Goal: Task Accomplishment & Management: Manage account settings

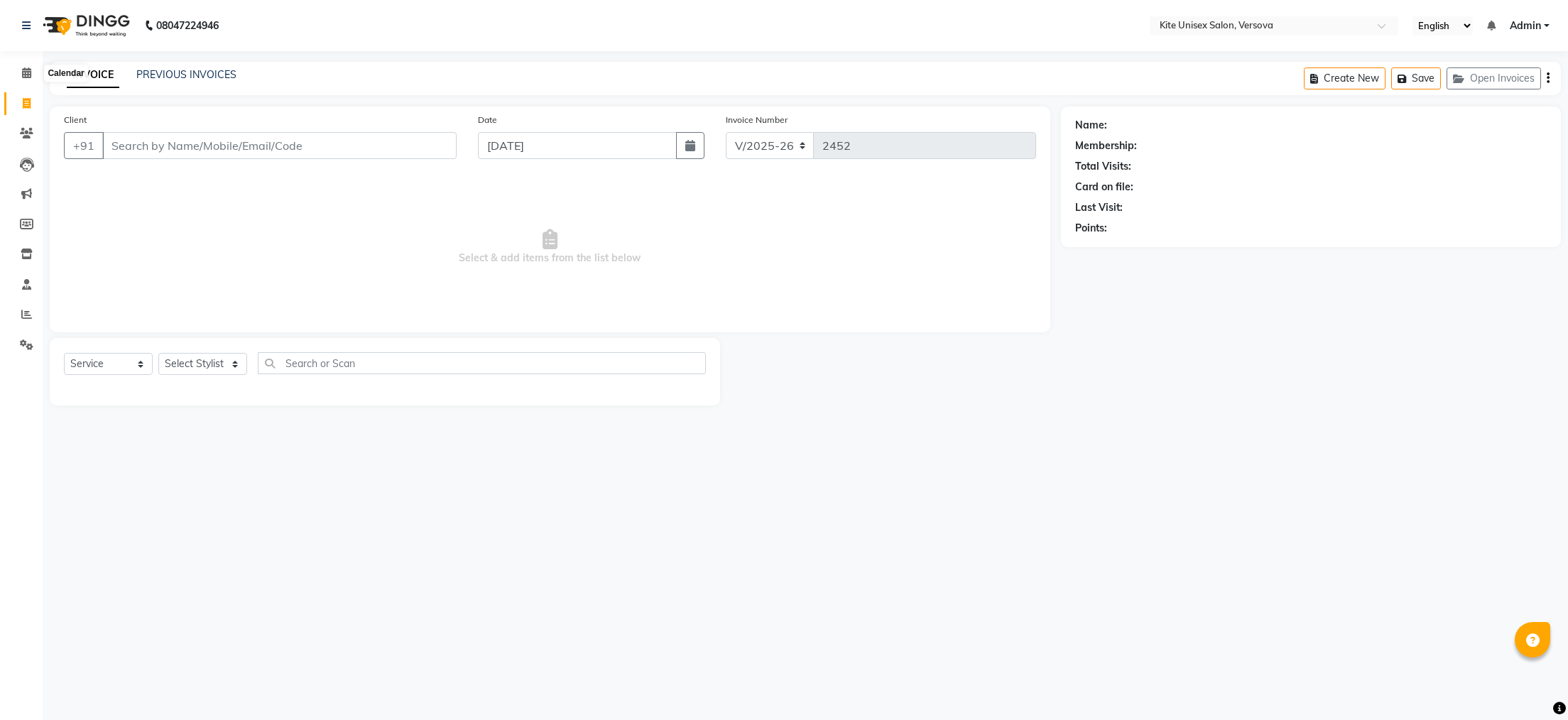
click at [28, 70] on icon at bounding box center [27, 72] width 10 height 10
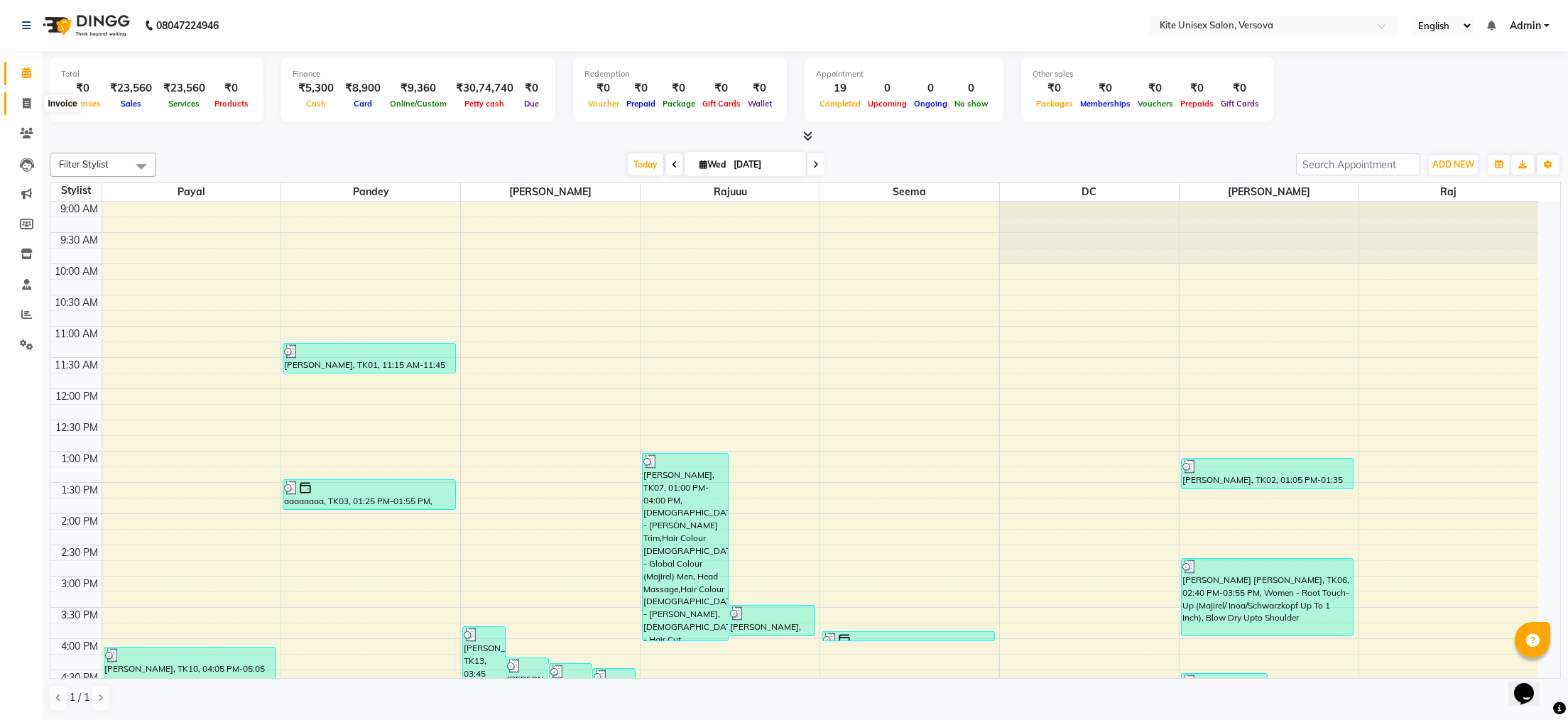
click at [24, 102] on icon at bounding box center [27, 103] width 8 height 10
select select "service"
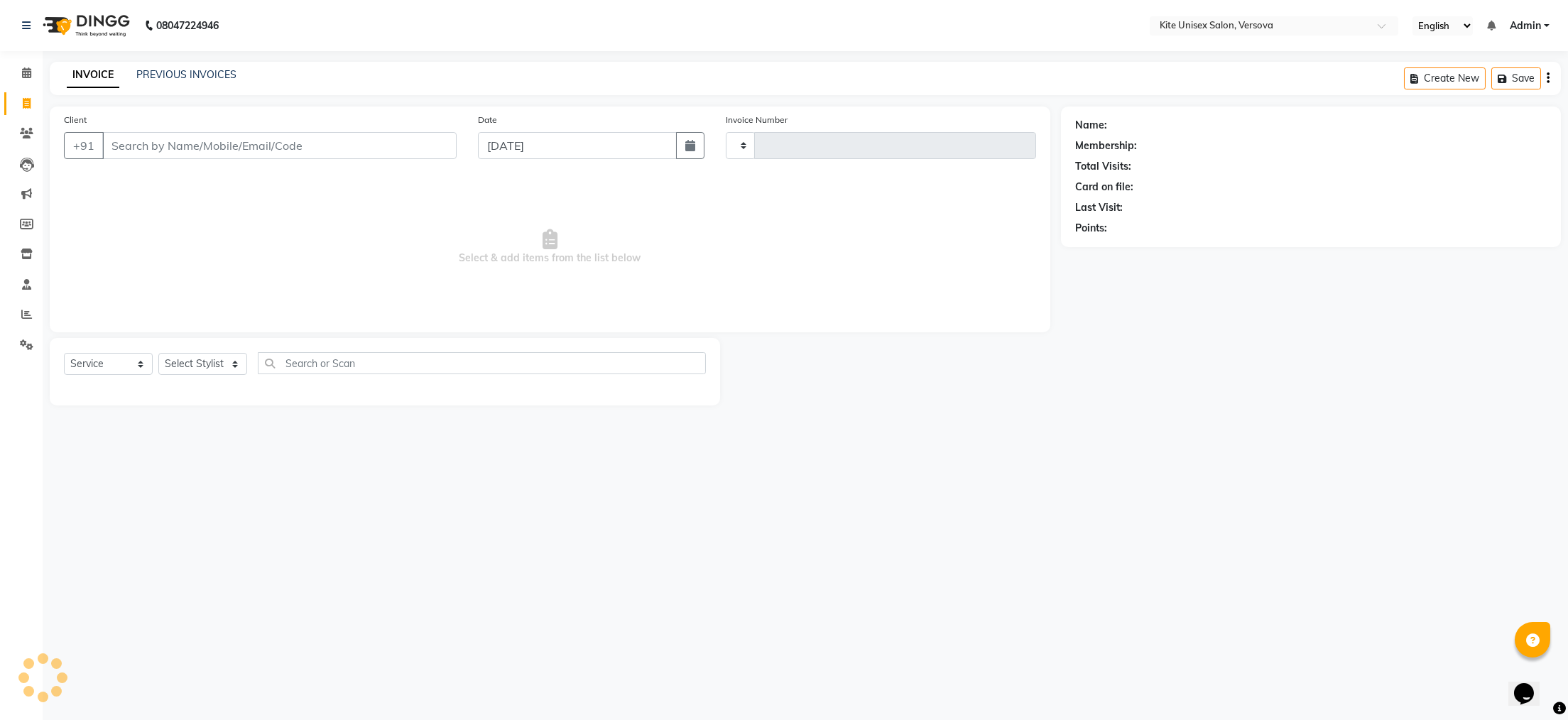
type input "2452"
select select "6093"
click at [116, 146] on input "Client" at bounding box center [280, 146] width 355 height 27
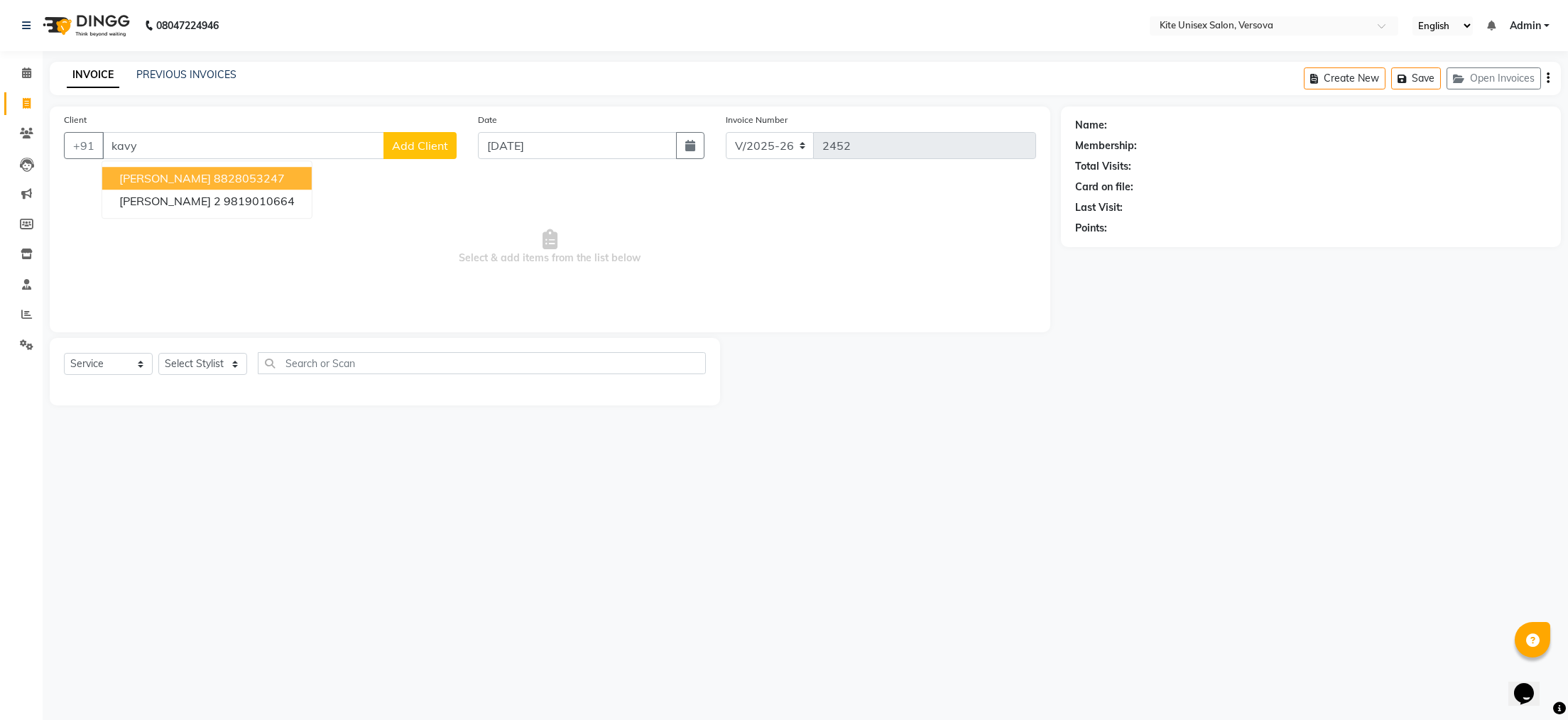
click at [215, 172] on ngb-highlight "8828053247" at bounding box center [249, 178] width 71 height 14
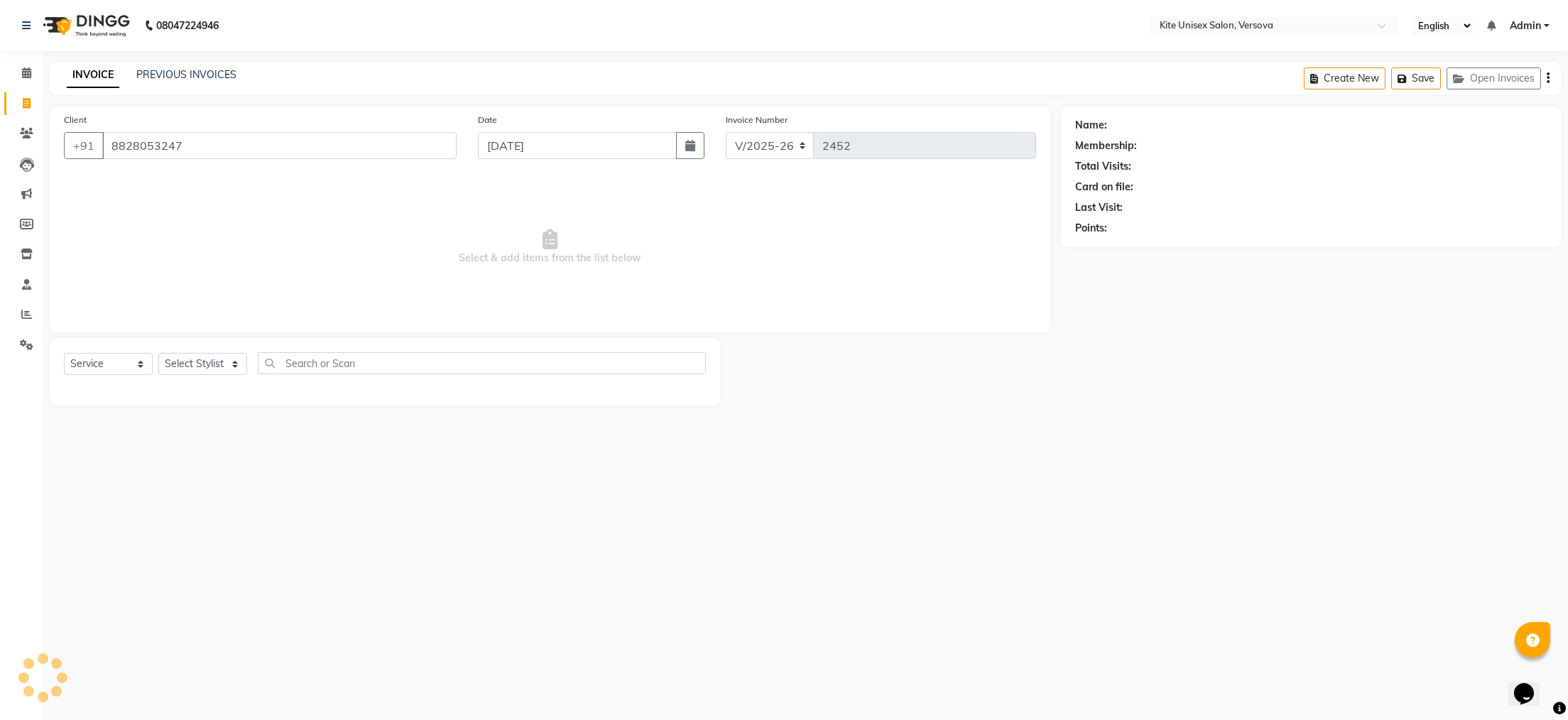
type input "8828053247"
click at [238, 367] on select "Select Stylist [PERSON_NAME] DC [PERSON_NAME] [PERSON_NAME] Rajuuu [PERSON_NAME]" at bounding box center [203, 364] width 89 height 22
select select "50469"
click at [158, 354] on select "Select Stylist [PERSON_NAME] DC [PERSON_NAME] [PERSON_NAME] Rajuuu [PERSON_NAME]" at bounding box center [203, 364] width 89 height 22
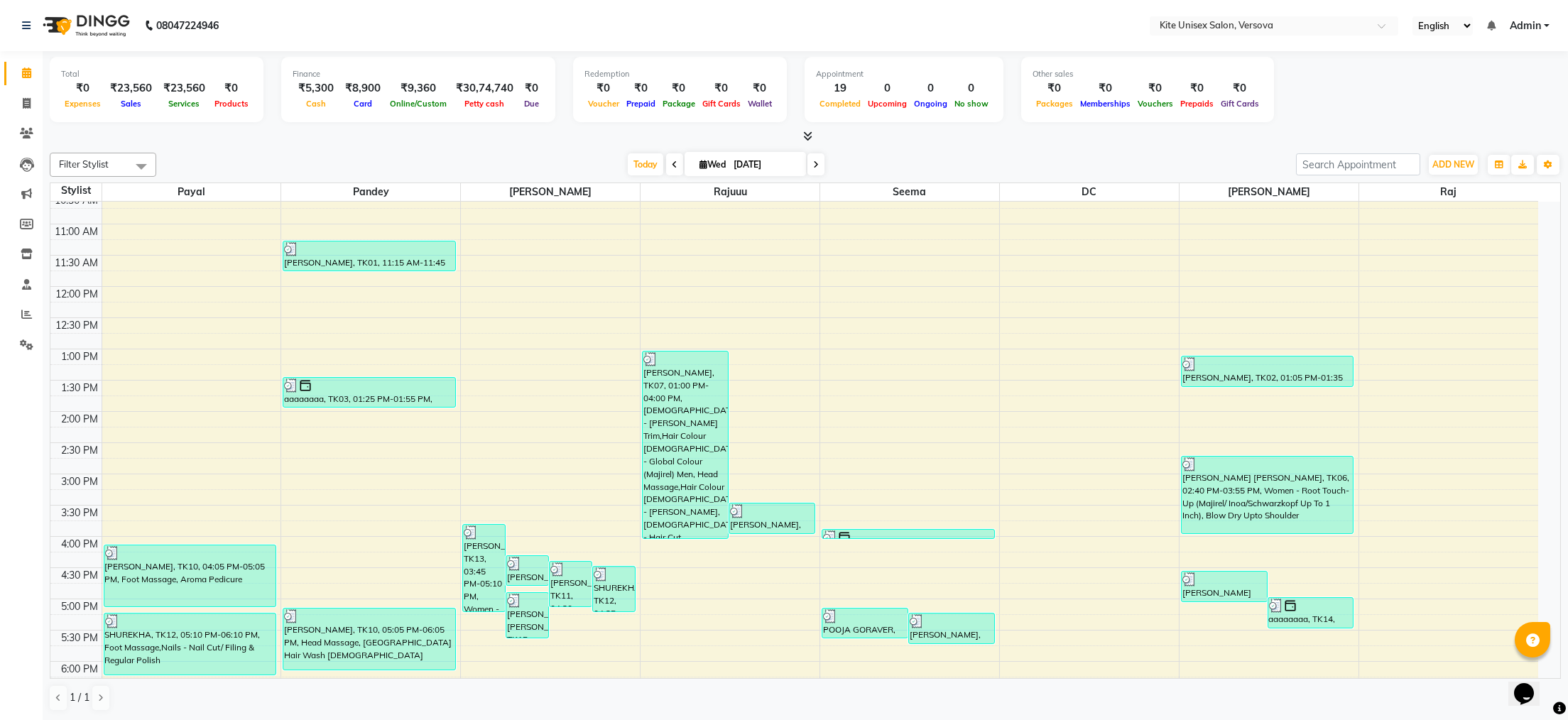
scroll to position [142, 0]
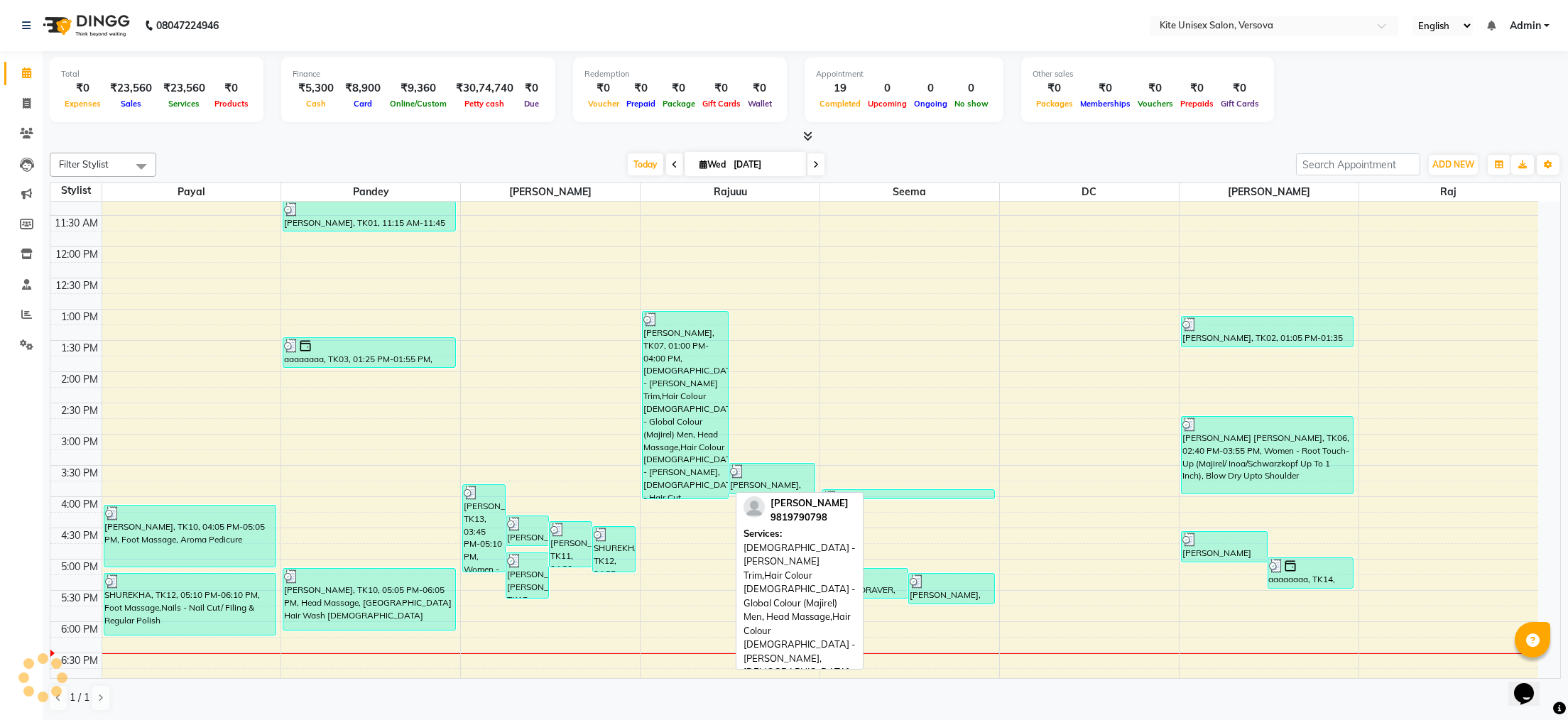
click at [663, 370] on div "[PERSON_NAME], TK07, 01:00 PM-04:00 PM, [DEMOGRAPHIC_DATA] - [PERSON_NAME] Trim…" at bounding box center [686, 406] width 86 height 187
select select "3"
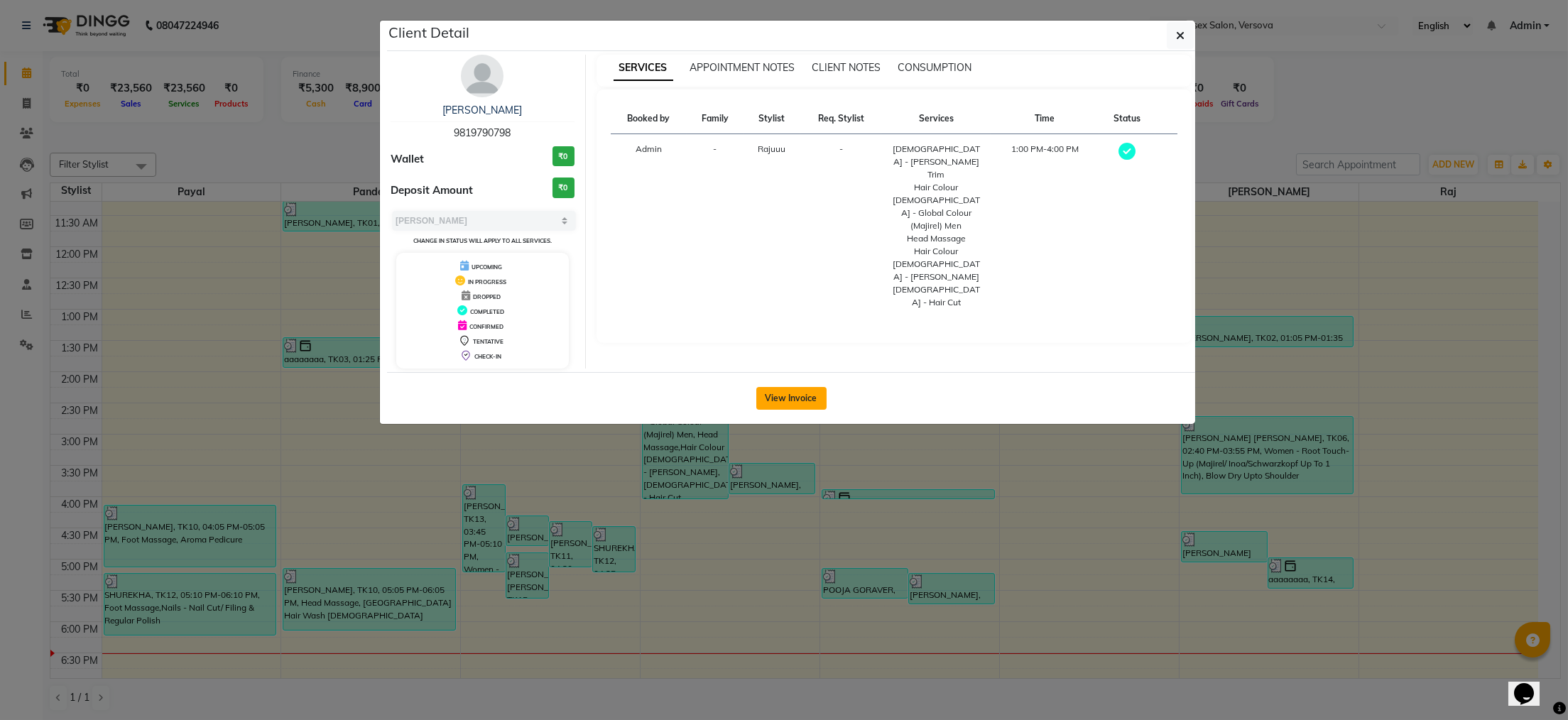
click at [789, 393] on button "View Invoice" at bounding box center [791, 398] width 70 height 23
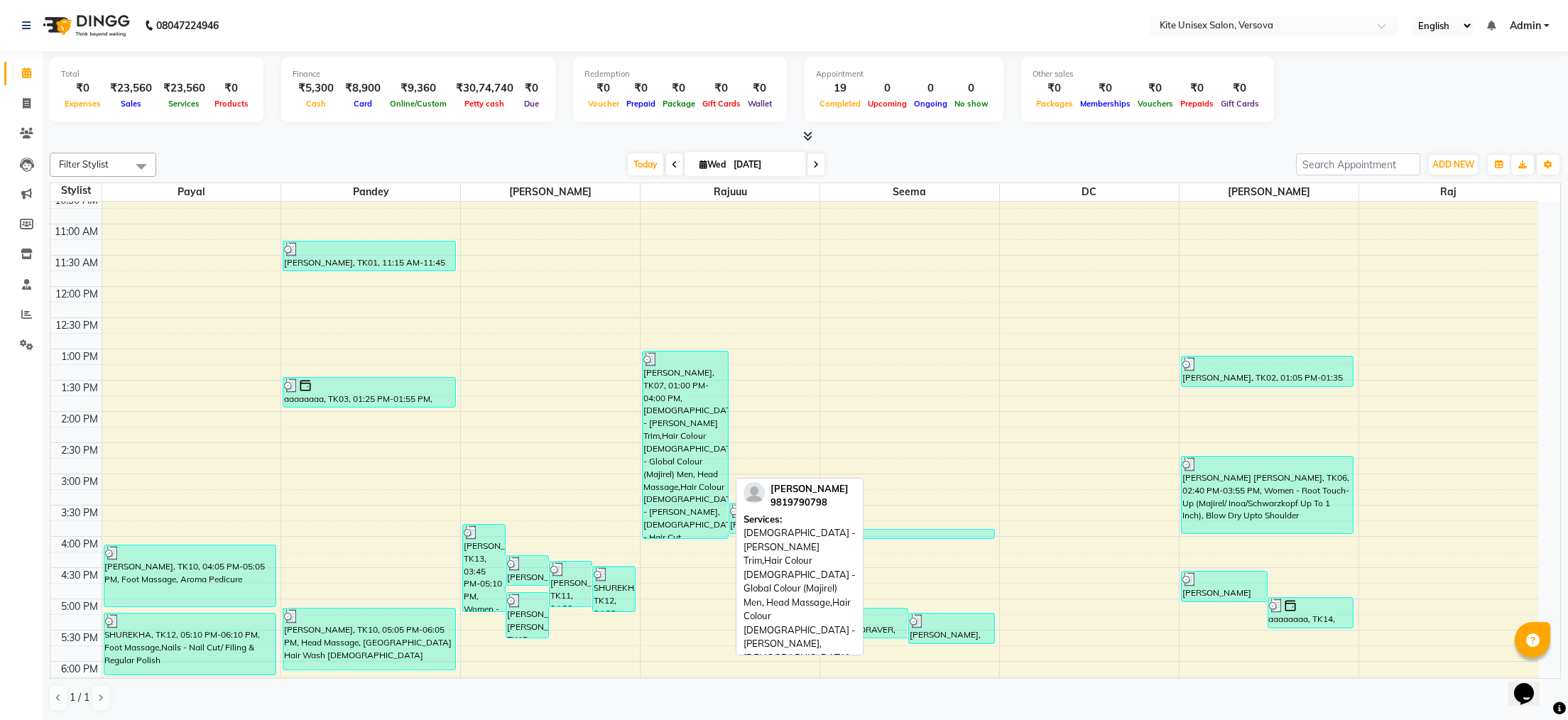
scroll to position [284, 0]
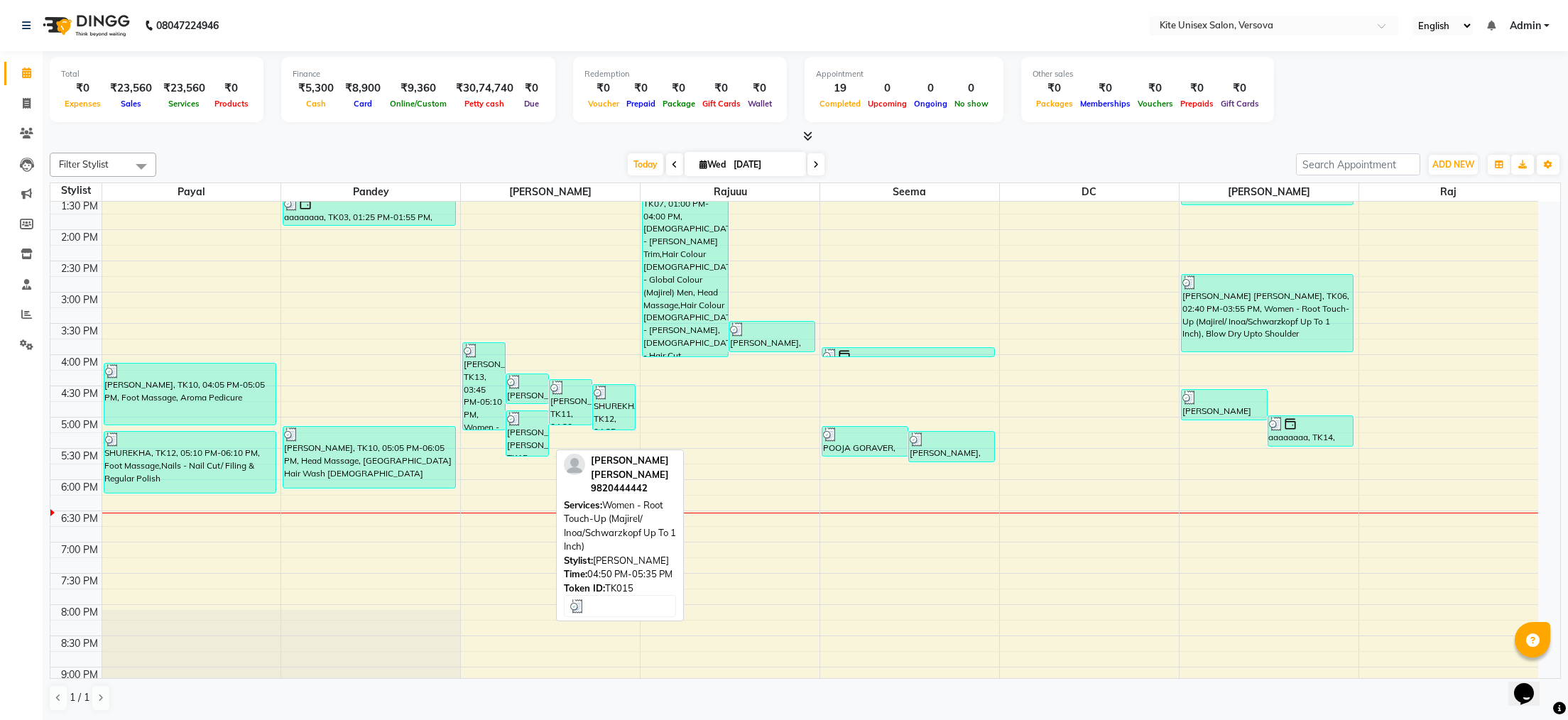
click at [527, 451] on div "[PERSON_NAME] [PERSON_NAME], TK15, 04:50 PM-05:35 PM, Women - Root Touch-Up (Ma…" at bounding box center [527, 433] width 42 height 45
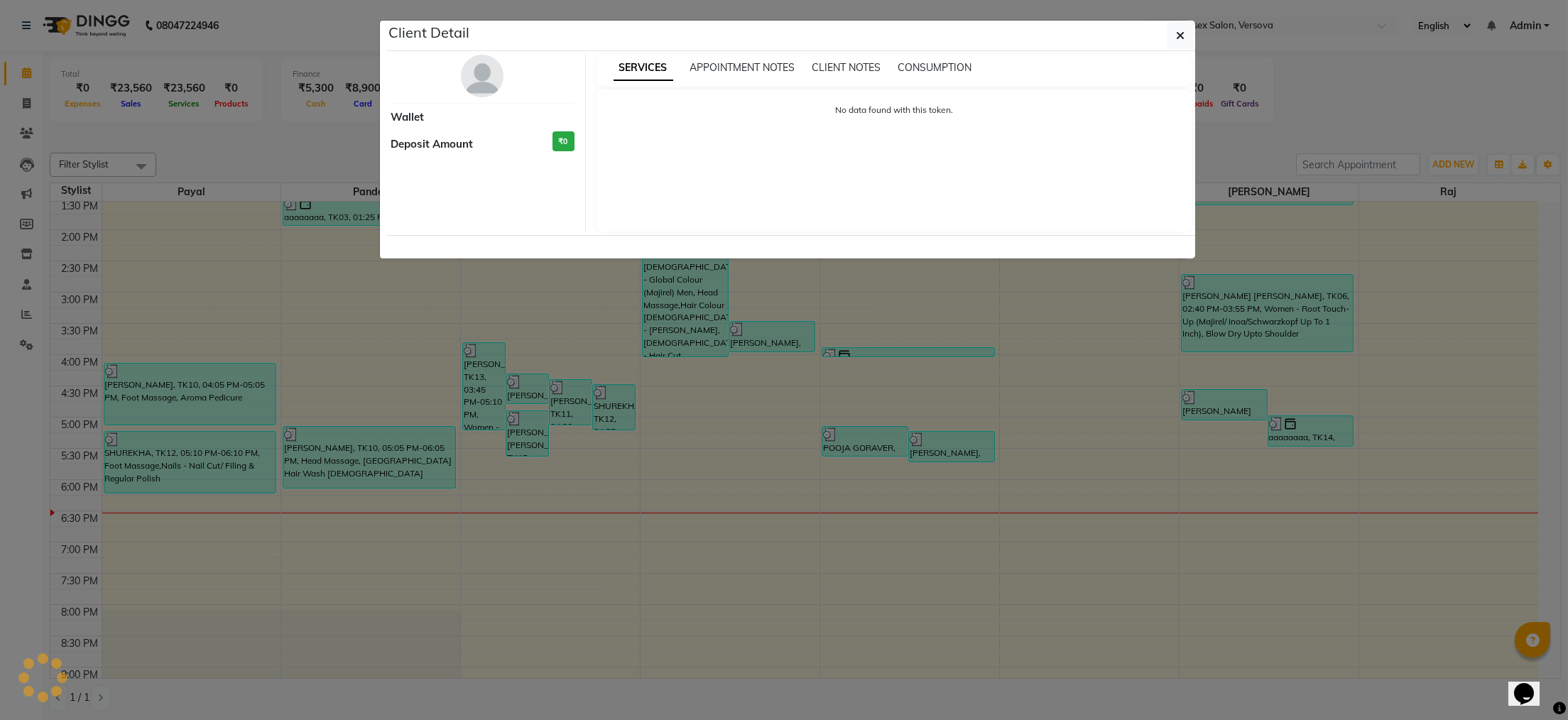
select select "3"
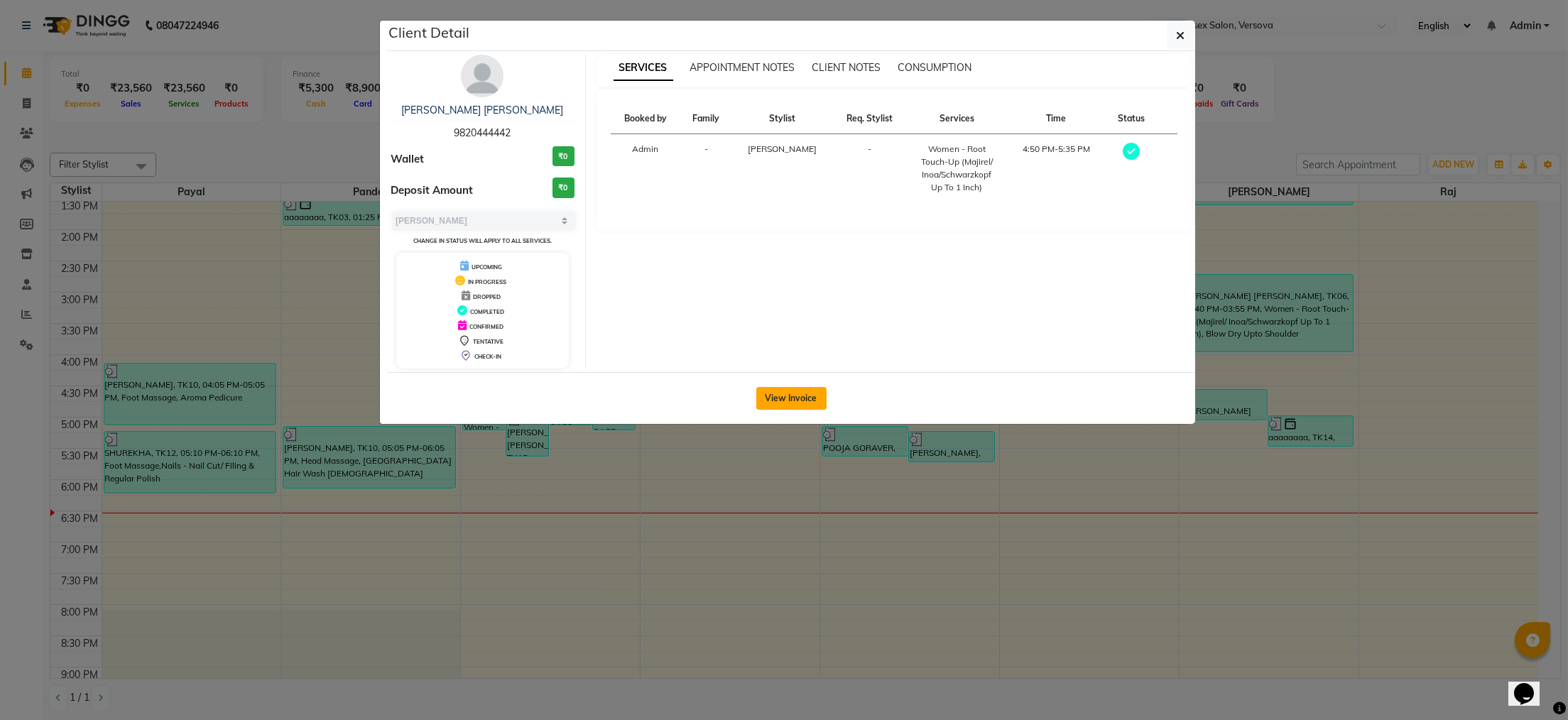
click at [779, 407] on button "View Invoice" at bounding box center [791, 398] width 70 height 23
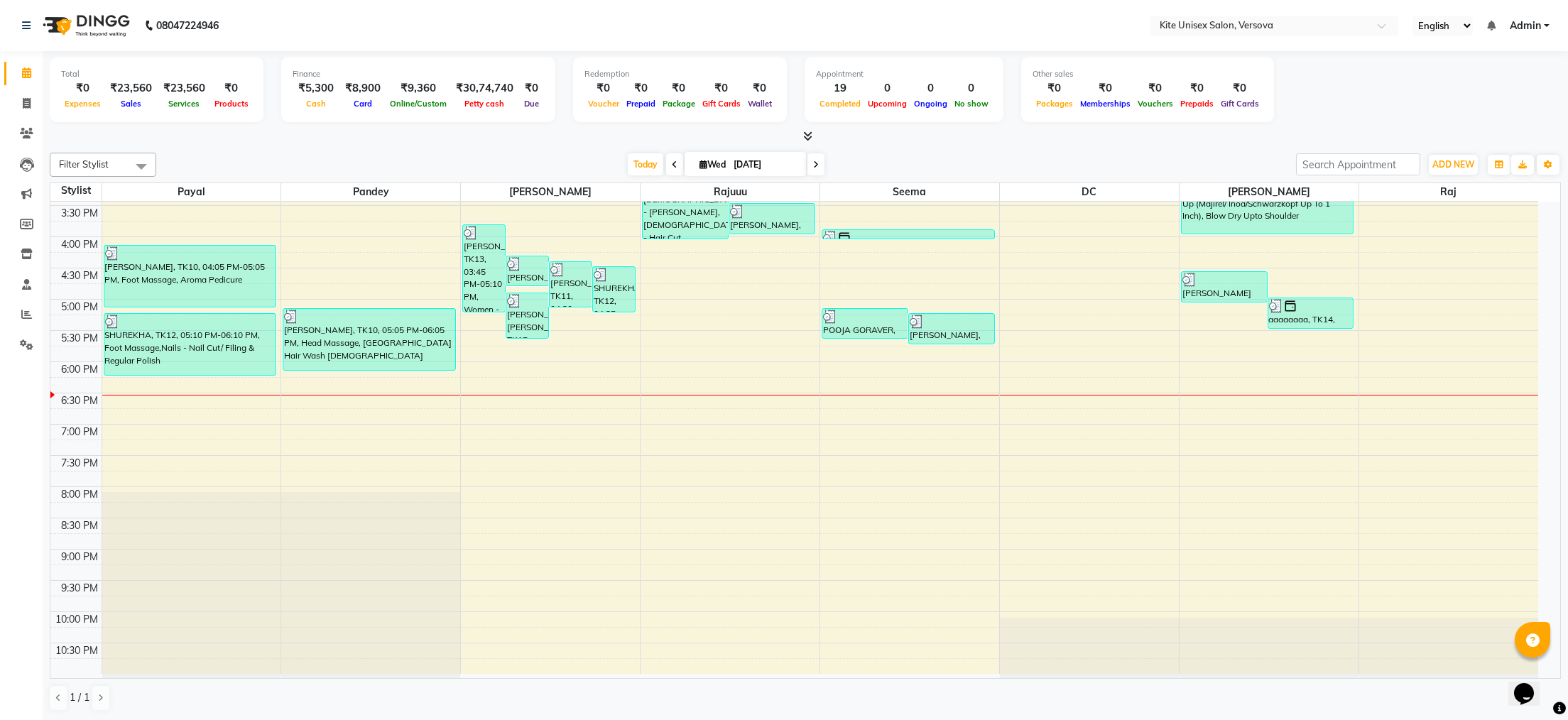
scroll to position [403, 0]
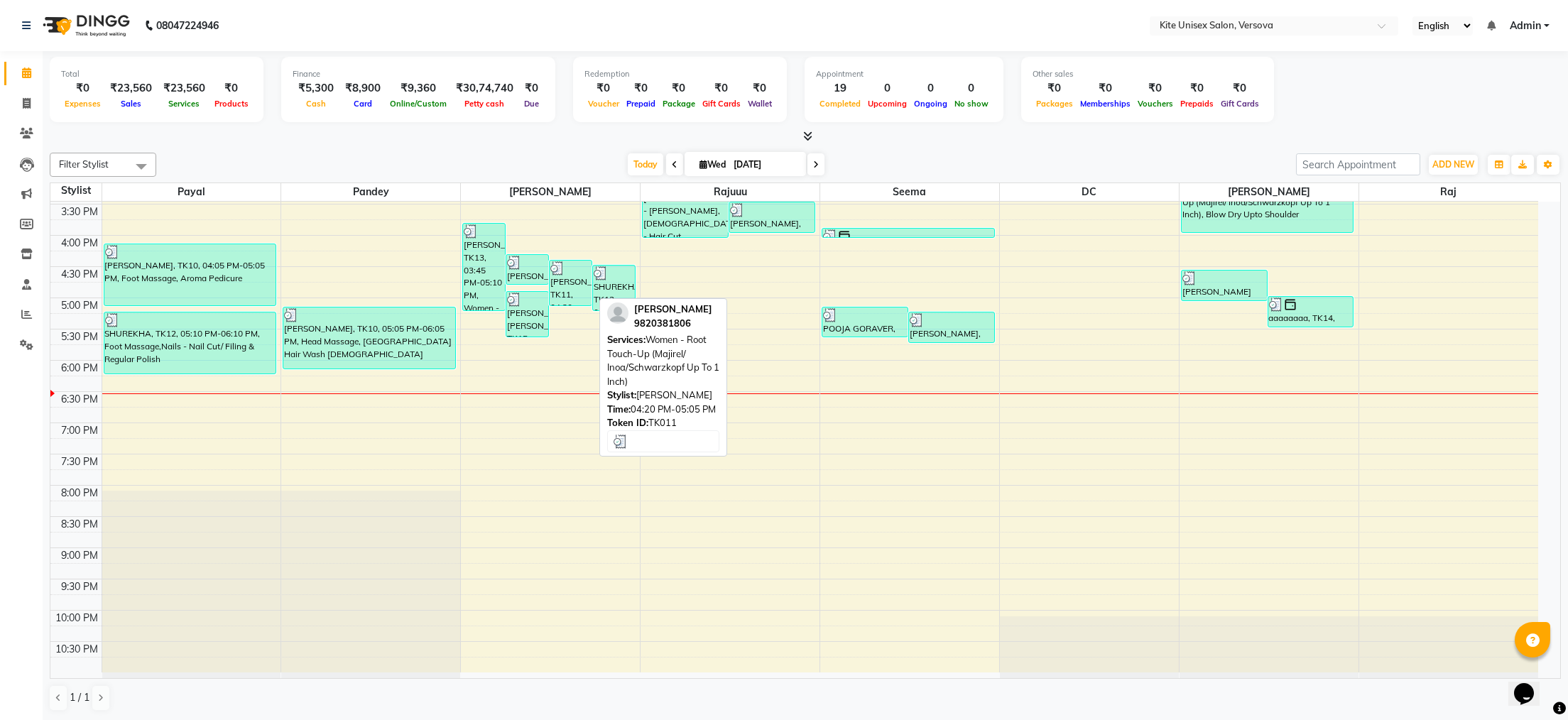
click at [575, 299] on div "[PERSON_NAME], TK11, 04:20 PM-05:05 PM, Women - Root Touch-Up (Majirel/ Inoa/Sc…" at bounding box center [570, 283] width 42 height 45
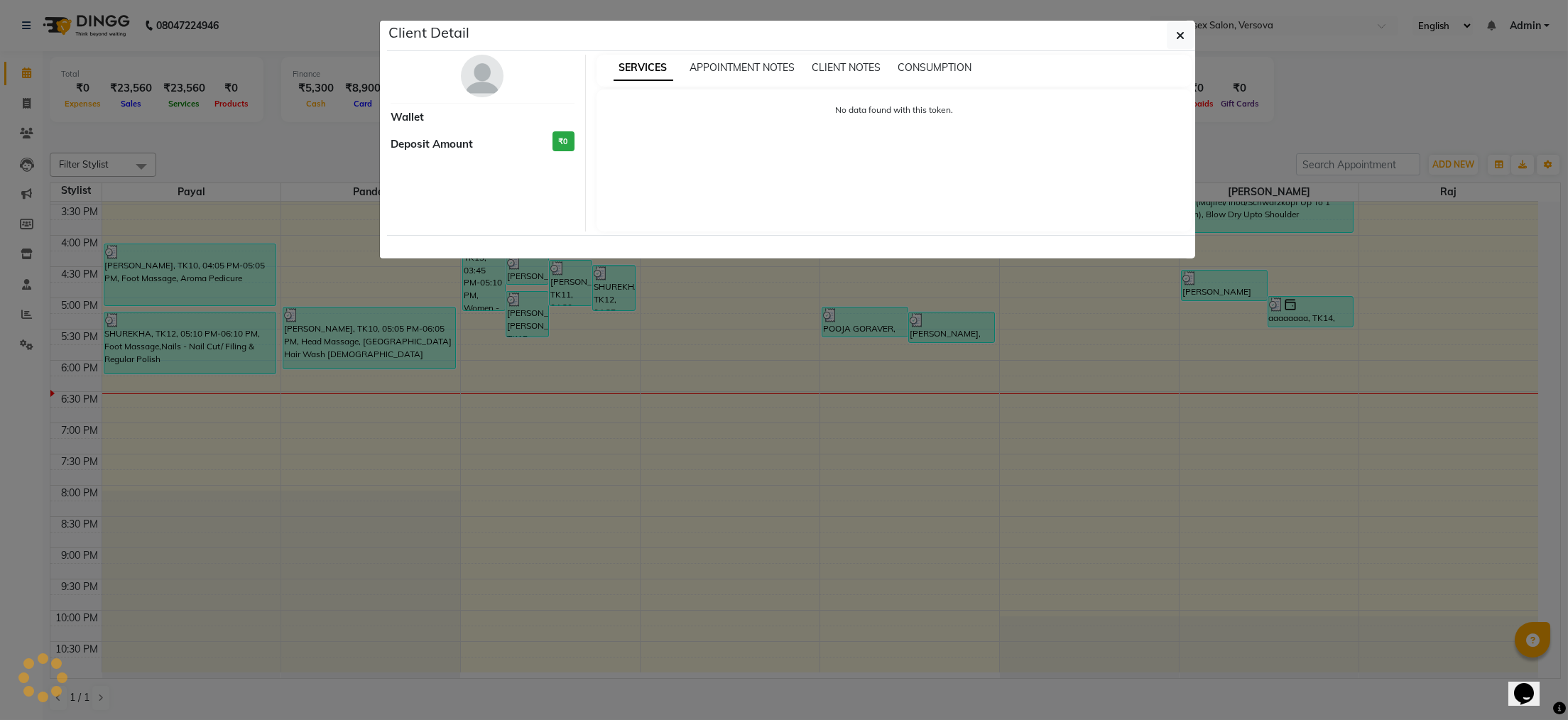
select select "3"
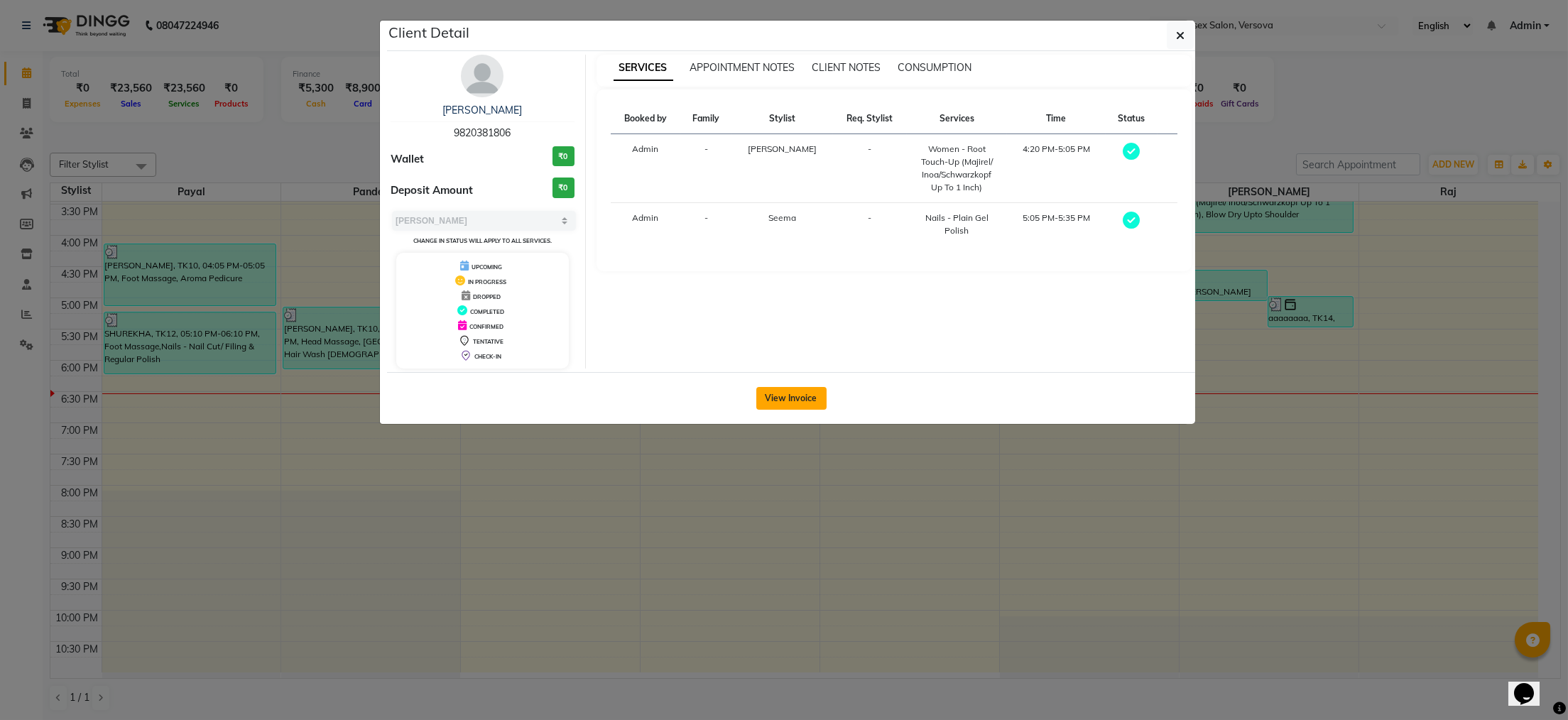
click at [804, 389] on button "View Invoice" at bounding box center [791, 398] width 70 height 23
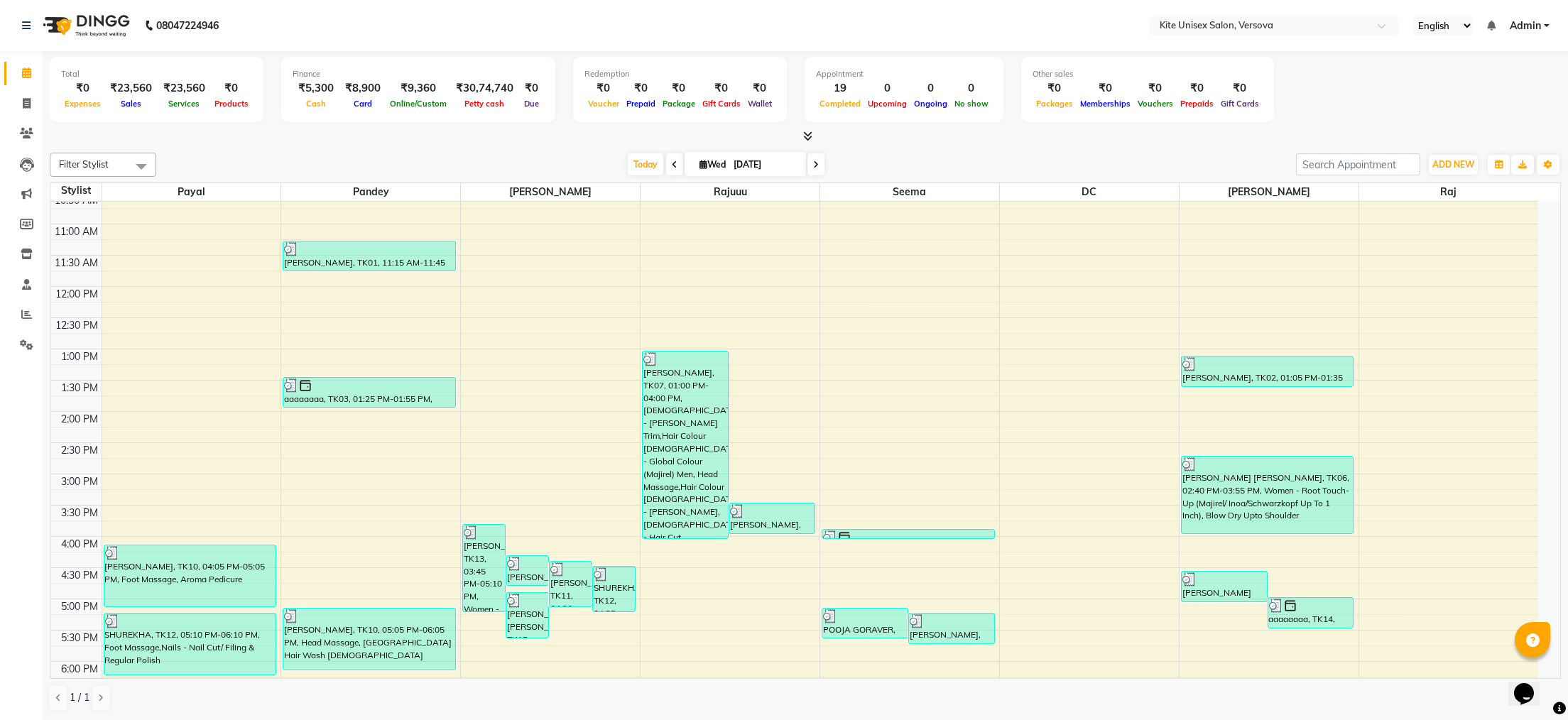
scroll to position [142, 0]
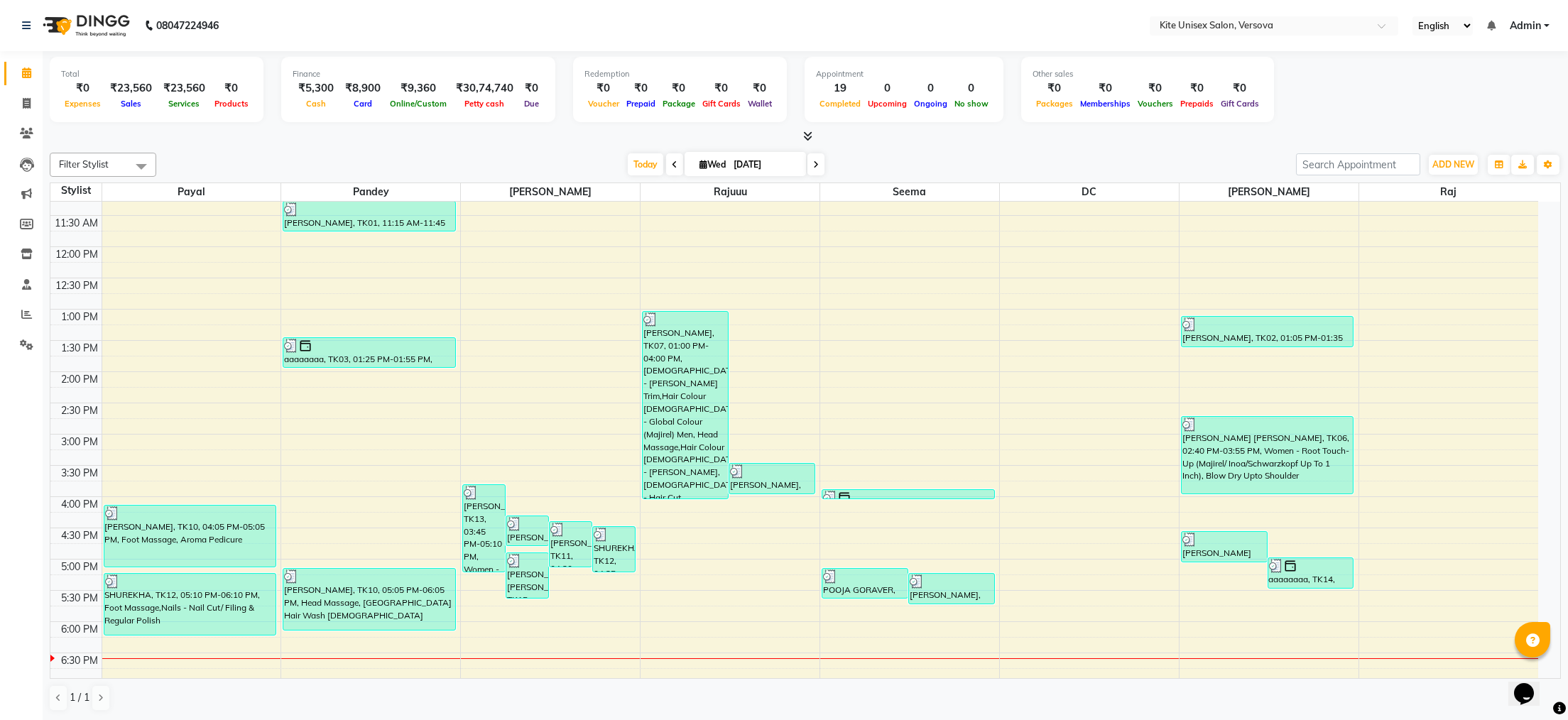
click at [772, 494] on link "[PERSON_NAME], TK04, 03:25 PM-03:55 PM, Nano Plastia Upto Neck/Men" at bounding box center [771, 478] width 86 height 31
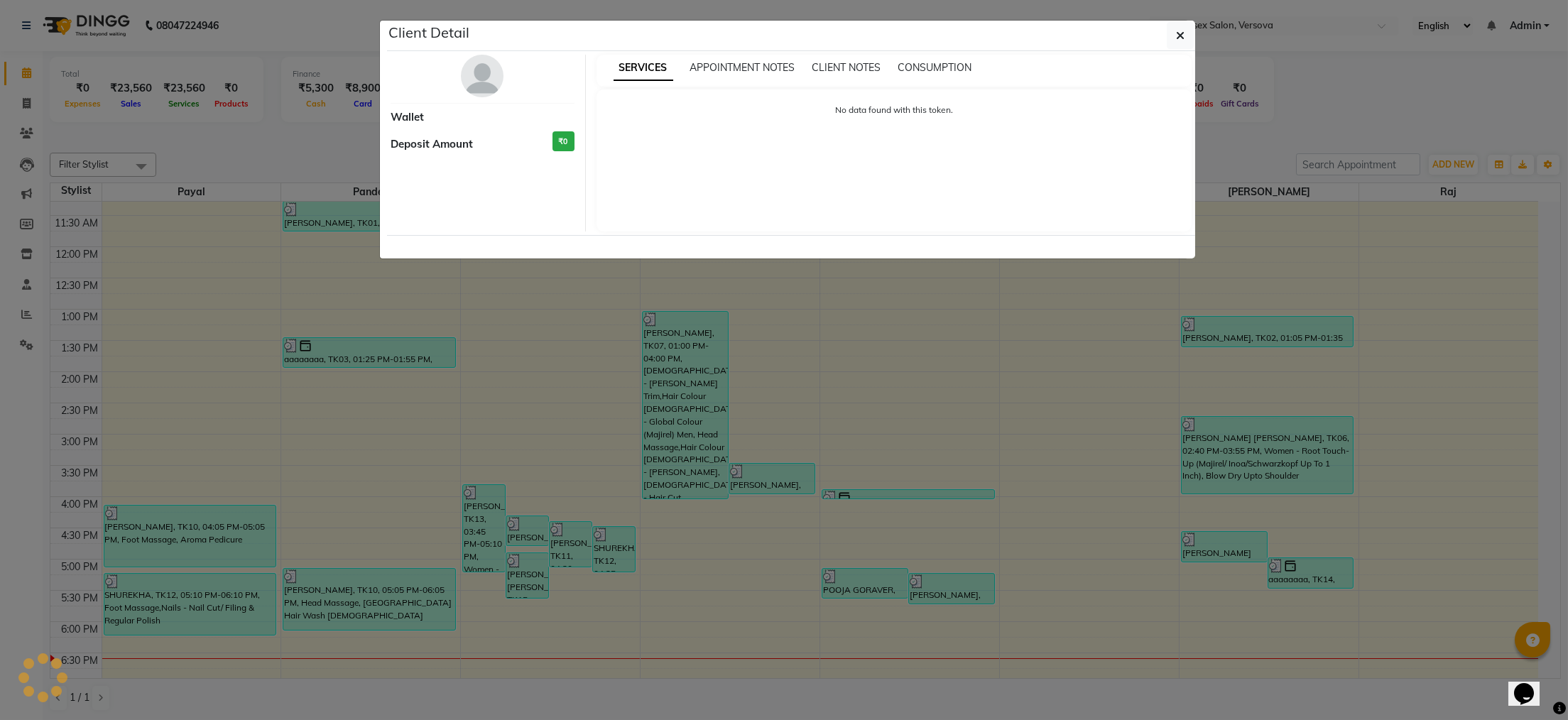
select select "3"
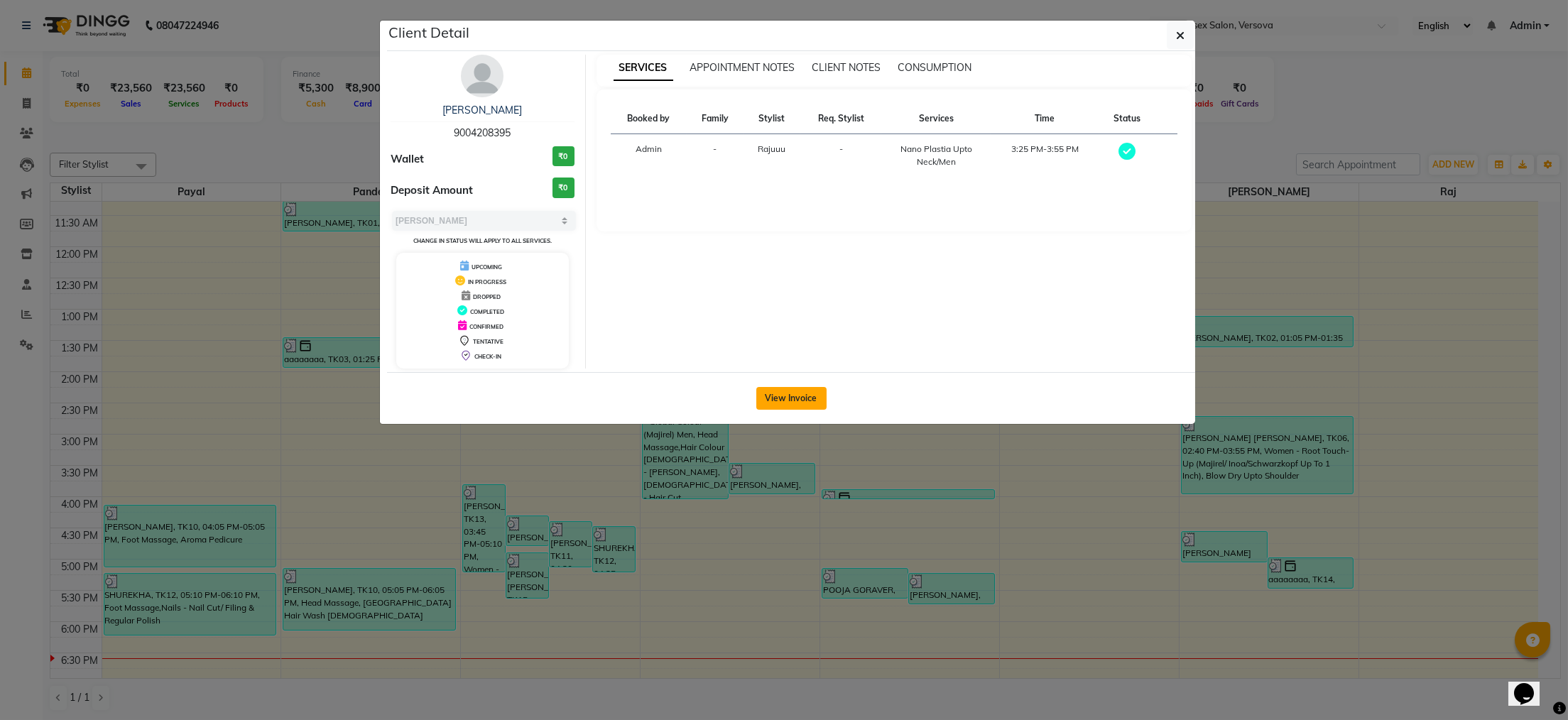
click at [767, 402] on button "View Invoice" at bounding box center [791, 398] width 70 height 23
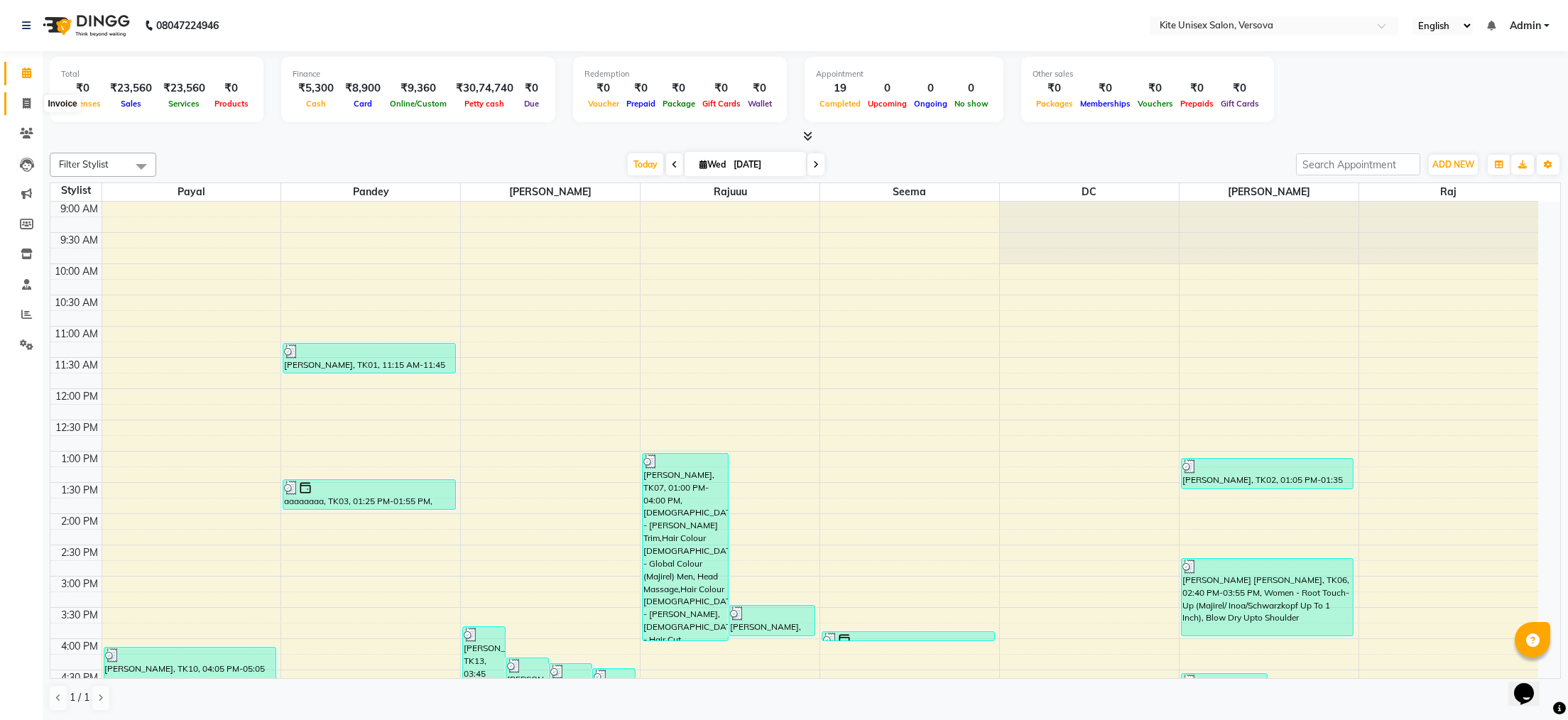
click at [28, 100] on icon at bounding box center [27, 103] width 8 height 10
select select "service"
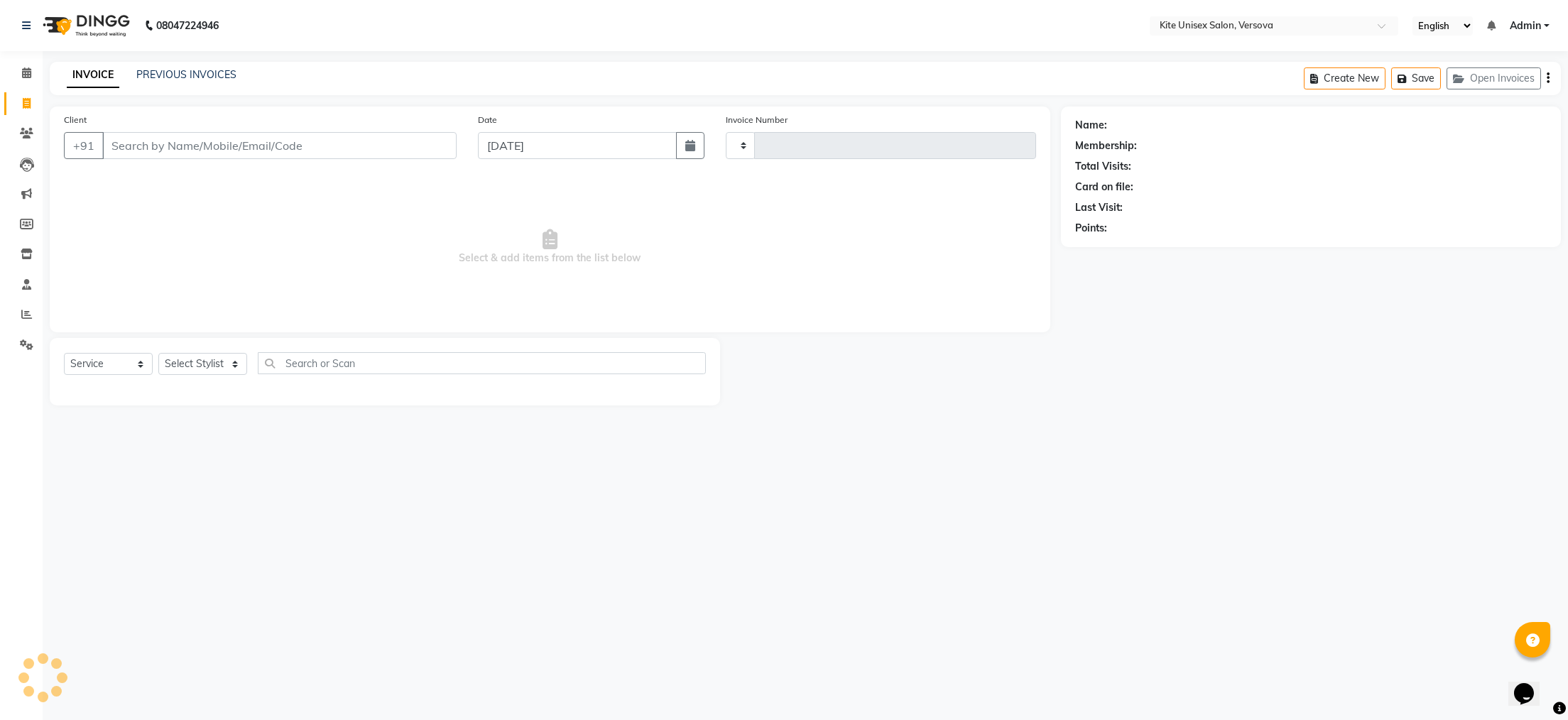
type input "2452"
select select "6093"
click at [117, 147] on input "Client" at bounding box center [280, 146] width 355 height 27
type input "n"
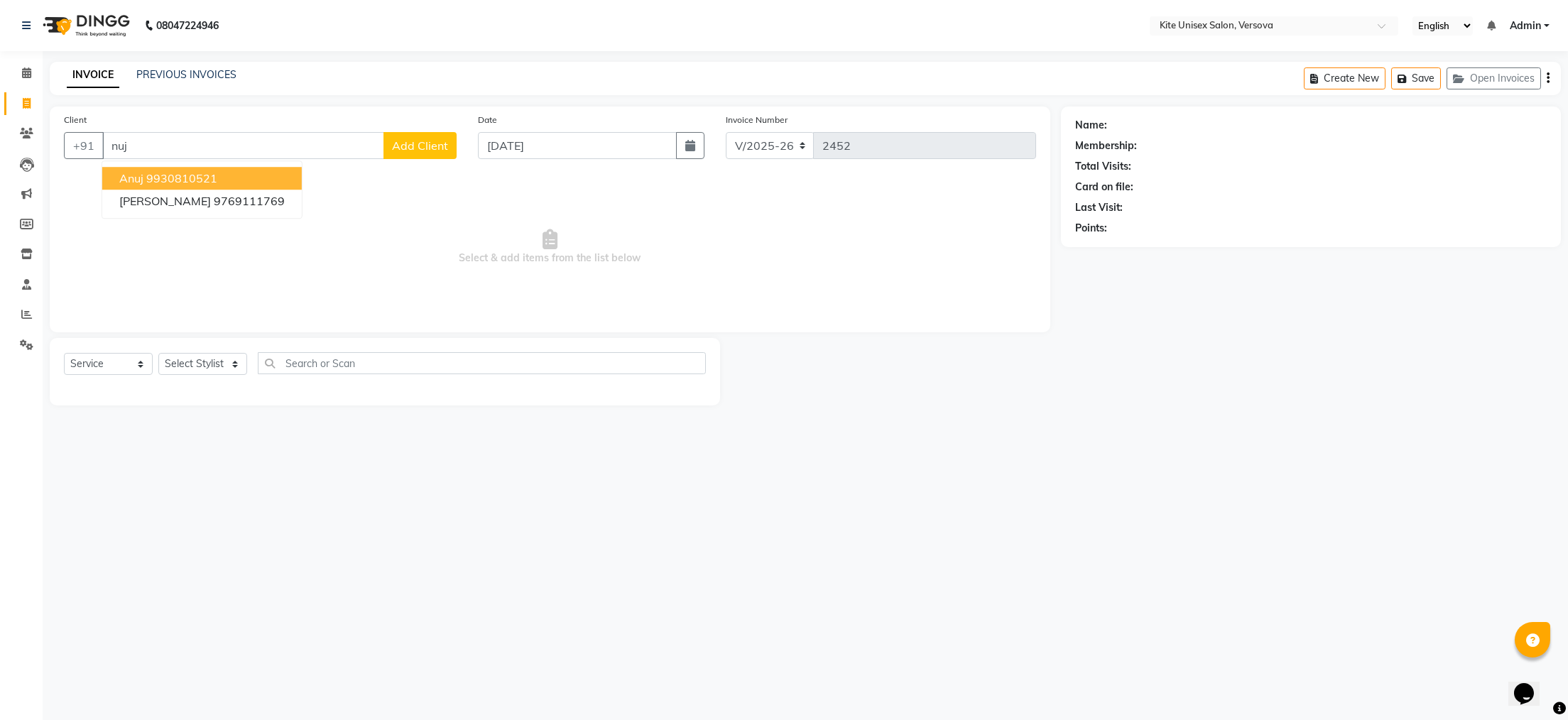
click at [141, 147] on input "nuj" at bounding box center [243, 146] width 282 height 27
type input "n"
click at [141, 147] on input "nujur" at bounding box center [243, 146] width 282 height 27
type input "n"
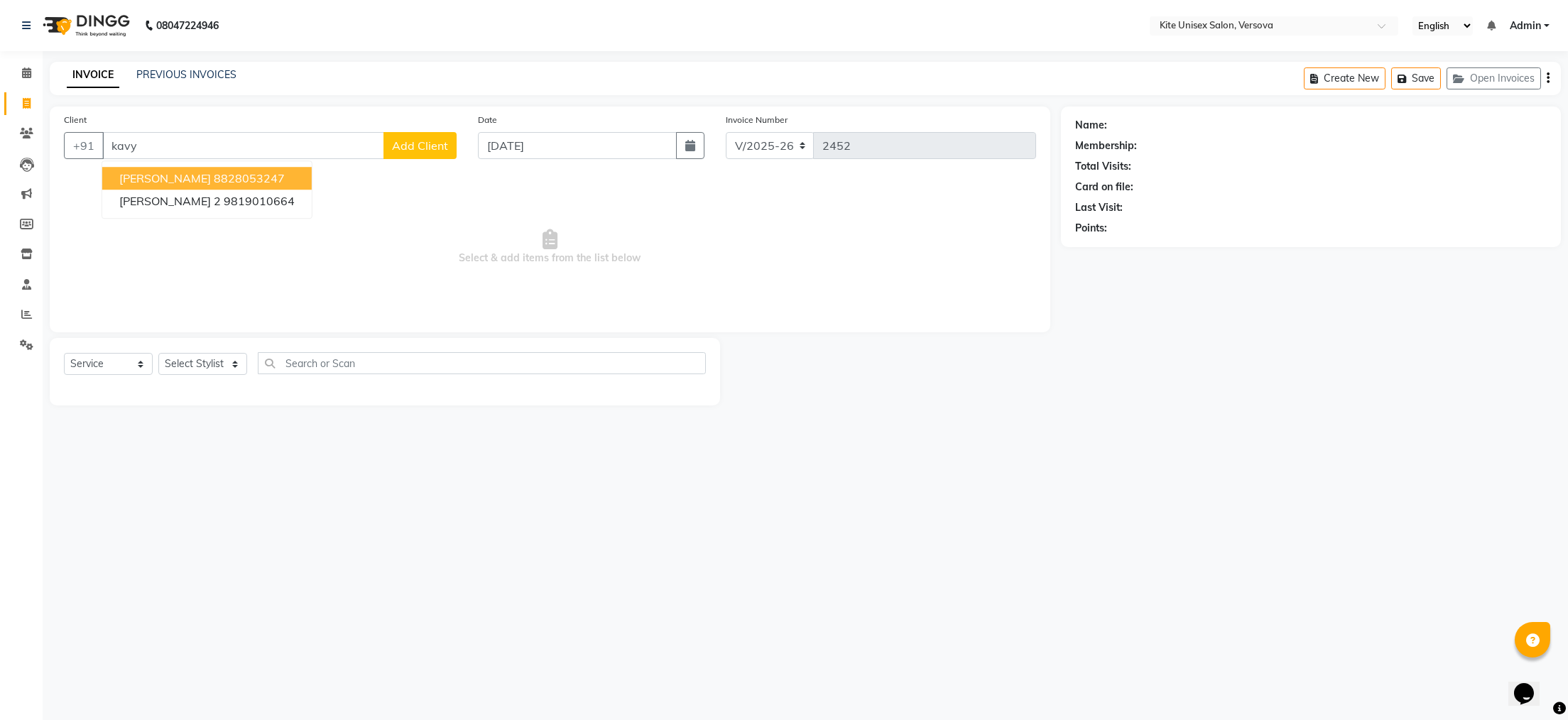
click at [214, 177] on ngb-highlight "8828053247" at bounding box center [249, 178] width 71 height 14
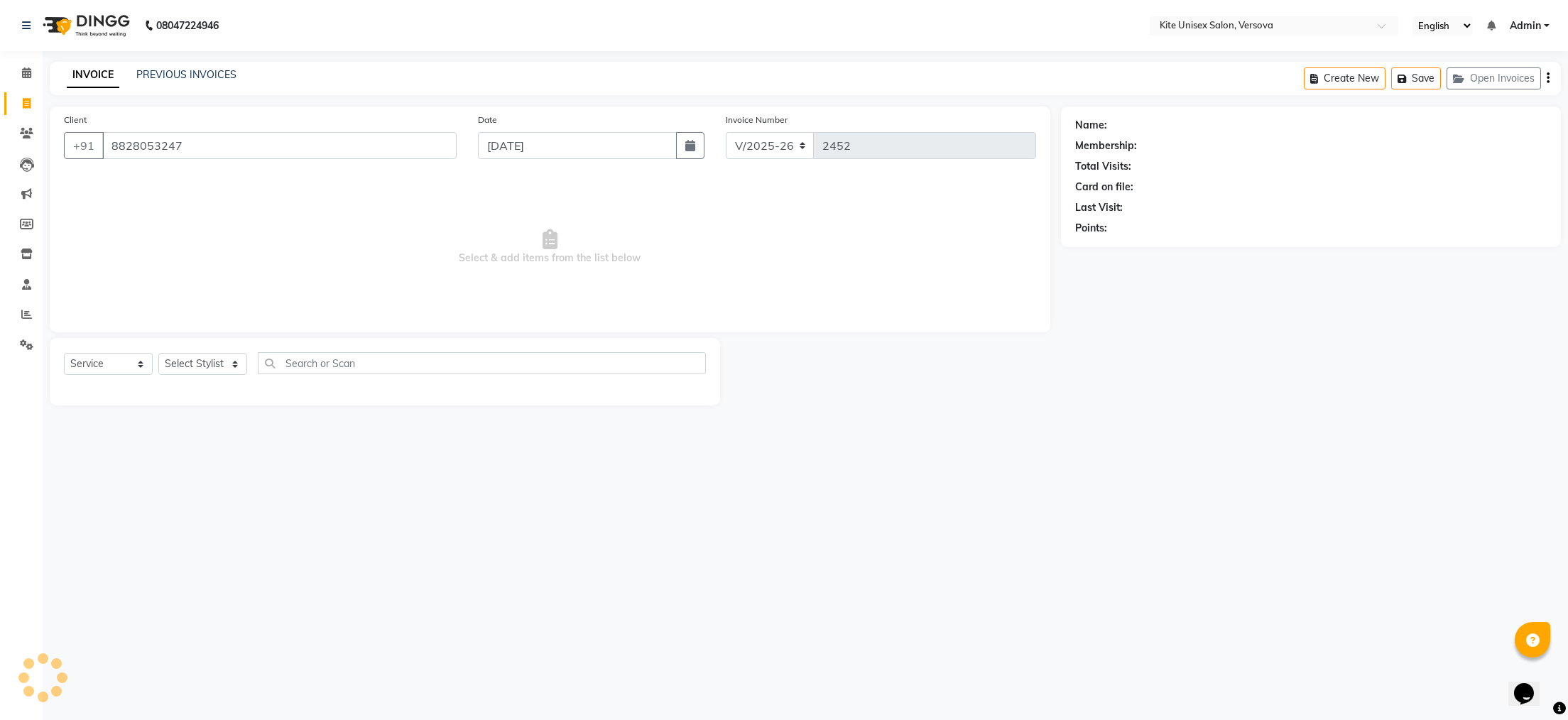
type input "8828053247"
click at [242, 368] on select "Select Stylist [PERSON_NAME] DC [PERSON_NAME] [PERSON_NAME] Rajuuu [PERSON_NAME]" at bounding box center [203, 364] width 89 height 22
select select "50469"
click at [158, 354] on select "Select Stylist [PERSON_NAME] DC [PERSON_NAME] [PERSON_NAME] Rajuuu [PERSON_NAME]" at bounding box center [203, 364] width 89 height 22
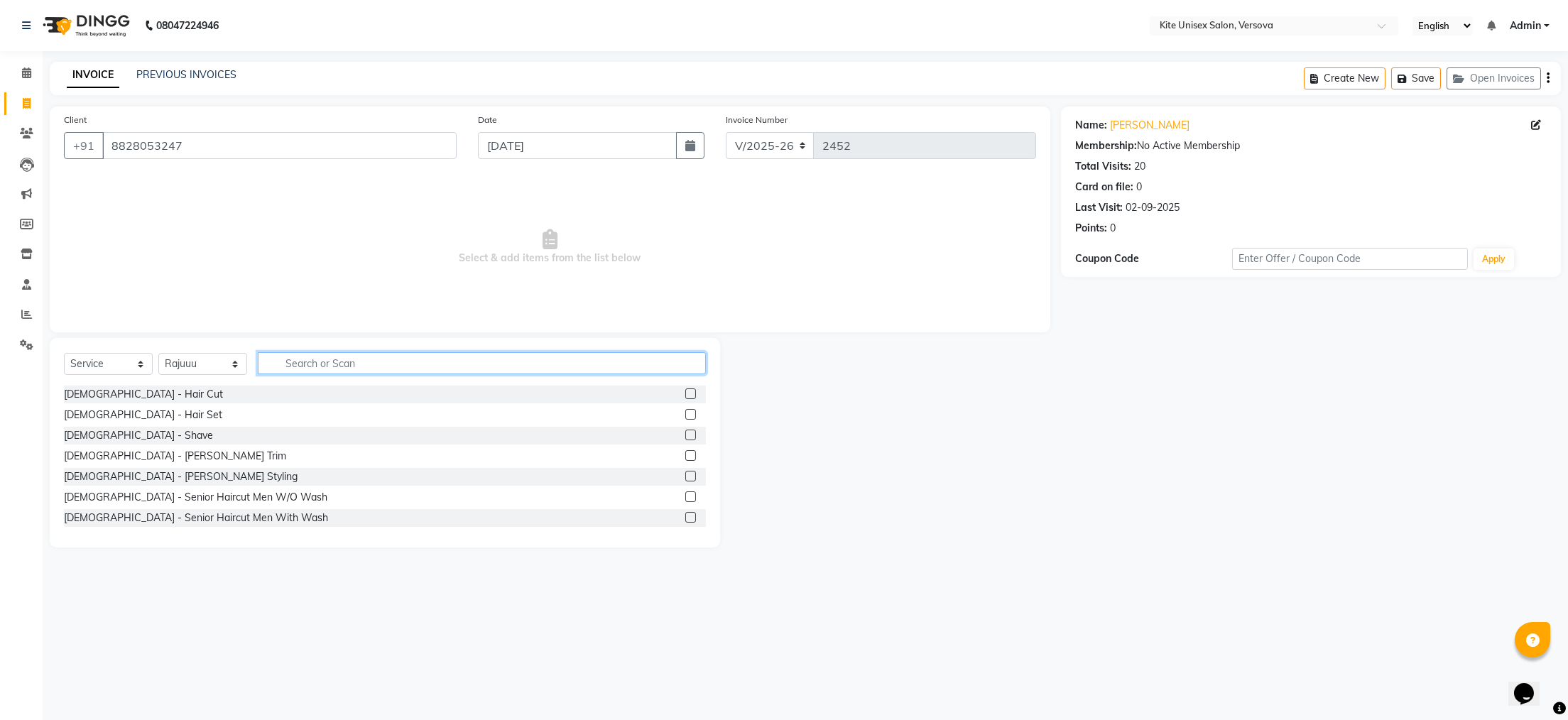
click at [309, 360] on input "text" at bounding box center [482, 364] width 448 height 22
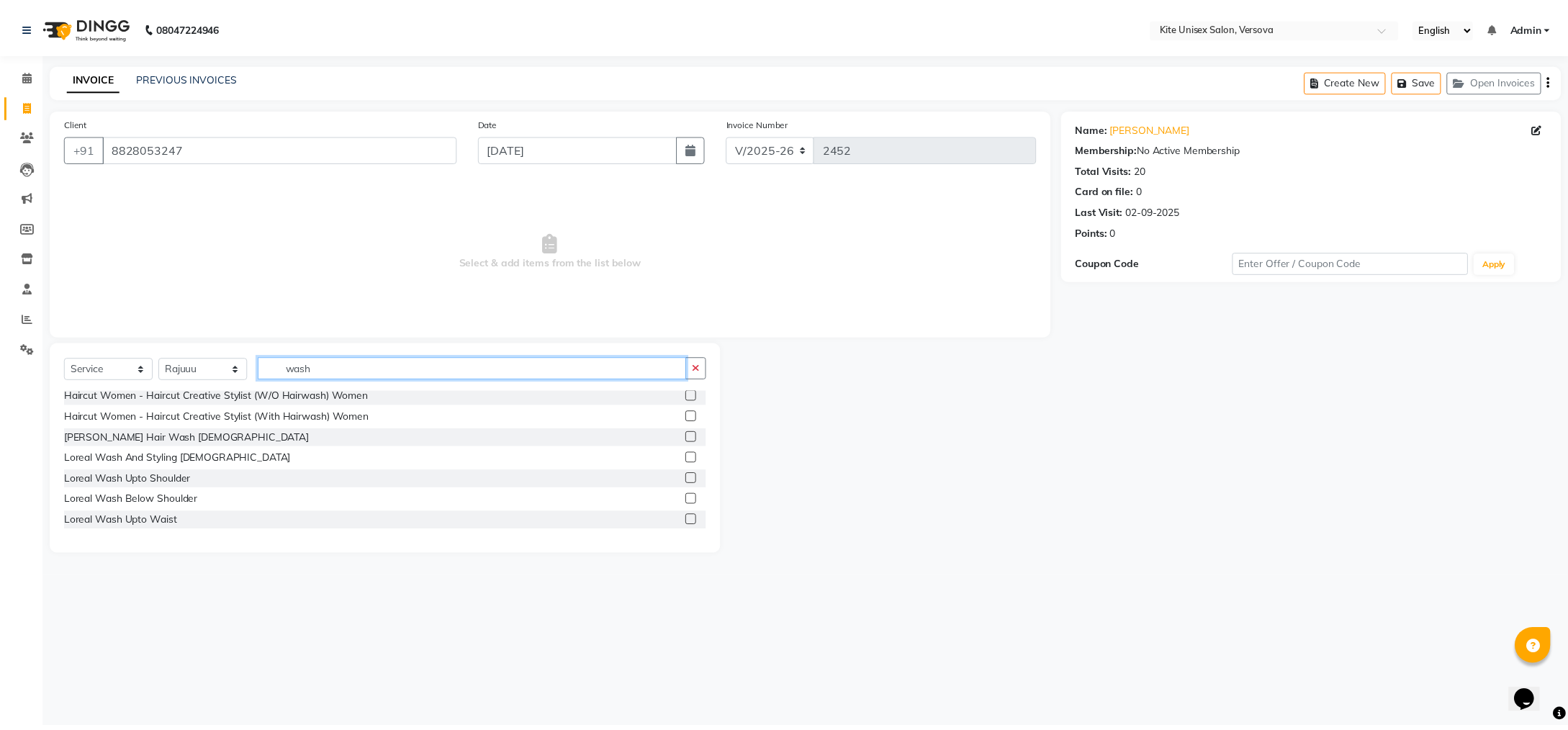
scroll to position [144, 0]
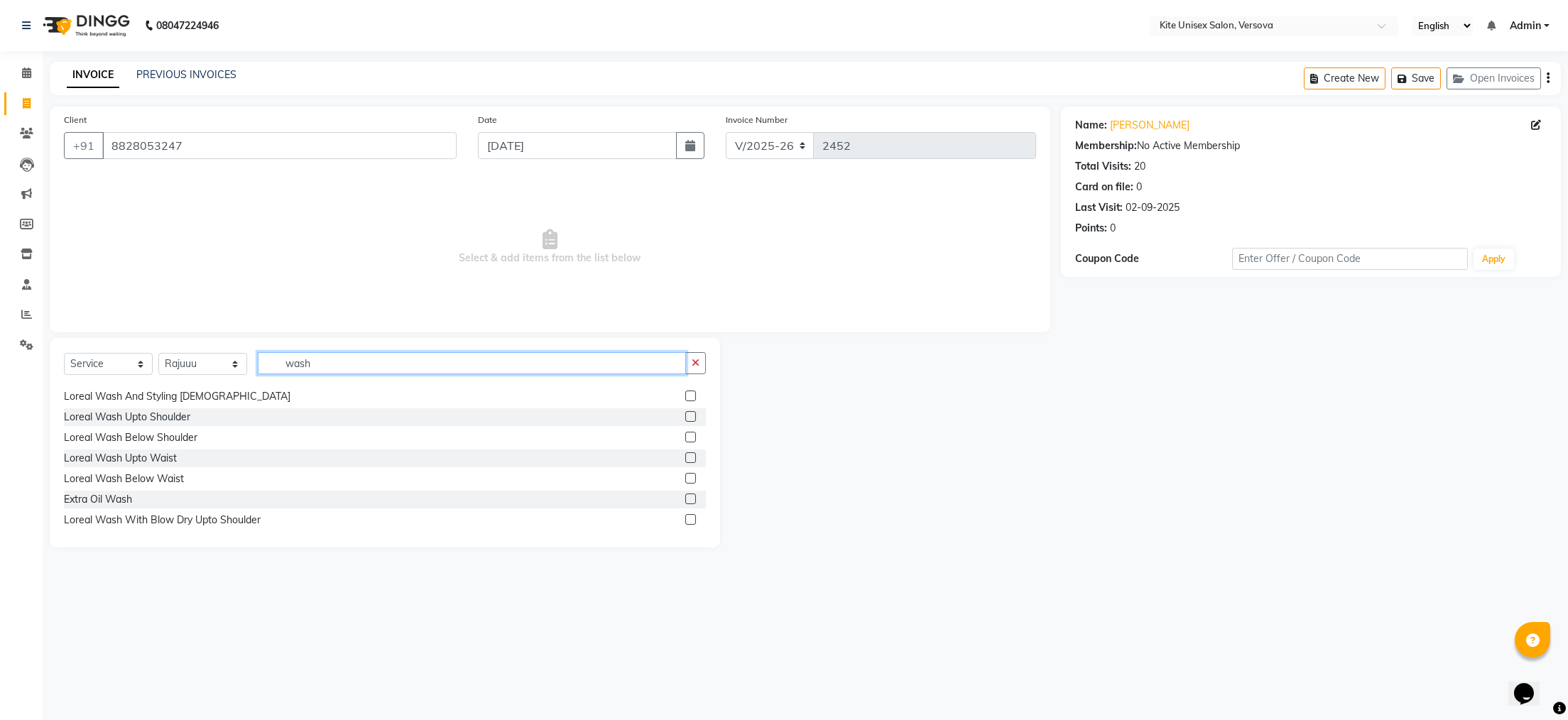
type input "wash"
click at [685, 434] on label at bounding box center [690, 436] width 10 height 10
click at [685, 434] on input "checkbox" at bounding box center [690, 438] width 10 height 10
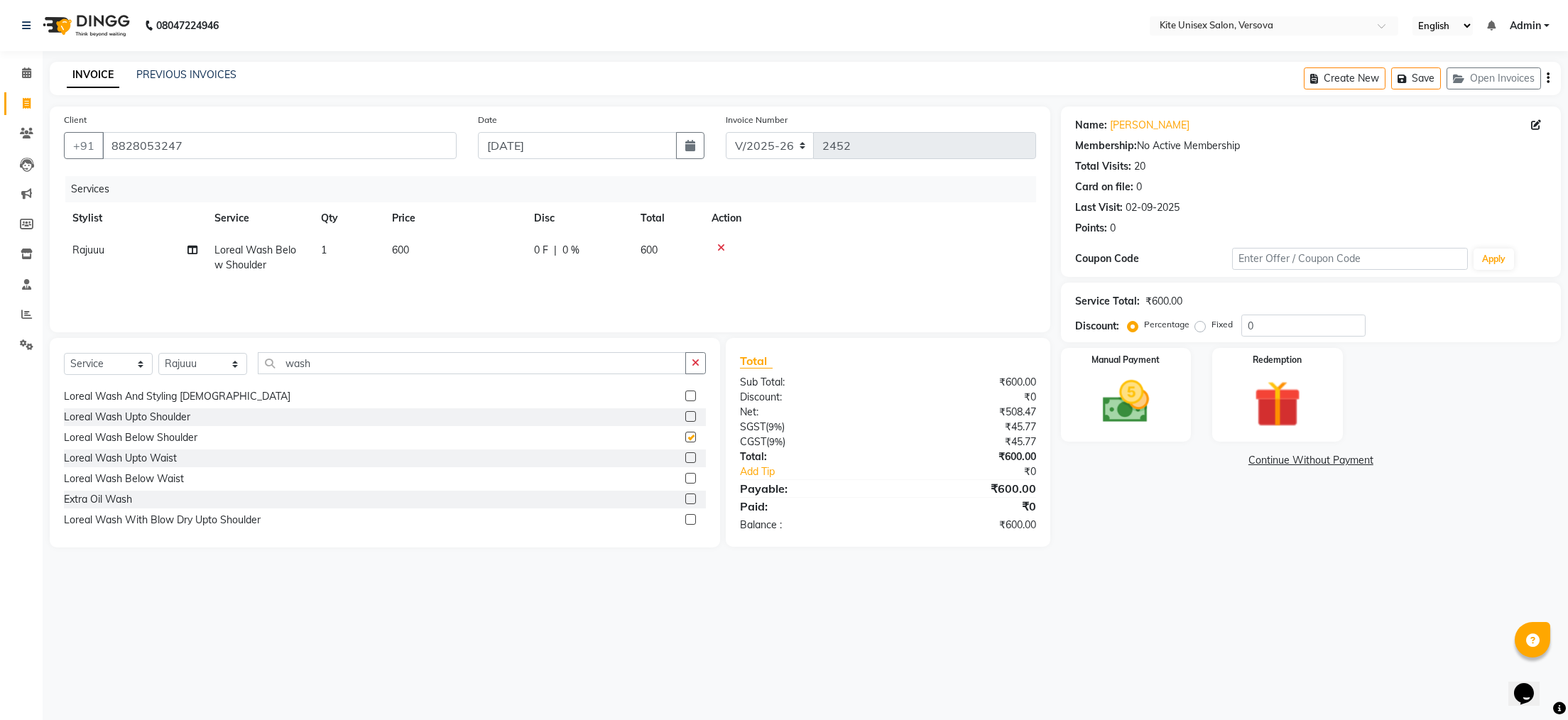
checkbox input "false"
click at [657, 250] on span "600" at bounding box center [649, 250] width 17 height 13
select select "50469"
click at [556, 256] on input "600" at bounding box center [521, 254] width 125 height 22
type input "6"
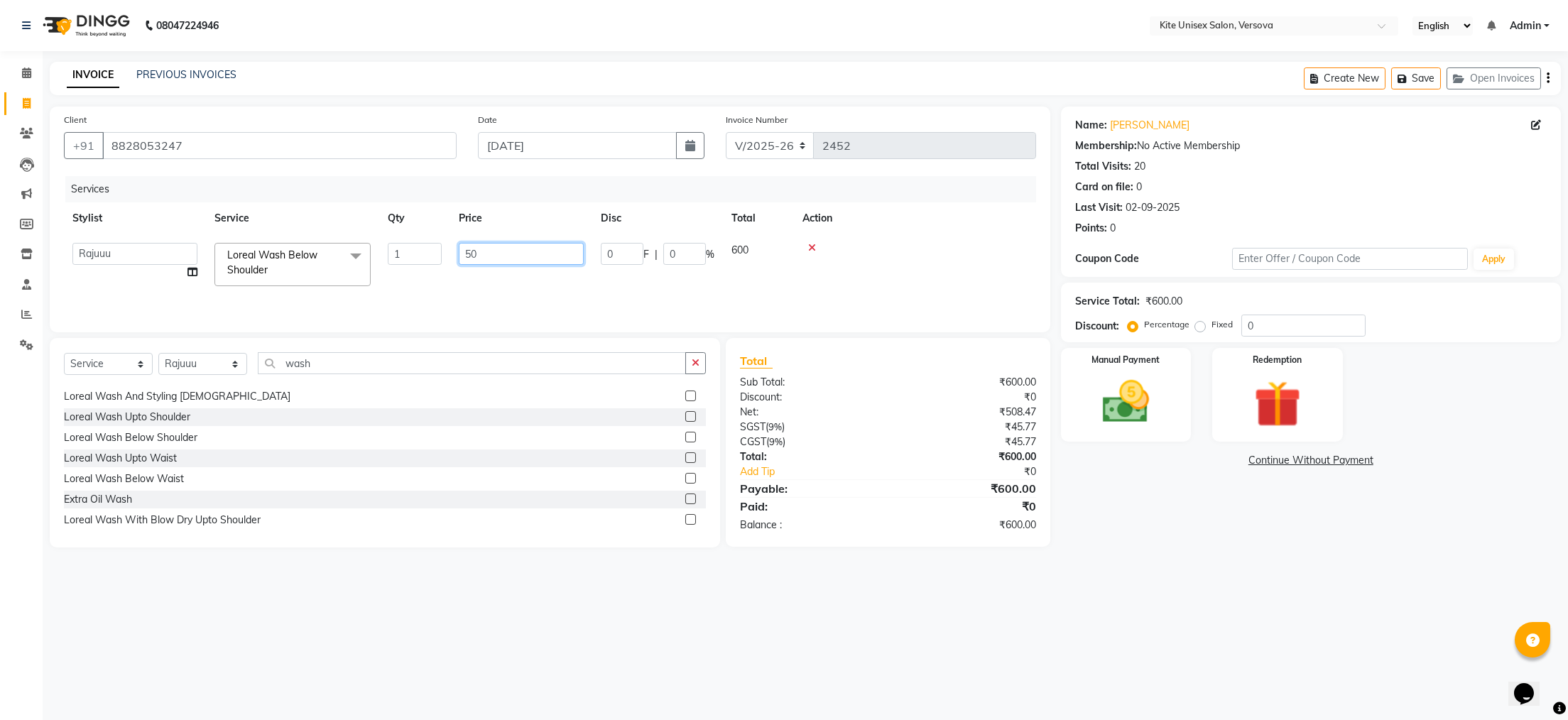
type input "500"
drag, startPoint x: 774, startPoint y: 596, endPoint x: 798, endPoint y: 576, distance: 31.2
click at [777, 596] on div "08047224946 Select Location × Kite Unisex Salon, Versova English ENGLISH Españo…" at bounding box center [784, 360] width 1568 height 720
click at [1132, 412] on img at bounding box center [1125, 402] width 79 height 56
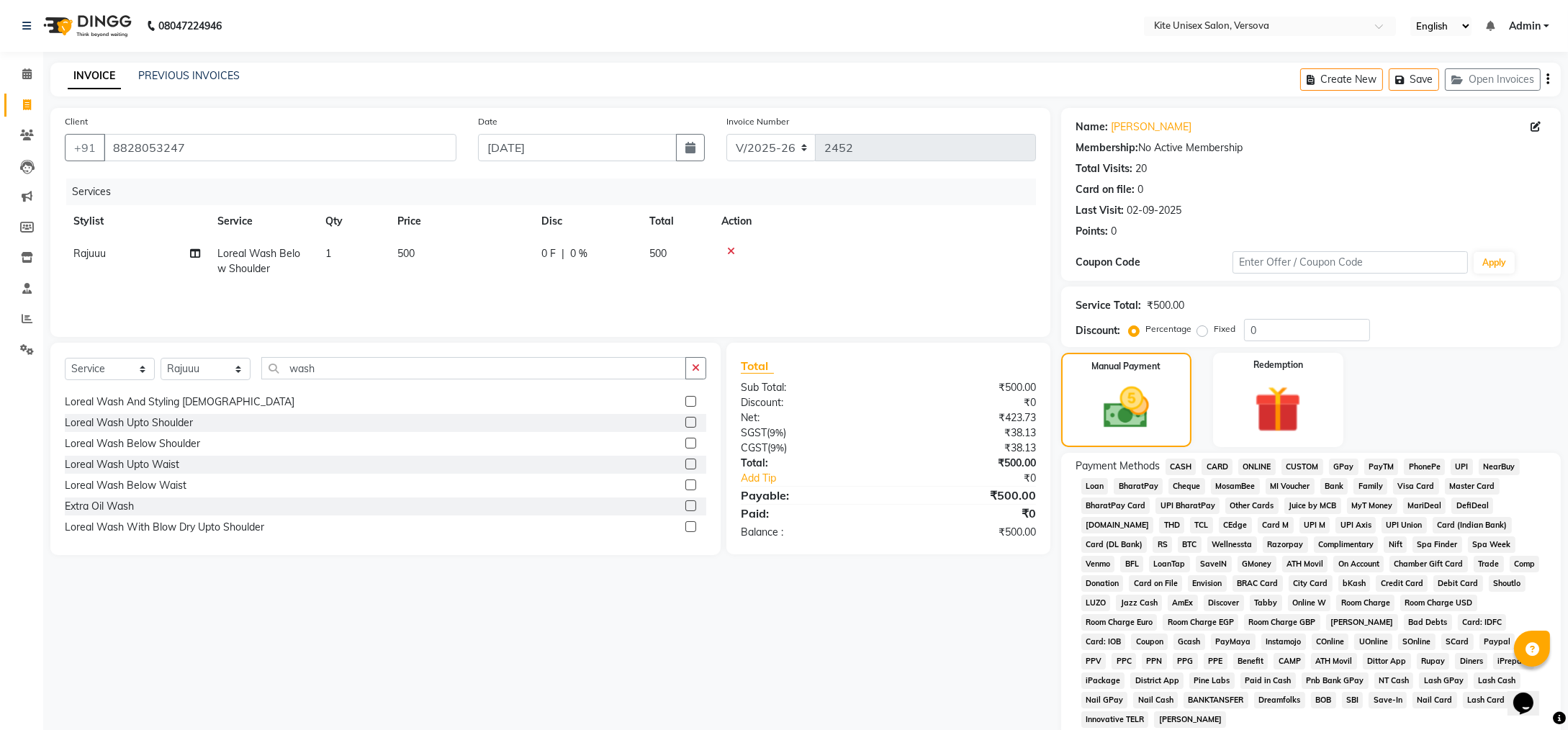
click at [1344, 467] on span "GPay" at bounding box center [1344, 467] width 30 height 17
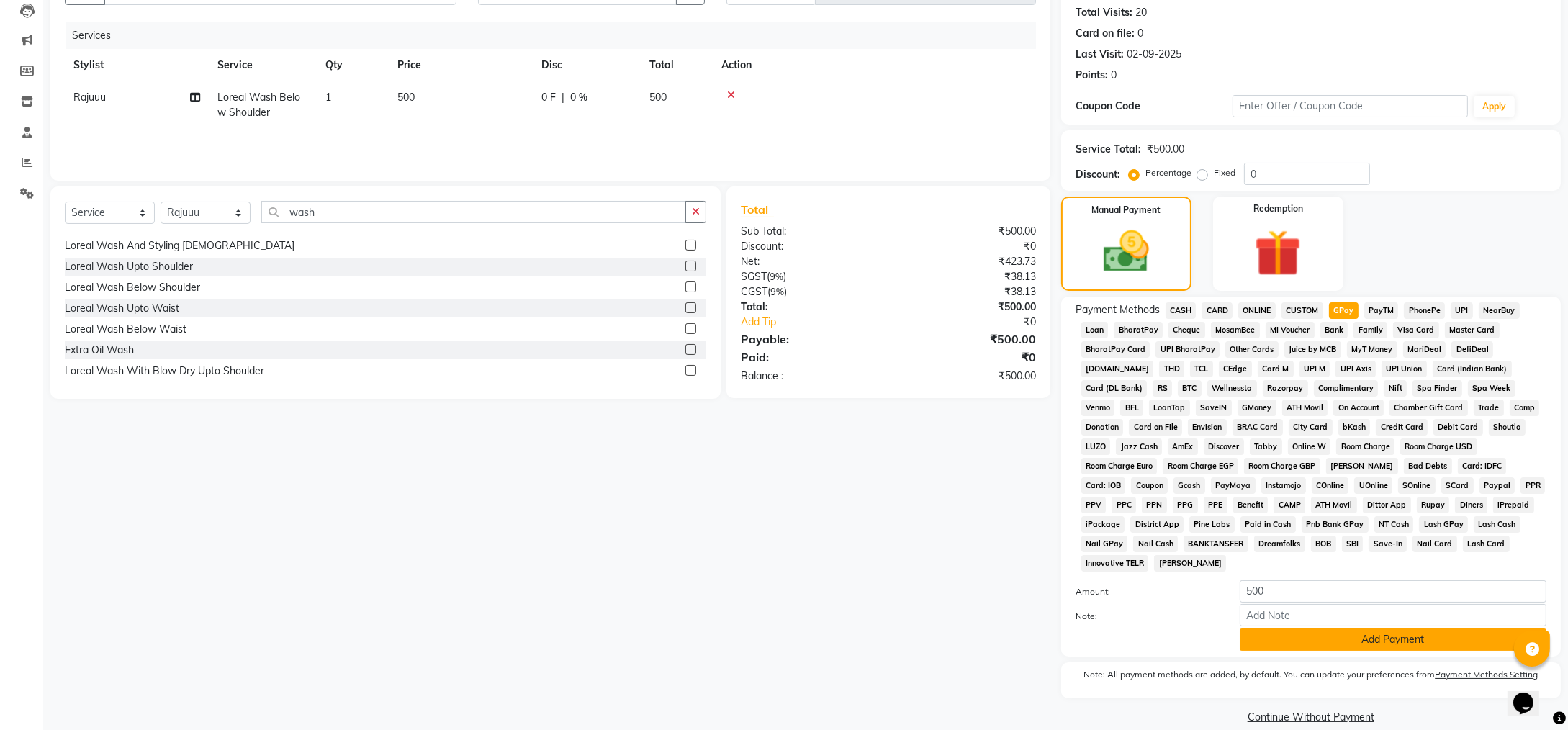
click at [1281, 629] on button "Add Payment" at bounding box center [1393, 640] width 307 height 22
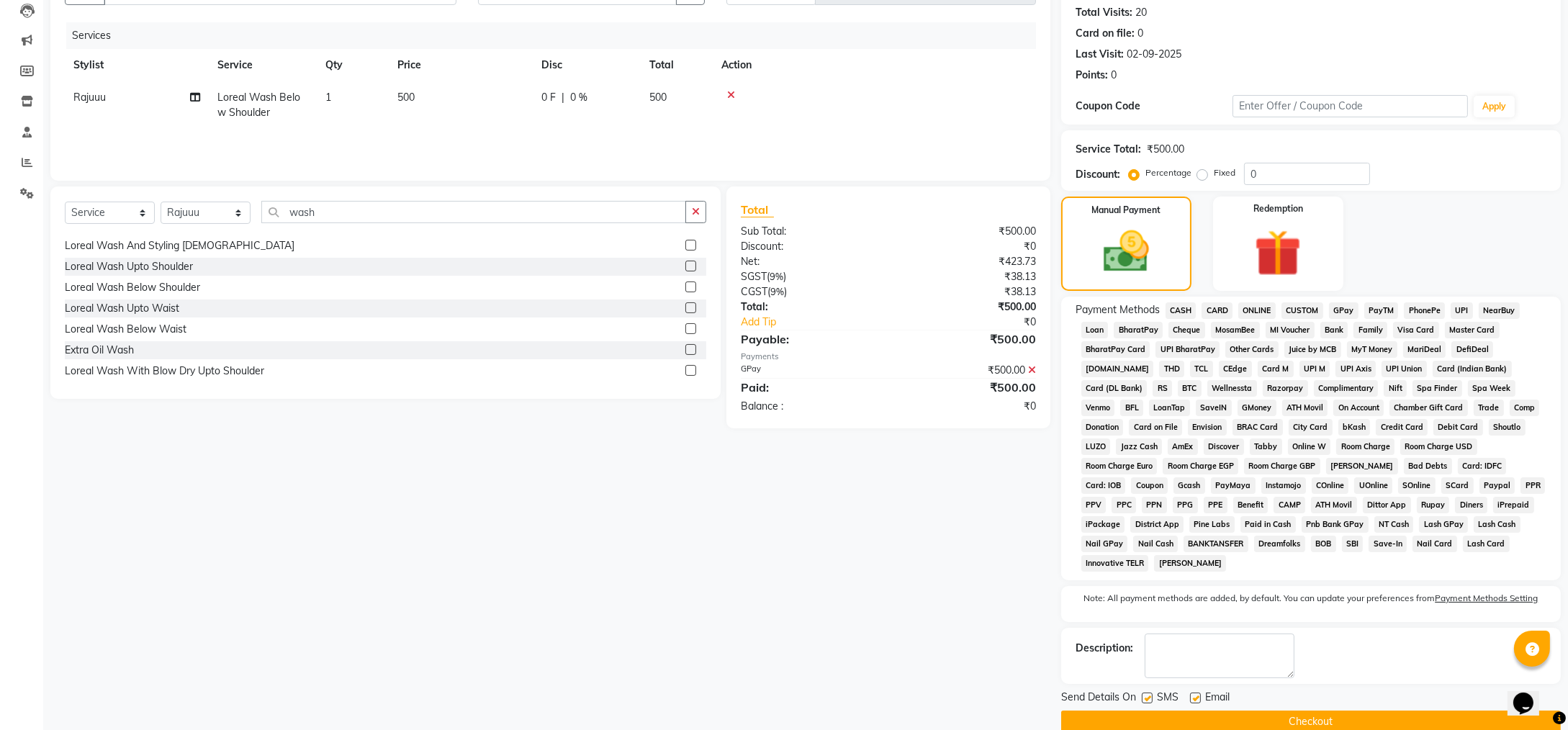
click at [1239, 711] on button "Checkout" at bounding box center [1311, 722] width 499 height 22
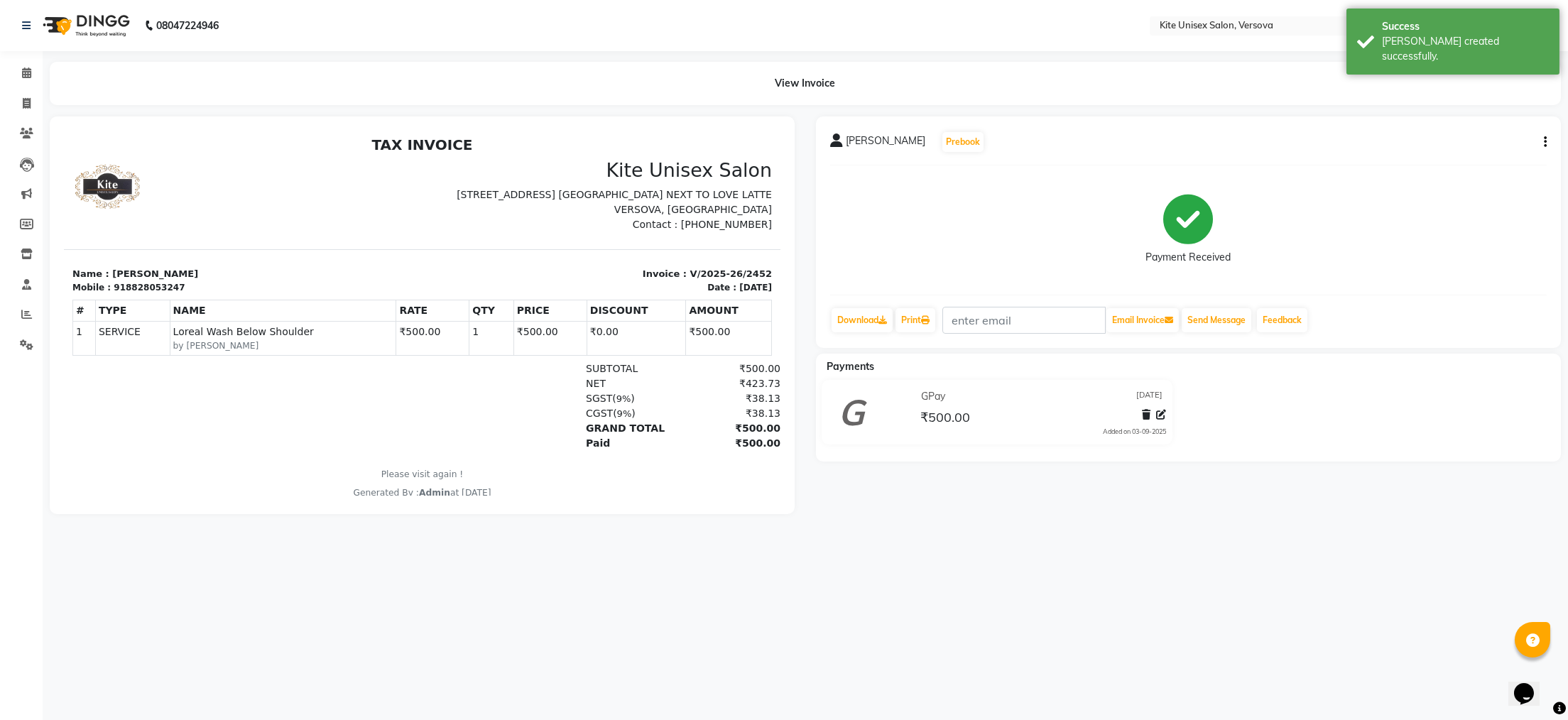
select select "6093"
select select "service"
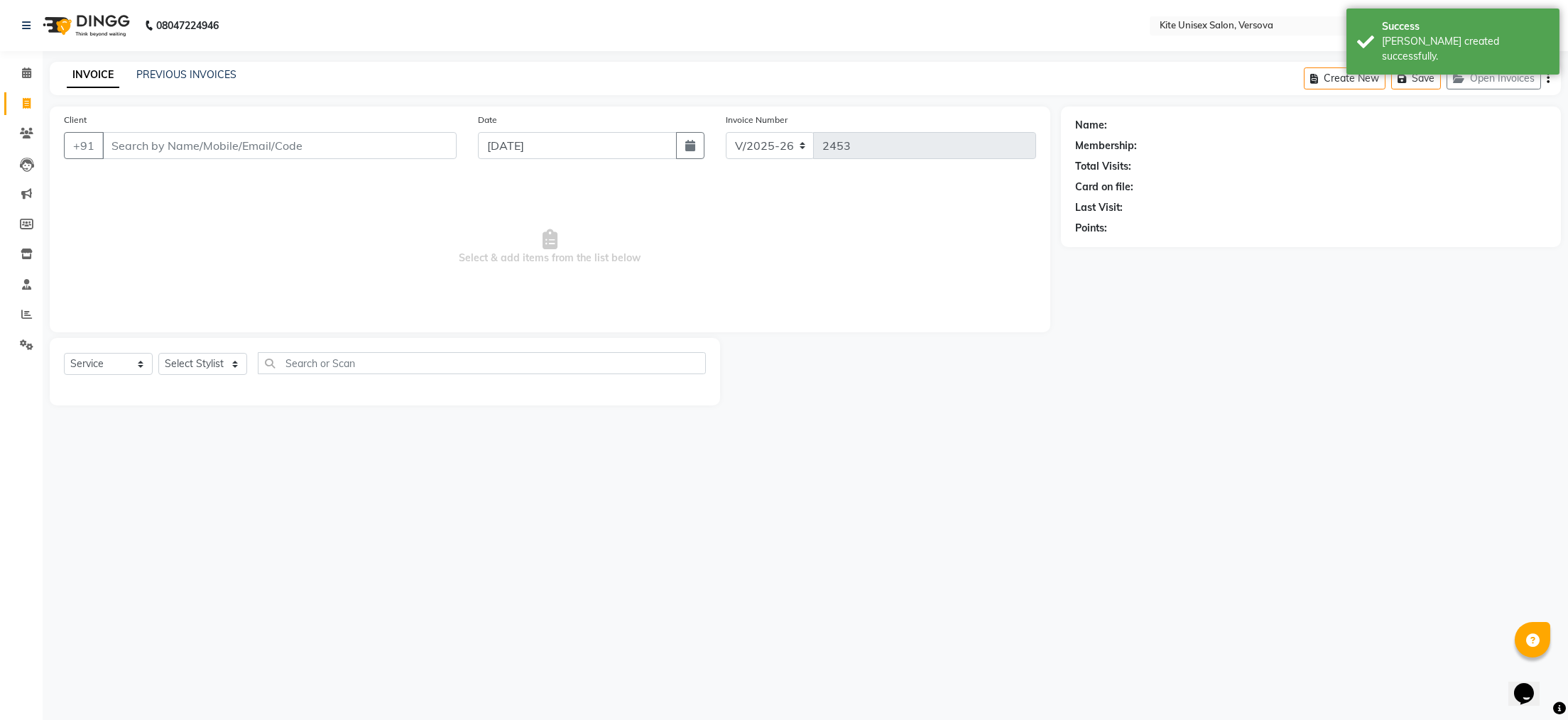
click at [120, 144] on input "Client" at bounding box center [280, 146] width 355 height 27
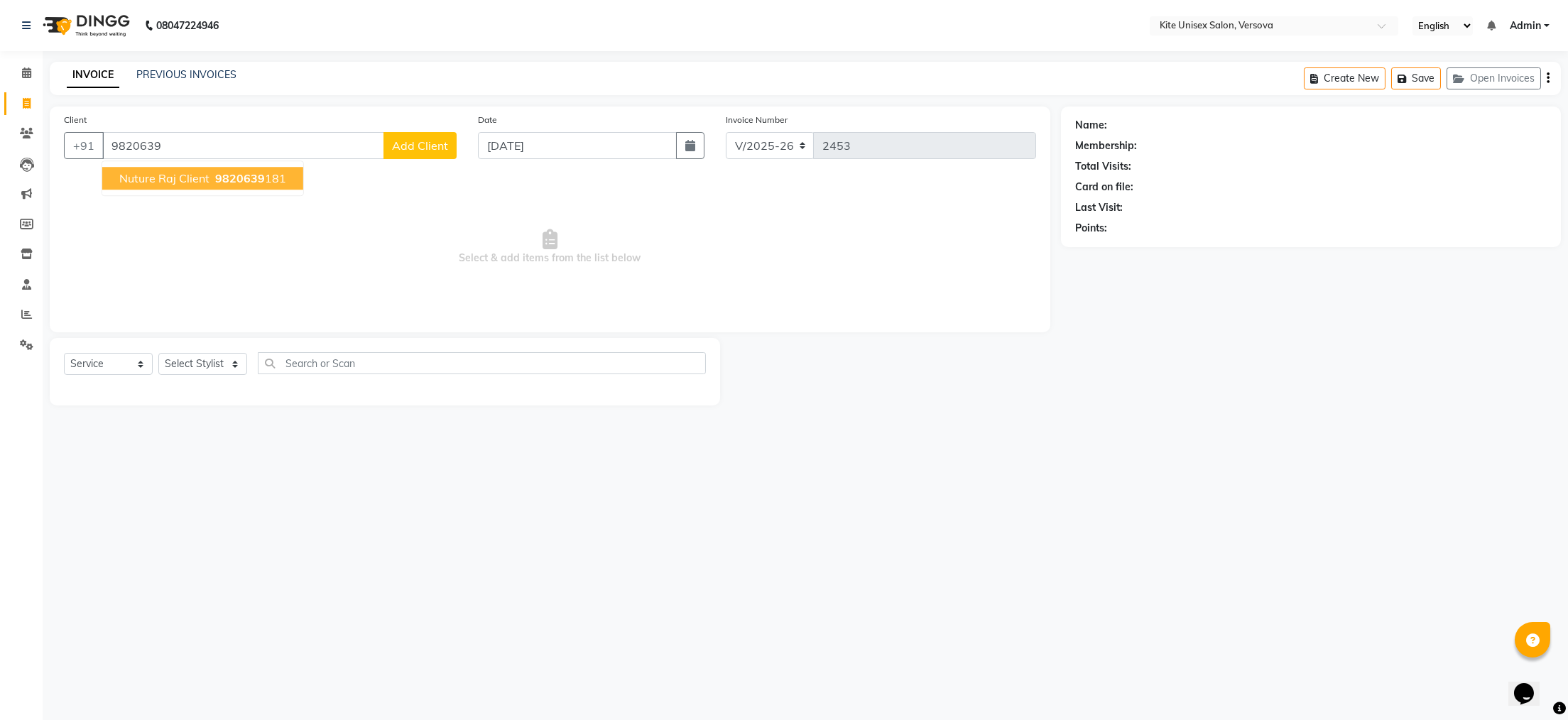
click at [151, 176] on span "nuture raj client" at bounding box center [165, 178] width 90 height 14
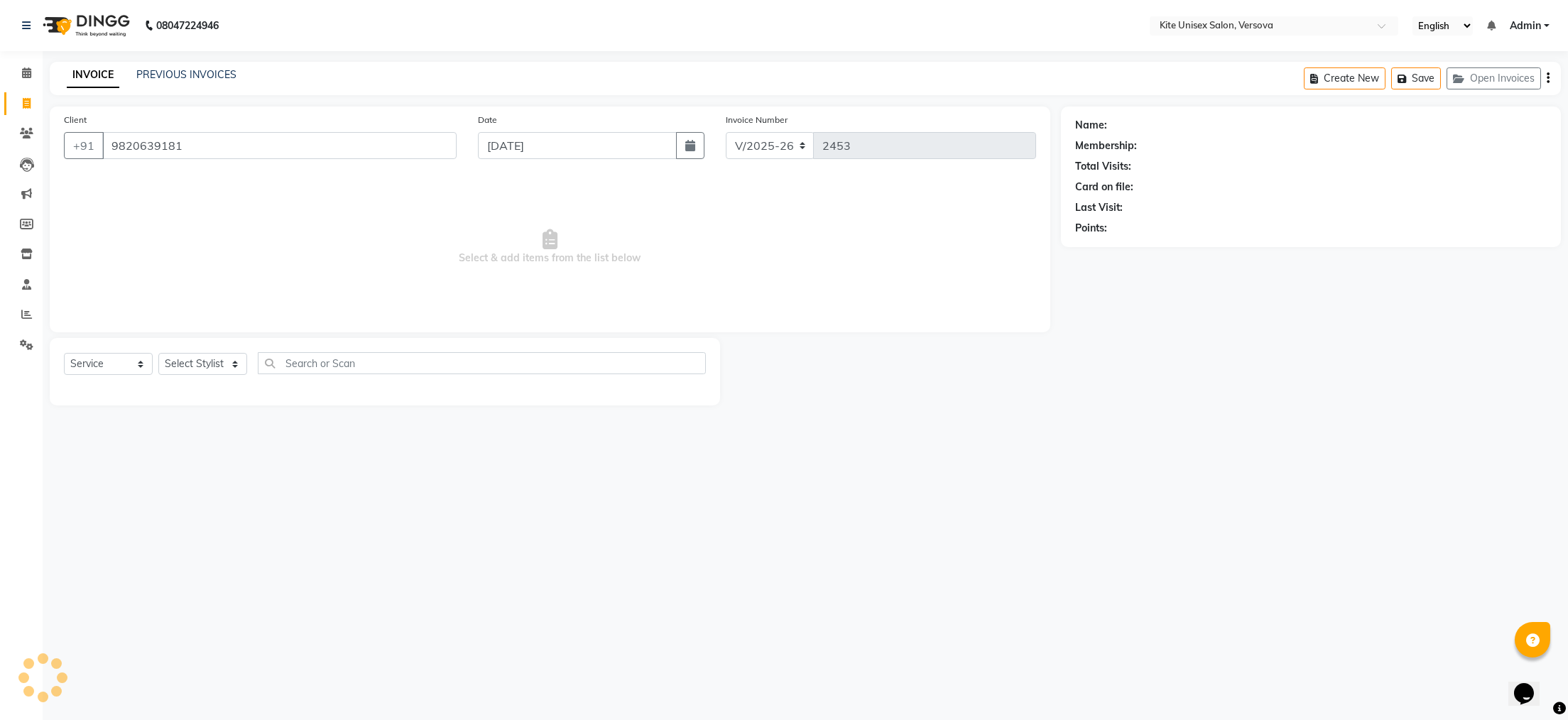
type input "9820639181"
click at [234, 364] on select "Select Stylist [PERSON_NAME] DC [PERSON_NAME] [PERSON_NAME] Rajuuu [PERSON_NAME]" at bounding box center [203, 364] width 89 height 22
select select "88898"
click at [158, 354] on select "Select Stylist [PERSON_NAME] DC [PERSON_NAME] [PERSON_NAME] Rajuuu [PERSON_NAME]" at bounding box center [203, 364] width 89 height 22
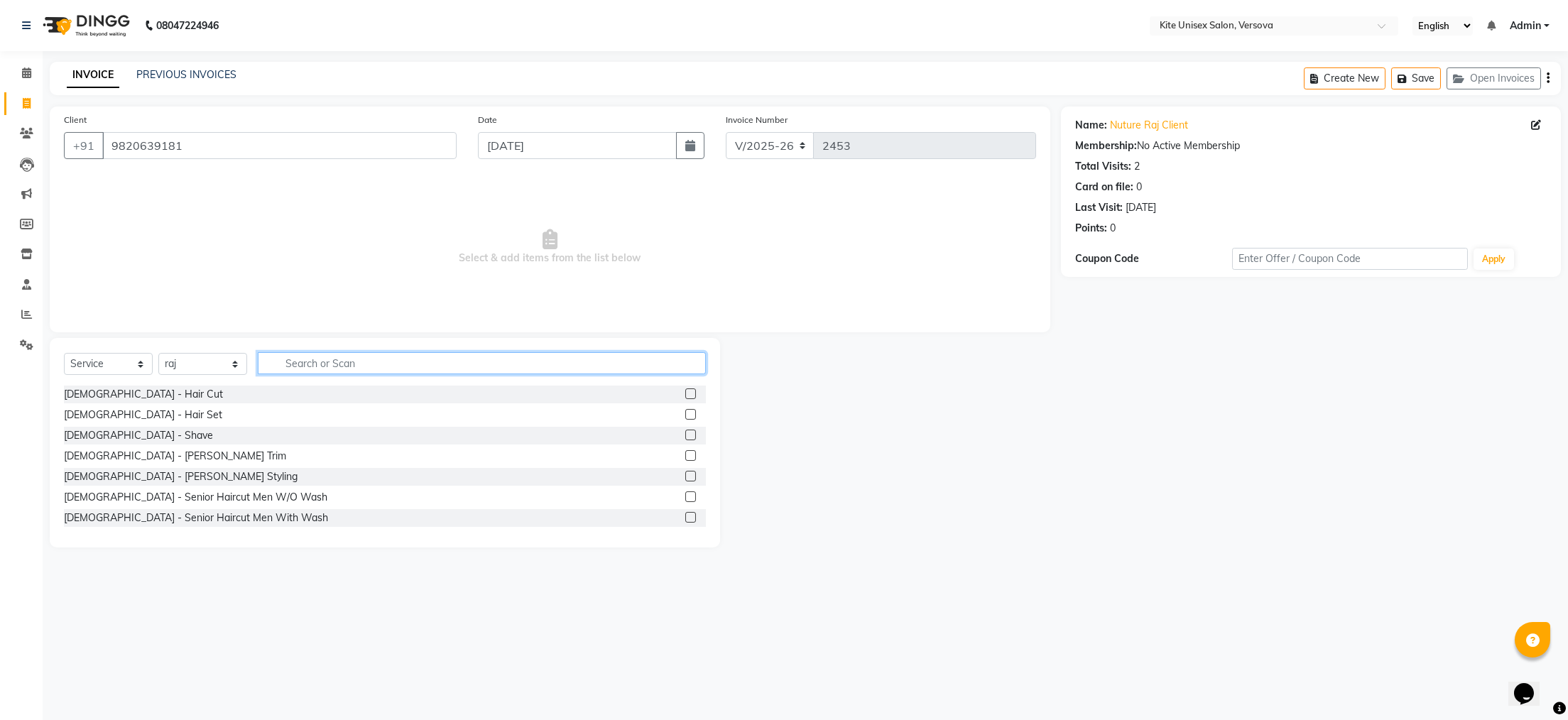
click at [286, 367] on input "text" at bounding box center [482, 364] width 448 height 22
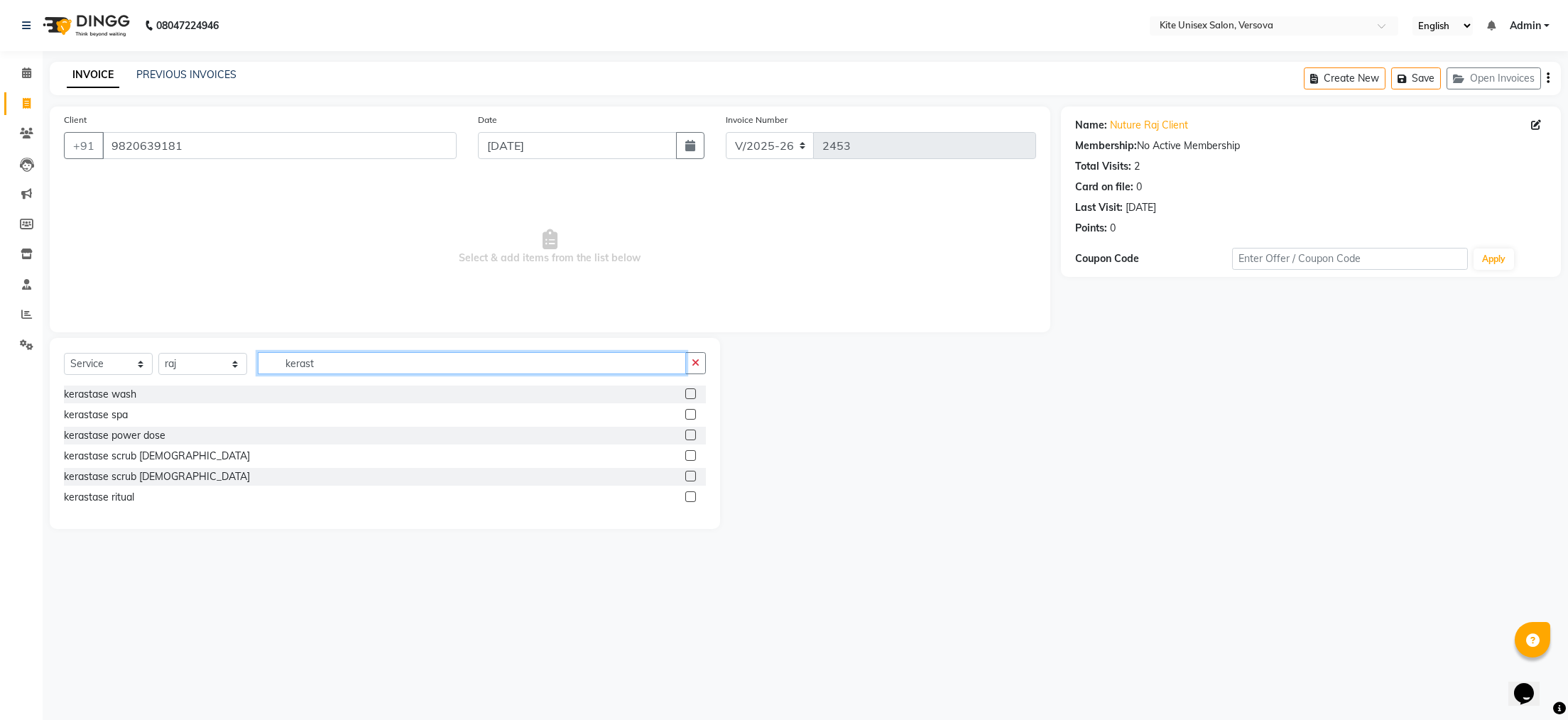
type input "kerast"
click at [695, 392] on label at bounding box center [690, 394] width 10 height 10
click at [695, 392] on input "checkbox" at bounding box center [690, 394] width 10 height 10
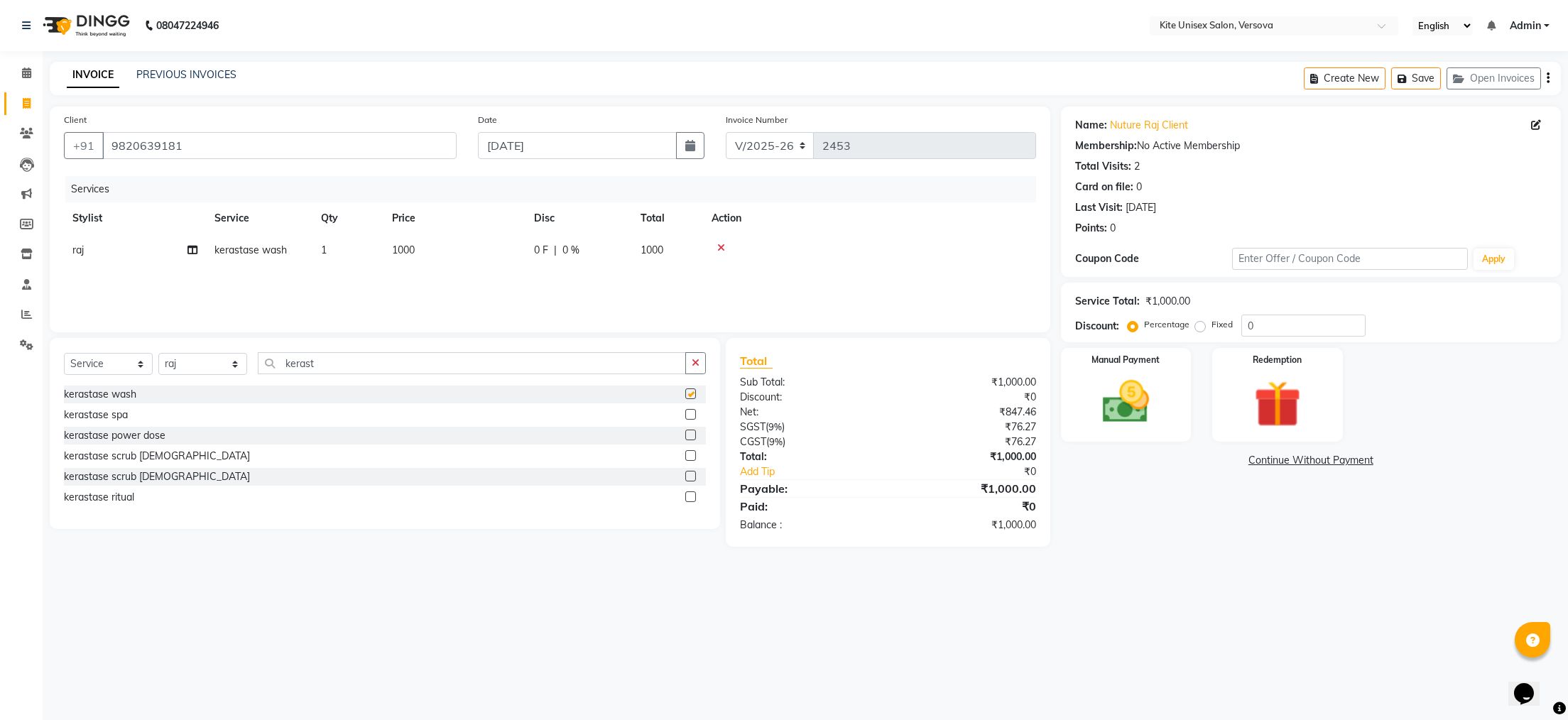
checkbox input "false"
click at [327, 368] on input "kerast" at bounding box center [472, 364] width 428 height 22
type input "k"
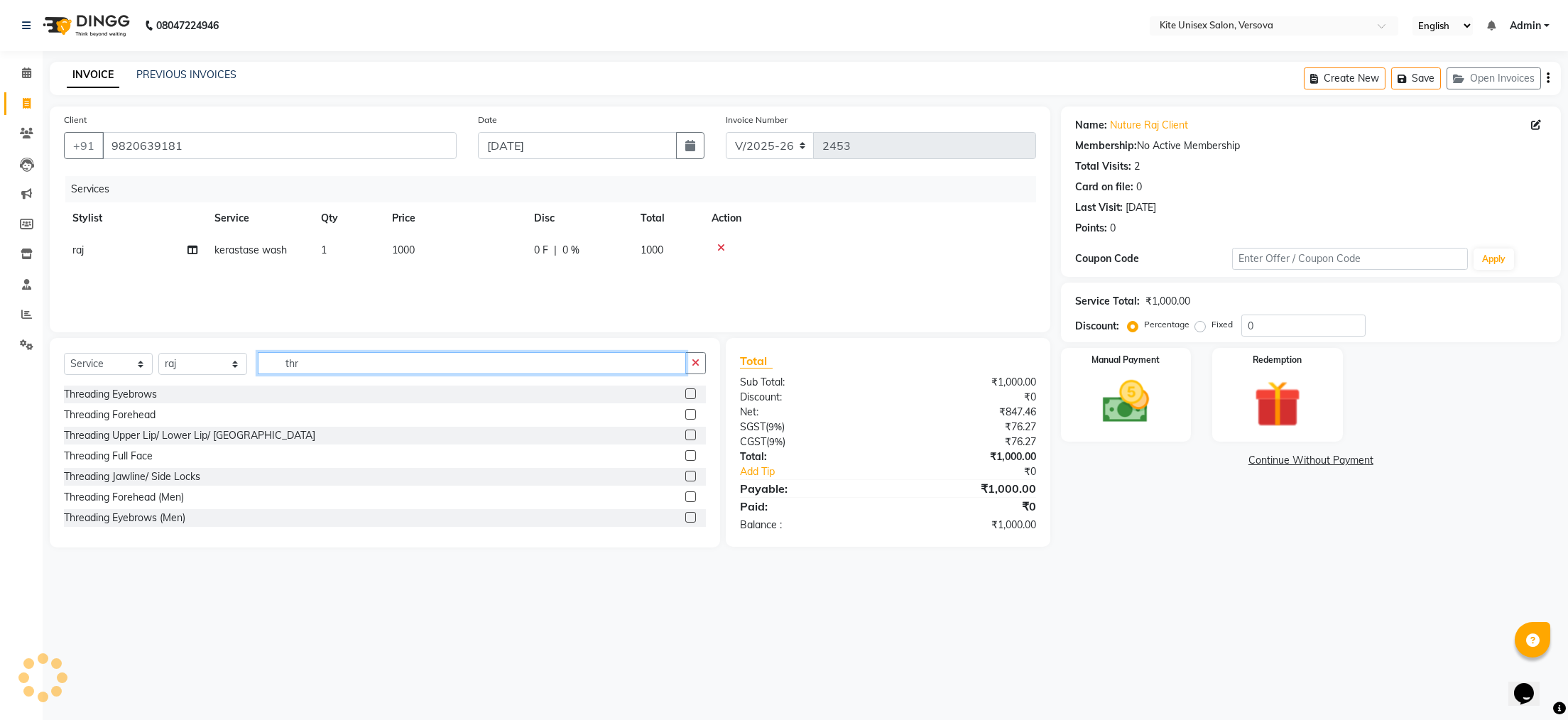
type input "thr"
click at [685, 452] on label at bounding box center [690, 455] width 10 height 10
click at [685, 452] on input "checkbox" at bounding box center [690, 456] width 10 height 10
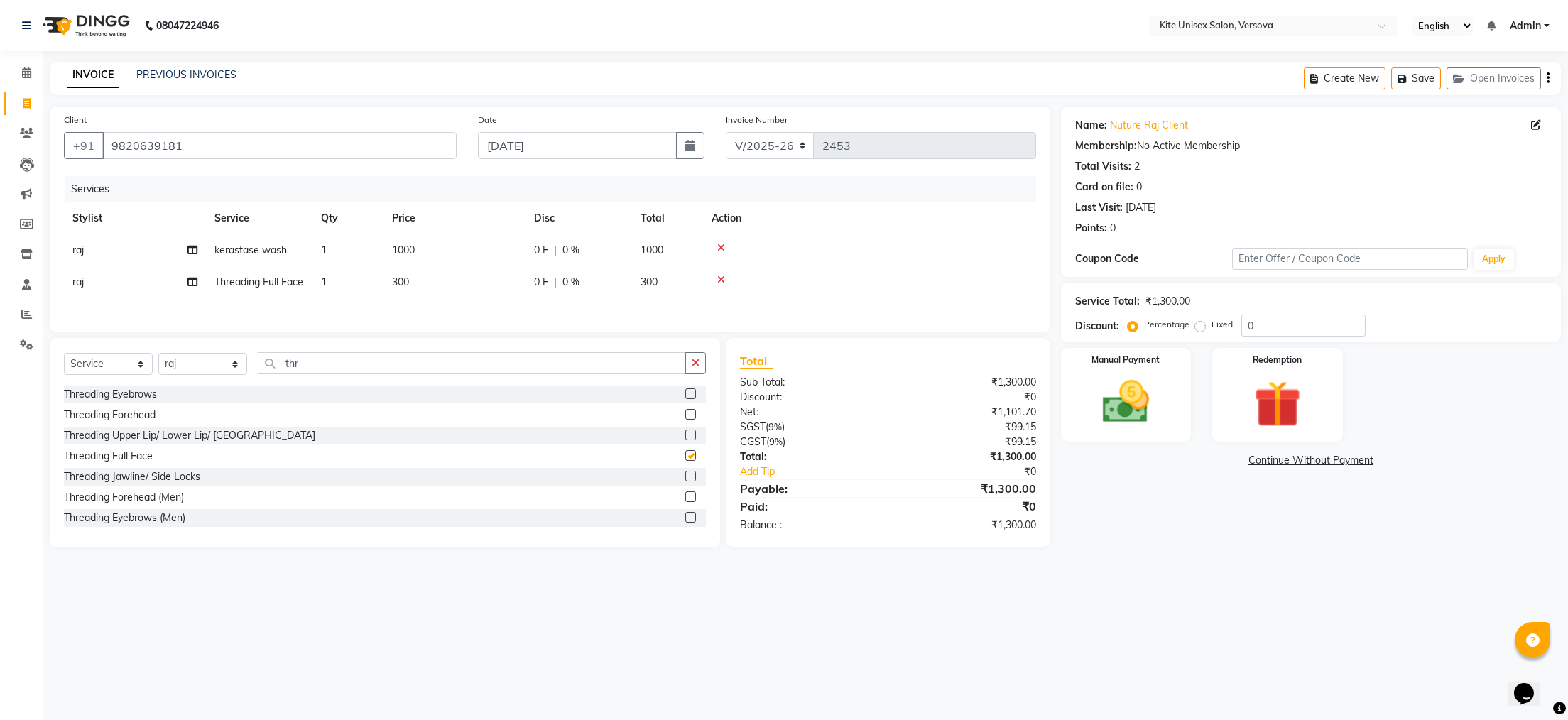
checkbox input "false"
click at [1088, 420] on img at bounding box center [1125, 402] width 79 height 56
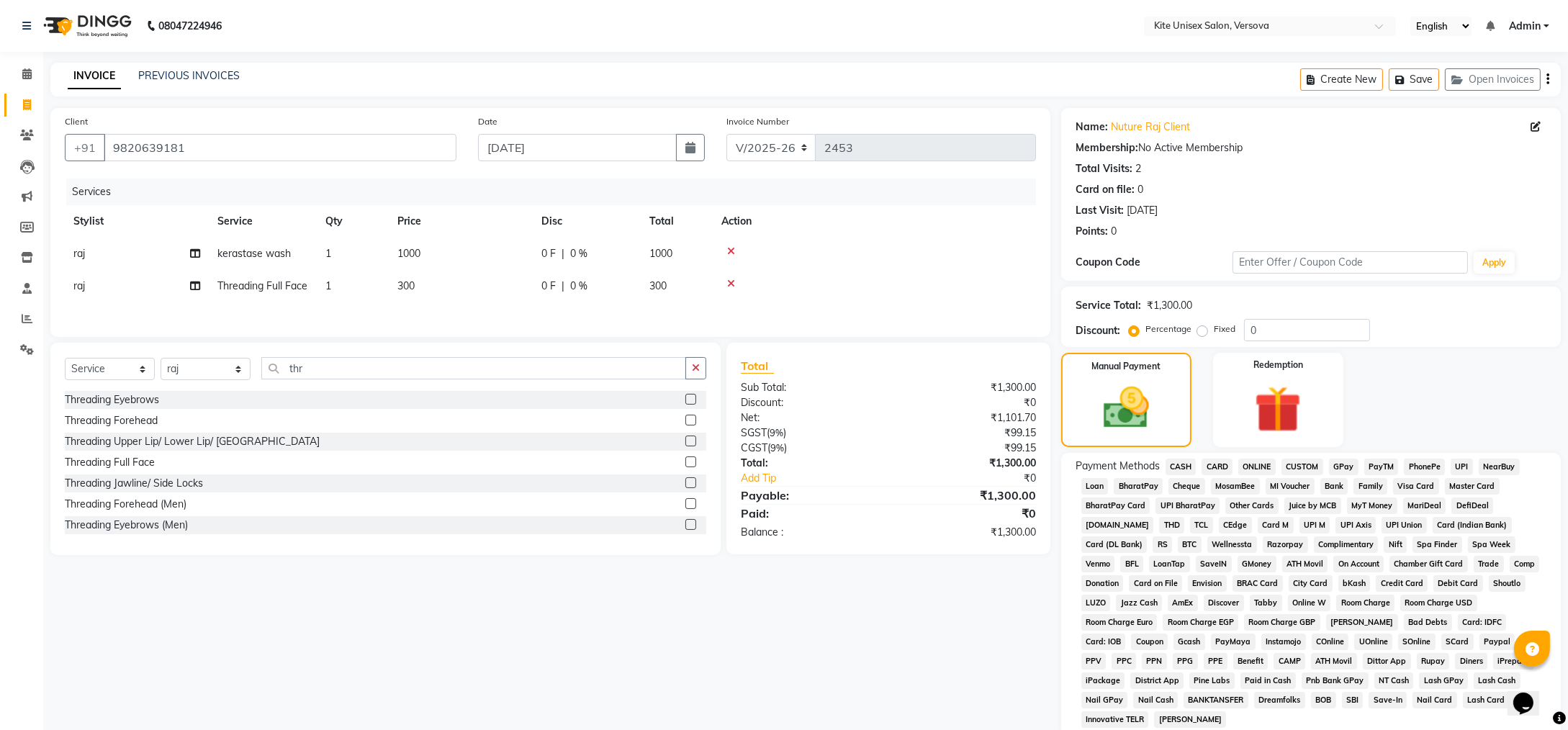
click at [1344, 467] on span "GPay" at bounding box center [1344, 467] width 30 height 17
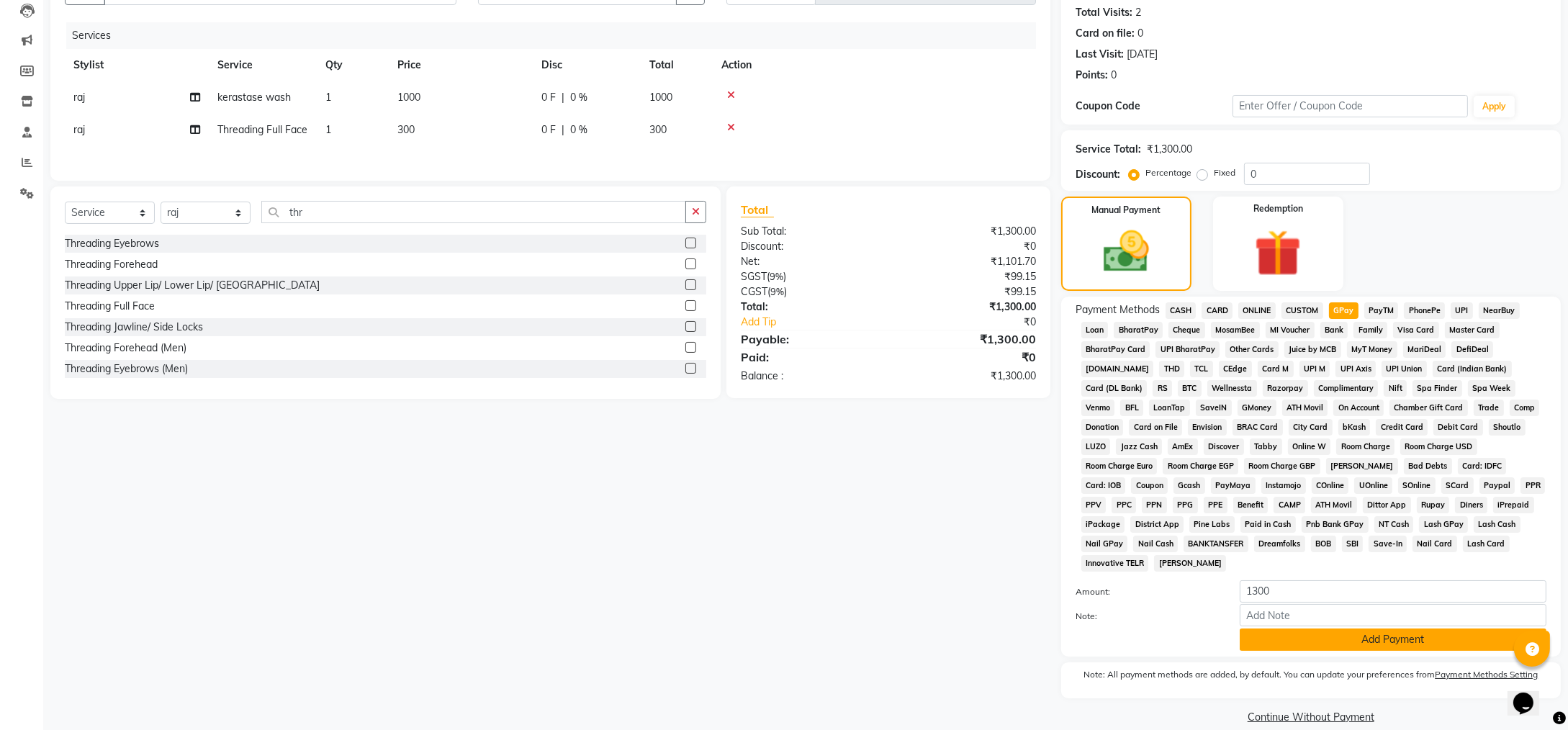
click at [1280, 629] on button "Add Payment" at bounding box center [1393, 640] width 307 height 22
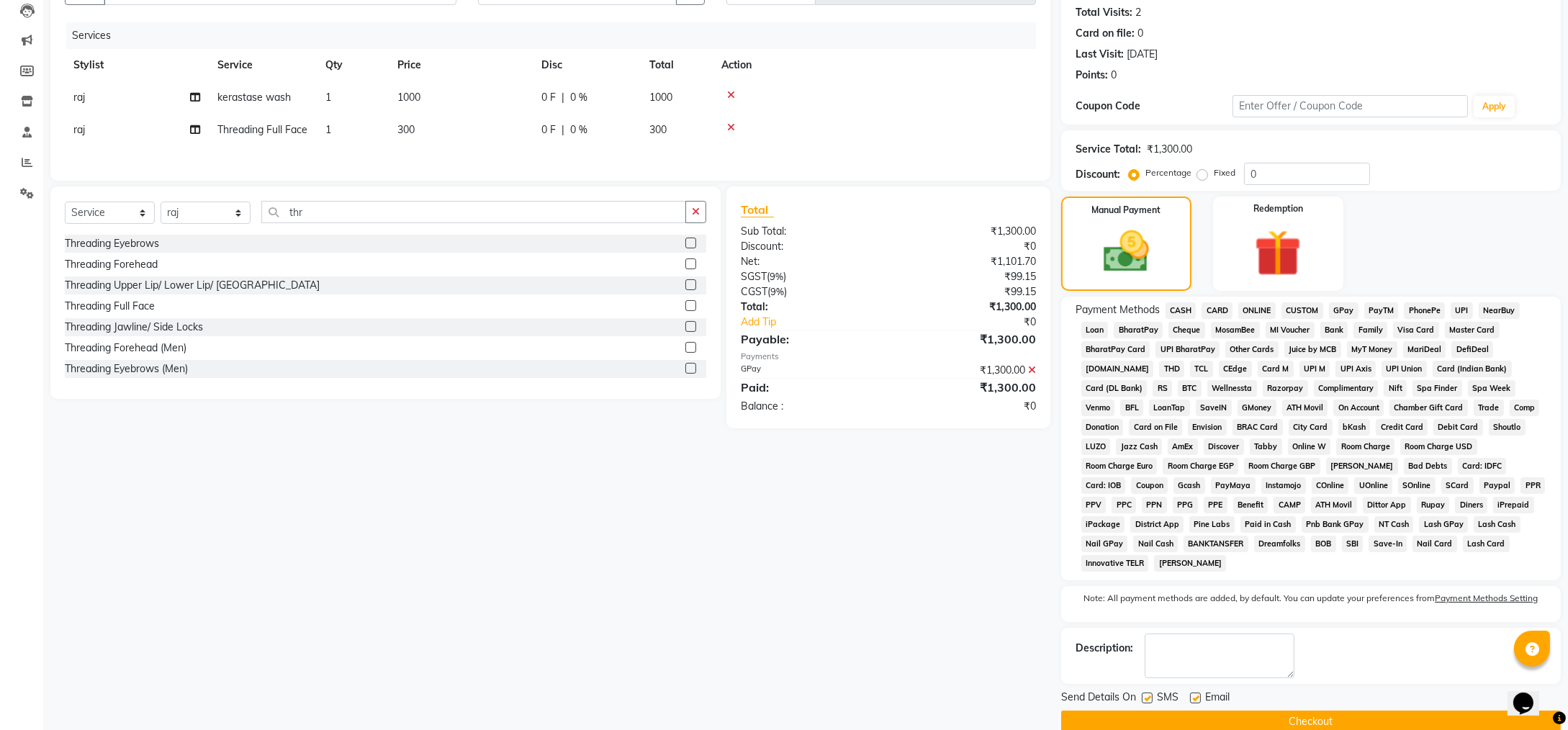
click at [1211, 711] on button "Checkout" at bounding box center [1311, 722] width 499 height 22
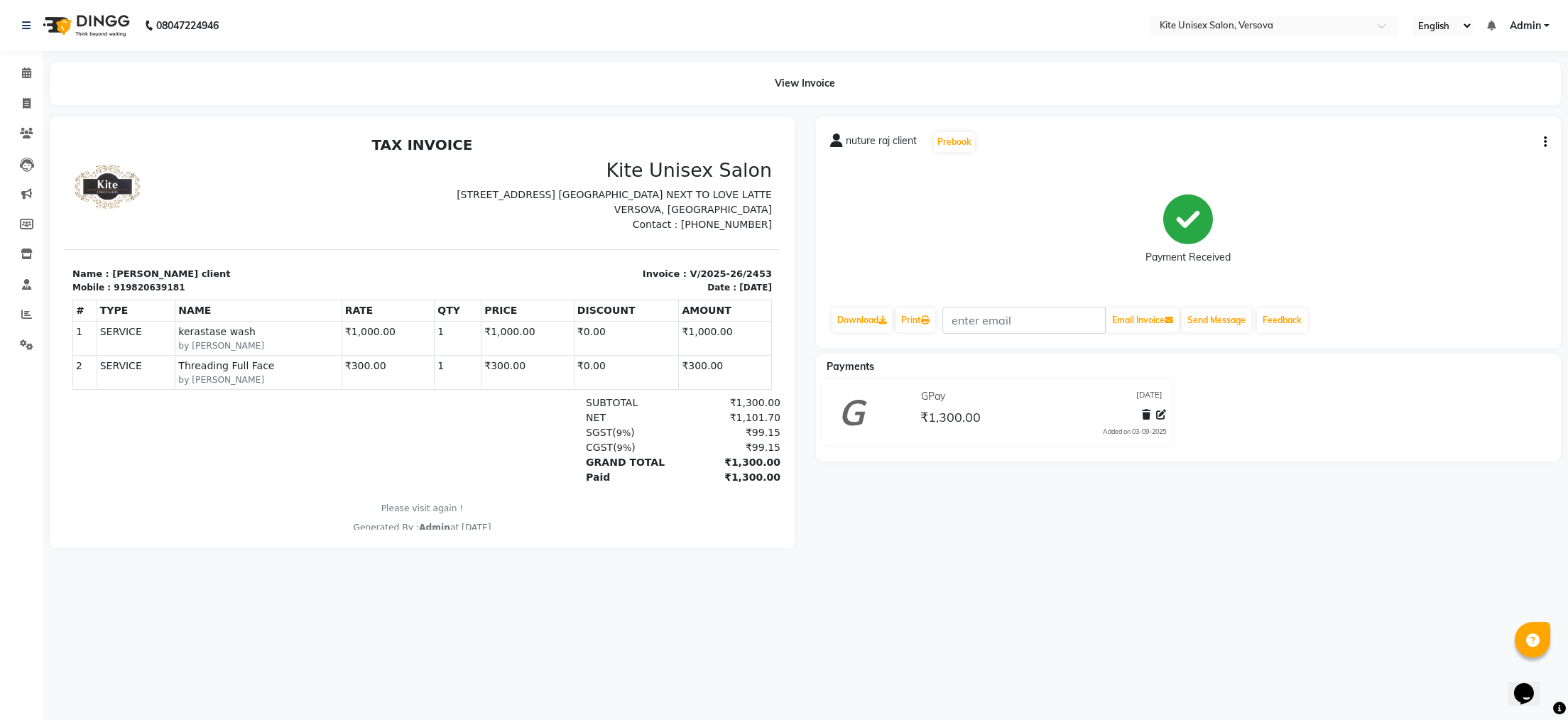
select select "service"
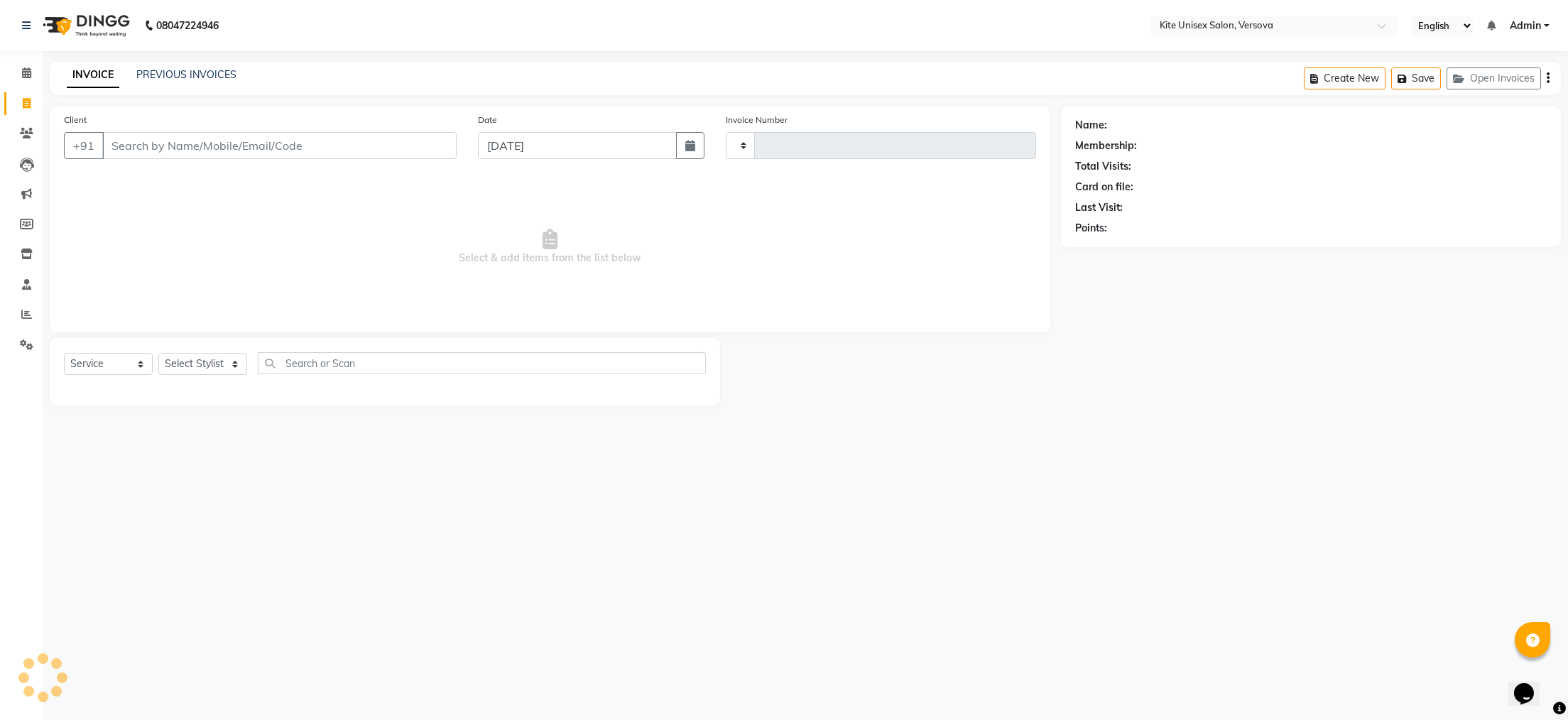
type input "2454"
select select "6093"
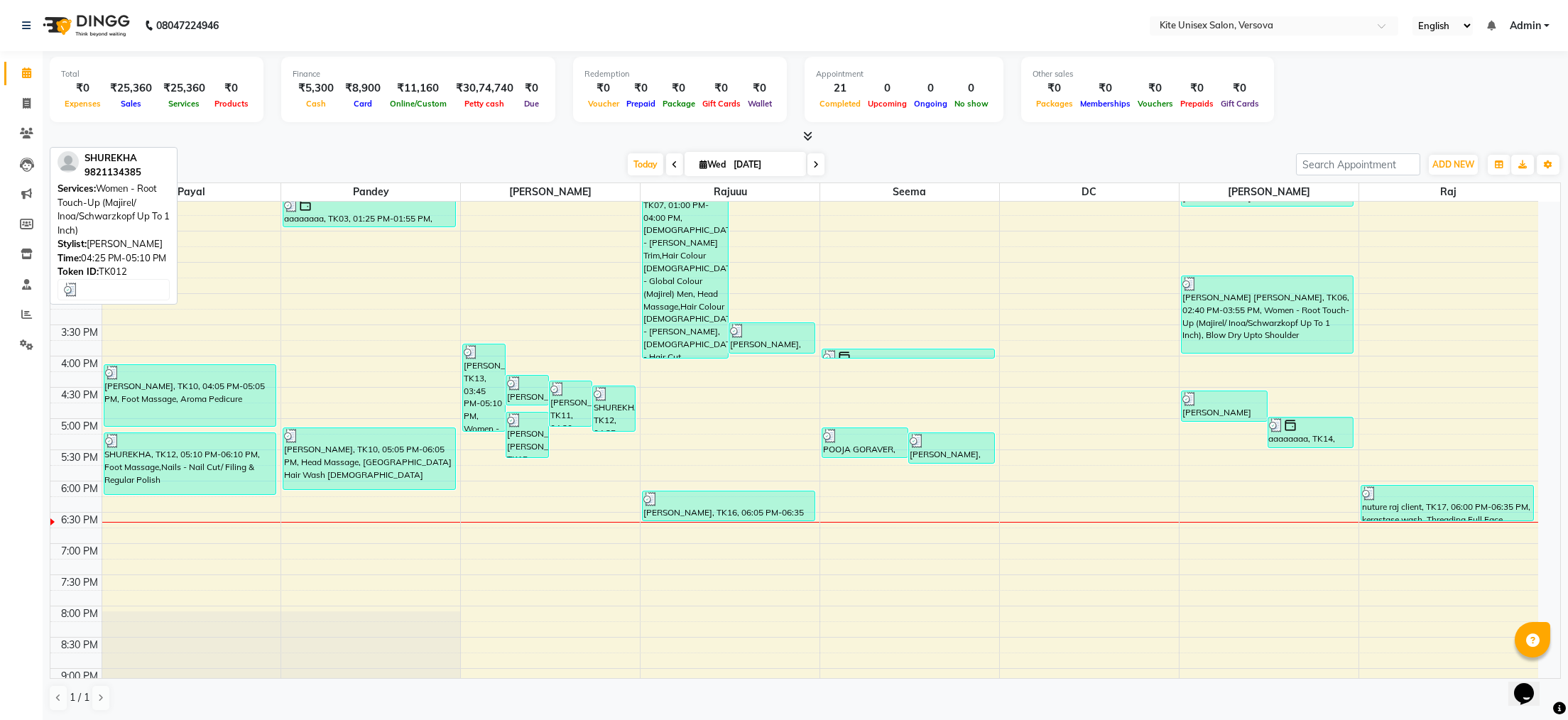
scroll to position [284, 0]
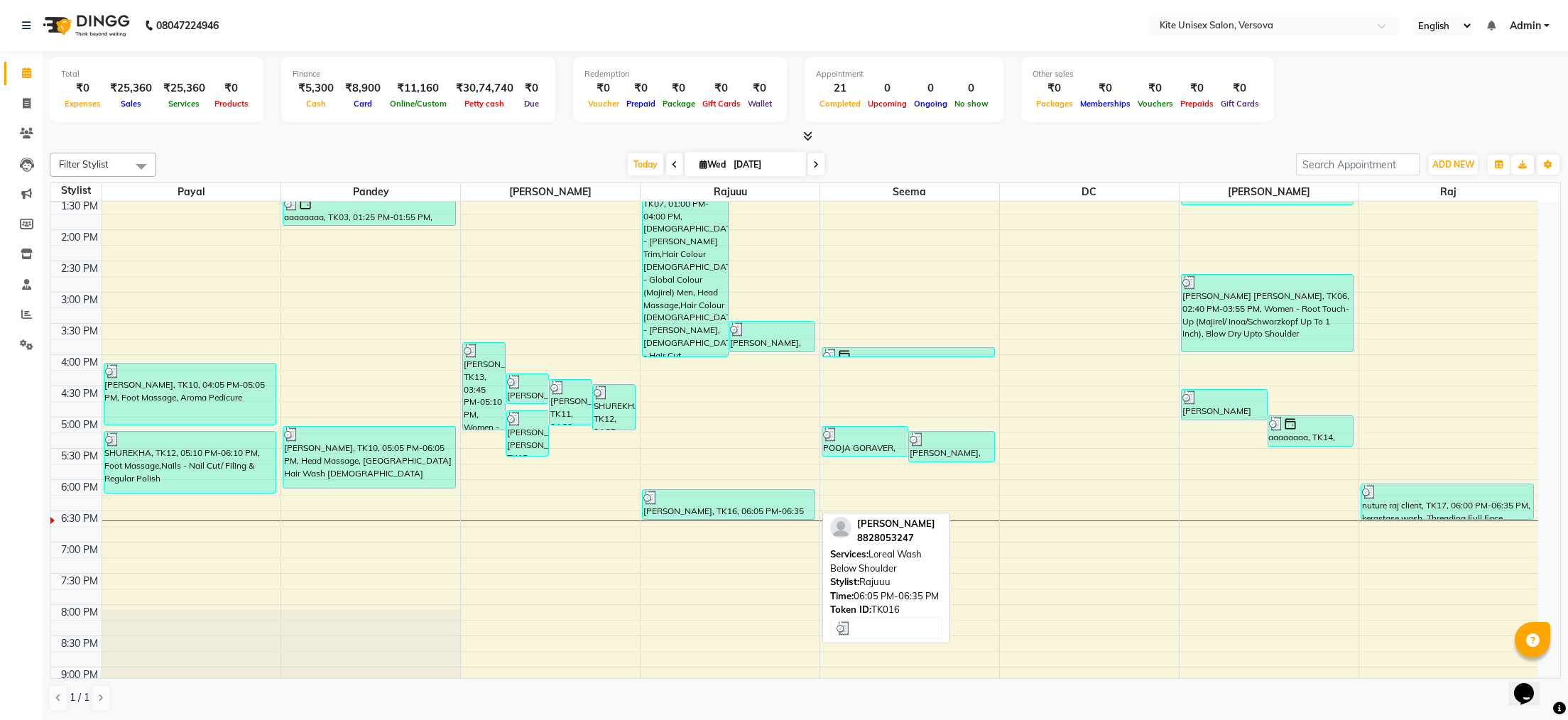
click at [678, 509] on div "[PERSON_NAME], TK16, 06:05 PM-06:35 PM, Loreal Wash Below Shoulder" at bounding box center [729, 505] width 172 height 29
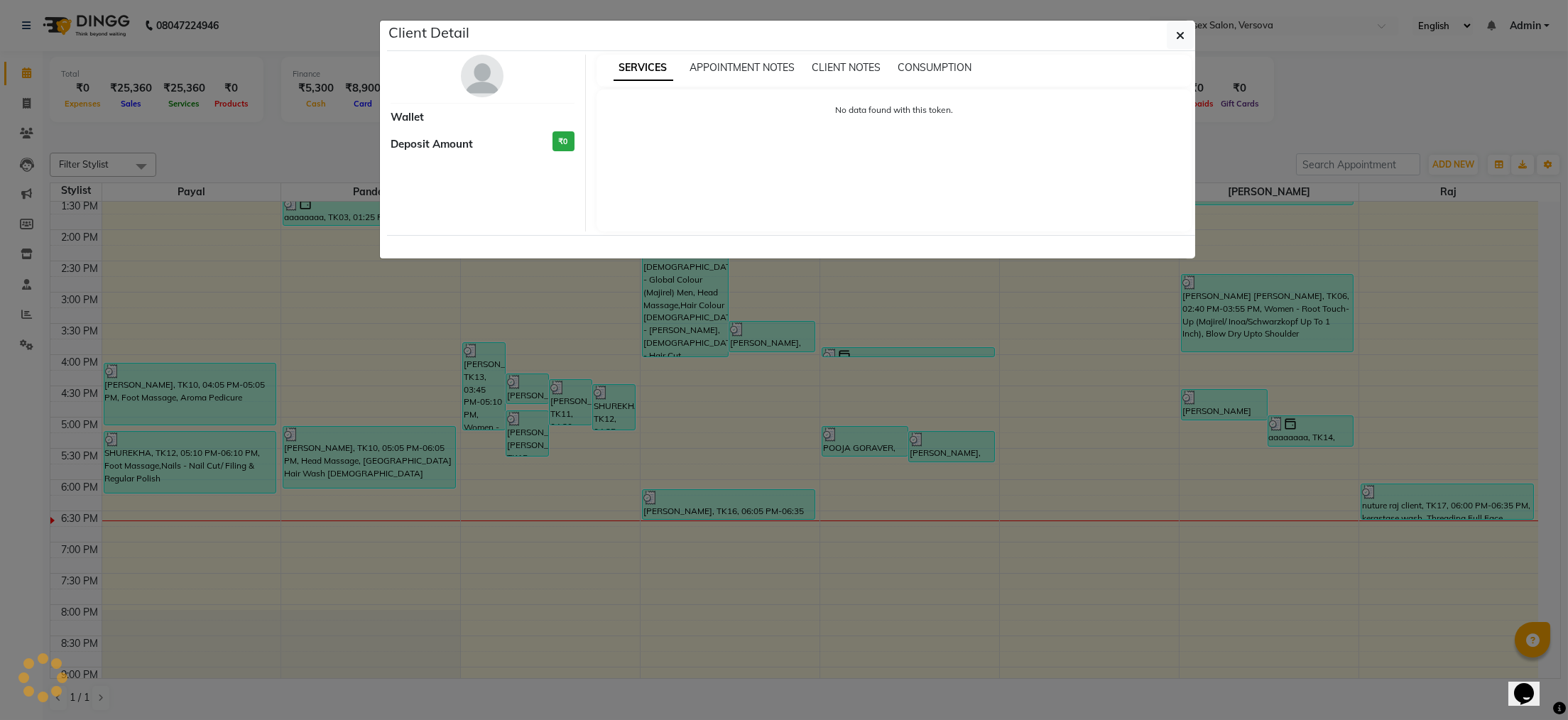
select select "3"
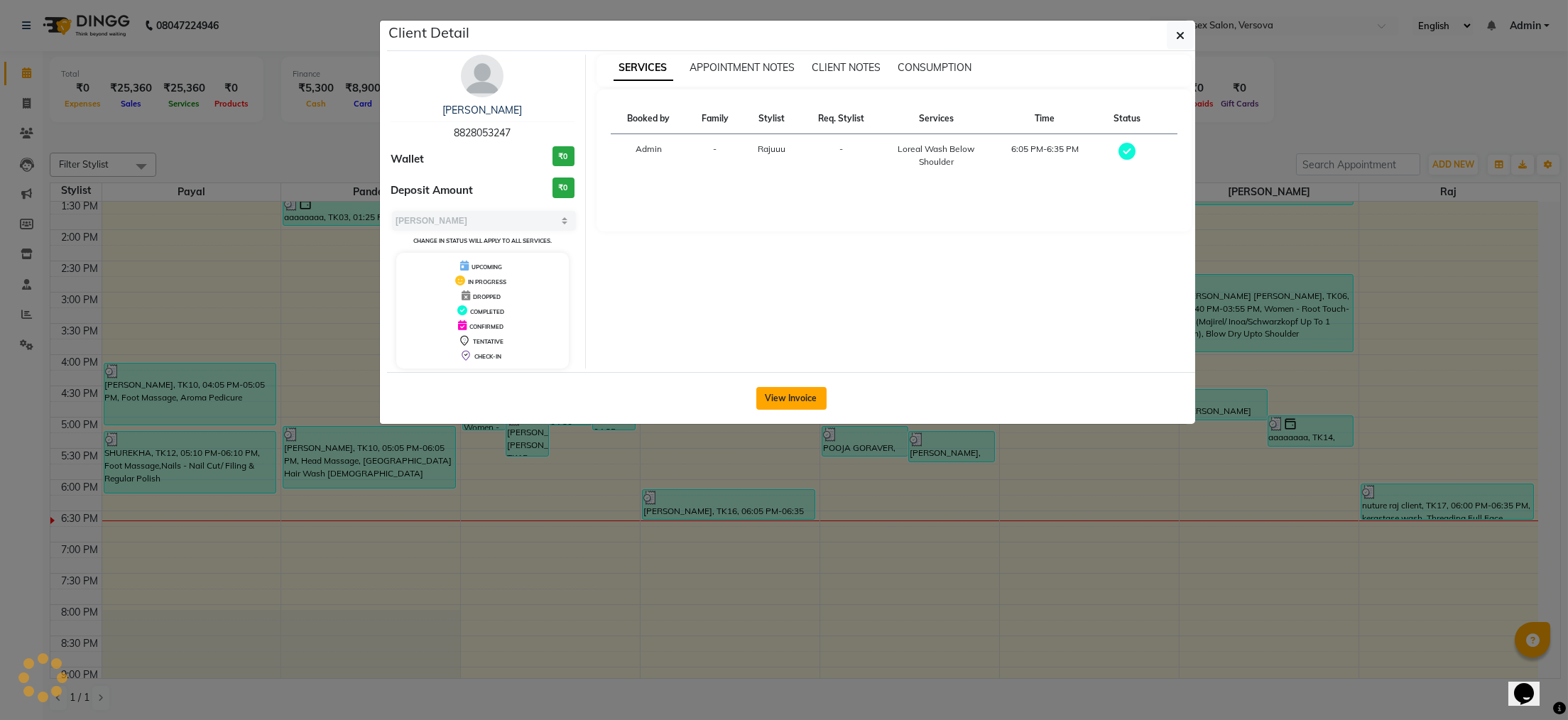
click at [791, 403] on button "View Invoice" at bounding box center [791, 398] width 70 height 23
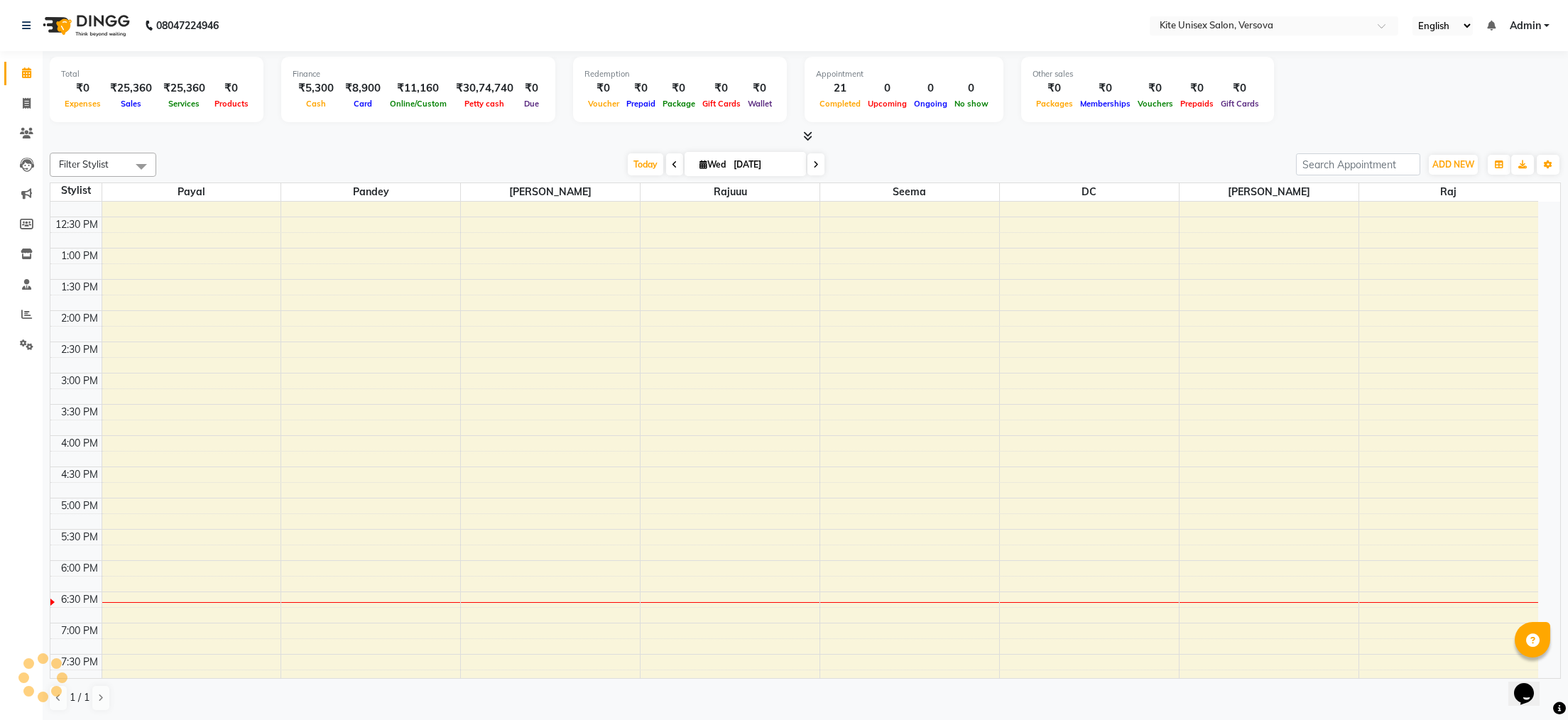
scroll to position [284, 0]
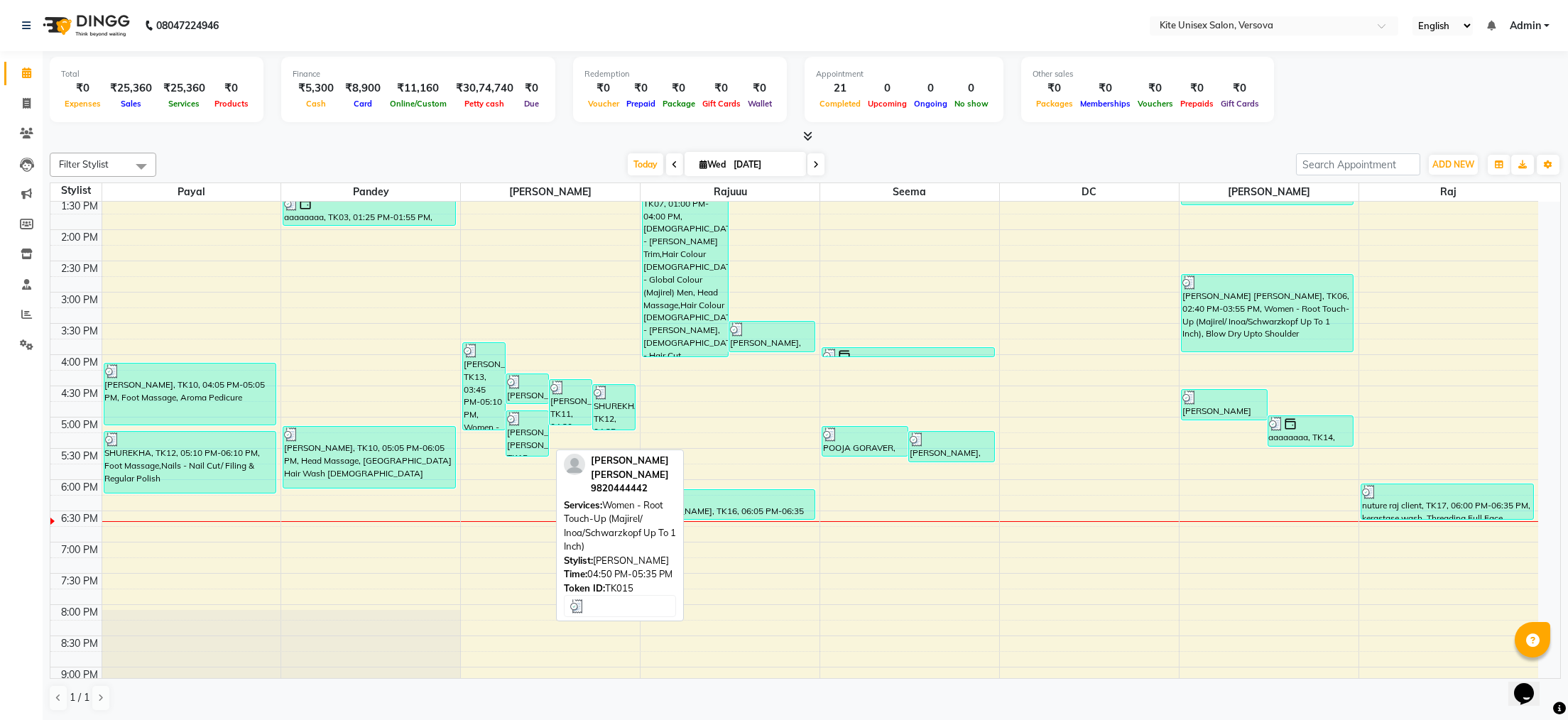
click at [521, 440] on div "[PERSON_NAME] [PERSON_NAME], TK15, 04:50 PM-05:35 PM, Women - Root Touch-Up (Ma…" at bounding box center [527, 433] width 42 height 45
select select "3"
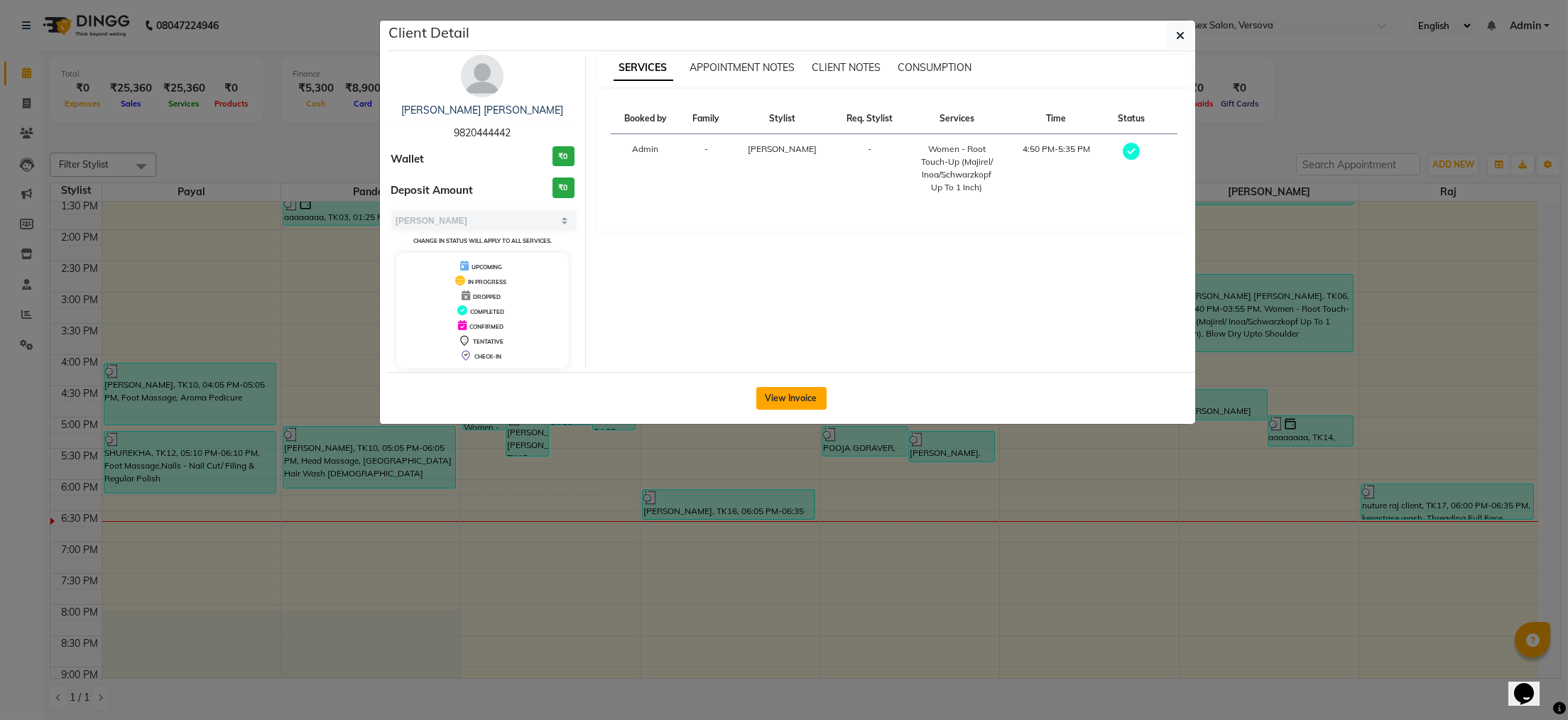
click at [778, 403] on button "View Invoice" at bounding box center [791, 398] width 70 height 23
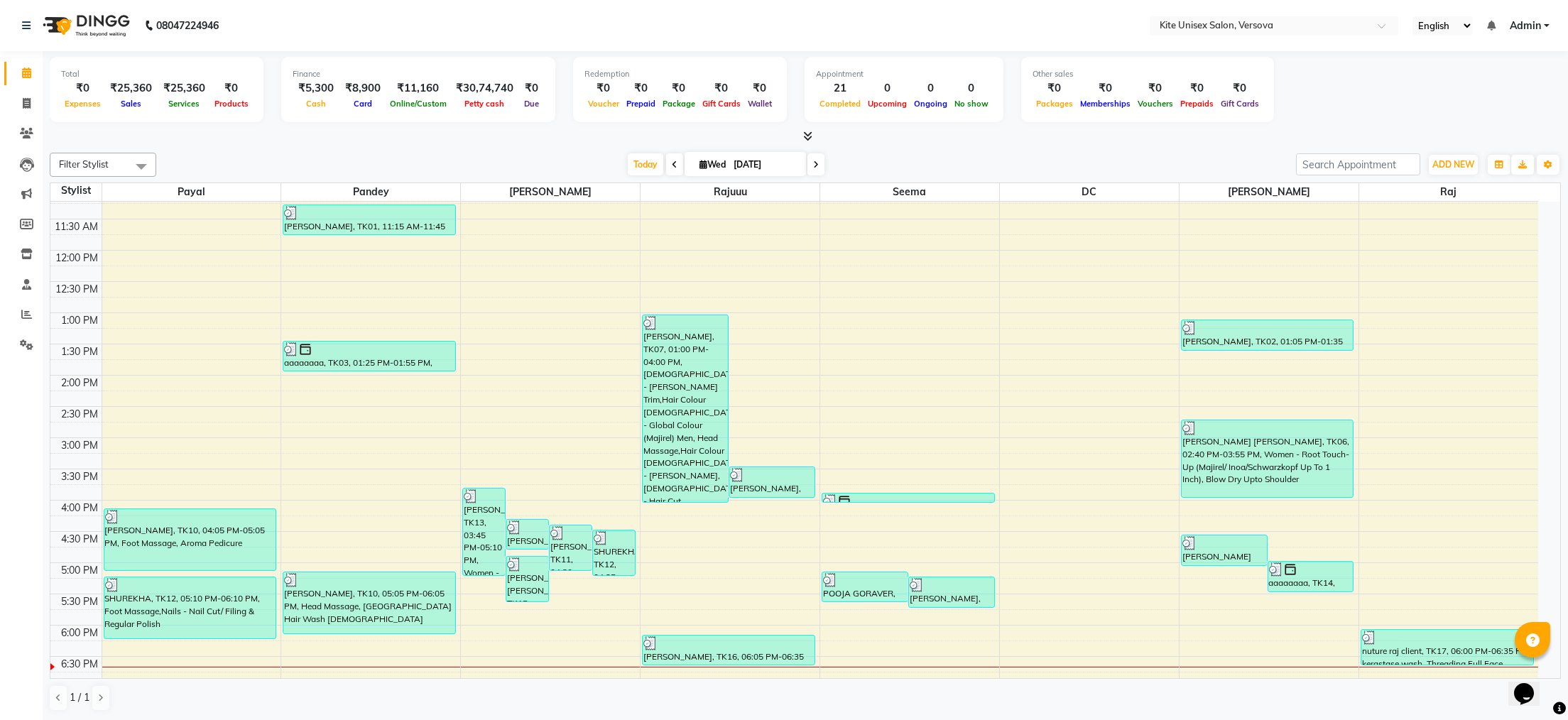
scroll to position [284, 0]
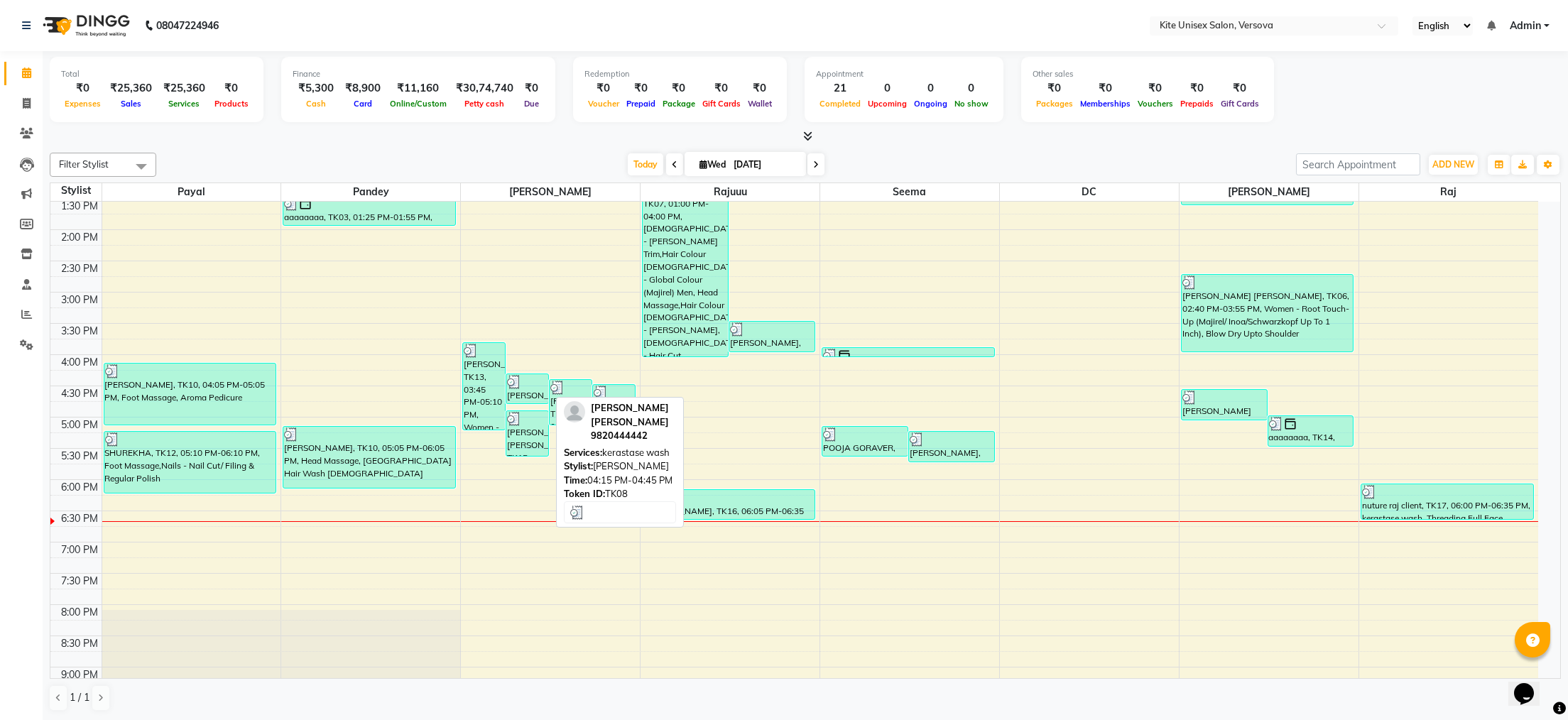
click at [531, 398] on div "[PERSON_NAME] [PERSON_NAME], TK08, 04:15 PM-04:45 PM, kerastase wash" at bounding box center [527, 389] width 42 height 29
select select "3"
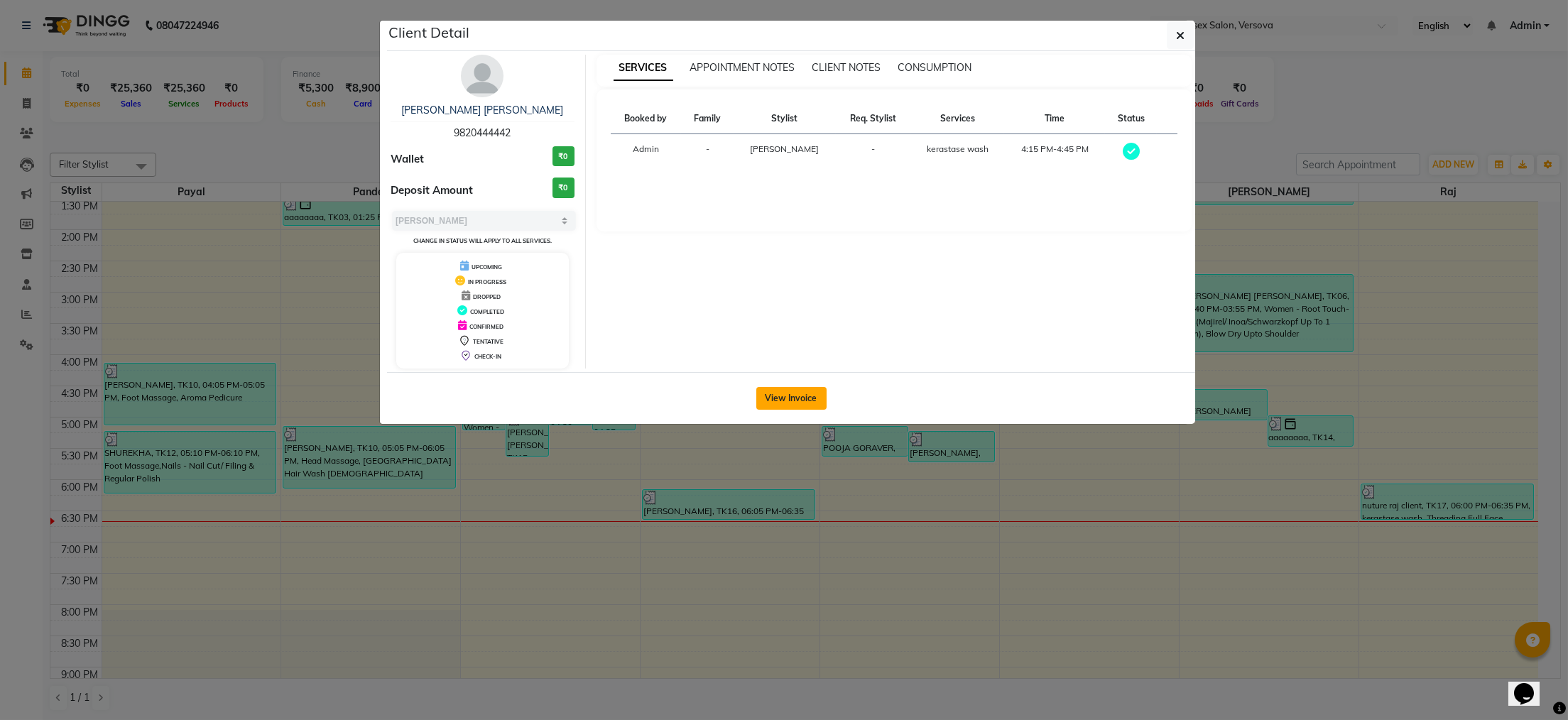
click at [760, 403] on button "View Invoice" at bounding box center [791, 398] width 70 height 23
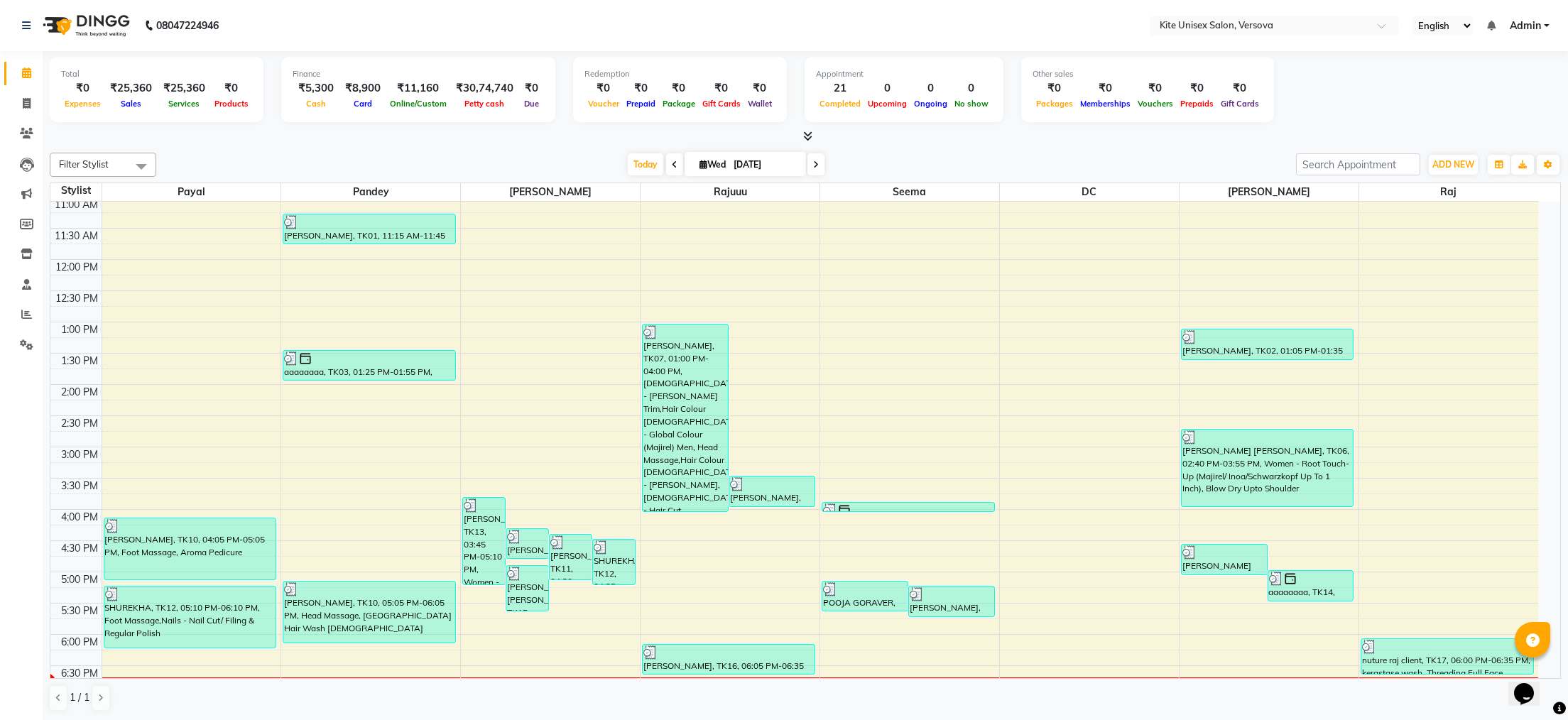
scroll to position [284, 0]
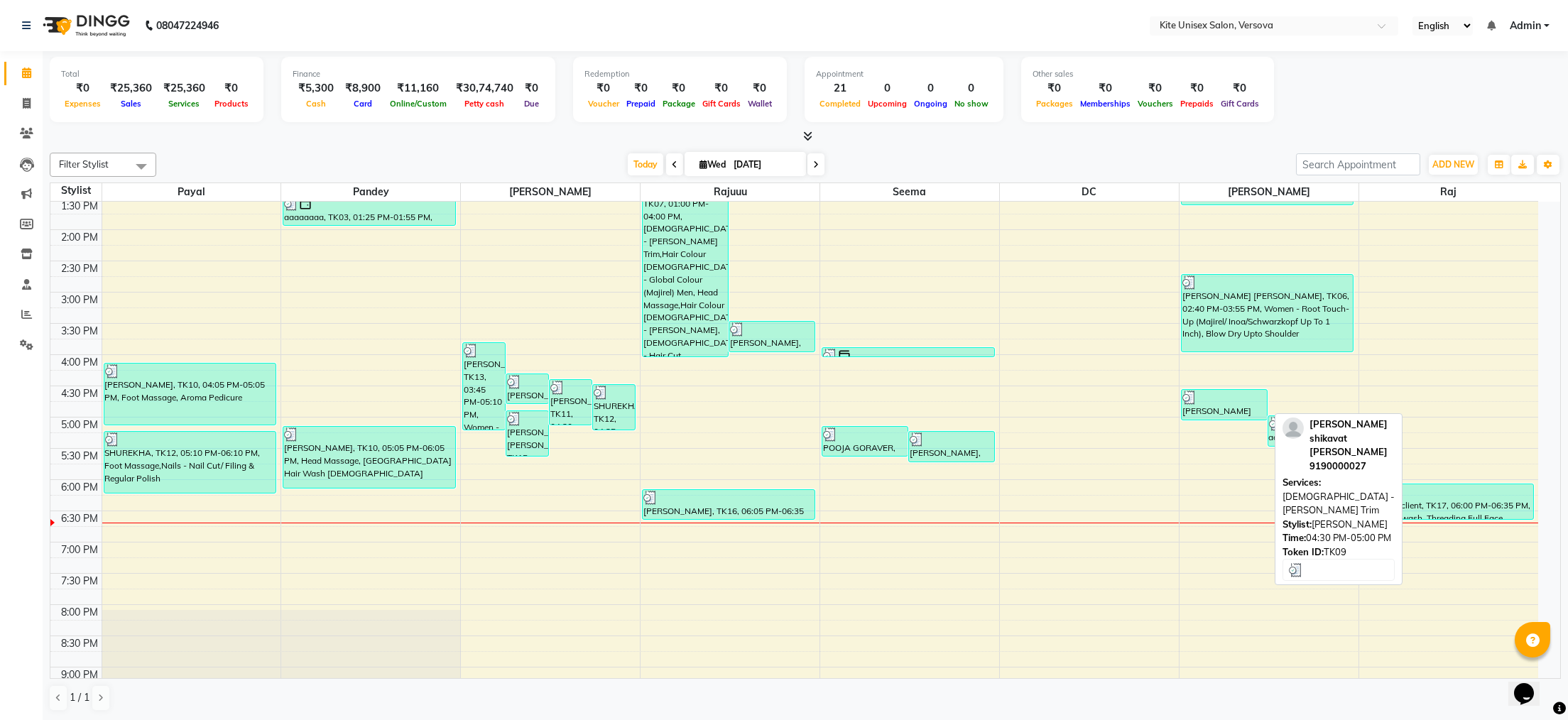
click at [1236, 410] on div "[PERSON_NAME] shikavat [PERSON_NAME], TK09, 04:30 PM-05:00 PM, [DEMOGRAPHIC_DAT…" at bounding box center [1224, 405] width 86 height 30
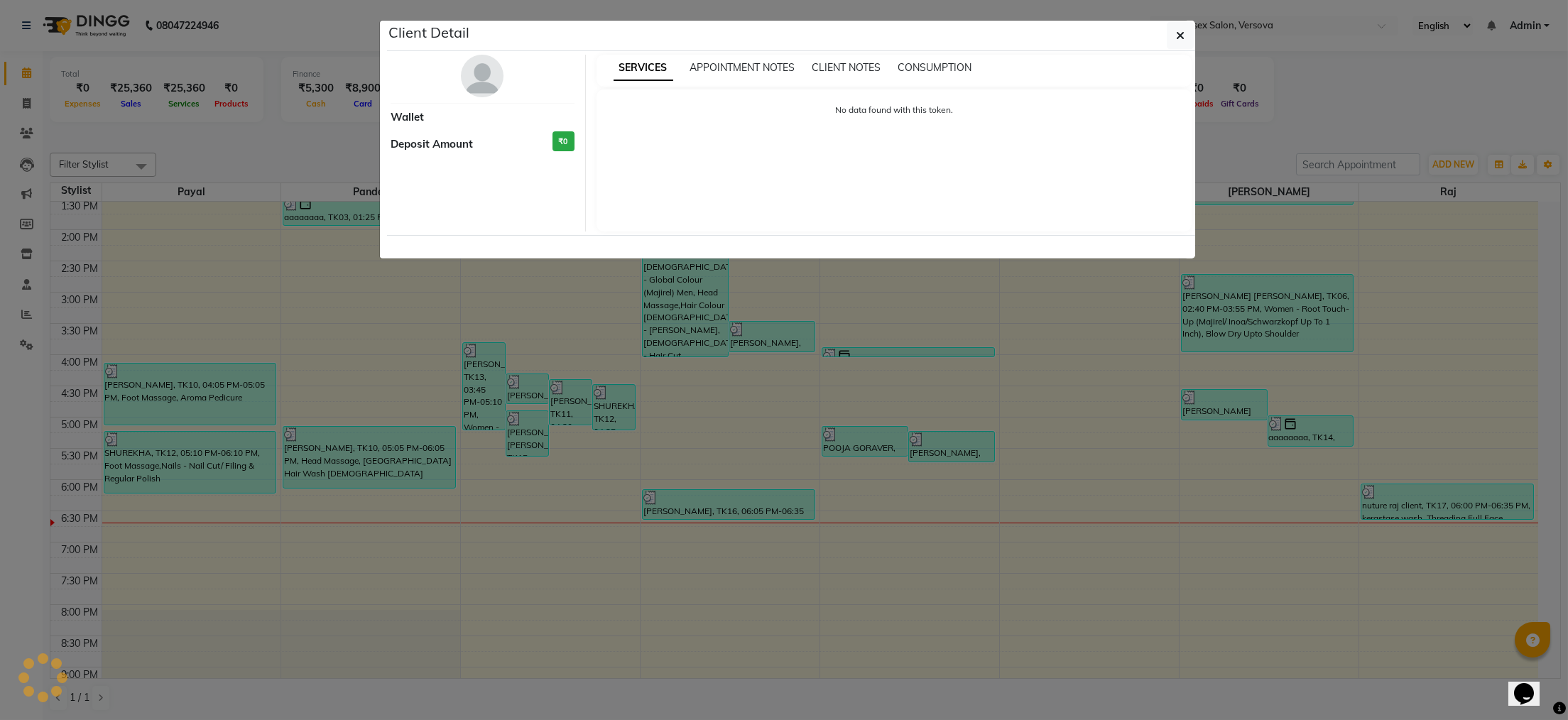
select select "3"
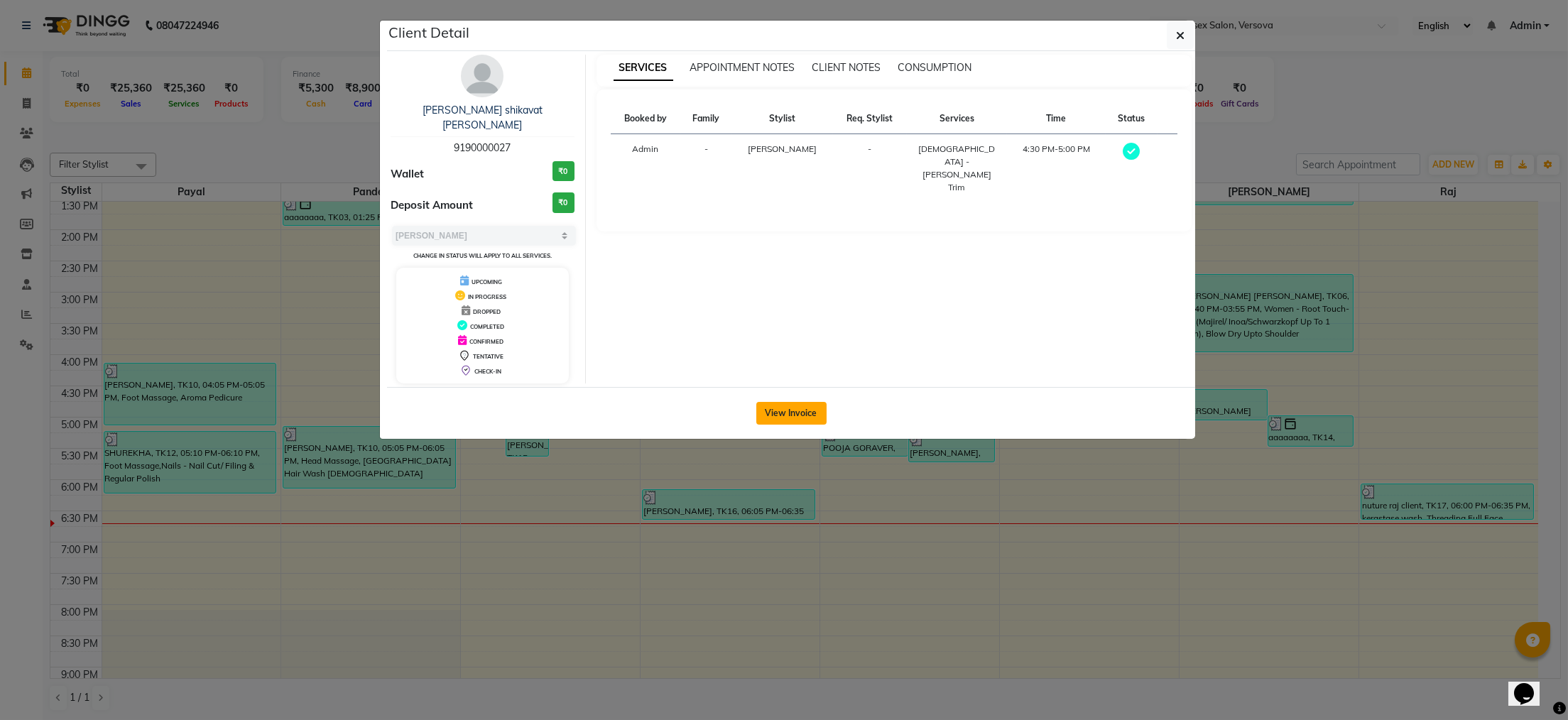
click at [823, 402] on button "View Invoice" at bounding box center [791, 413] width 70 height 23
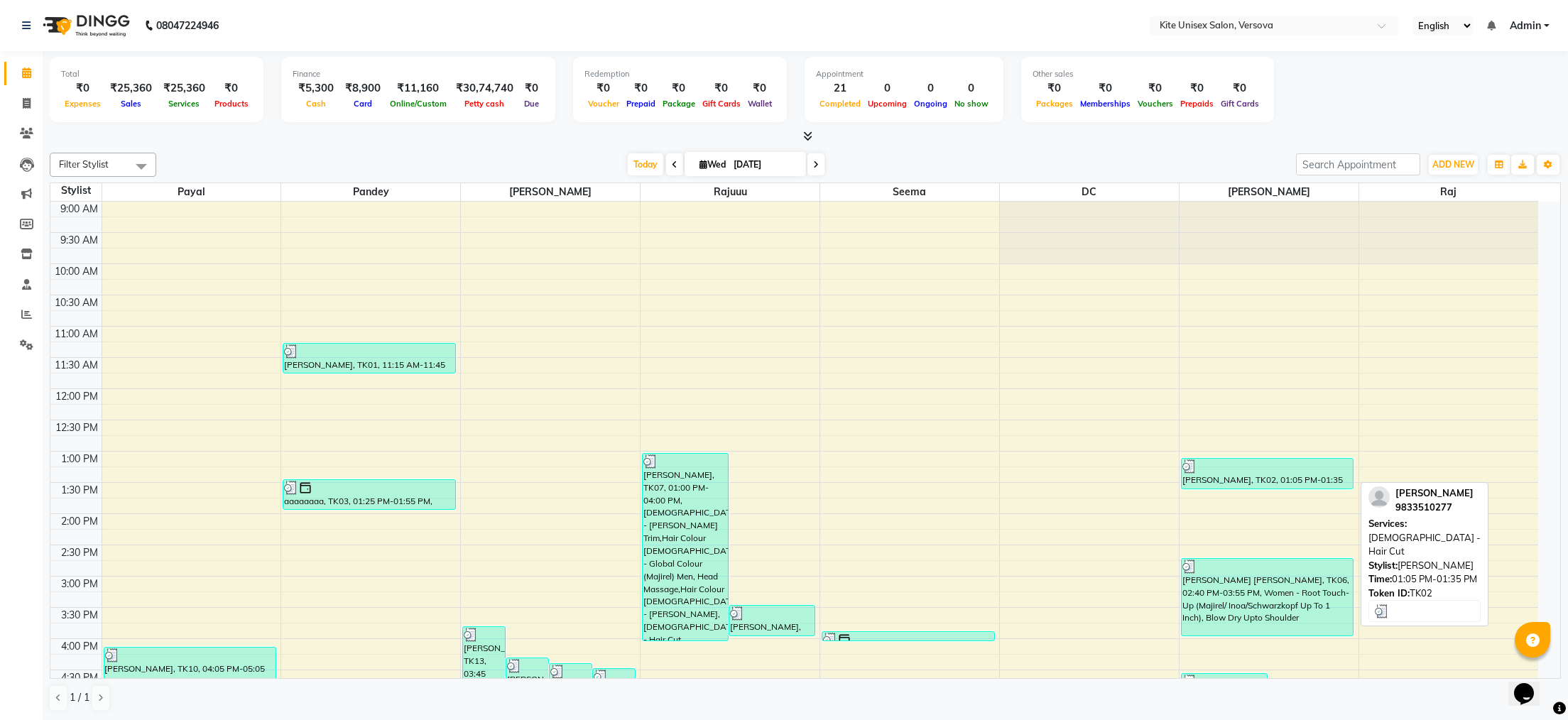
click at [1208, 485] on div "[PERSON_NAME], TK02, 01:05 PM-01:35 PM, [DEMOGRAPHIC_DATA] - Hair Cut" at bounding box center [1267, 474] width 172 height 30
select select "3"
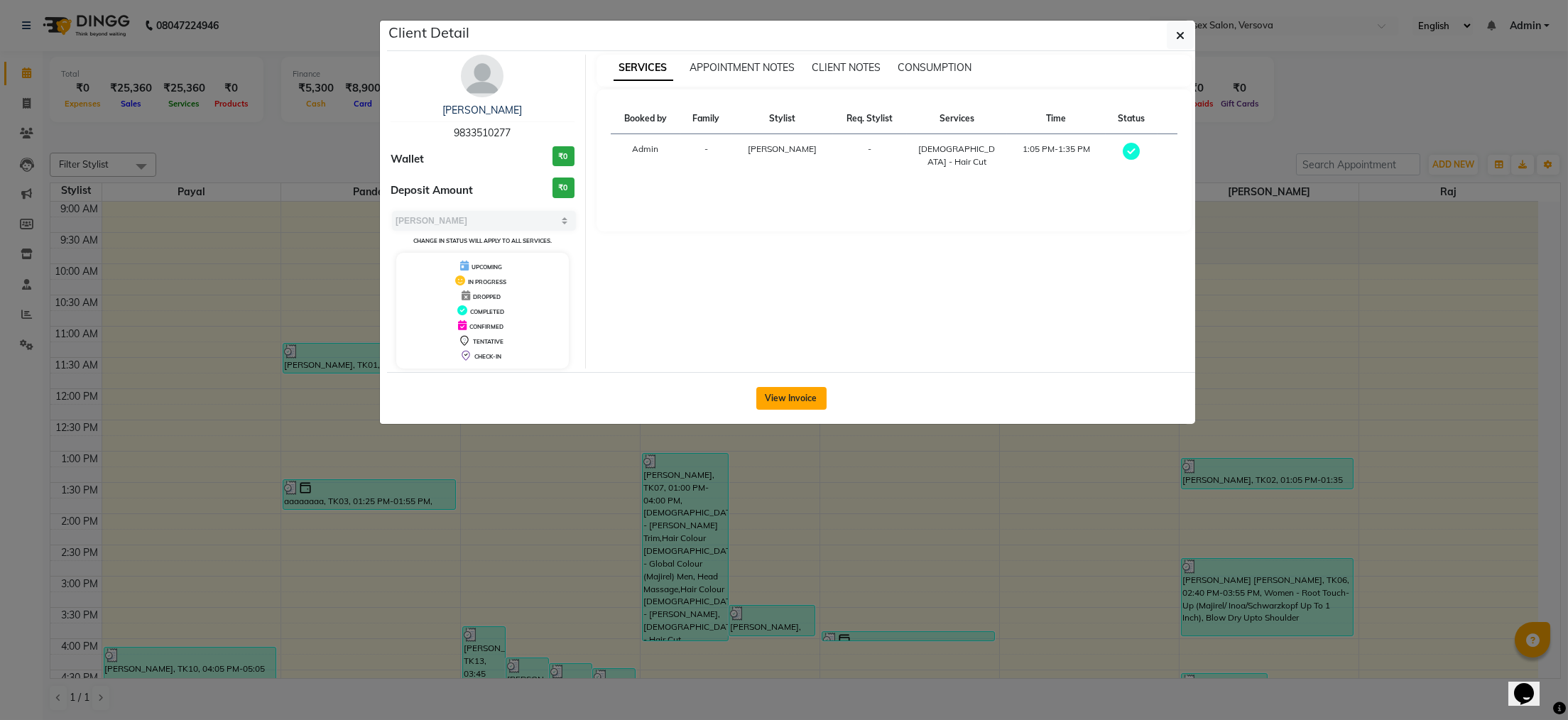
click at [802, 403] on button "View Invoice" at bounding box center [791, 398] width 70 height 23
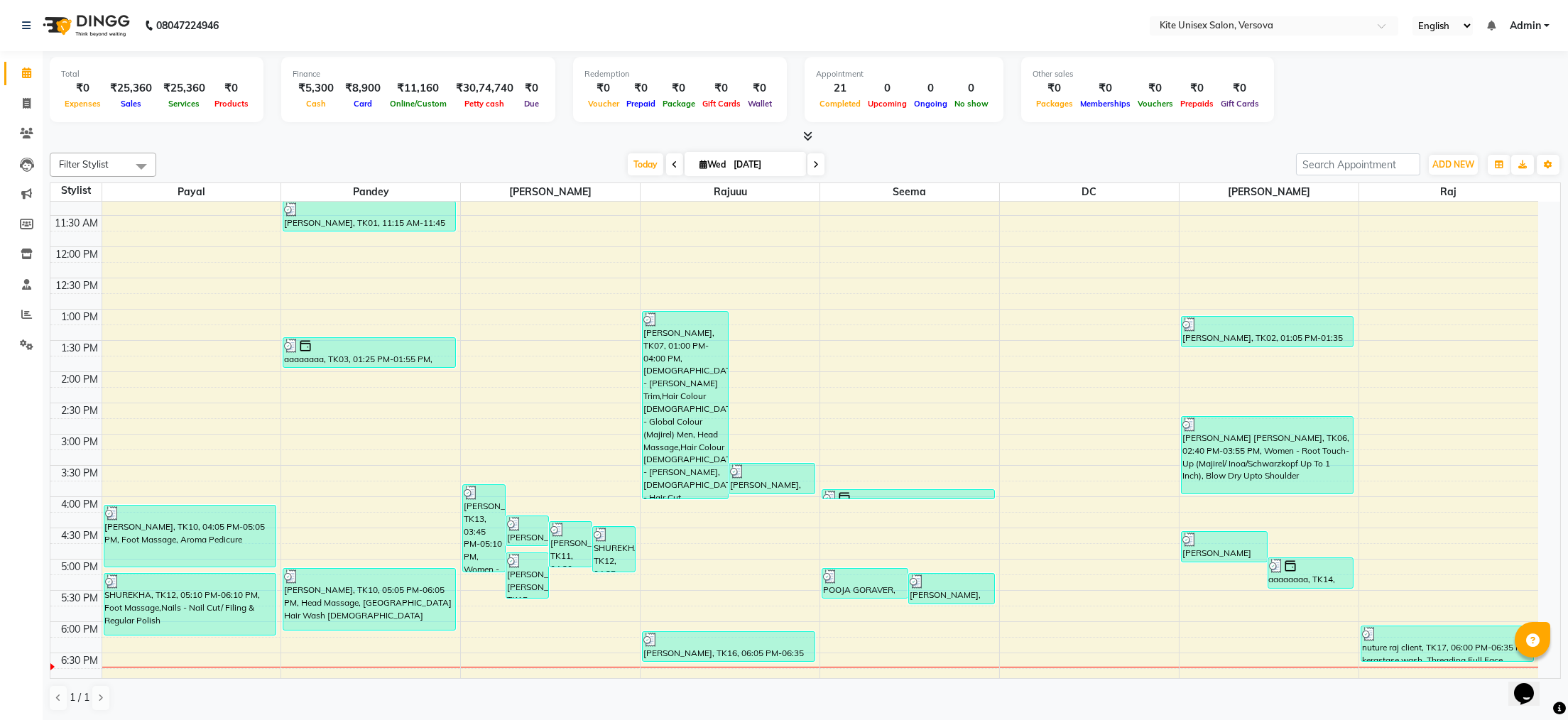
scroll to position [284, 0]
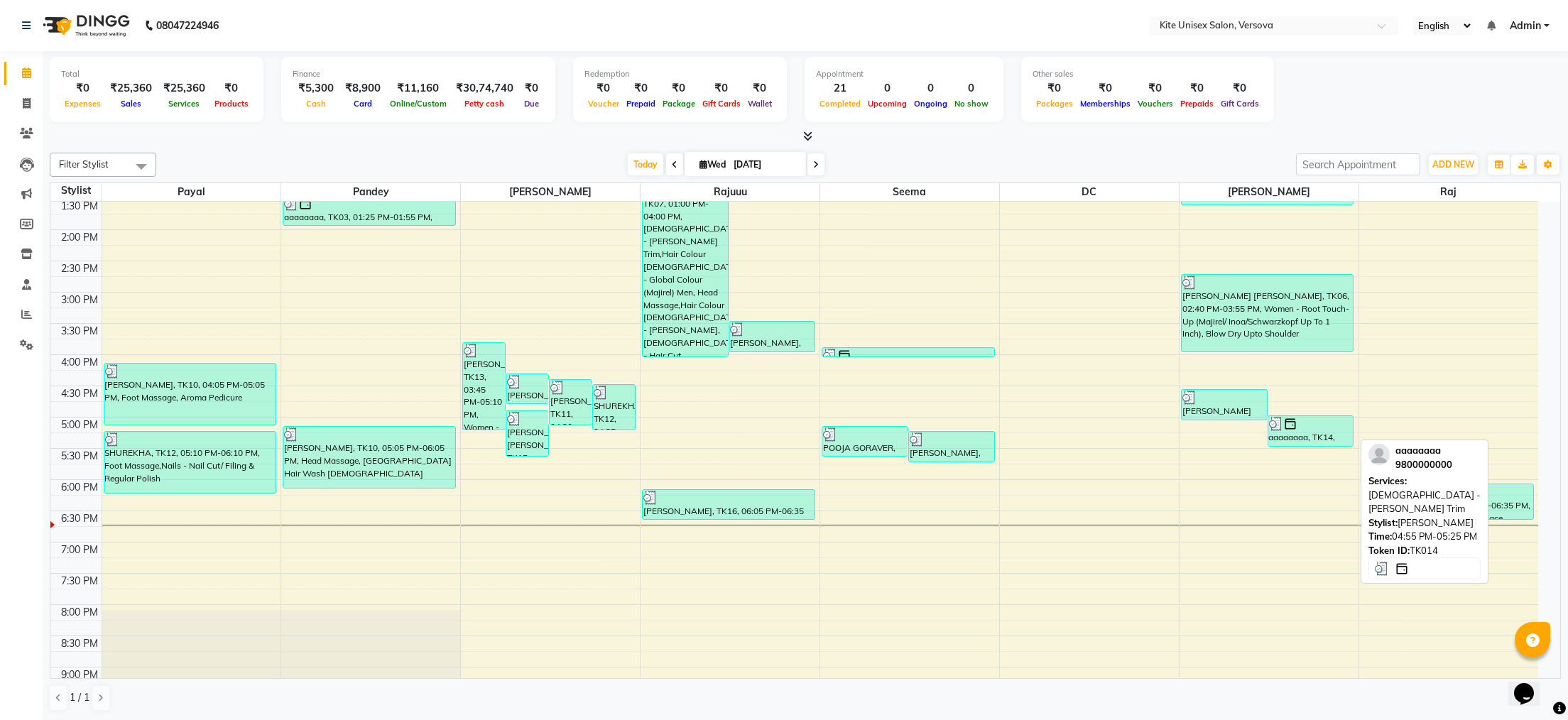
click at [1290, 431] on div "aaaaaaaa, TK14, 04:55 PM-05:25 PM, [DEMOGRAPHIC_DATA] - [PERSON_NAME] Trim" at bounding box center [1311, 432] width 86 height 30
select select "3"
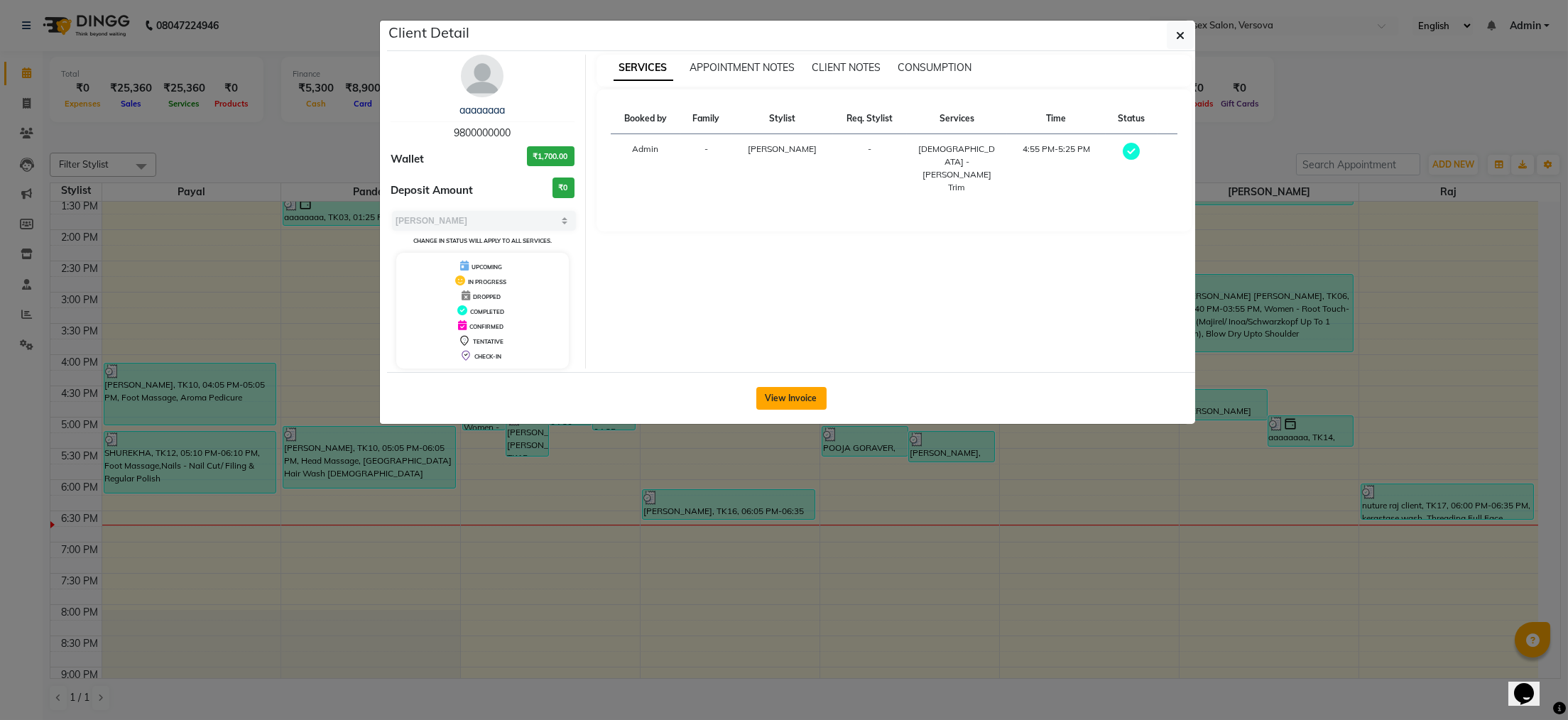
click at [815, 396] on button "View Invoice" at bounding box center [791, 398] width 70 height 23
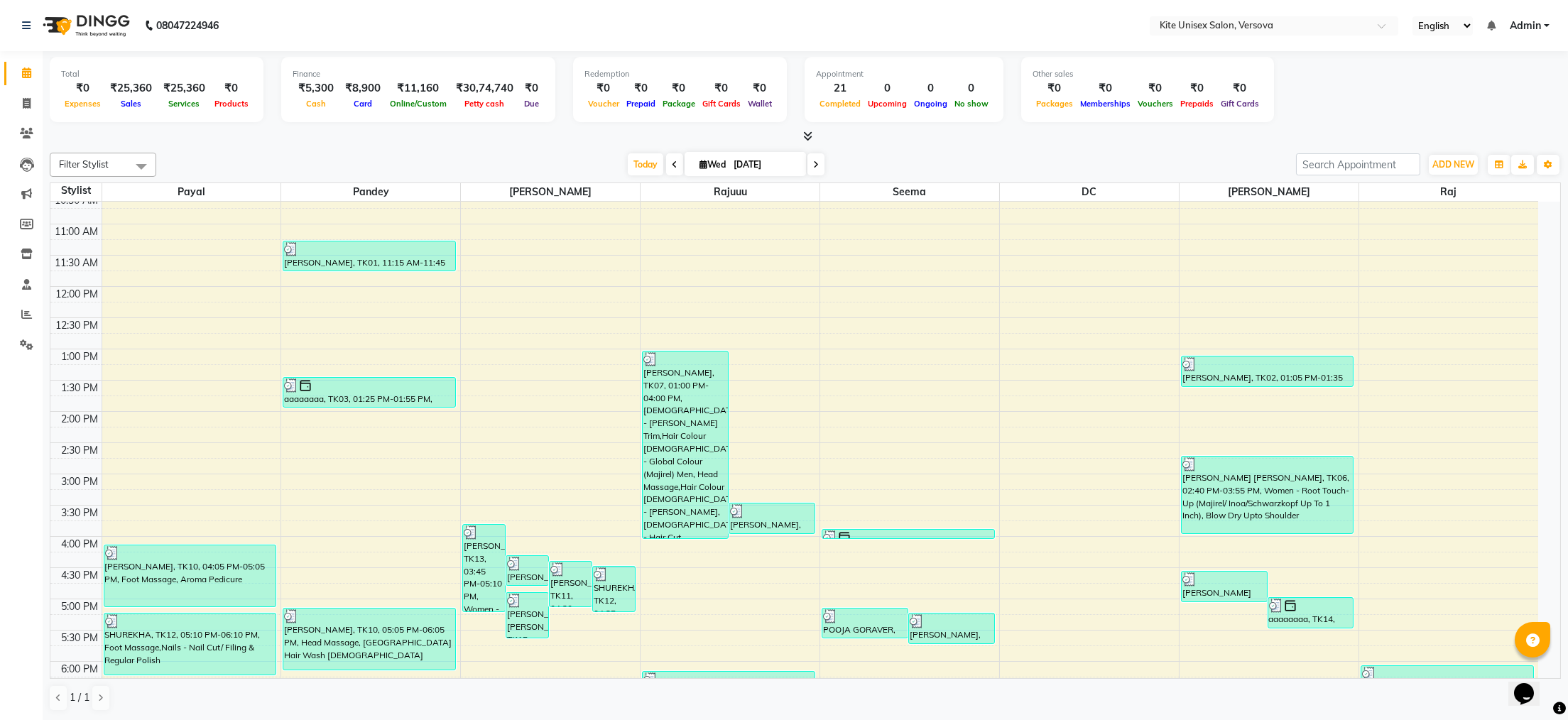
scroll to position [142, 0]
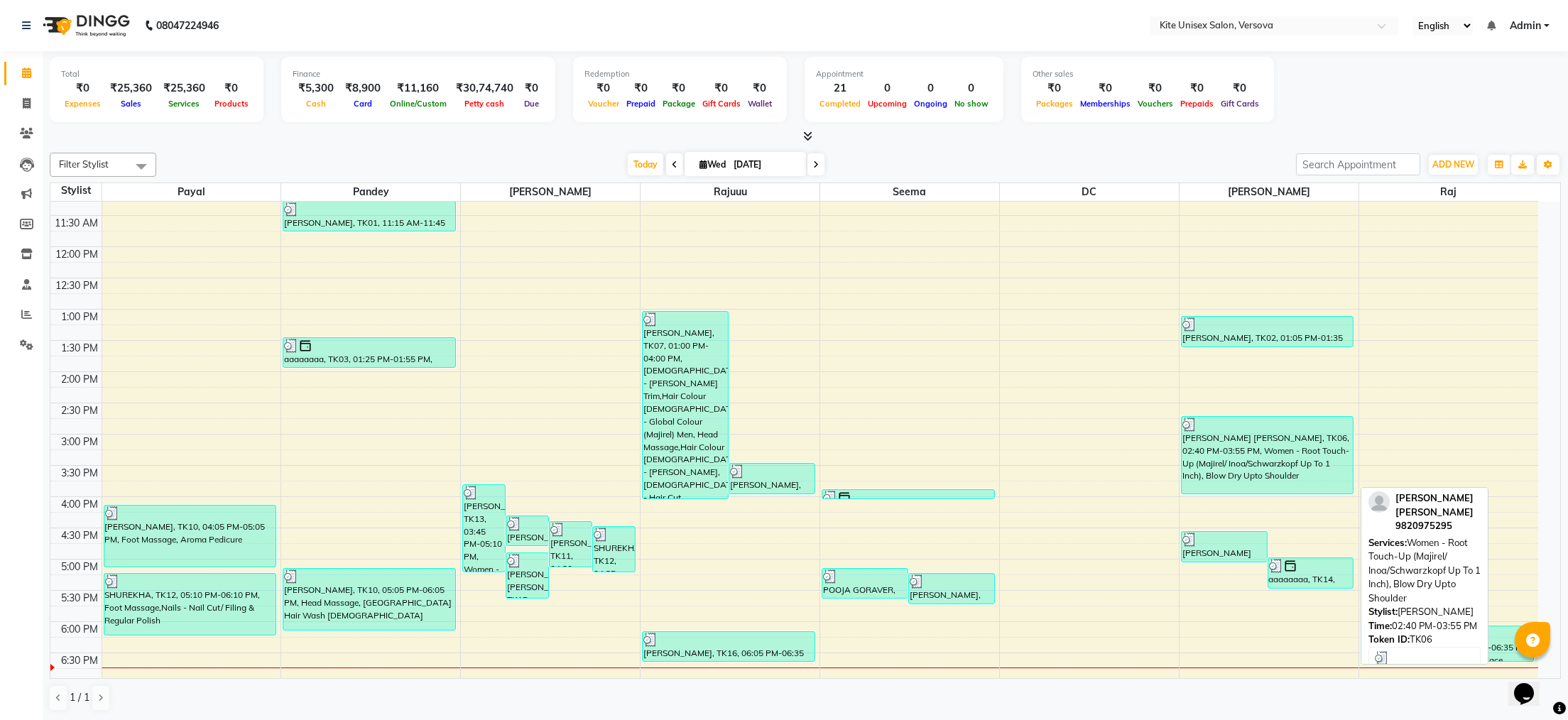
click at [1231, 462] on div "[PERSON_NAME] [PERSON_NAME], TK06, 02:40 PM-03:55 PM, Women - Root Touch-Up (Ma…" at bounding box center [1267, 455] width 172 height 77
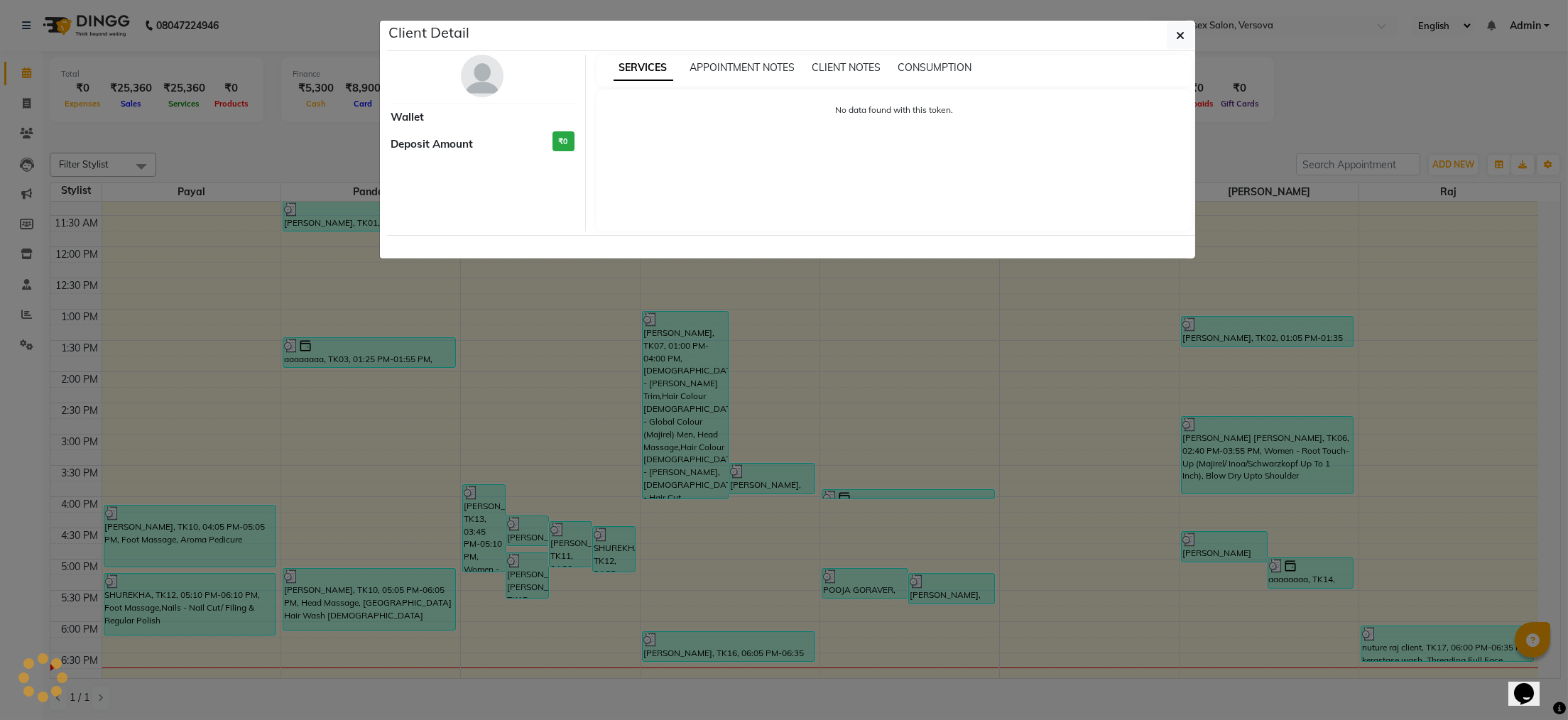
select select "3"
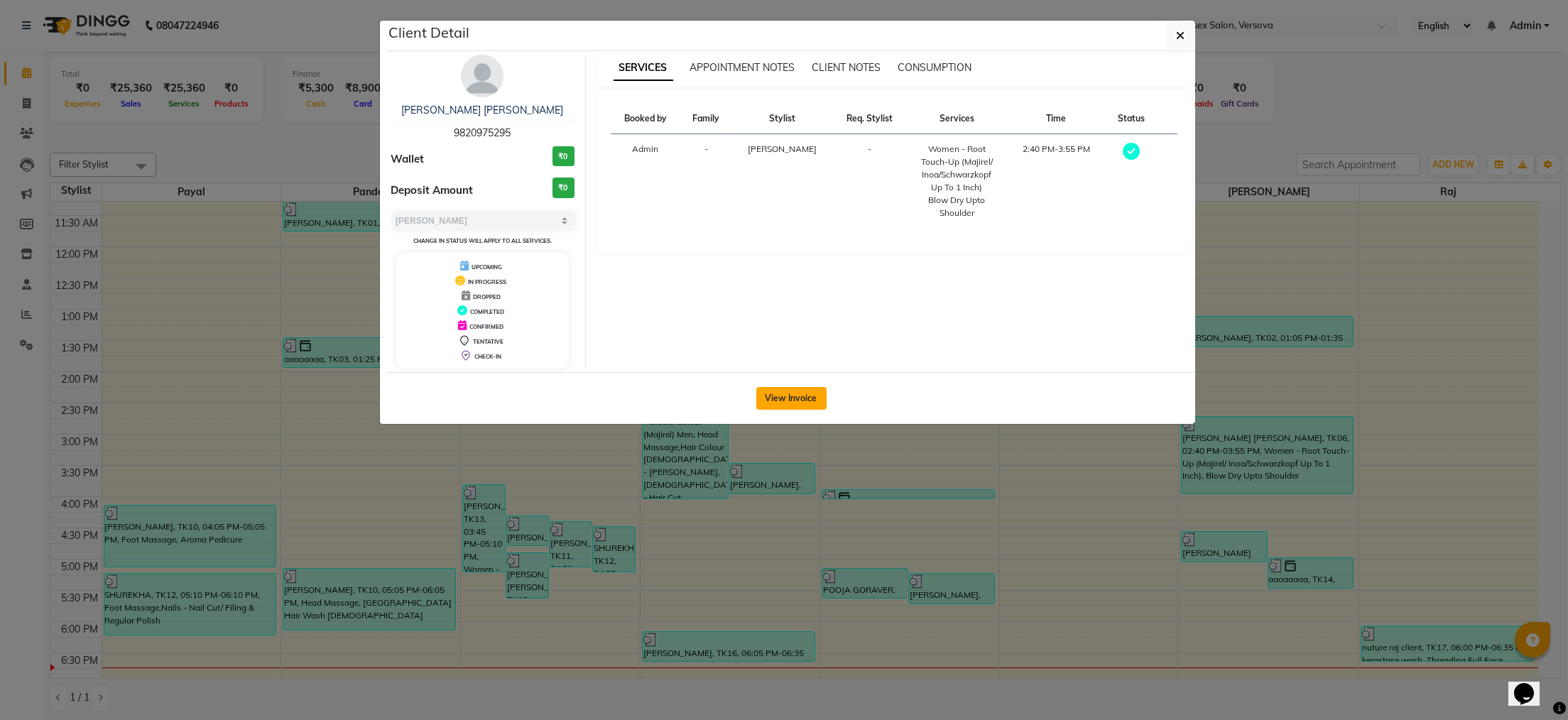
click at [776, 394] on button "View Invoice" at bounding box center [791, 398] width 70 height 23
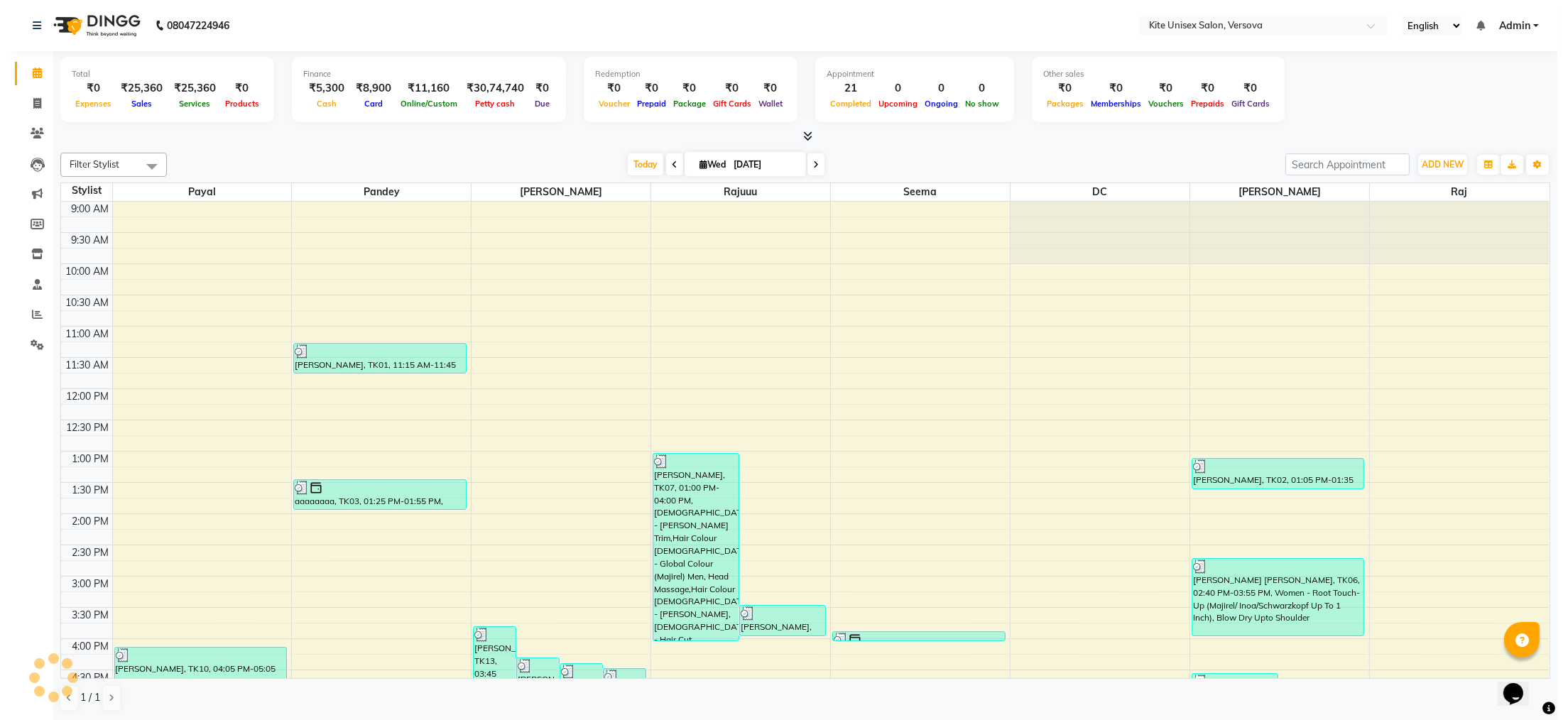
scroll to position [405, 0]
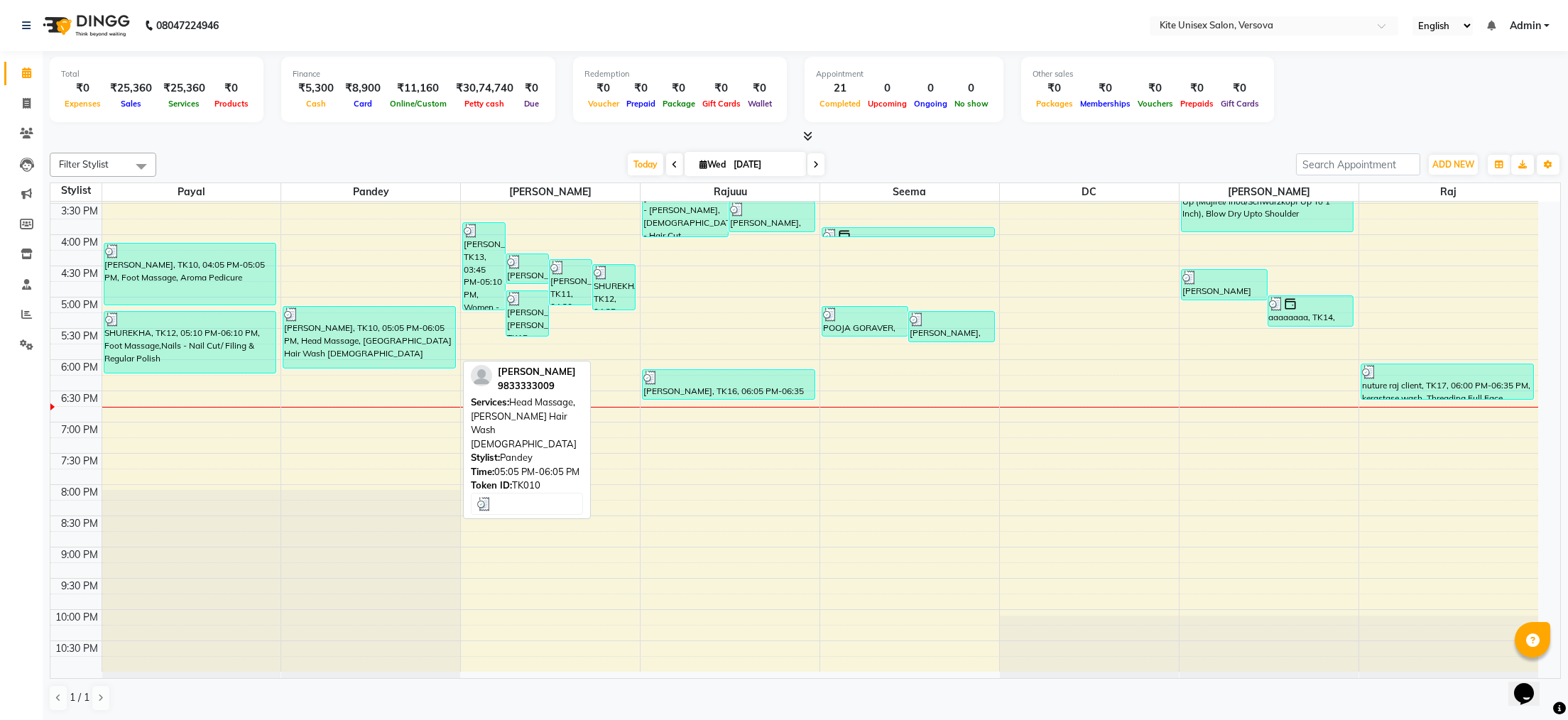
click at [368, 326] on div "[PERSON_NAME], TK10, 05:05 PM-06:05 PM, Head Massage, [GEOGRAPHIC_DATA] Hair Wa…" at bounding box center [369, 337] width 172 height 61
select select "3"
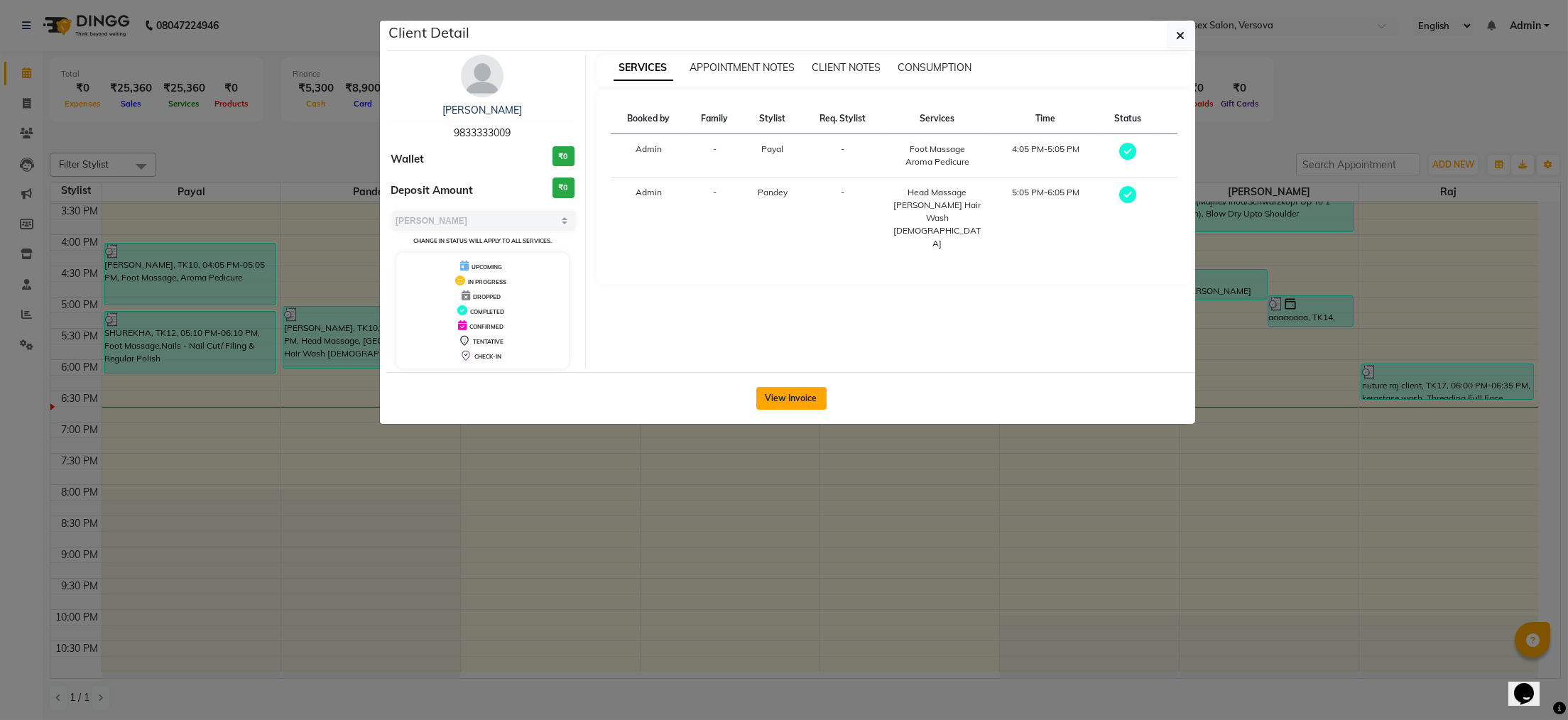
click at [782, 402] on button "View Invoice" at bounding box center [791, 398] width 70 height 23
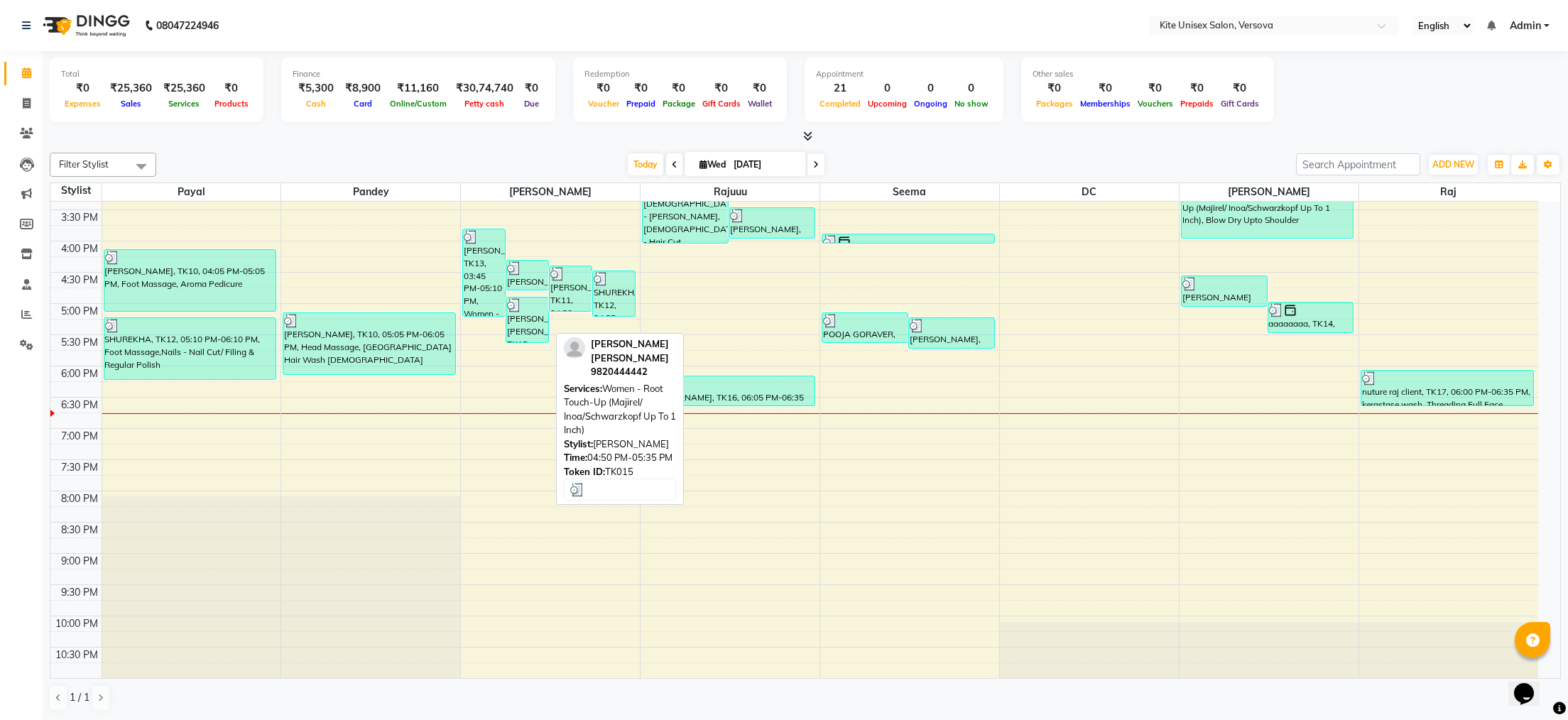
scroll to position [403, 0]
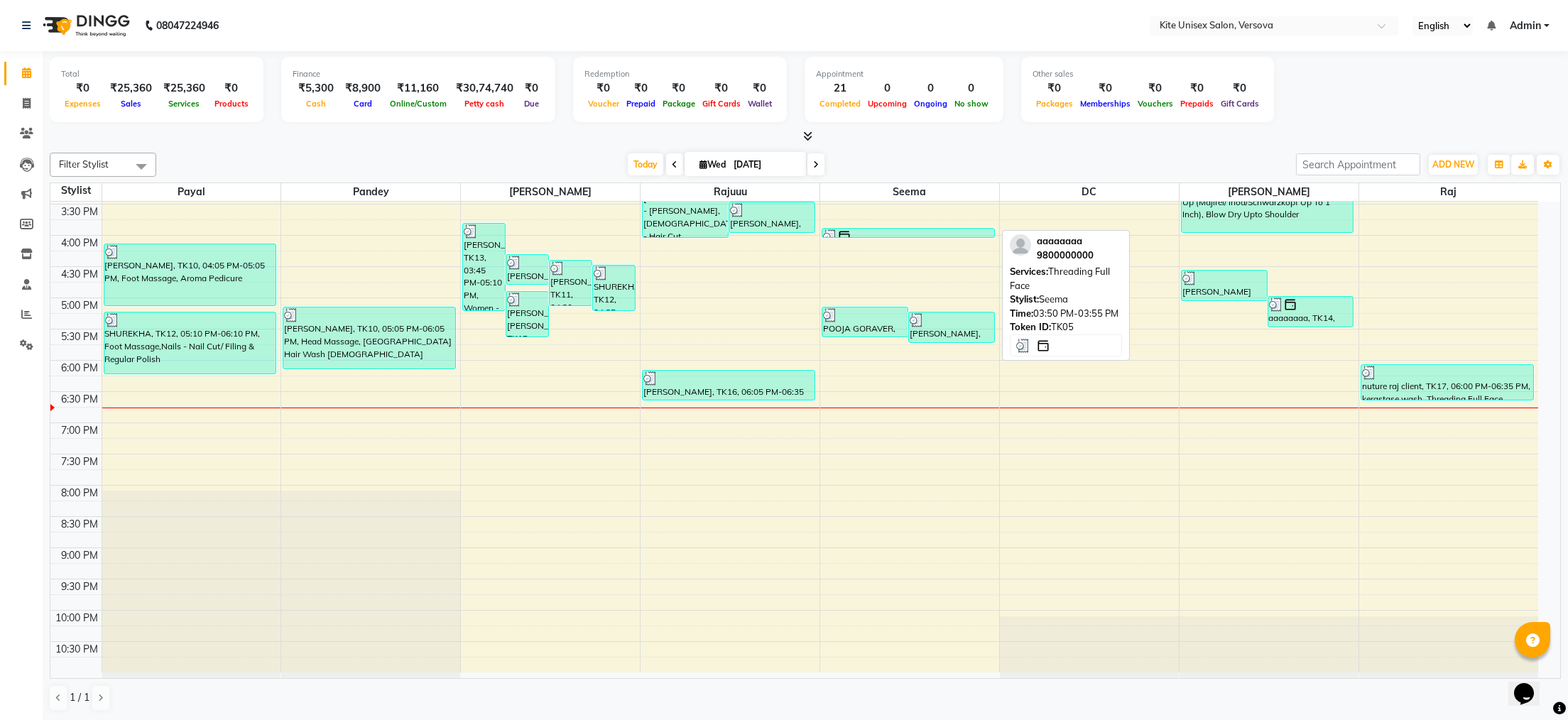
click at [888, 230] on div at bounding box center [908, 237] width 170 height 14
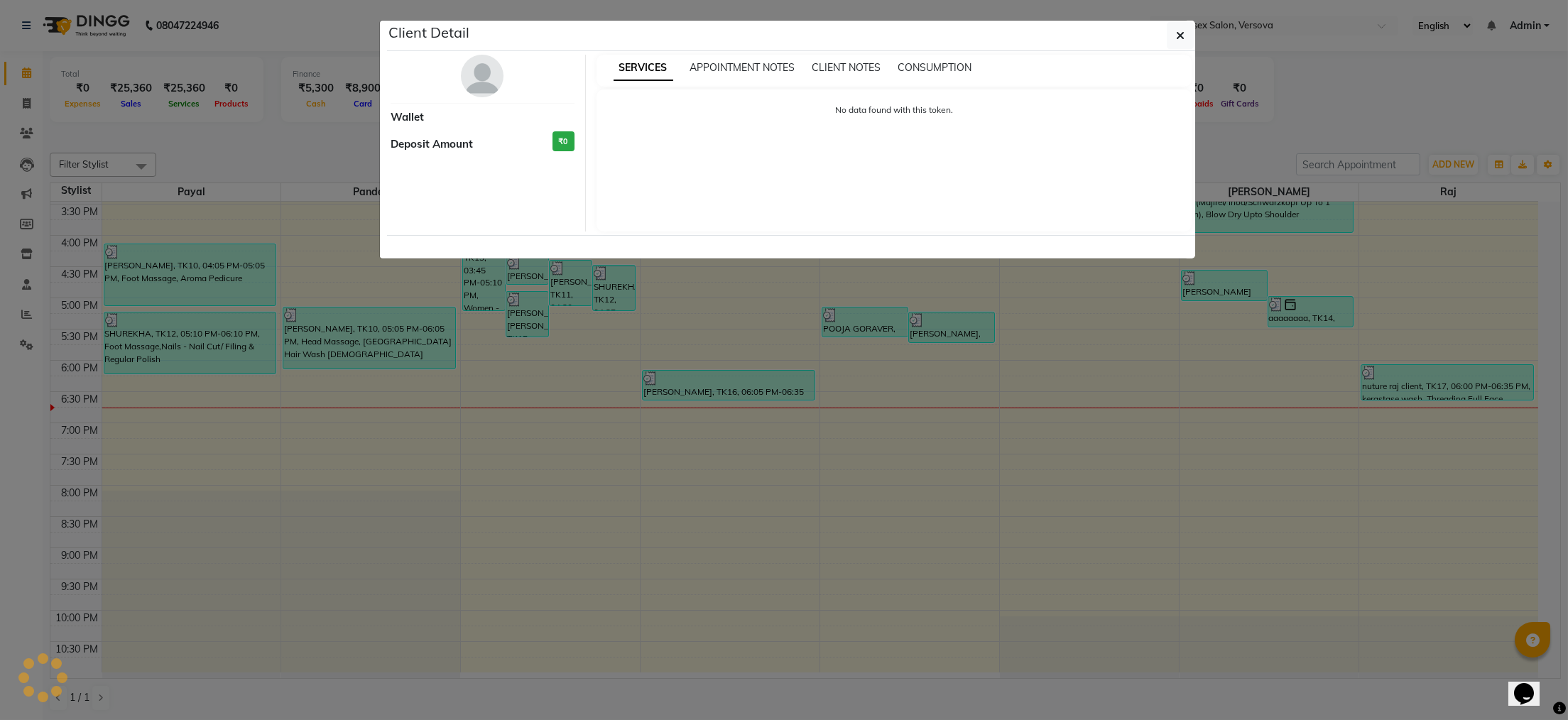
select select "3"
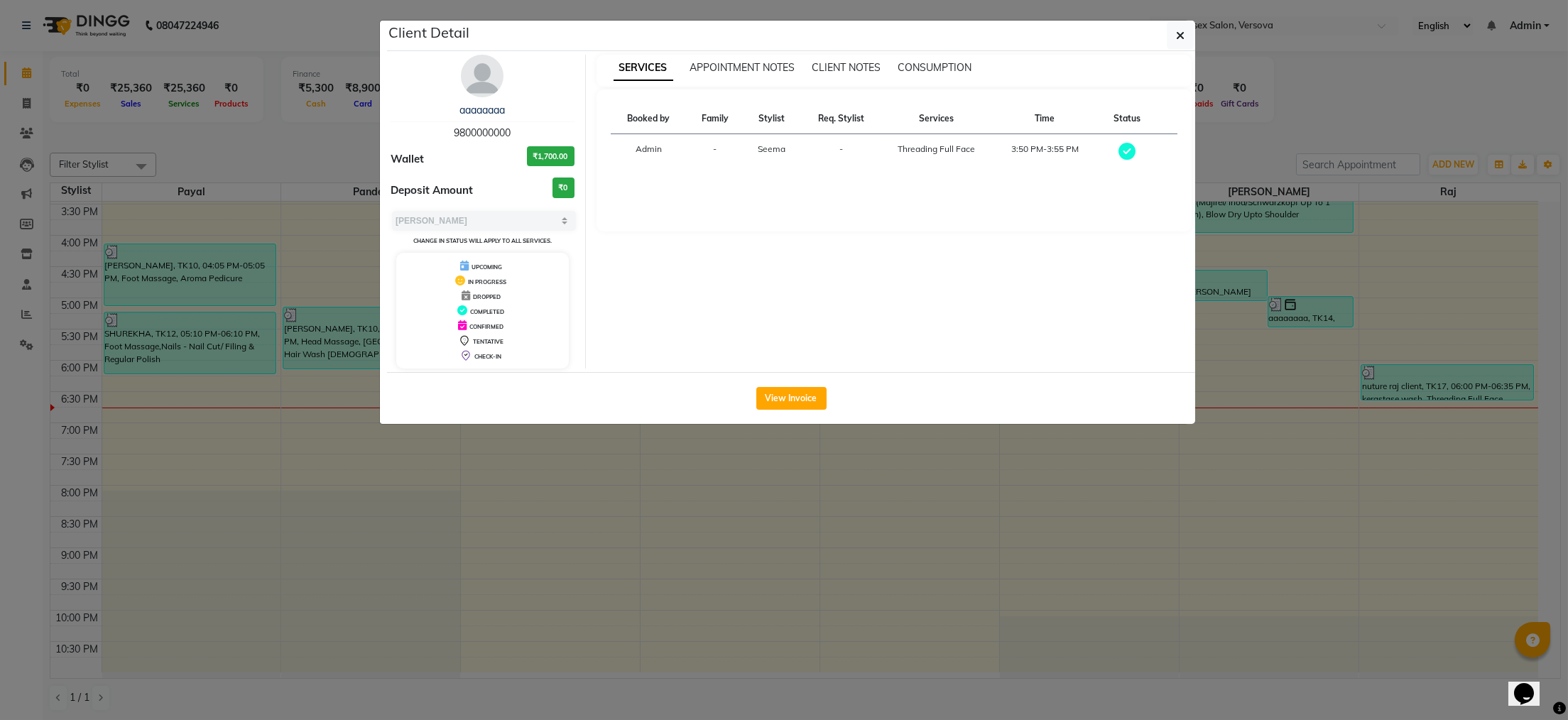
click at [809, 387] on div "View Invoice" at bounding box center [791, 398] width 809 height 51
click at [806, 398] on button "View Invoice" at bounding box center [791, 398] width 70 height 23
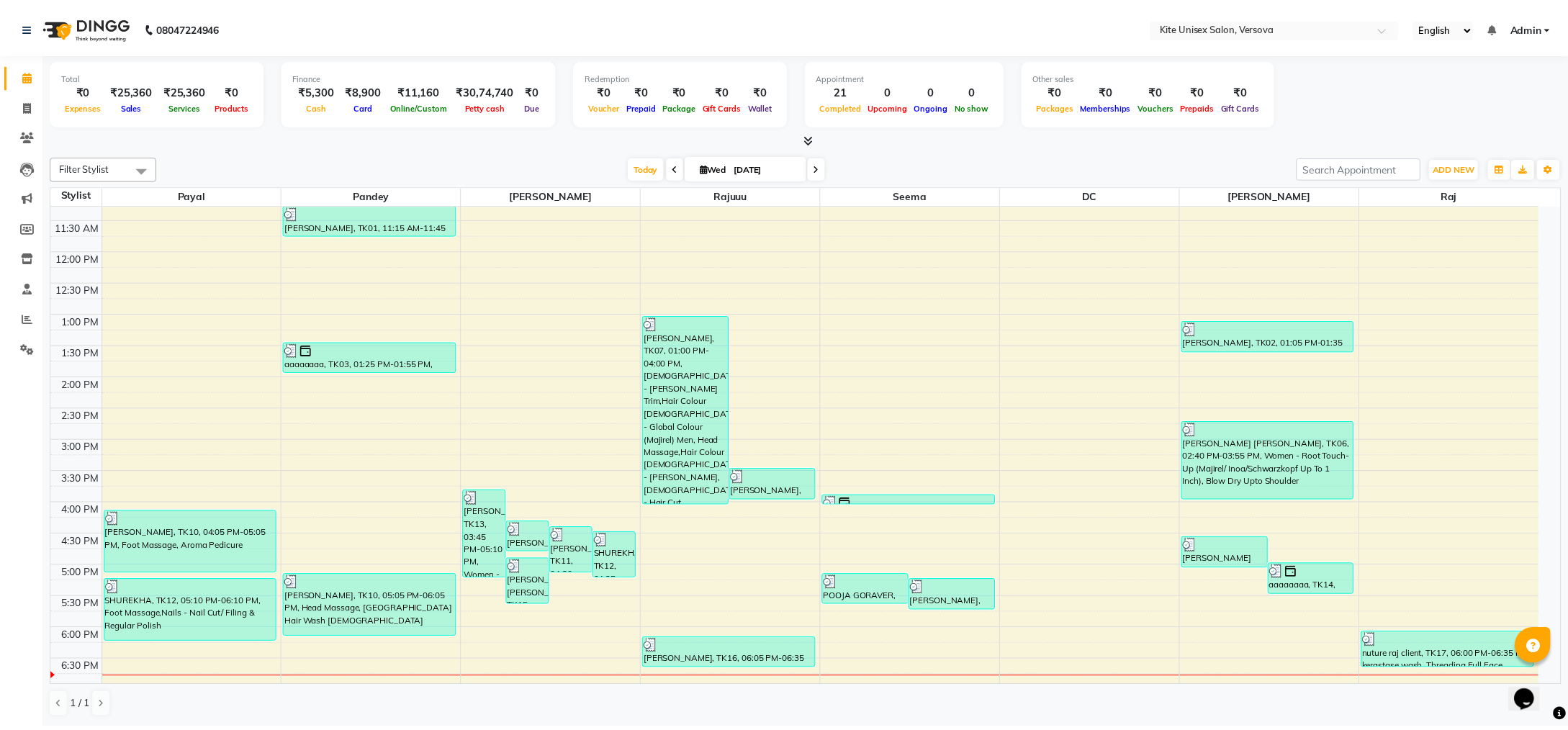
scroll to position [288, 0]
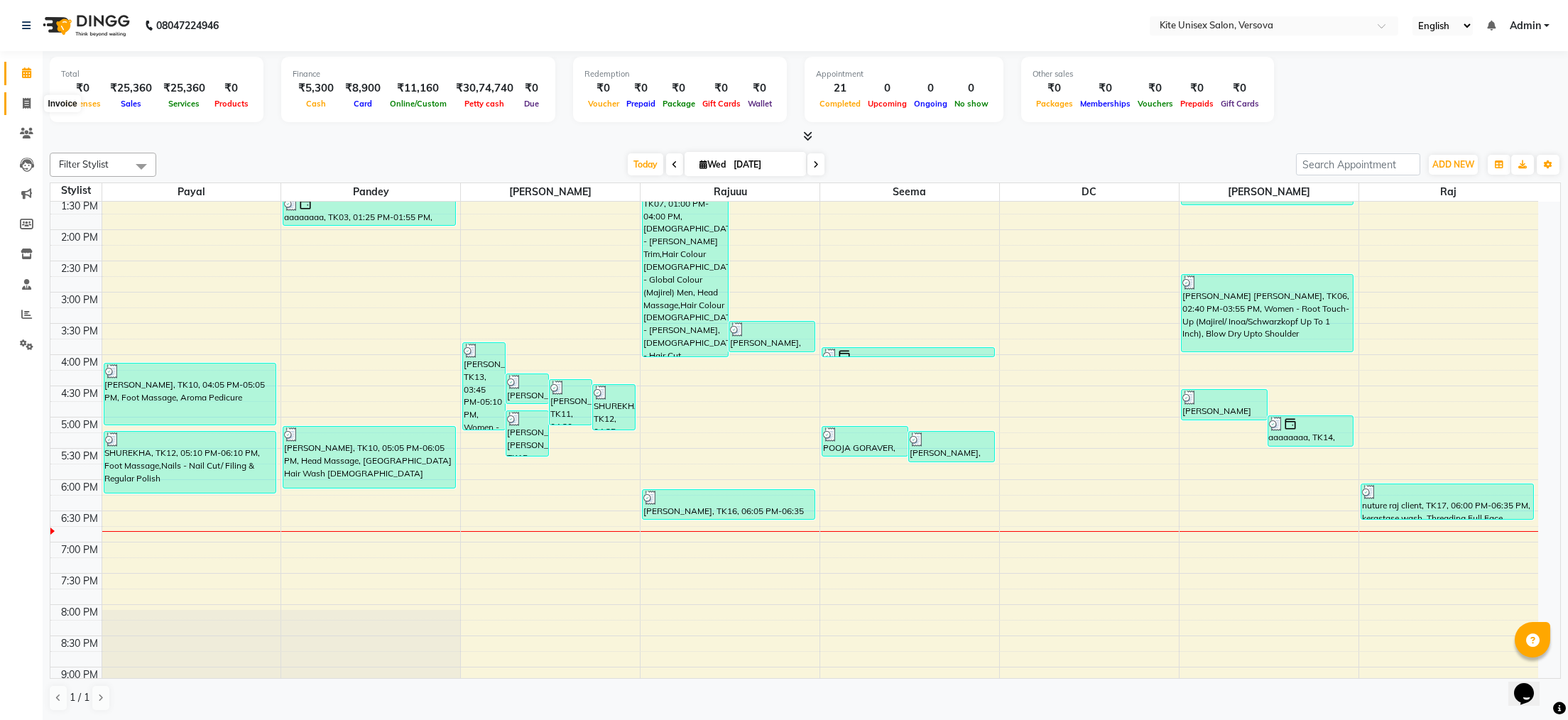
click at [29, 103] on icon at bounding box center [27, 103] width 8 height 10
select select "6093"
select select "service"
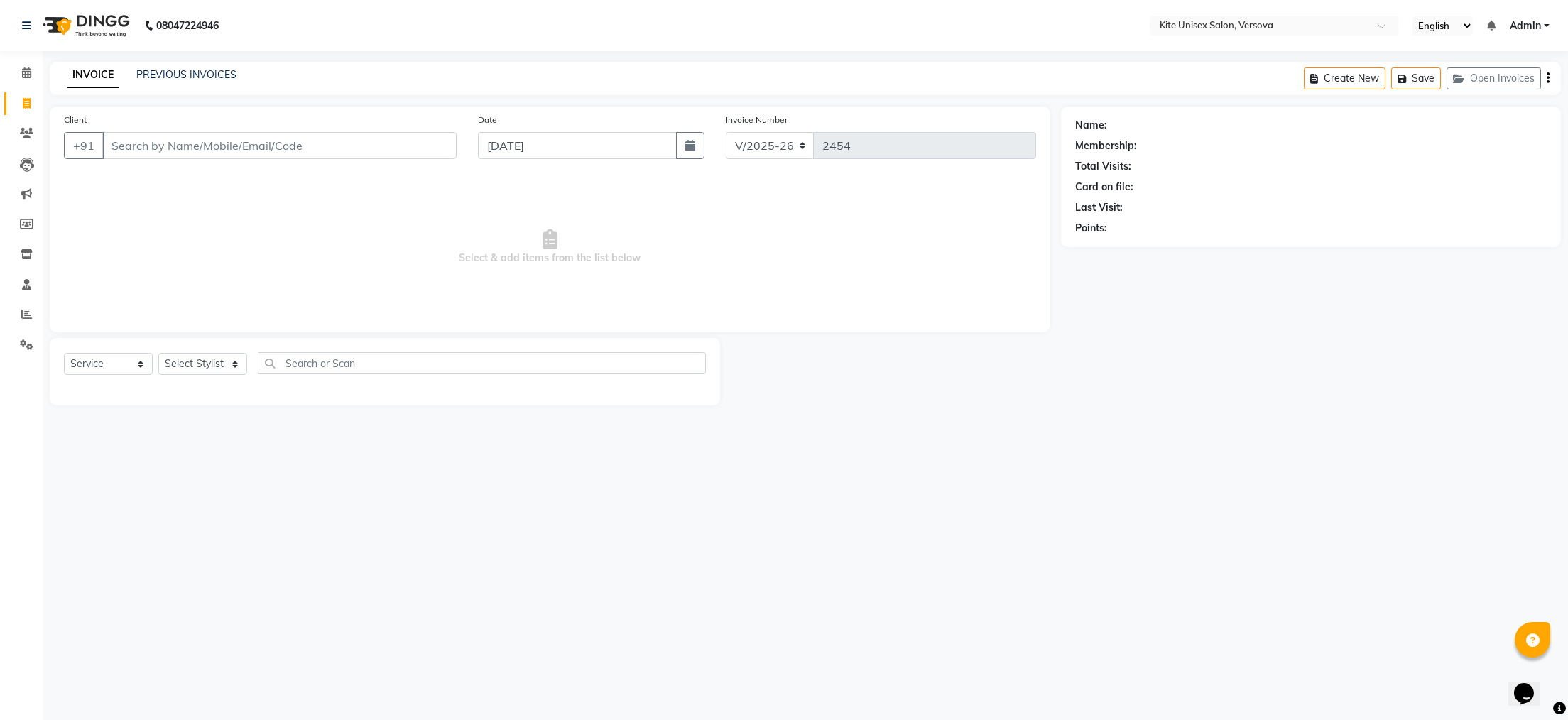
click at [132, 148] on input "Client" at bounding box center [280, 146] width 355 height 27
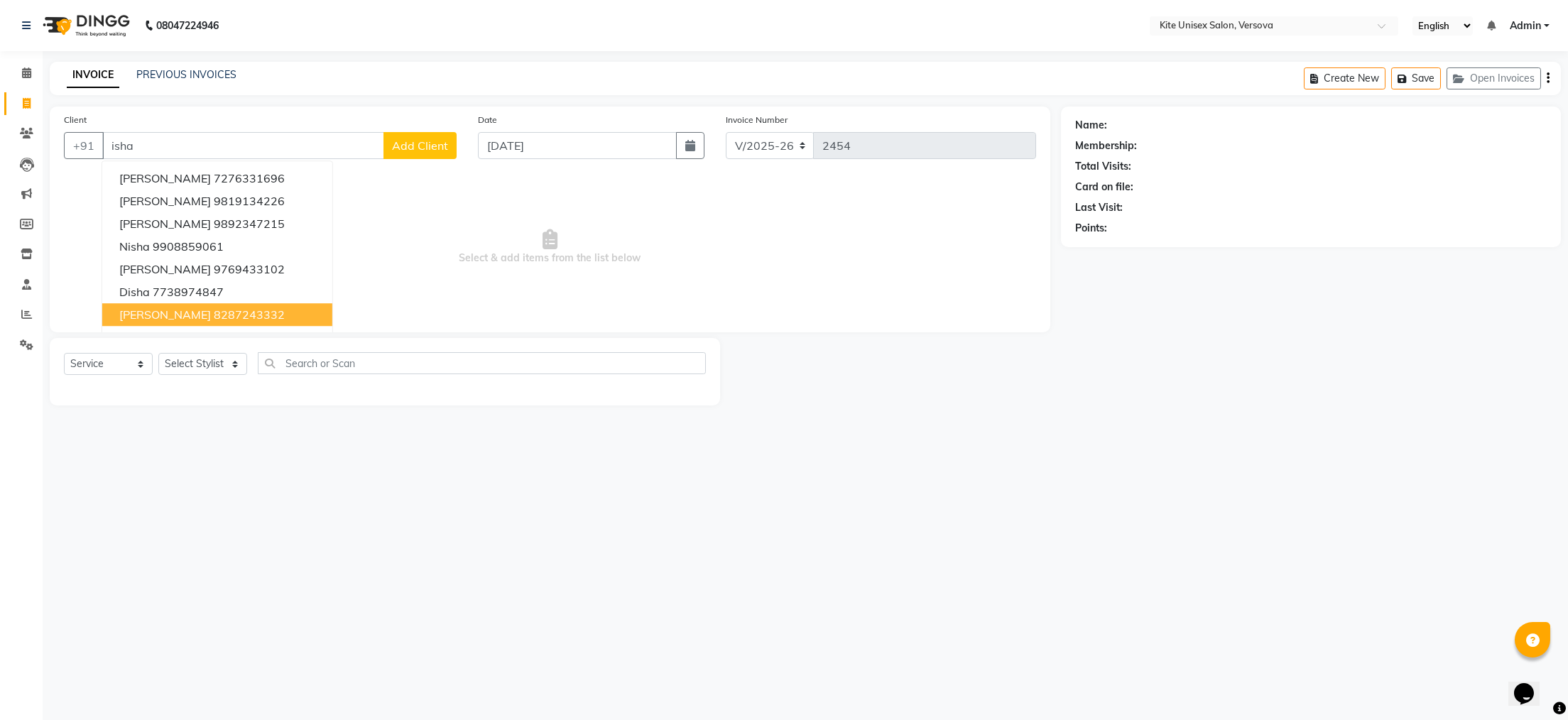
click at [249, 309] on ngb-highlight "8287243332" at bounding box center [249, 314] width 71 height 14
type input "8287243332"
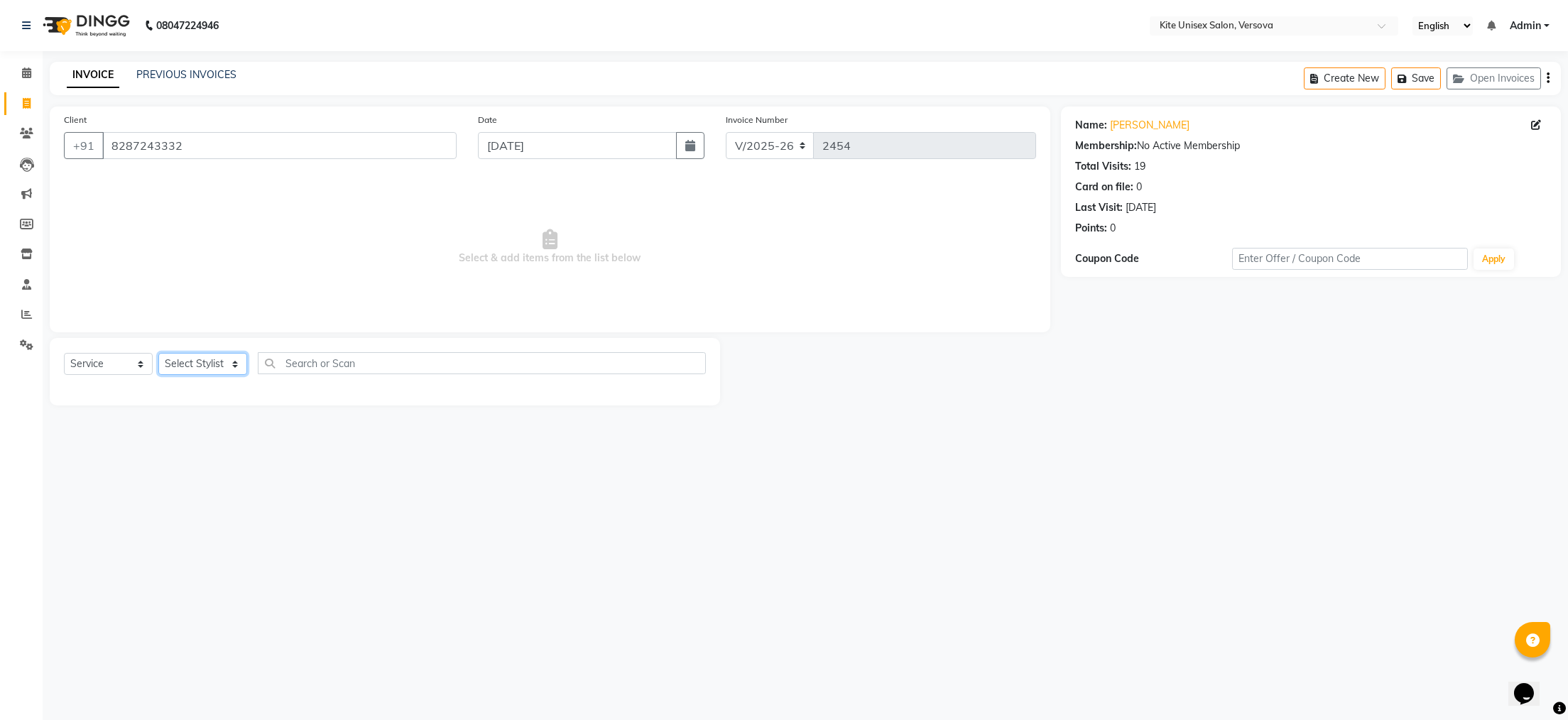
click at [239, 368] on select "Select Stylist [PERSON_NAME] DC [PERSON_NAME] [PERSON_NAME] Rajuuu [PERSON_NAME]" at bounding box center [203, 364] width 89 height 22
select select "51986"
click at [158, 354] on select "Select Stylist [PERSON_NAME] DC [PERSON_NAME] [PERSON_NAME] Rajuuu [PERSON_NAME]" at bounding box center [203, 364] width 89 height 22
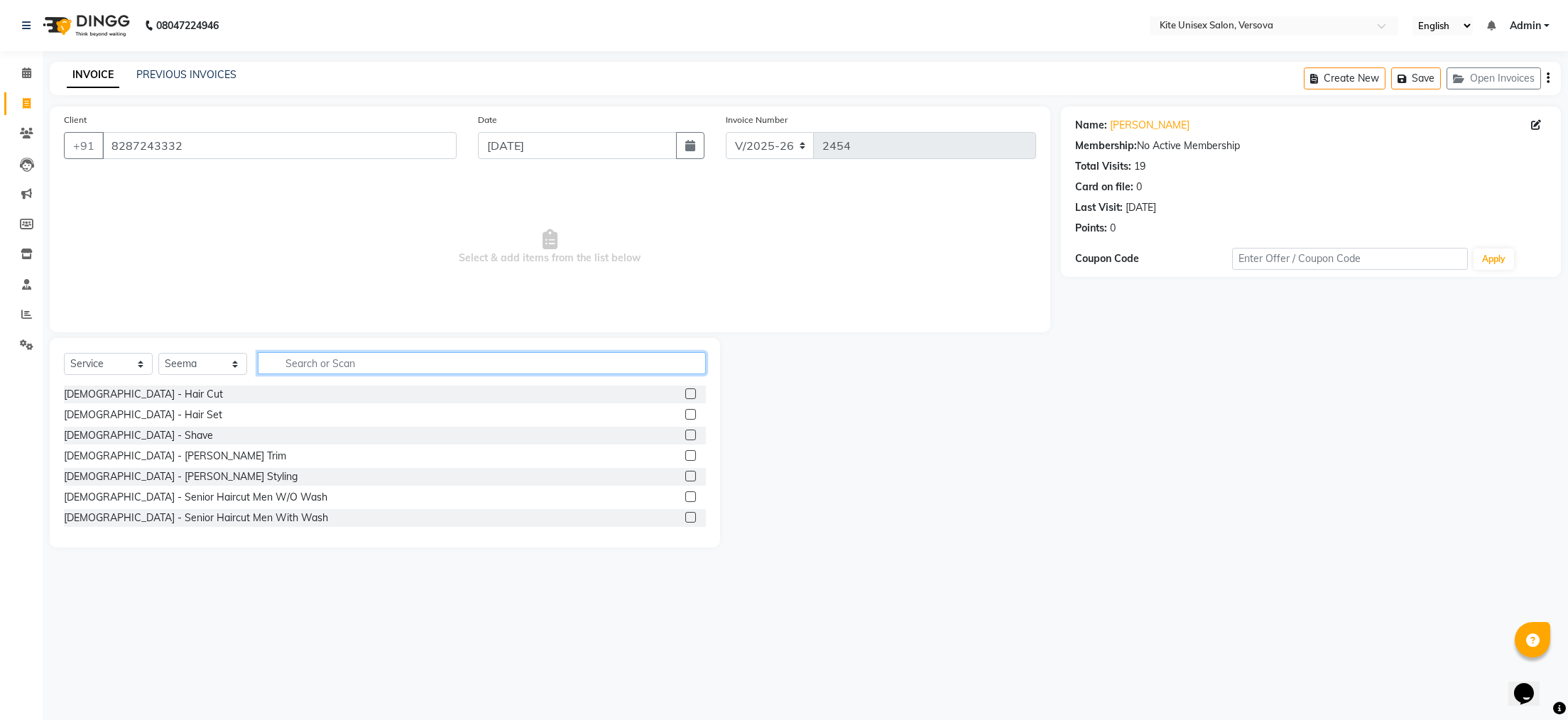
click at [301, 364] on input "text" at bounding box center [482, 364] width 448 height 22
type input "gel po"
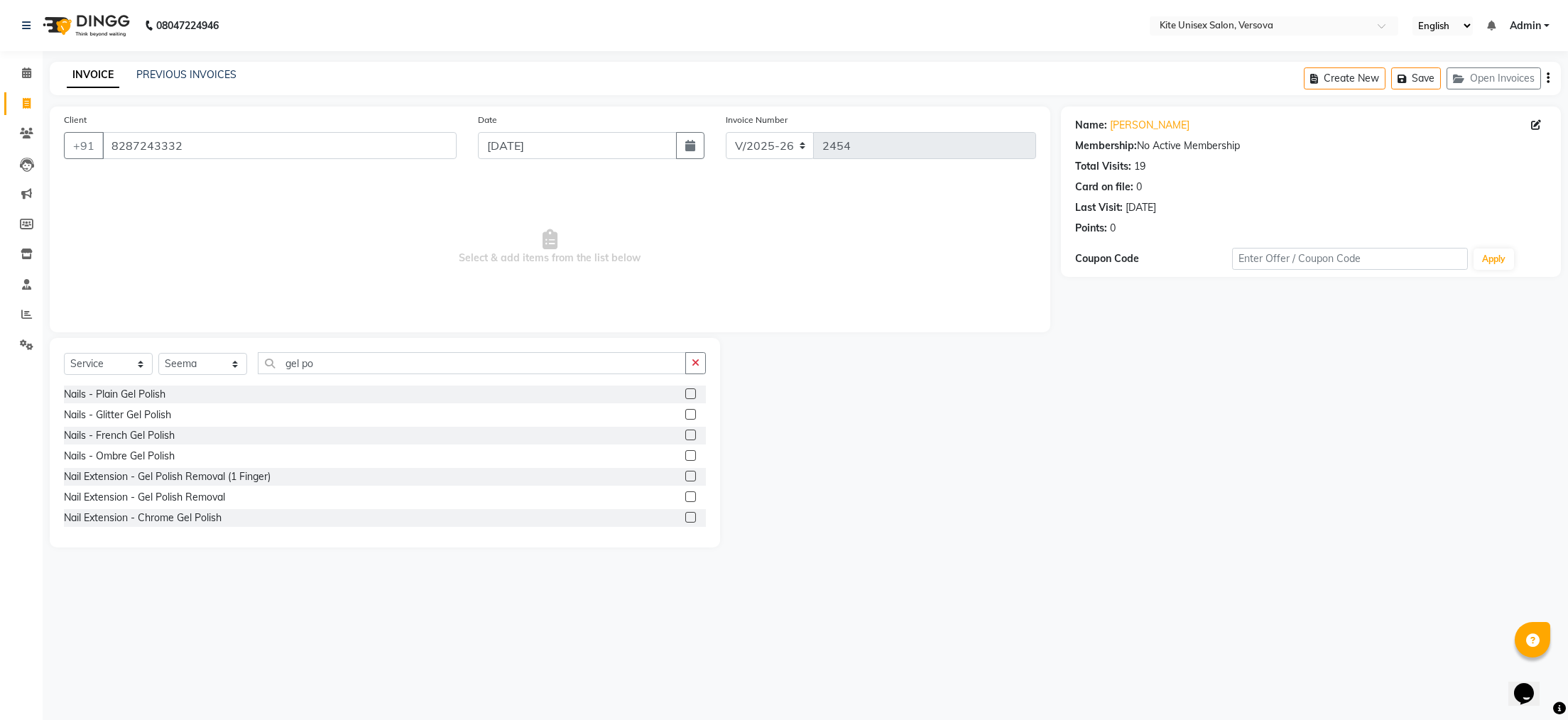
click at [685, 394] on label at bounding box center [690, 394] width 10 height 10
click at [685, 394] on input "checkbox" at bounding box center [690, 394] width 10 height 10
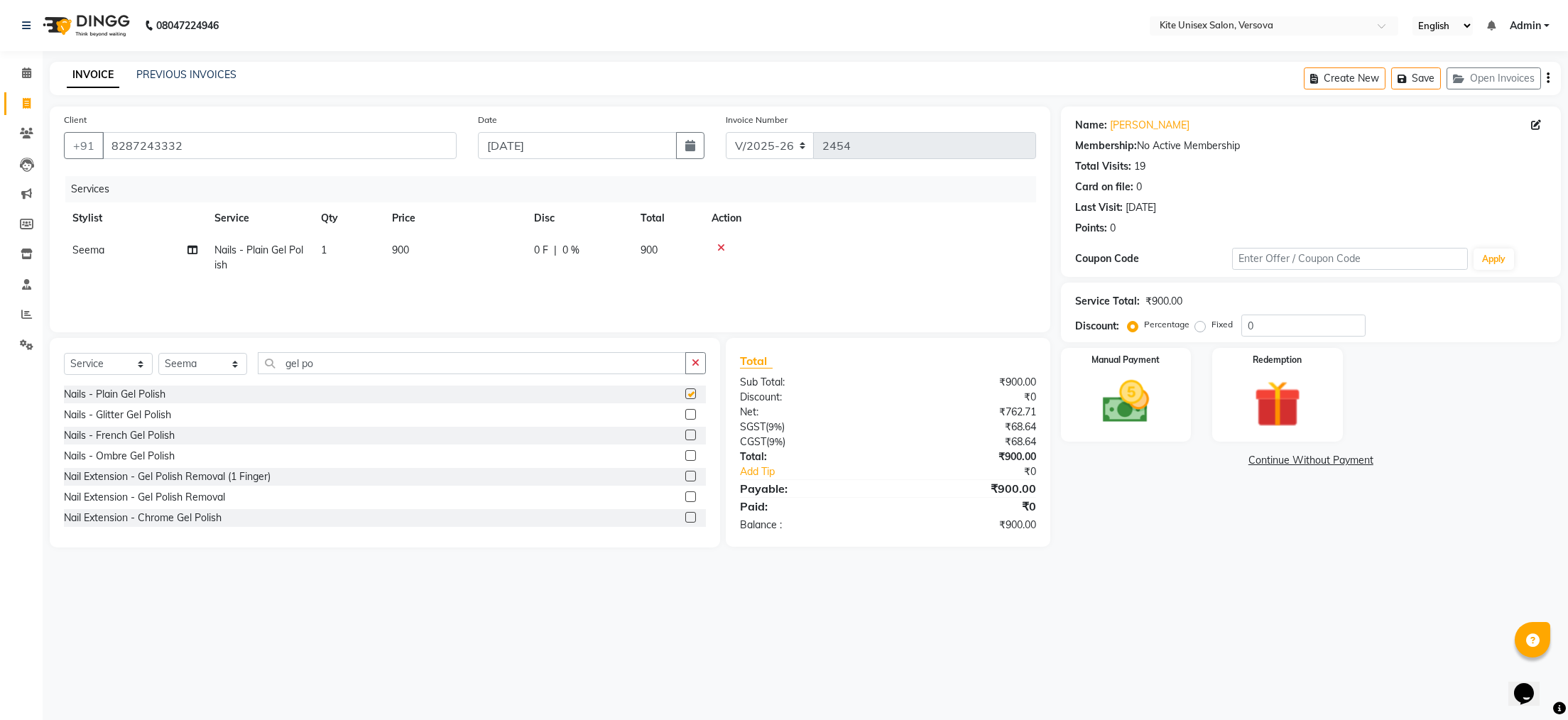
checkbox input "false"
click at [668, 247] on td "900" at bounding box center [668, 257] width 71 height 47
select select "51986"
click at [569, 251] on input "900" at bounding box center [521, 254] width 125 height 22
type input "9"
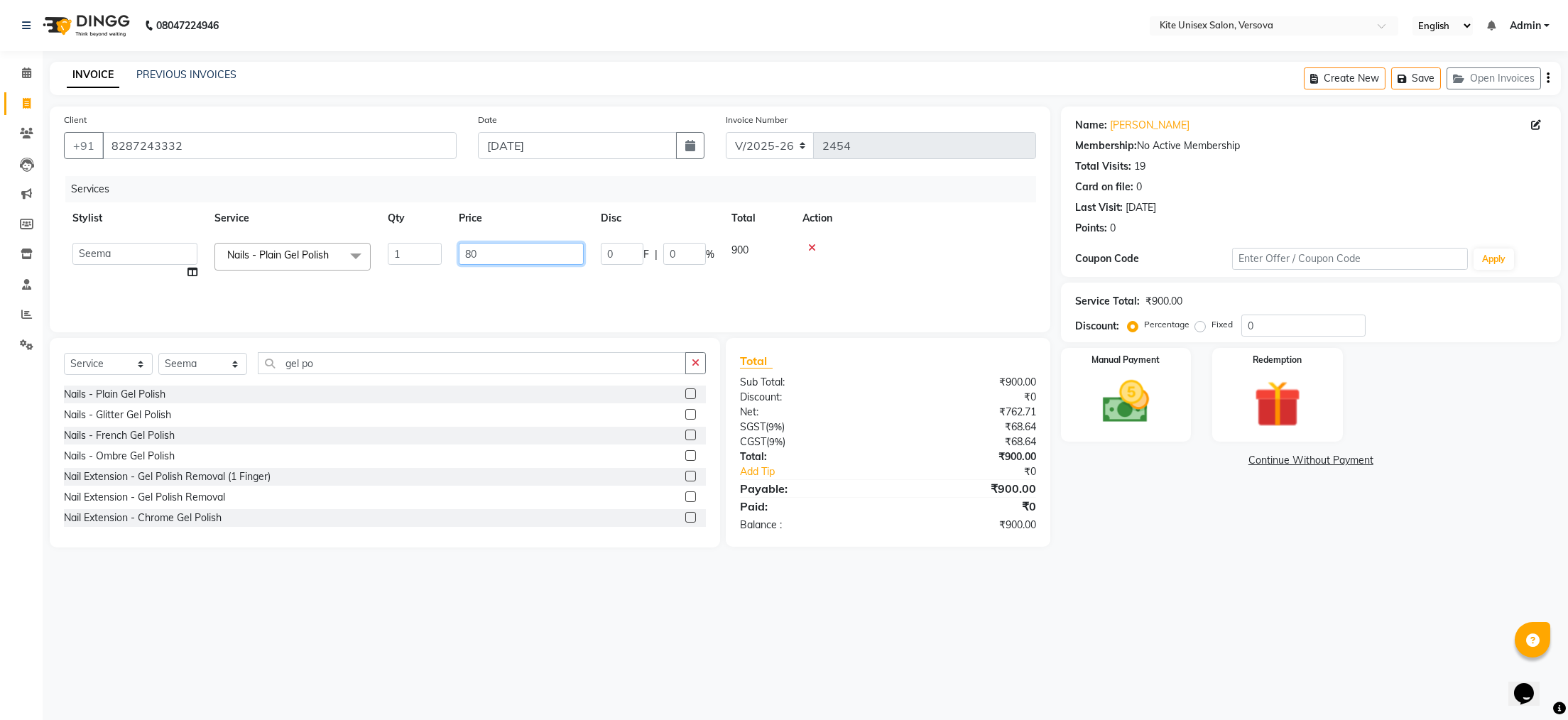
type input "800"
click at [741, 574] on div "08047224946 Select Location × Kite Unisex Salon, Versova English ENGLISH Españo…" at bounding box center [784, 360] width 1568 height 720
click at [1116, 413] on img at bounding box center [1125, 402] width 79 height 56
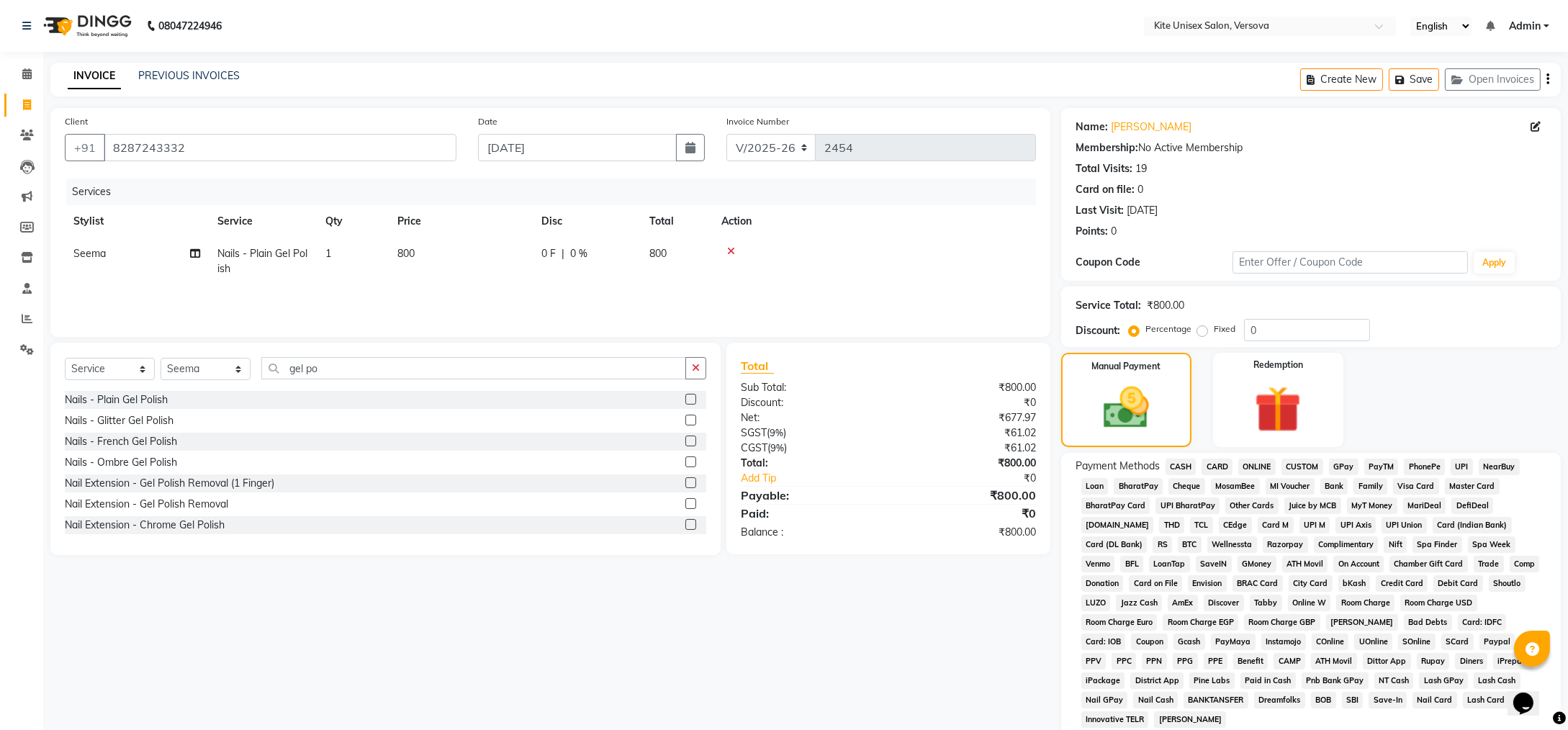
click at [1183, 470] on span "CASH" at bounding box center [1181, 467] width 31 height 17
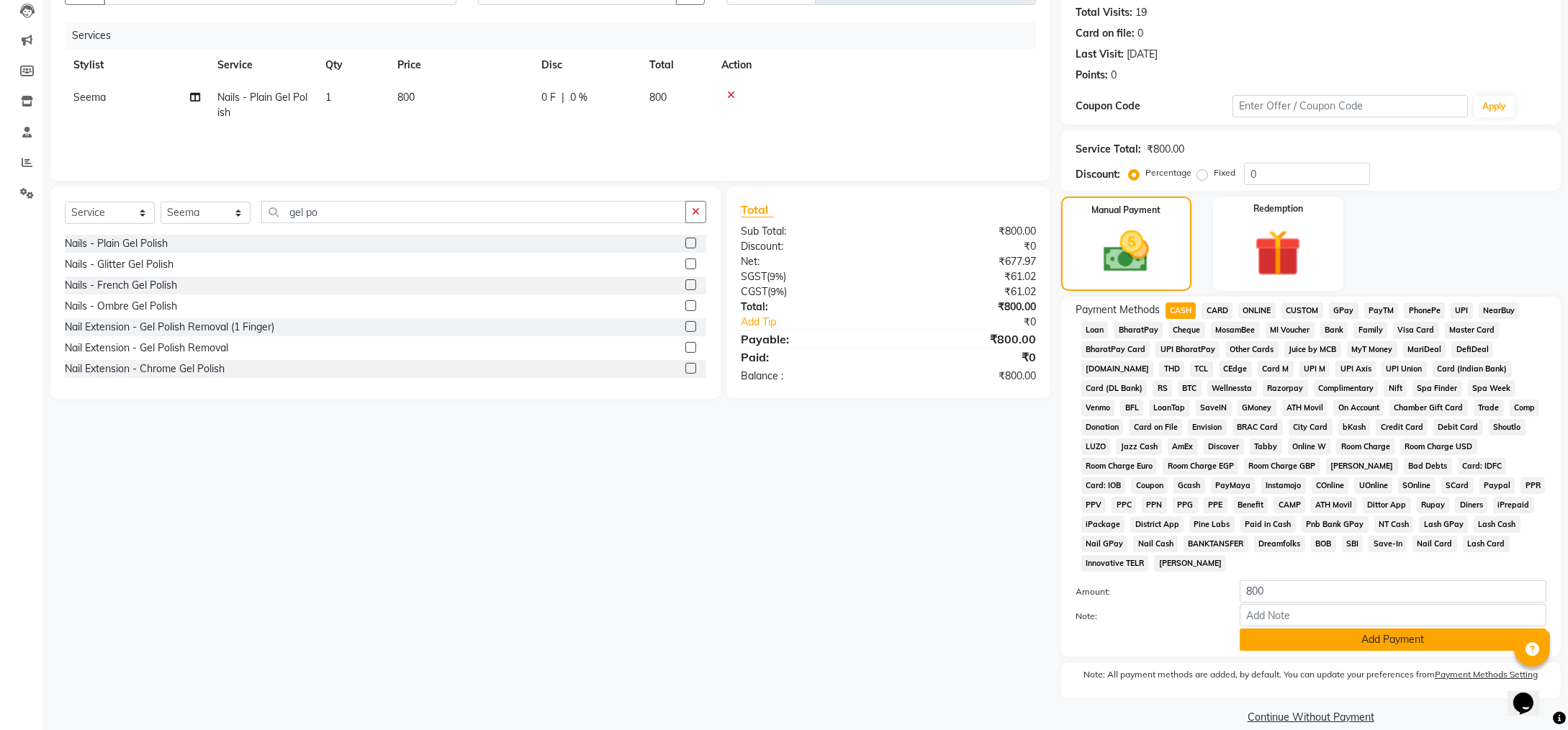
click at [1263, 629] on button "Add Payment" at bounding box center [1393, 640] width 307 height 22
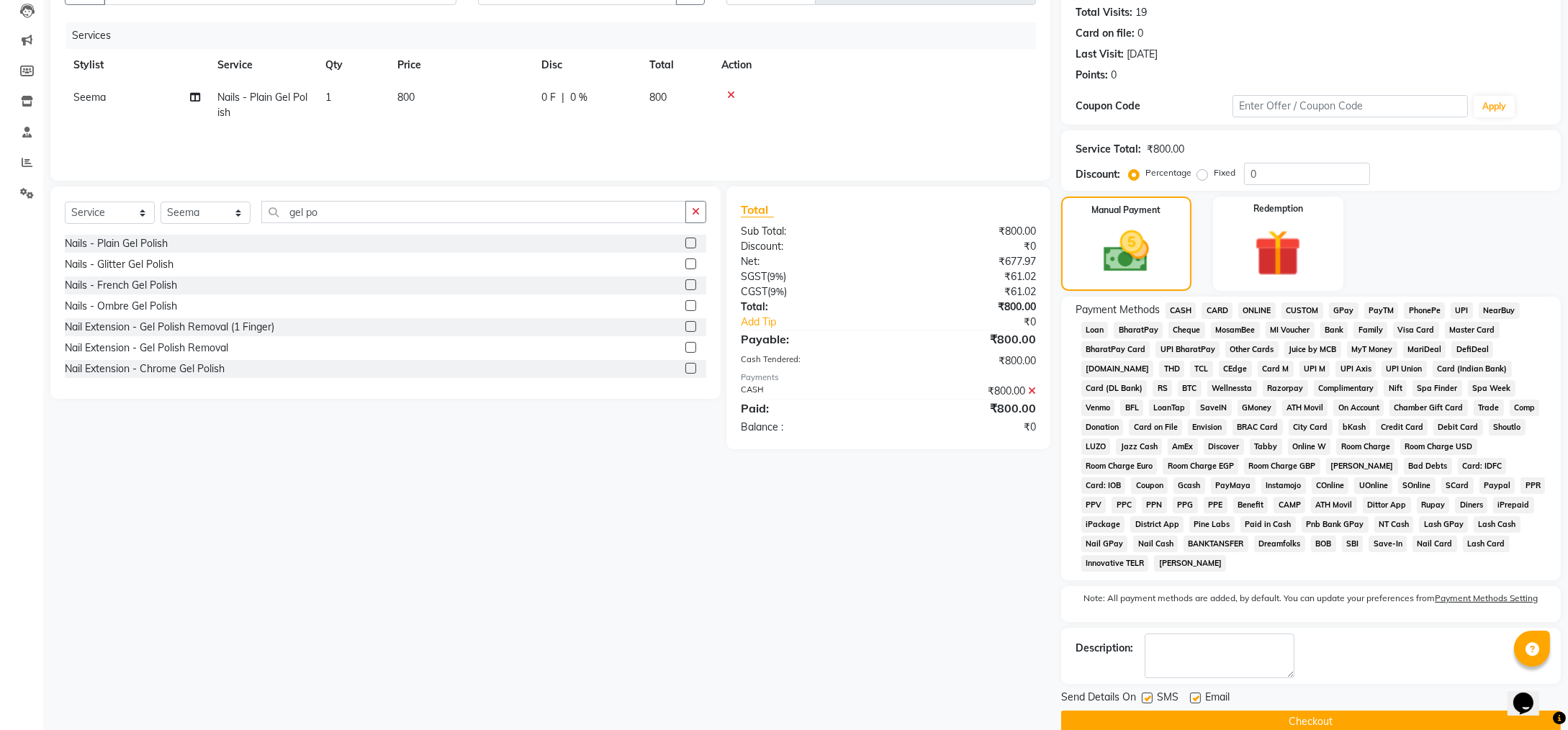
click at [1226, 711] on button "Checkout" at bounding box center [1311, 722] width 499 height 22
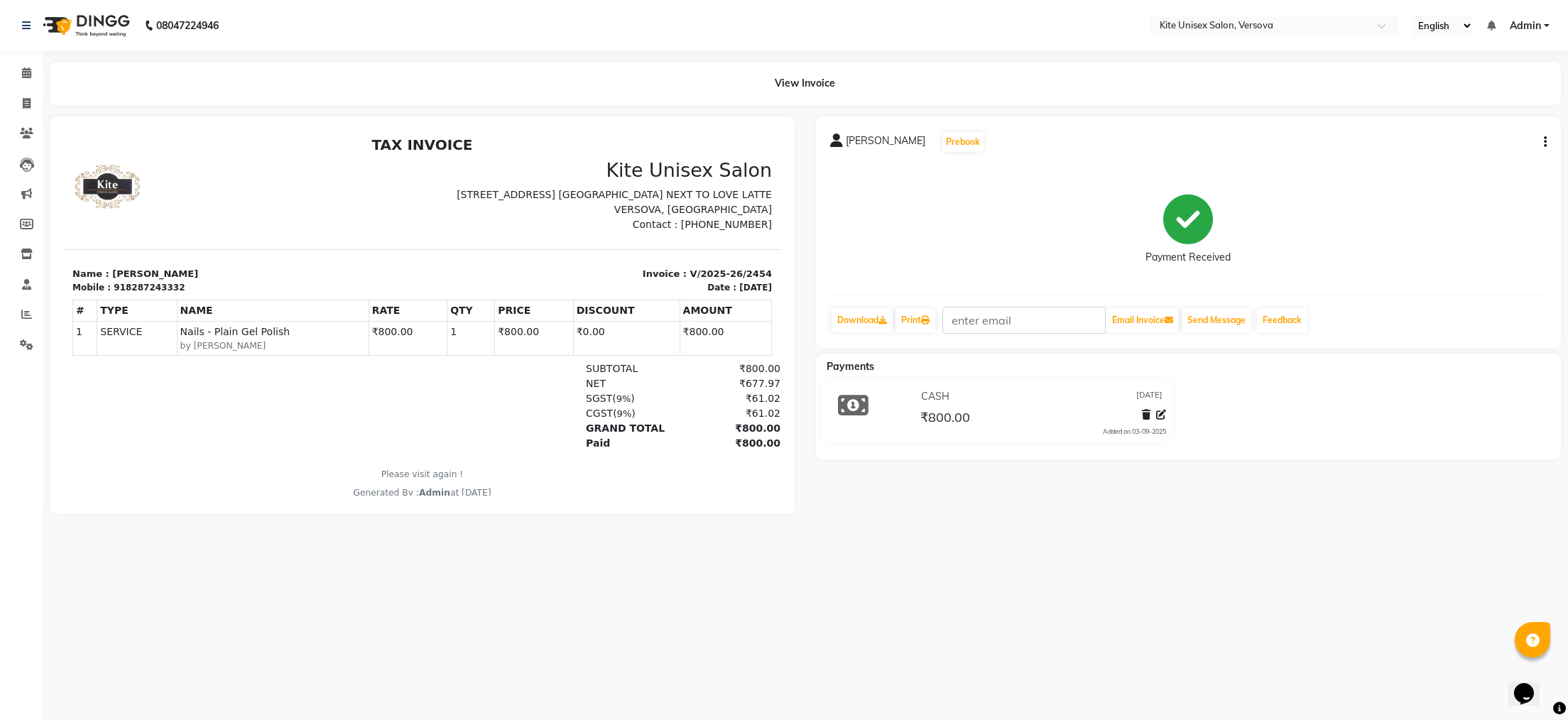
select select "6093"
select select "service"
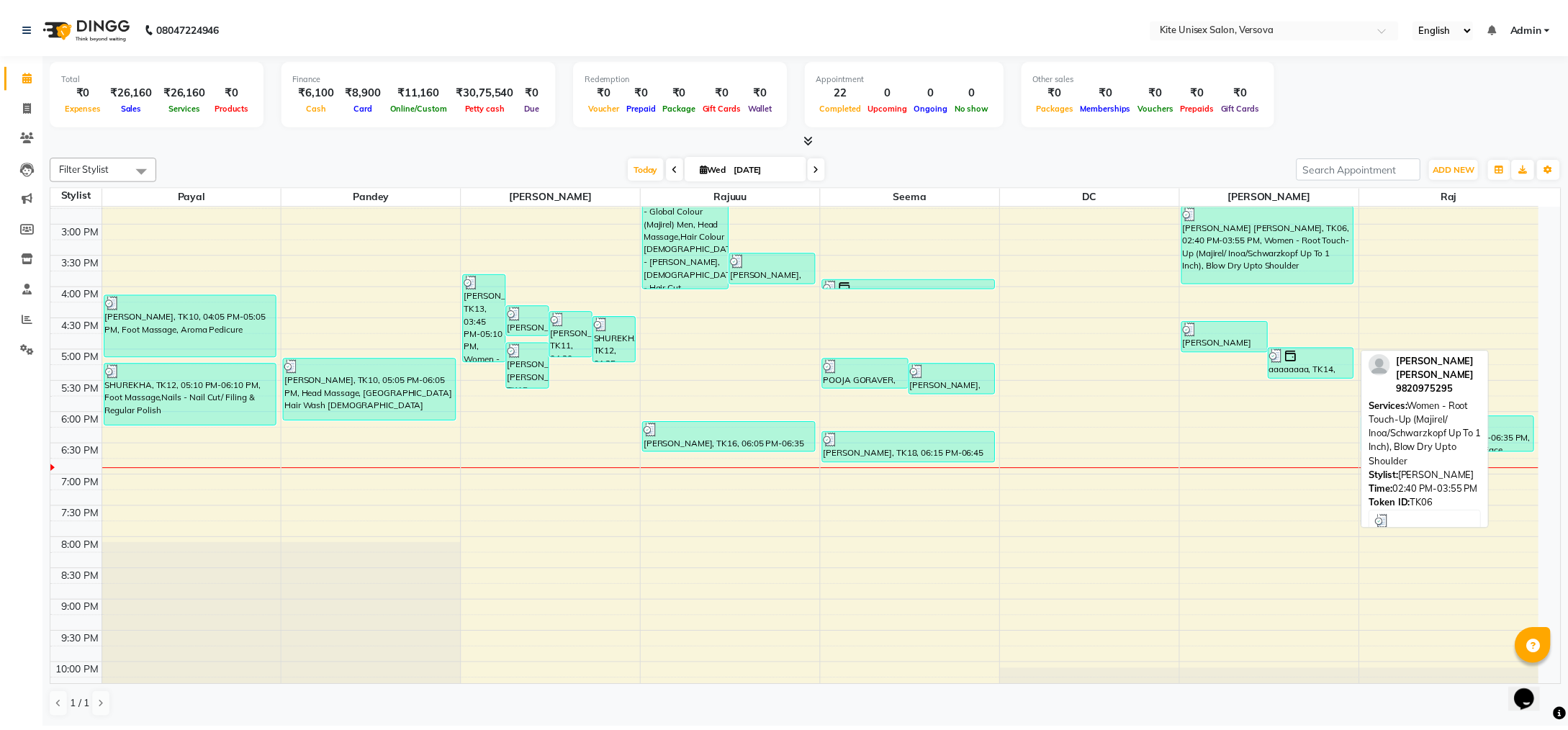
scroll to position [265, 0]
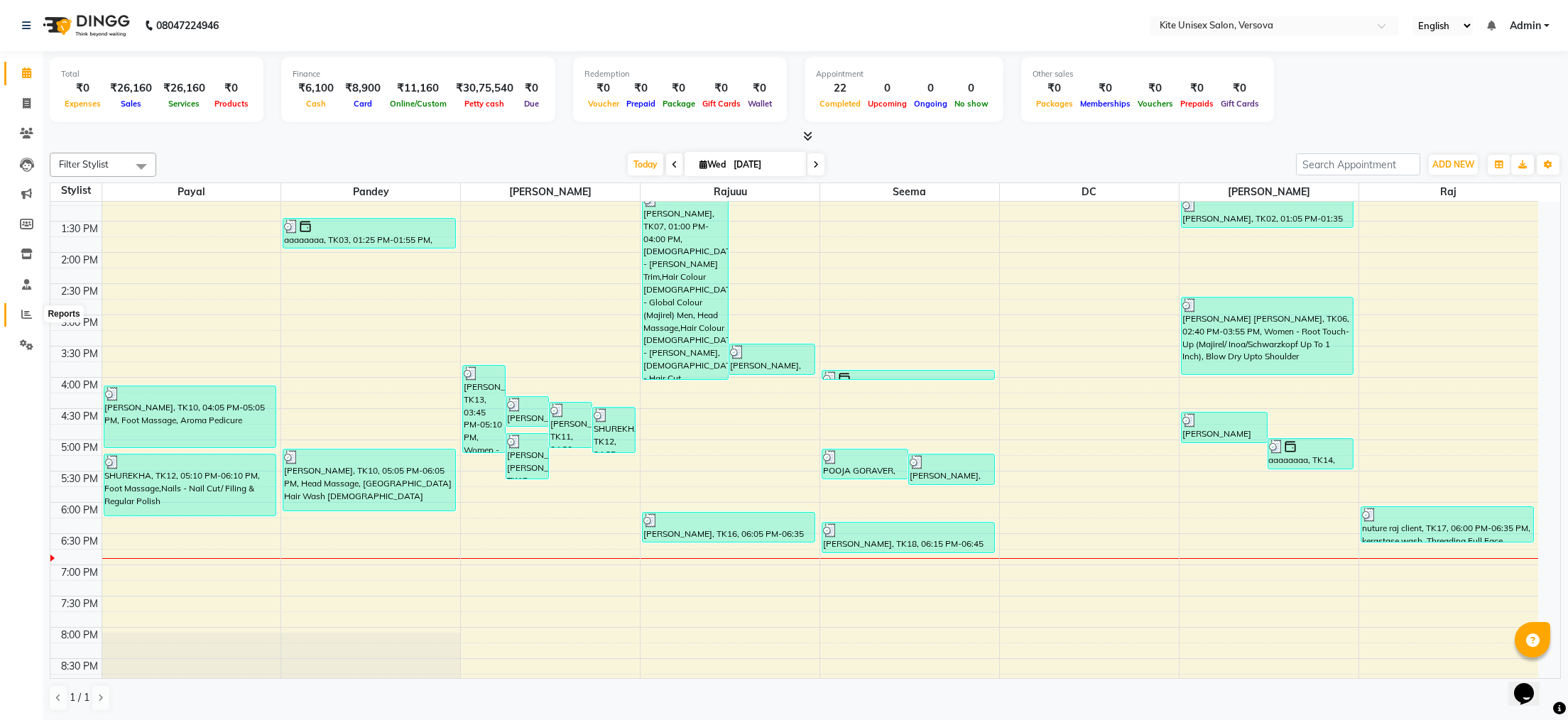
click at [31, 315] on span at bounding box center [26, 314] width 25 height 17
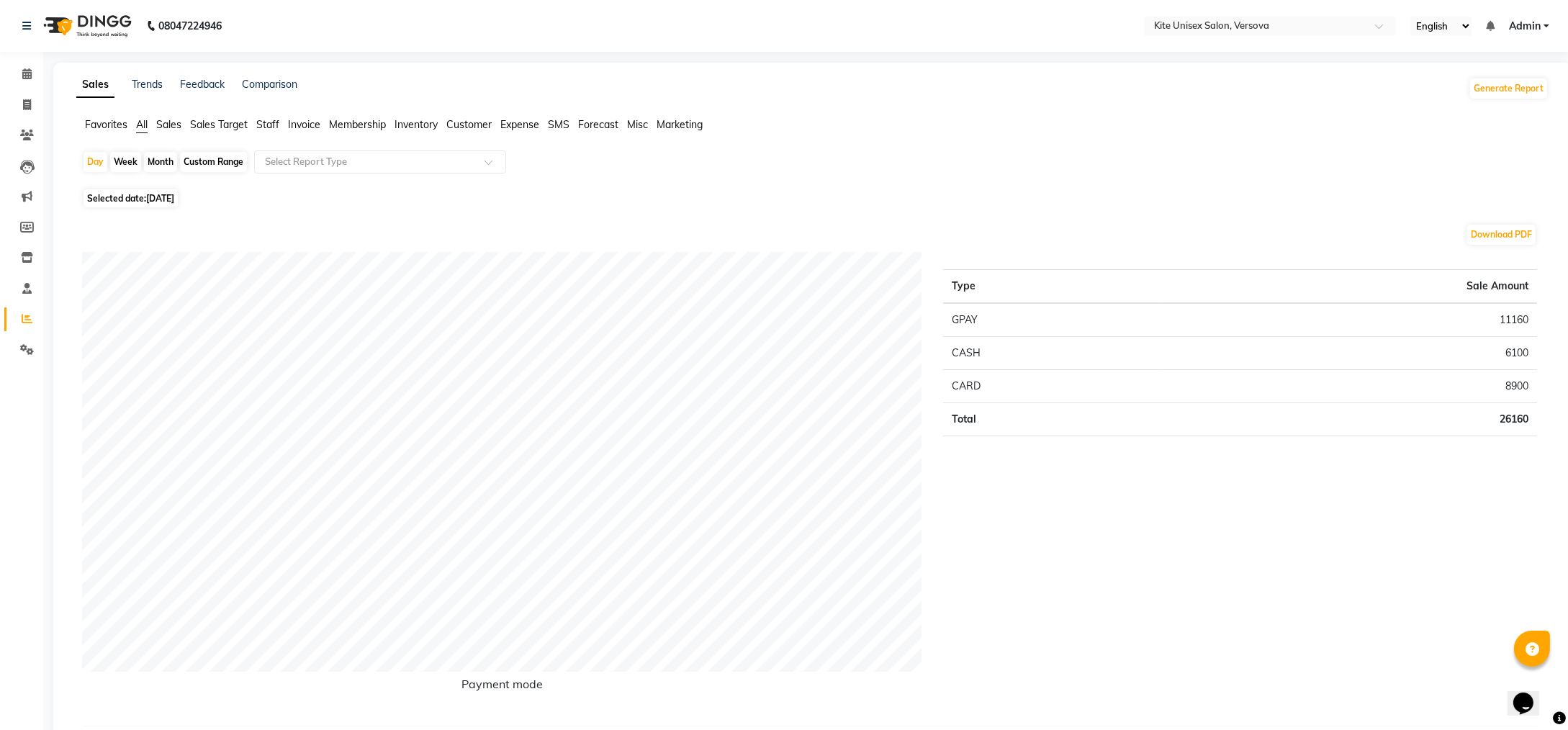
click at [164, 159] on div "Month" at bounding box center [160, 161] width 33 height 20
select select "9"
select select "2025"
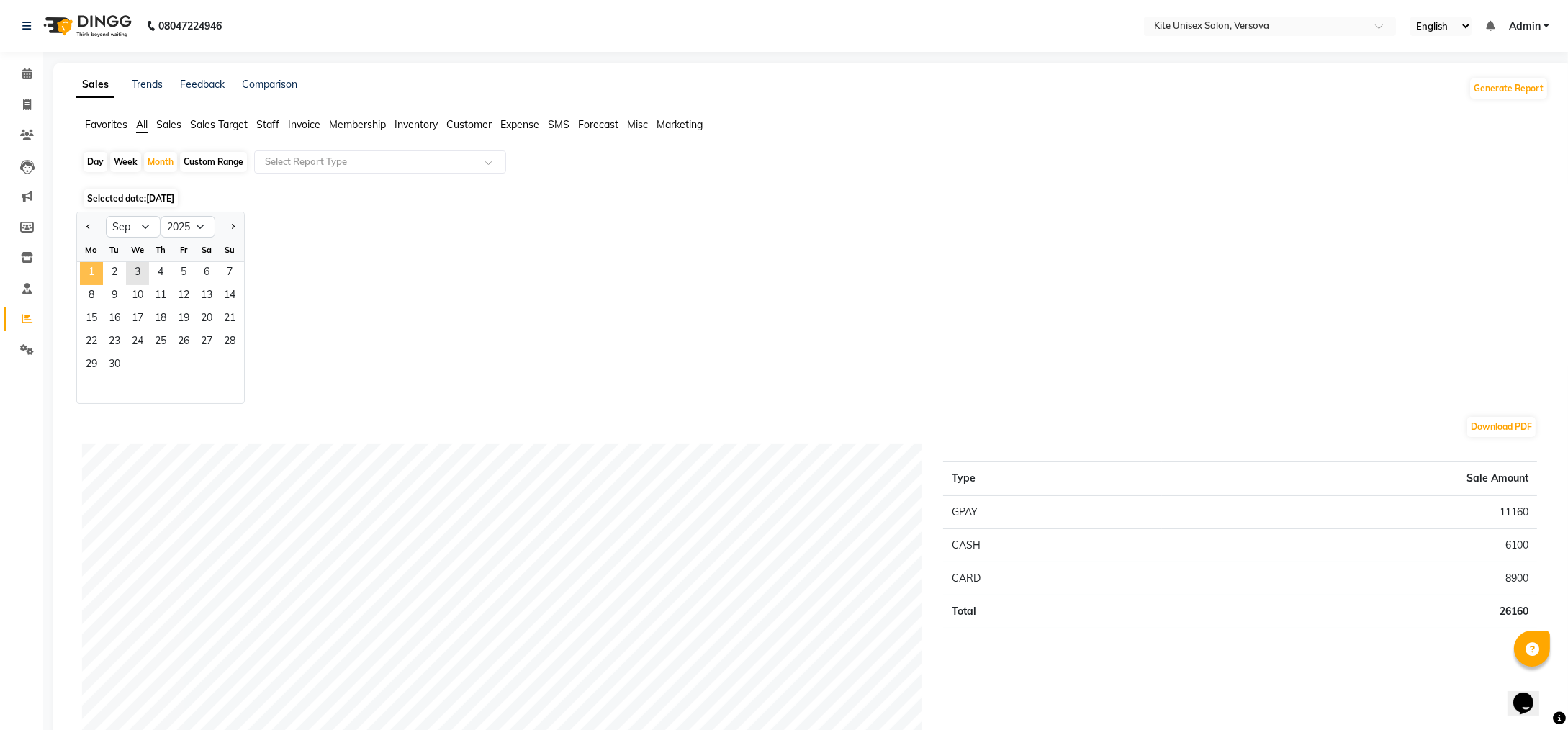
click at [96, 267] on span "1" at bounding box center [92, 273] width 23 height 23
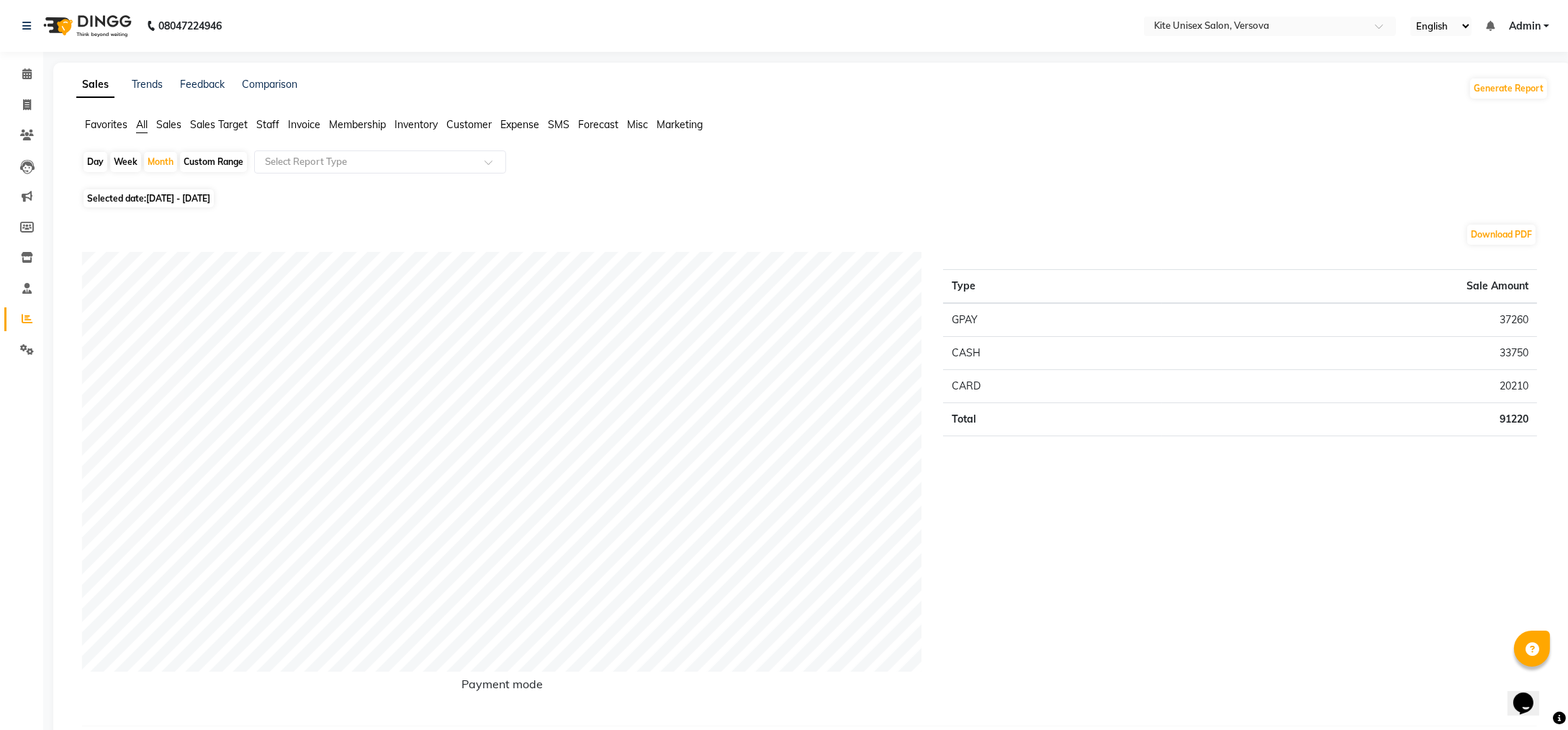
click at [273, 122] on span "Staff" at bounding box center [267, 124] width 23 height 13
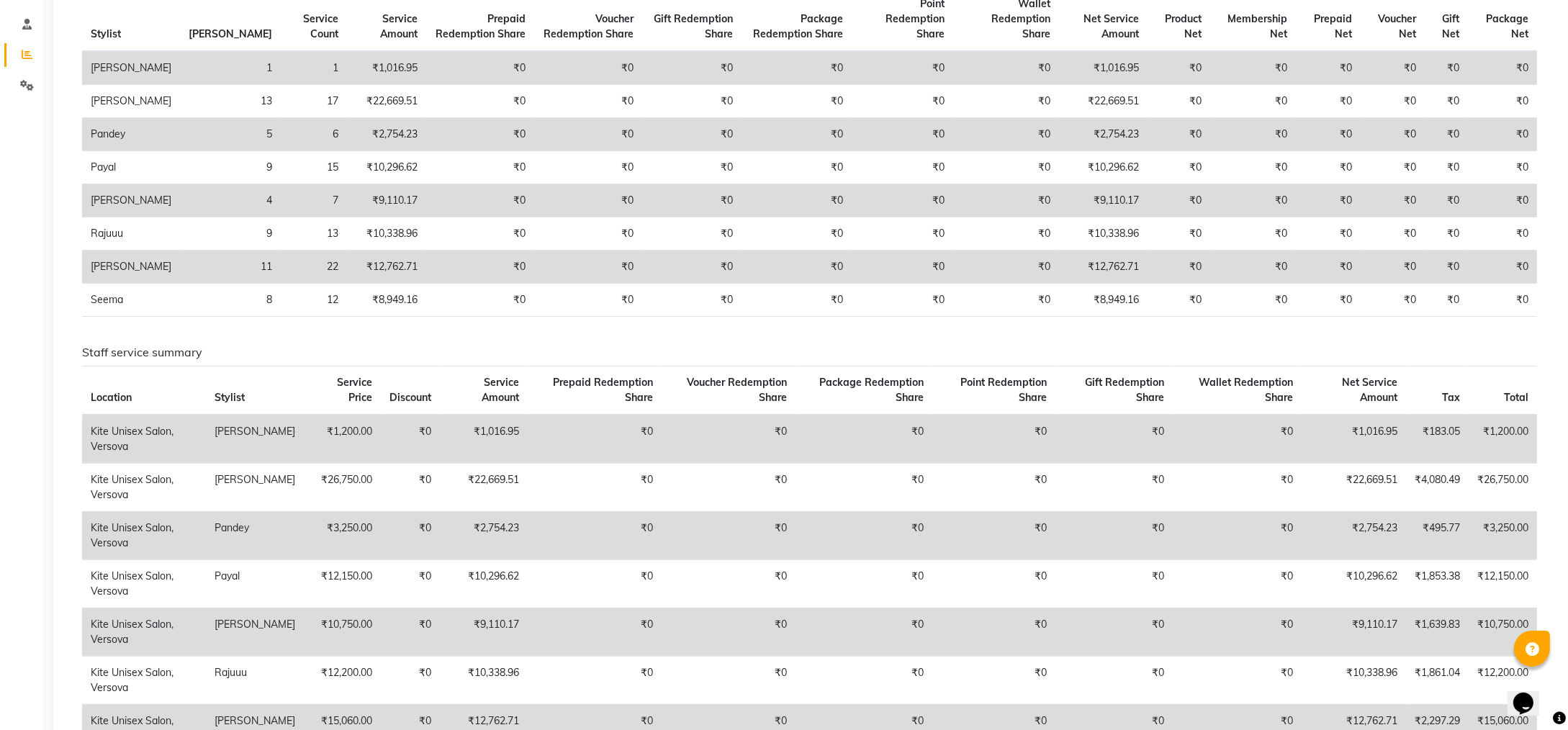
scroll to position [483, 0]
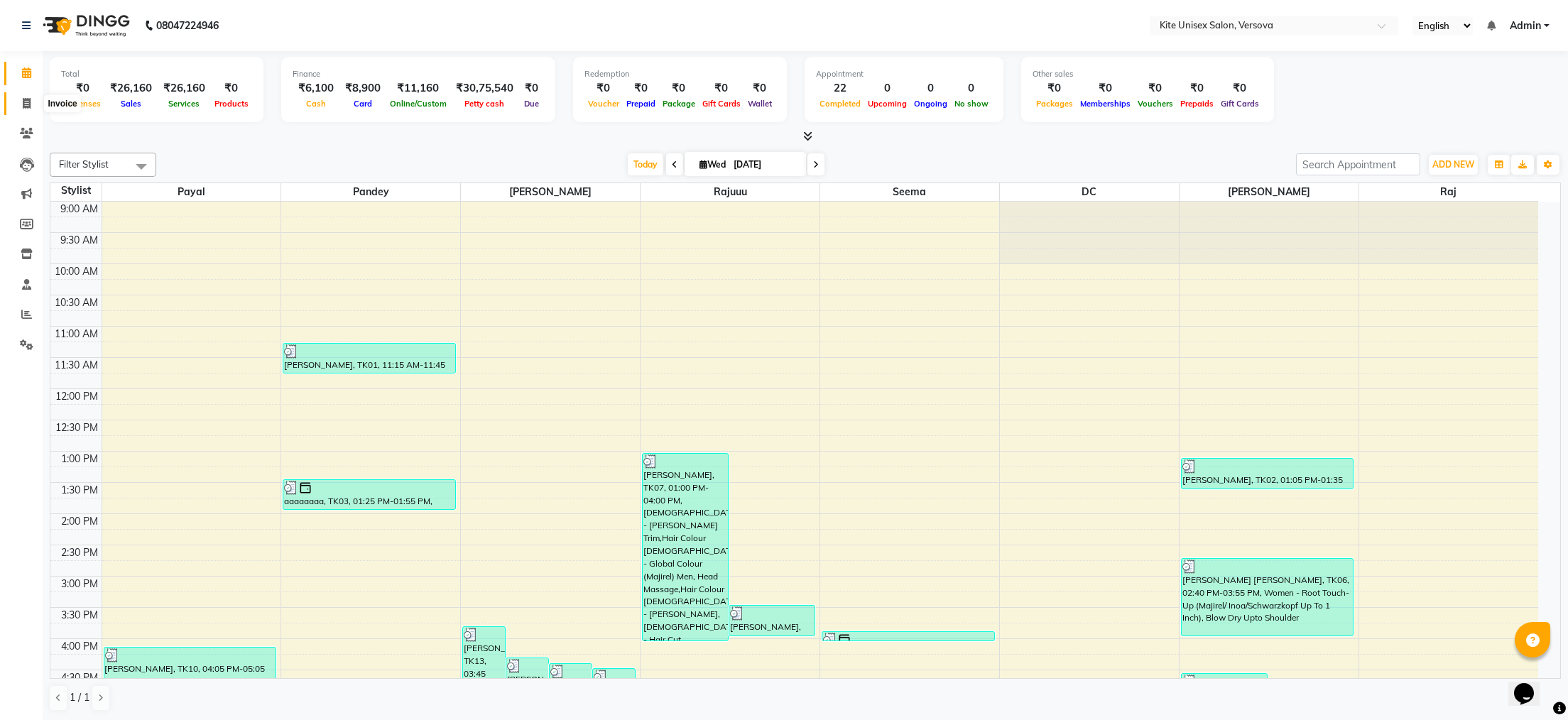
click at [28, 102] on icon at bounding box center [27, 103] width 8 height 10
select select "service"
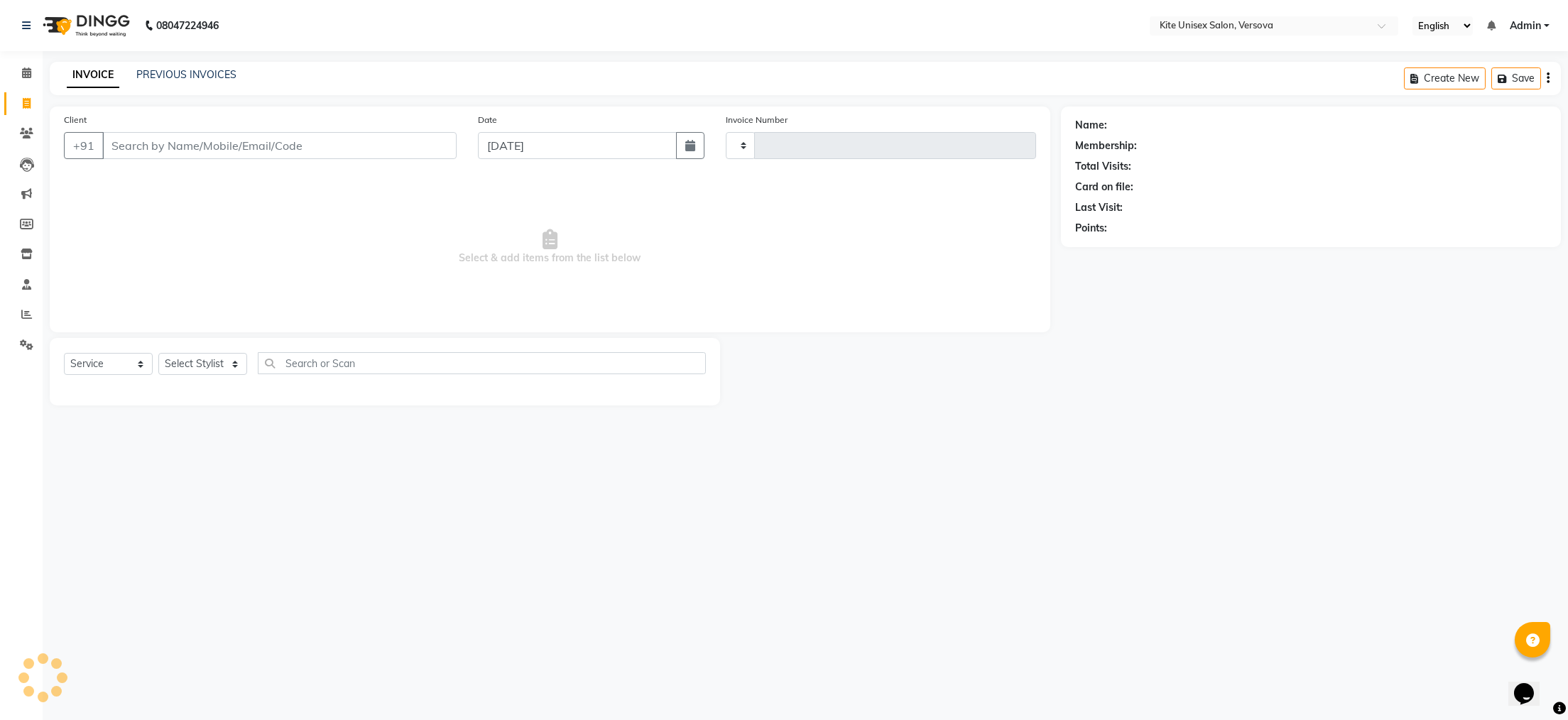
type input "2455"
select select "6093"
click at [112, 141] on input "Client" at bounding box center [280, 146] width 355 height 27
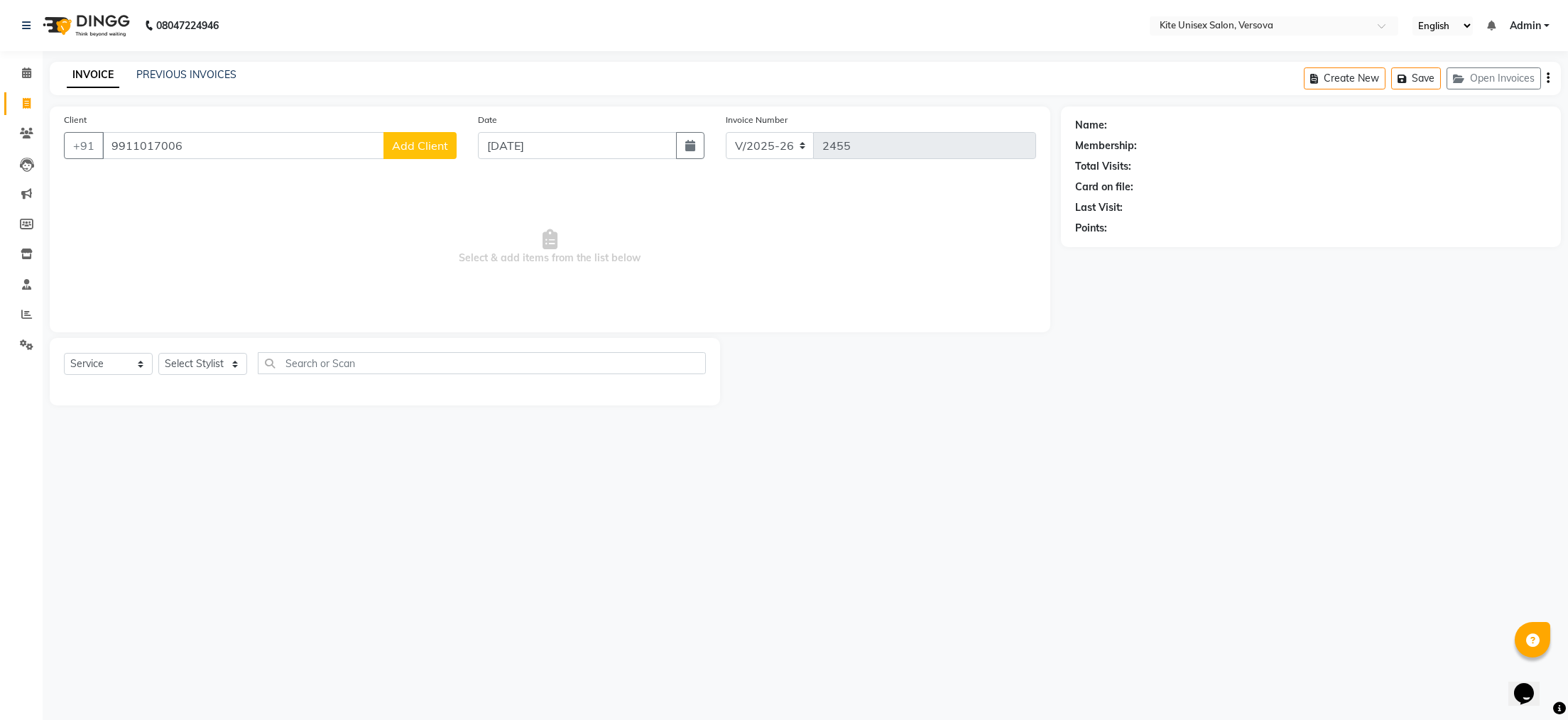
type input "9911017006"
click at [439, 146] on span "Add Client" at bounding box center [420, 146] width 56 height 14
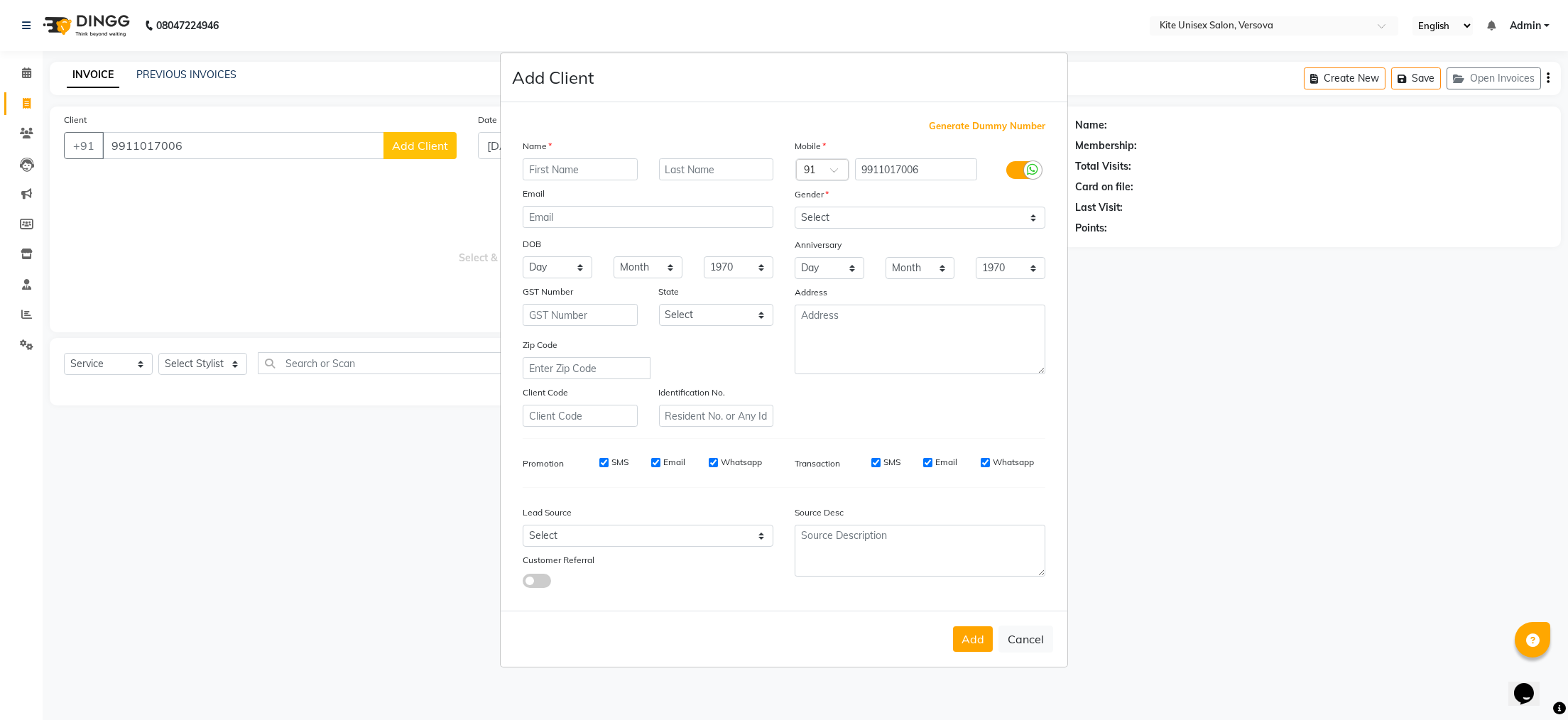
click at [542, 166] on input "text" at bounding box center [580, 170] width 115 height 22
type input "[PERSON_NAME]"
click at [1035, 213] on select "Select [DEMOGRAPHIC_DATA] [DEMOGRAPHIC_DATA] Other Prefer Not To Say" at bounding box center [920, 218] width 251 height 22
select select "[DEMOGRAPHIC_DATA]"
click at [795, 207] on select "Select [DEMOGRAPHIC_DATA] [DEMOGRAPHIC_DATA] Other Prefer Not To Say" at bounding box center [920, 218] width 251 height 22
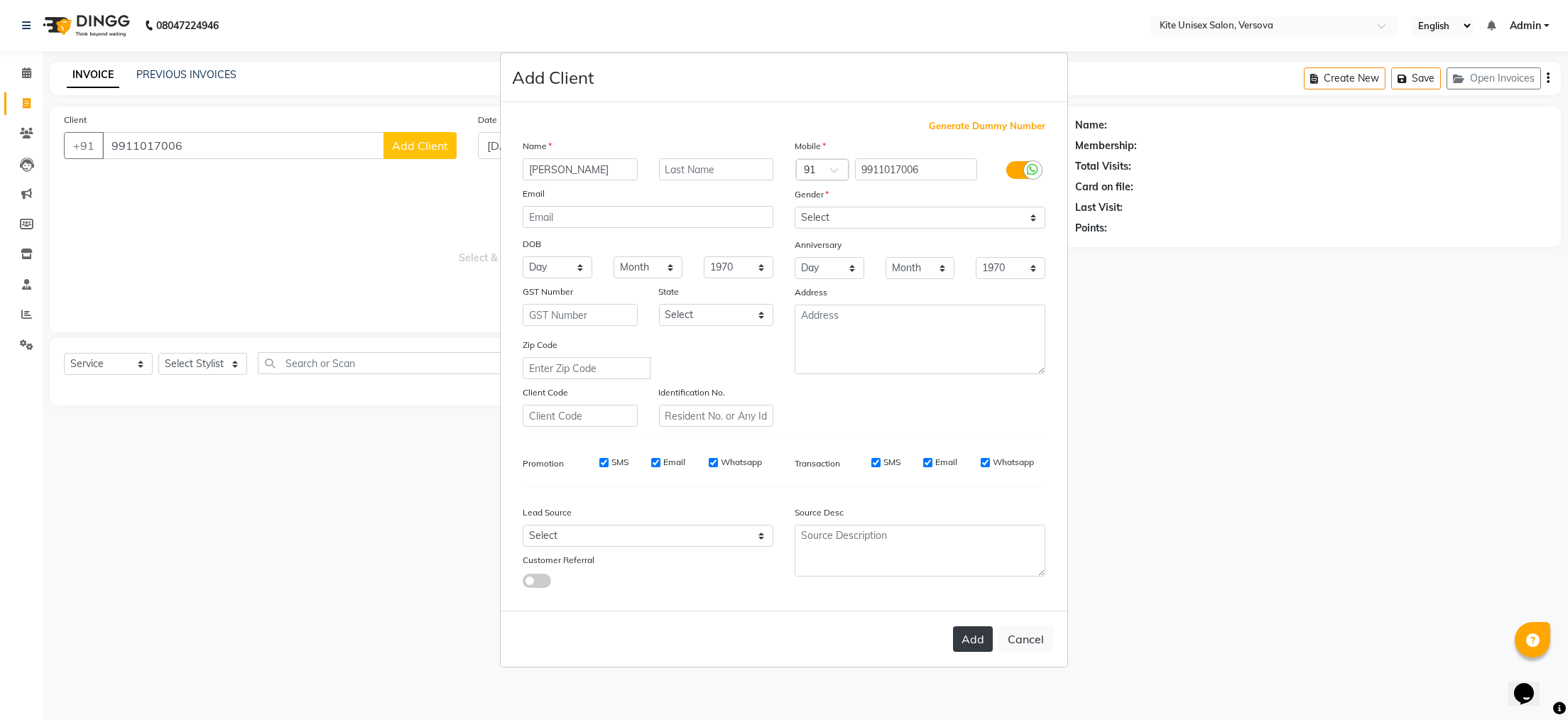
click at [966, 638] on button "Add" at bounding box center [973, 639] width 40 height 25
select select
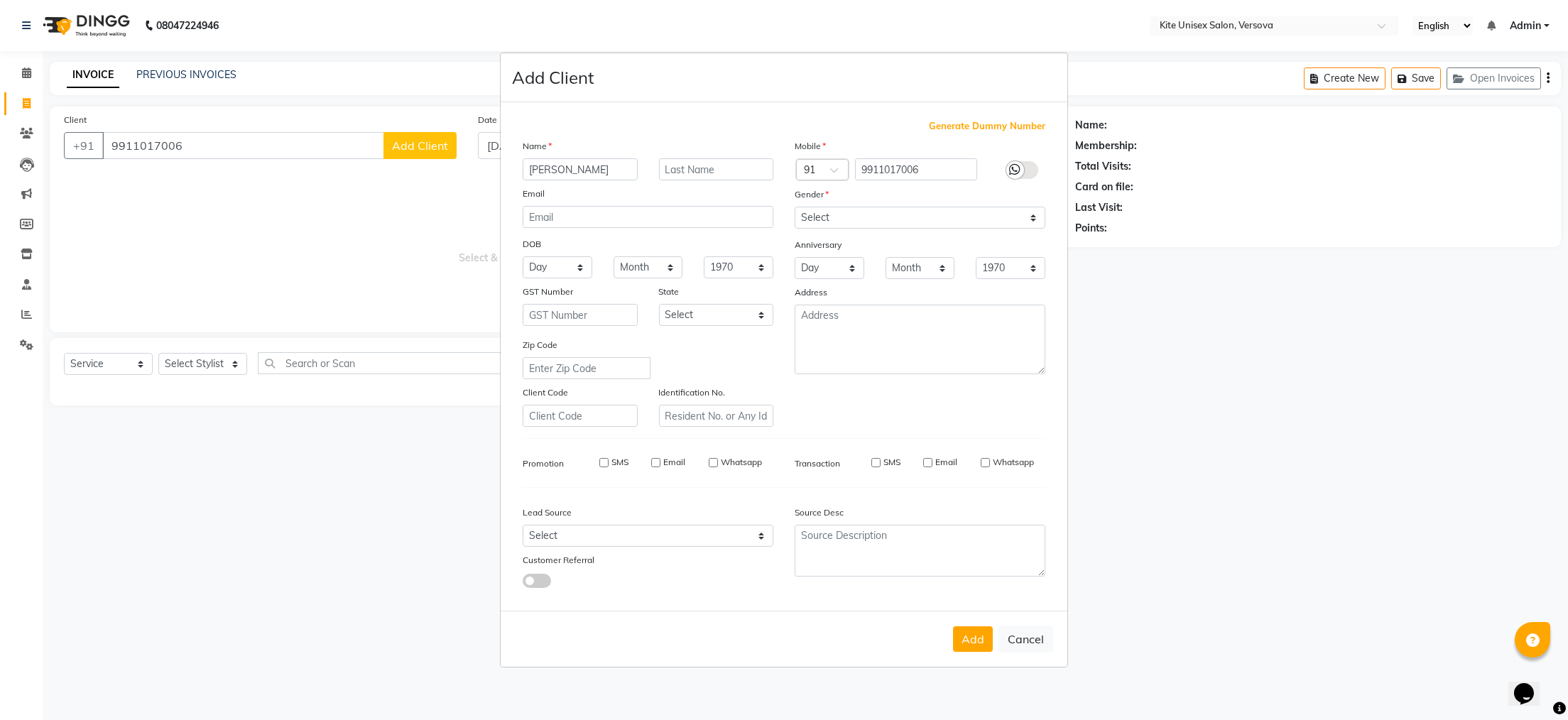
select select
checkbox input "false"
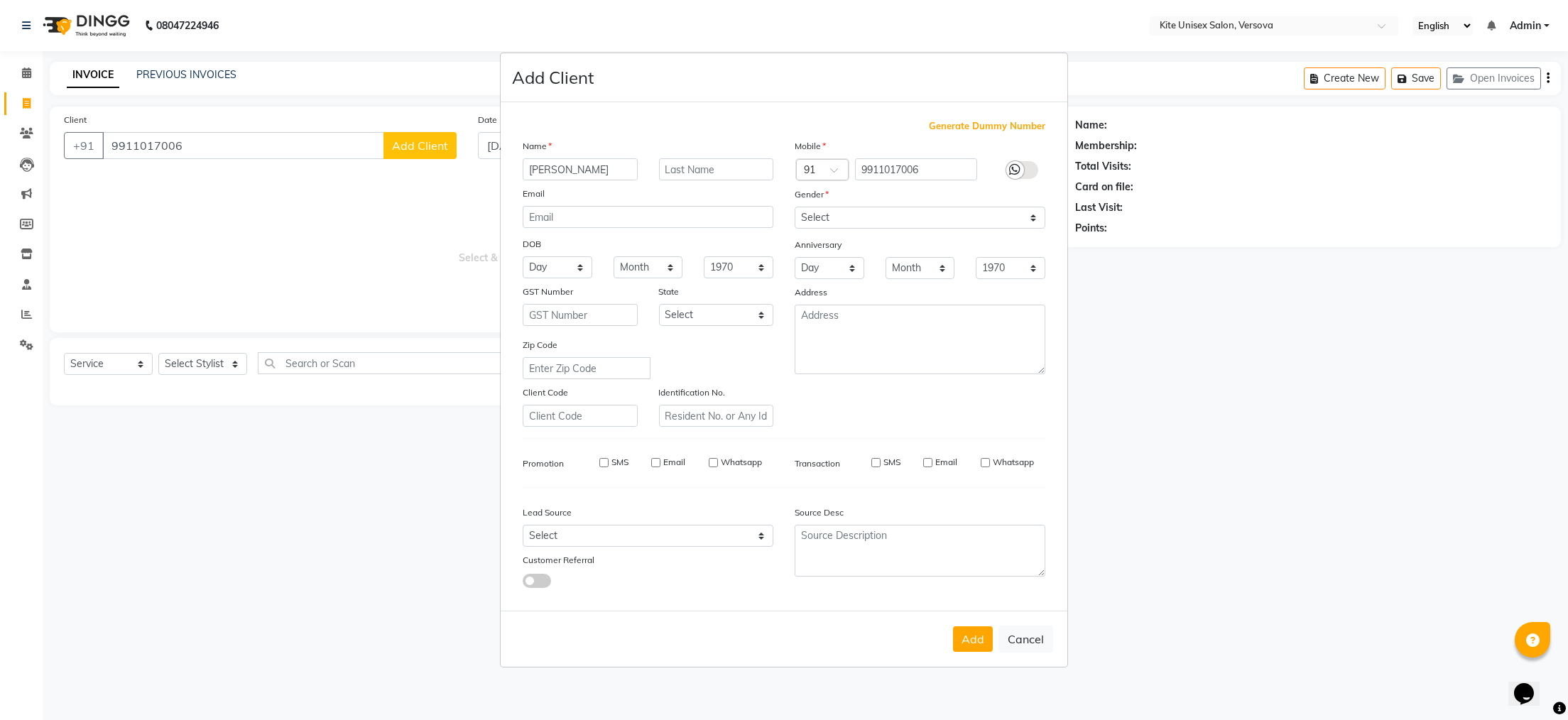
checkbox input "false"
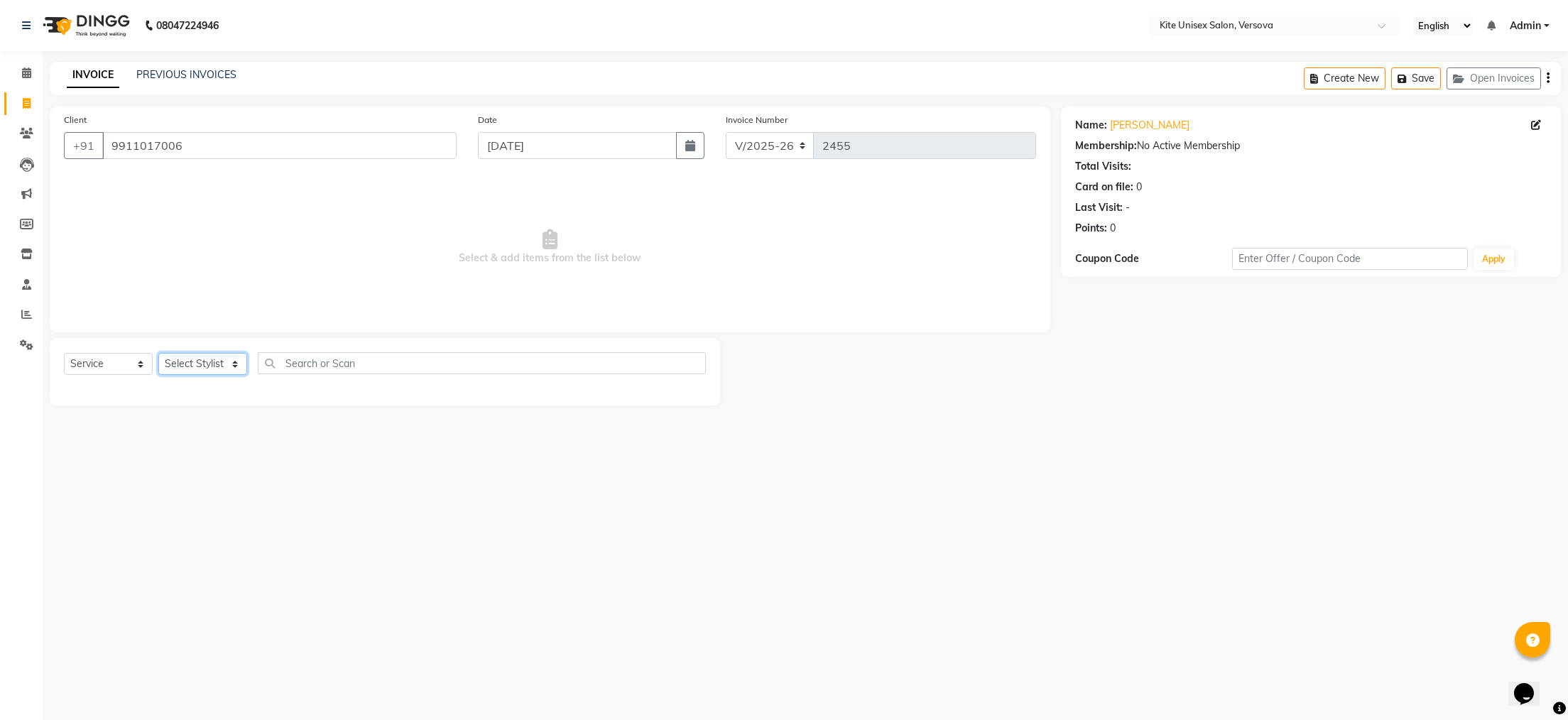
click at [242, 363] on select "Select Stylist [PERSON_NAME] DC [PERSON_NAME] [PERSON_NAME] Rajuuu [PERSON_NAME]" at bounding box center [203, 364] width 89 height 22
select select "44558"
click at [158, 354] on select "Select Stylist [PERSON_NAME] DC [PERSON_NAME] [PERSON_NAME] Rajuuu [PERSON_NAME]" at bounding box center [203, 364] width 89 height 22
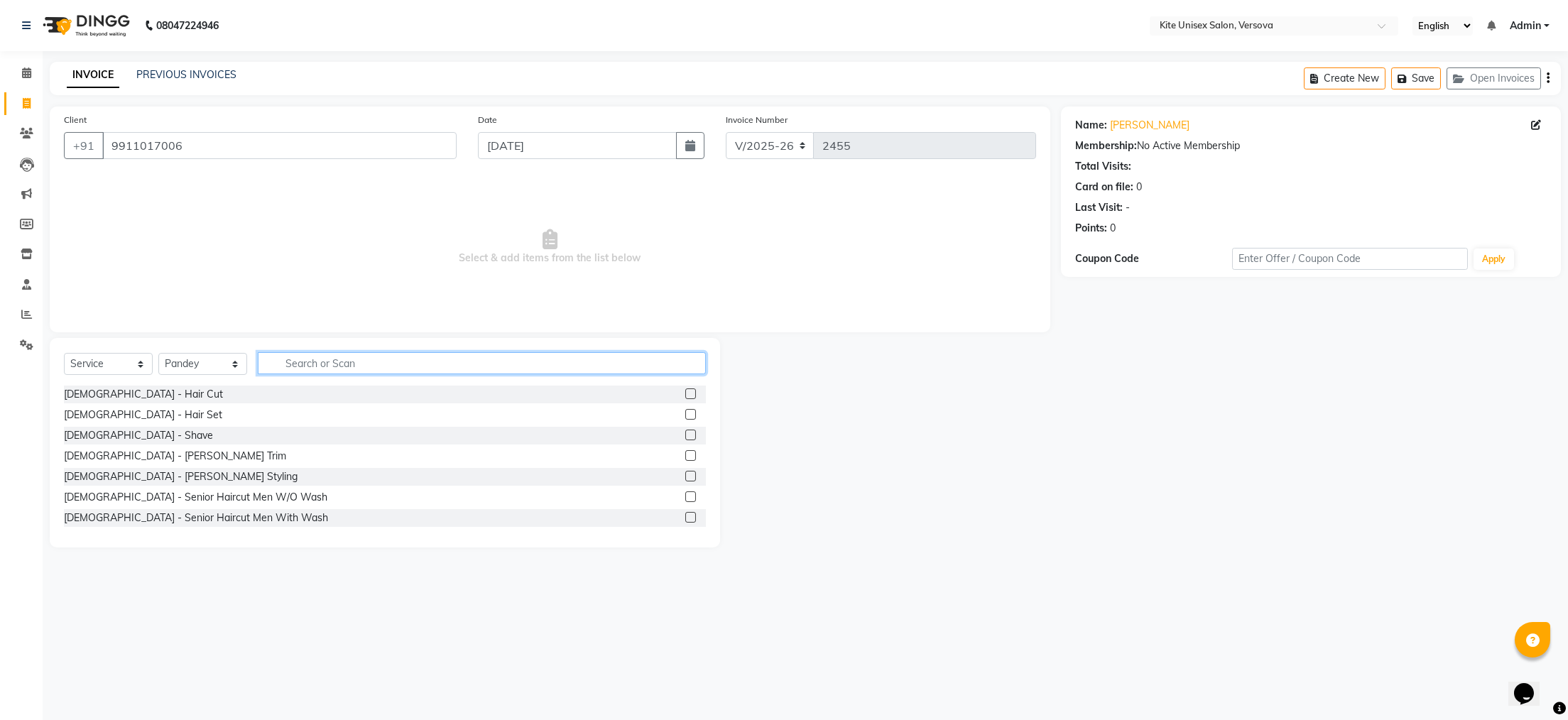
click at [302, 367] on input "text" at bounding box center [482, 364] width 448 height 22
type input "colo"
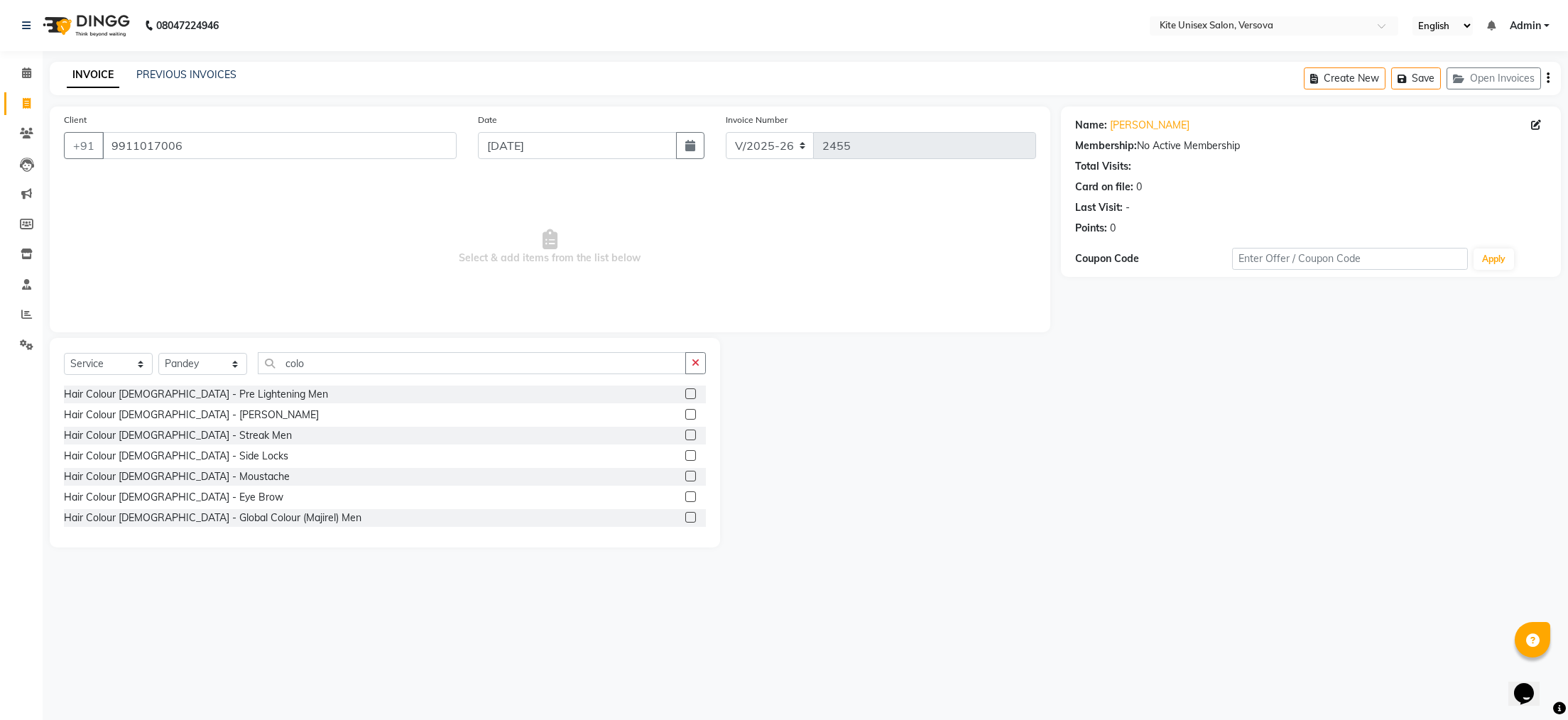
click at [685, 514] on label at bounding box center [690, 517] width 10 height 10
click at [685, 514] on input "checkbox" at bounding box center [690, 518] width 10 height 10
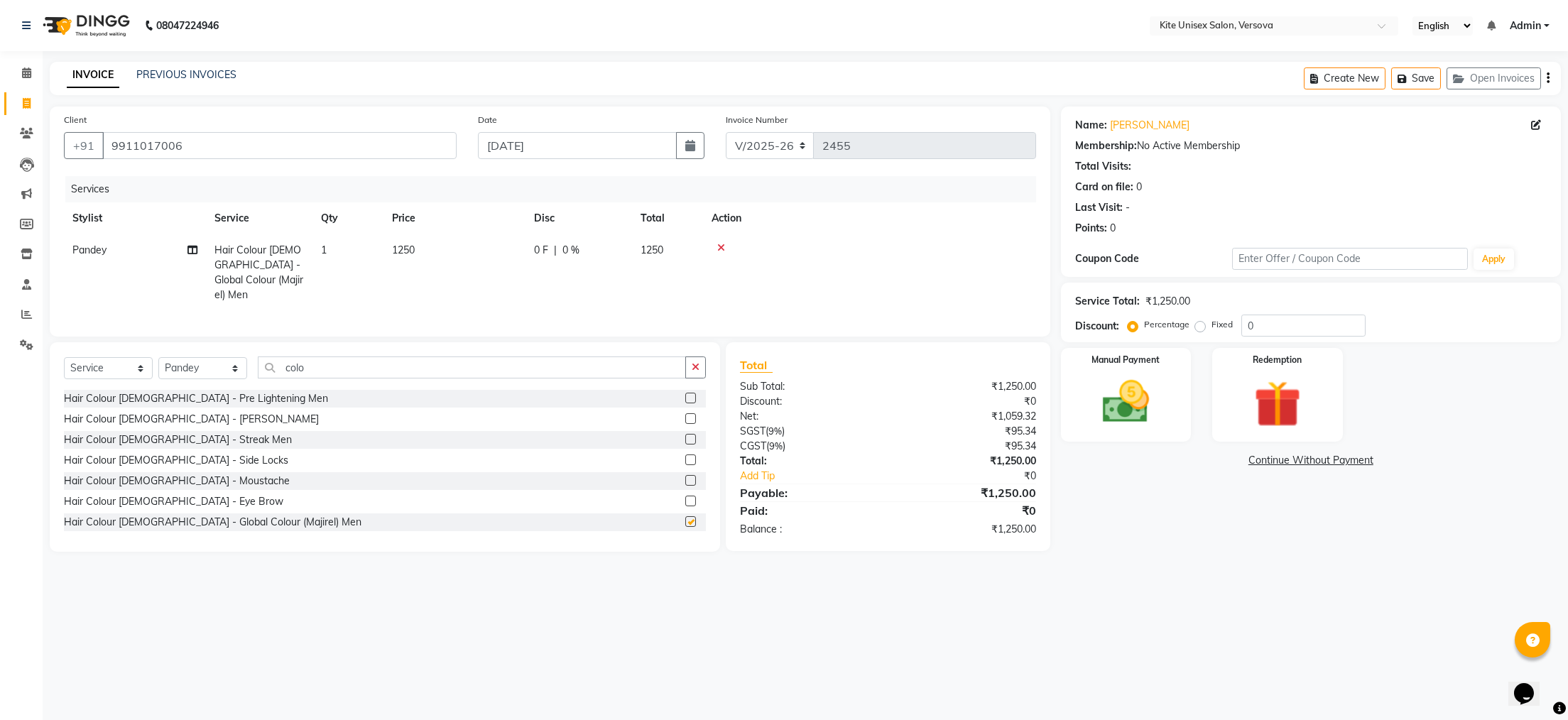
checkbox input "false"
click at [673, 247] on td "1250" at bounding box center [668, 272] width 71 height 77
select select "44558"
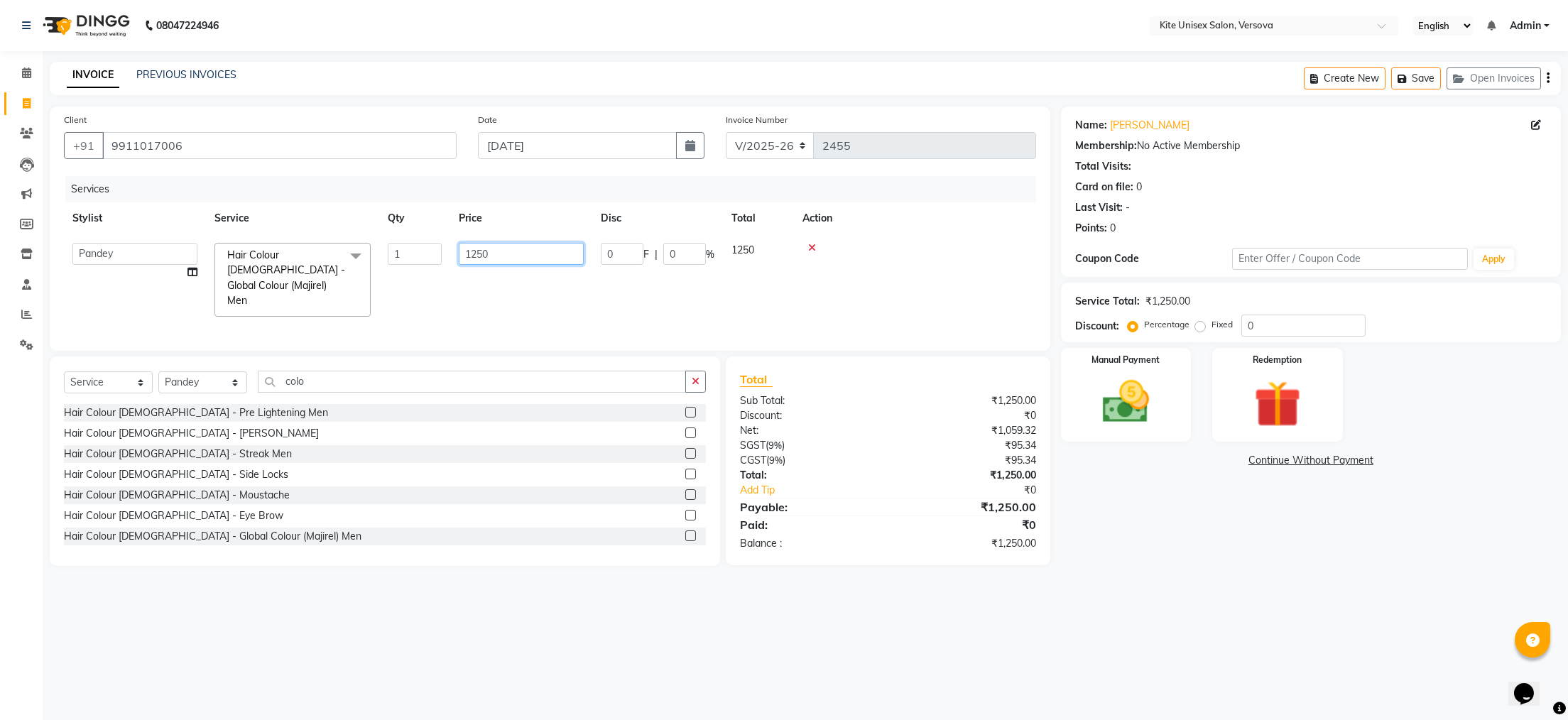
click at [549, 246] on input "1250" at bounding box center [521, 254] width 125 height 22
type input "1200"
click at [327, 371] on input "colo" at bounding box center [472, 382] width 428 height 22
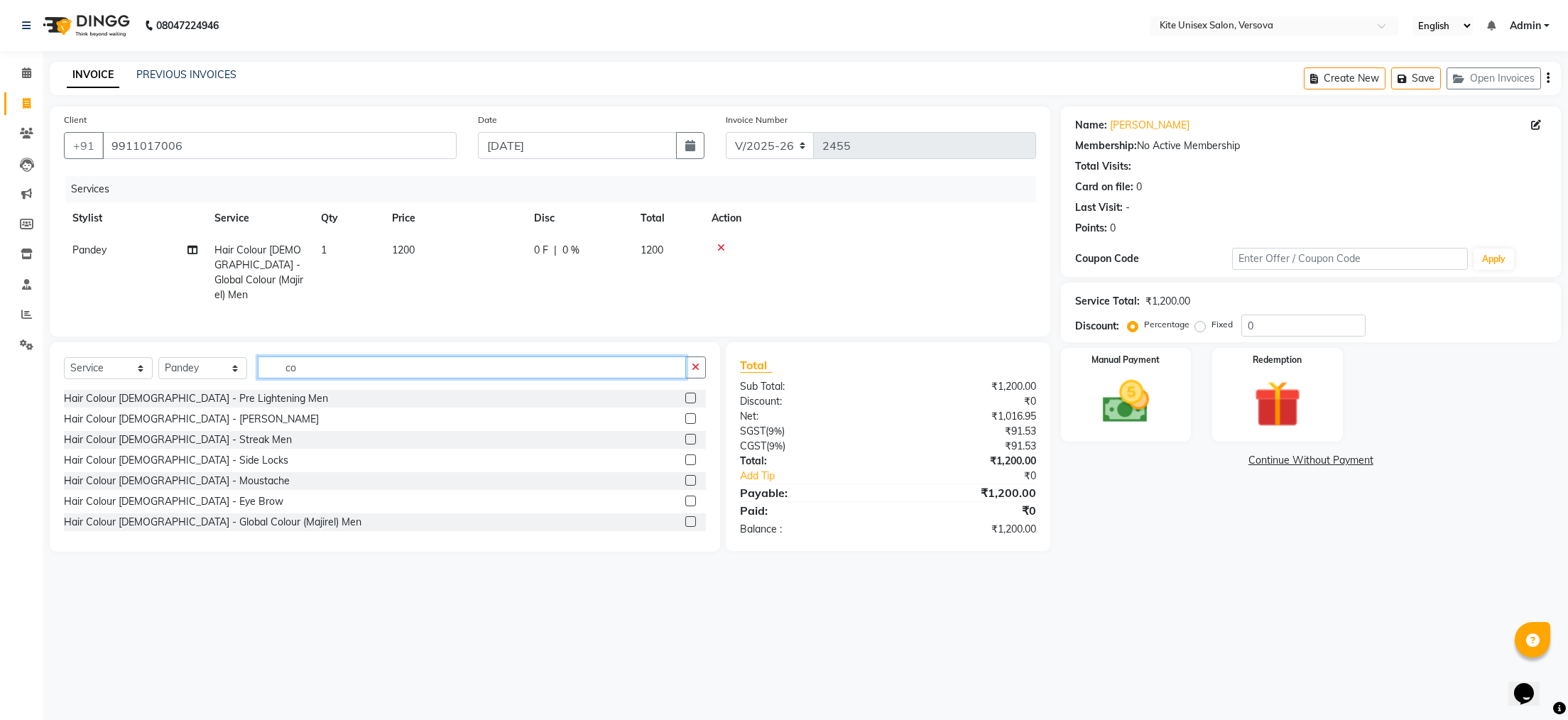
type input "c"
type input "mor"
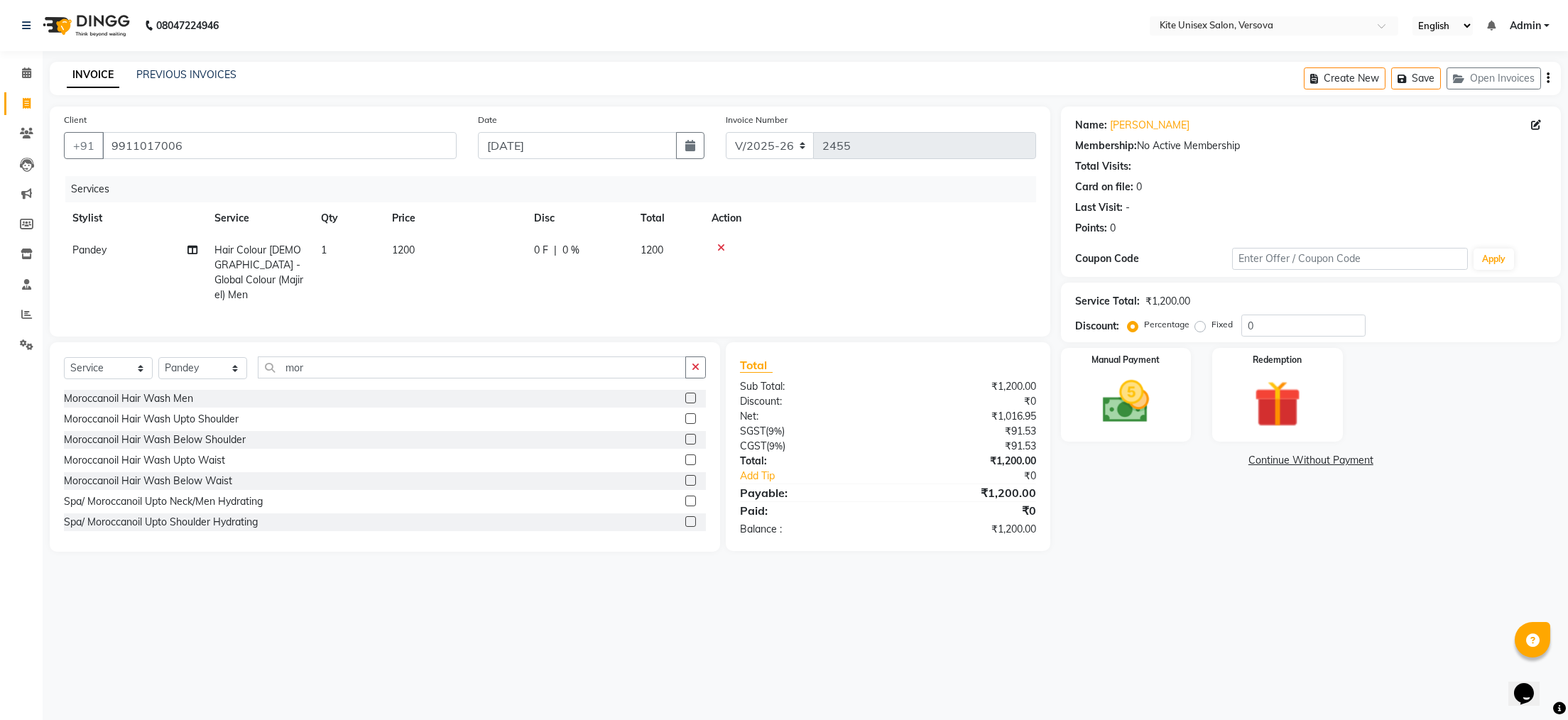
click at [685, 506] on label at bounding box center [690, 501] width 10 height 10
click at [685, 506] on input "checkbox" at bounding box center [690, 502] width 10 height 10
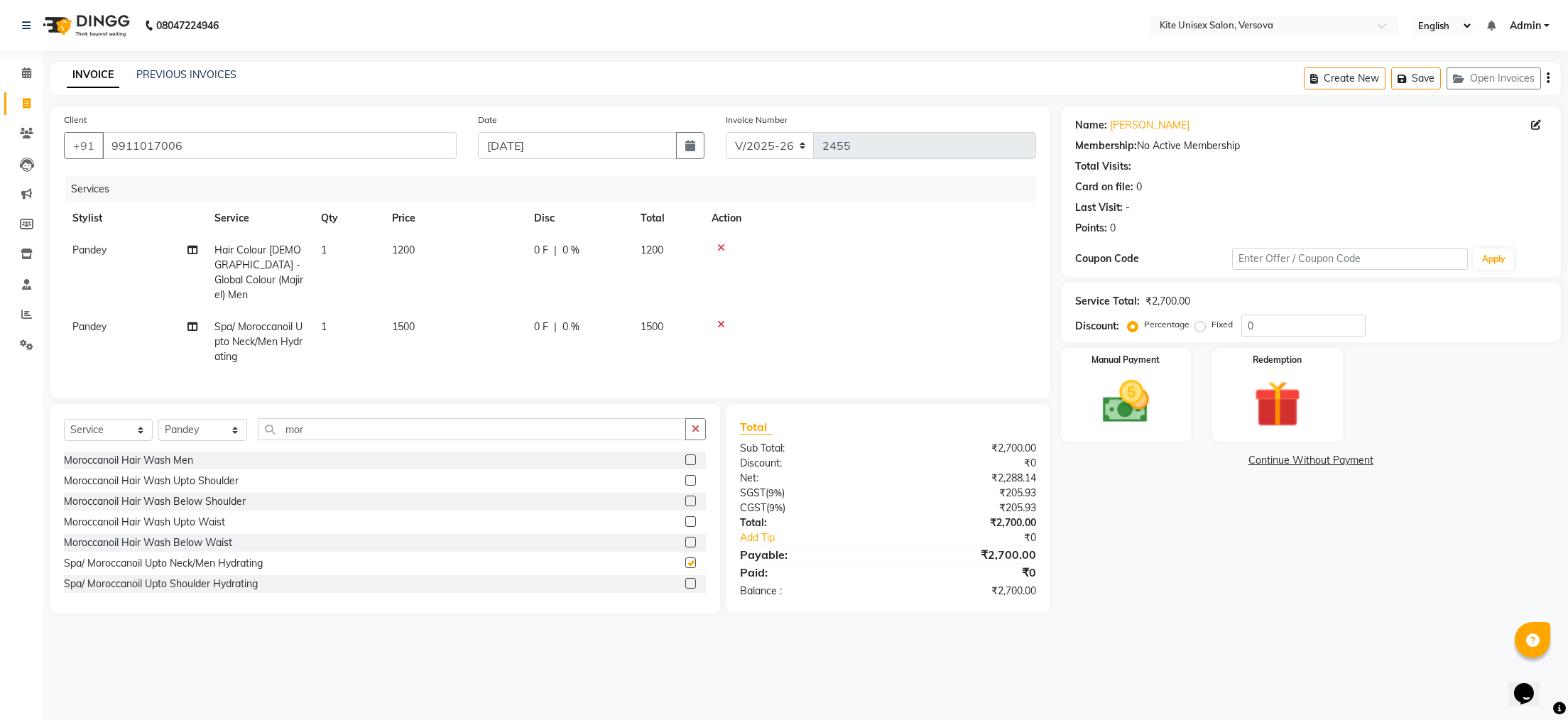
checkbox input "false"
click at [287, 430] on input "mor" at bounding box center [472, 429] width 428 height 22
click at [320, 440] on input "mor" at bounding box center [472, 429] width 428 height 22
type input "m"
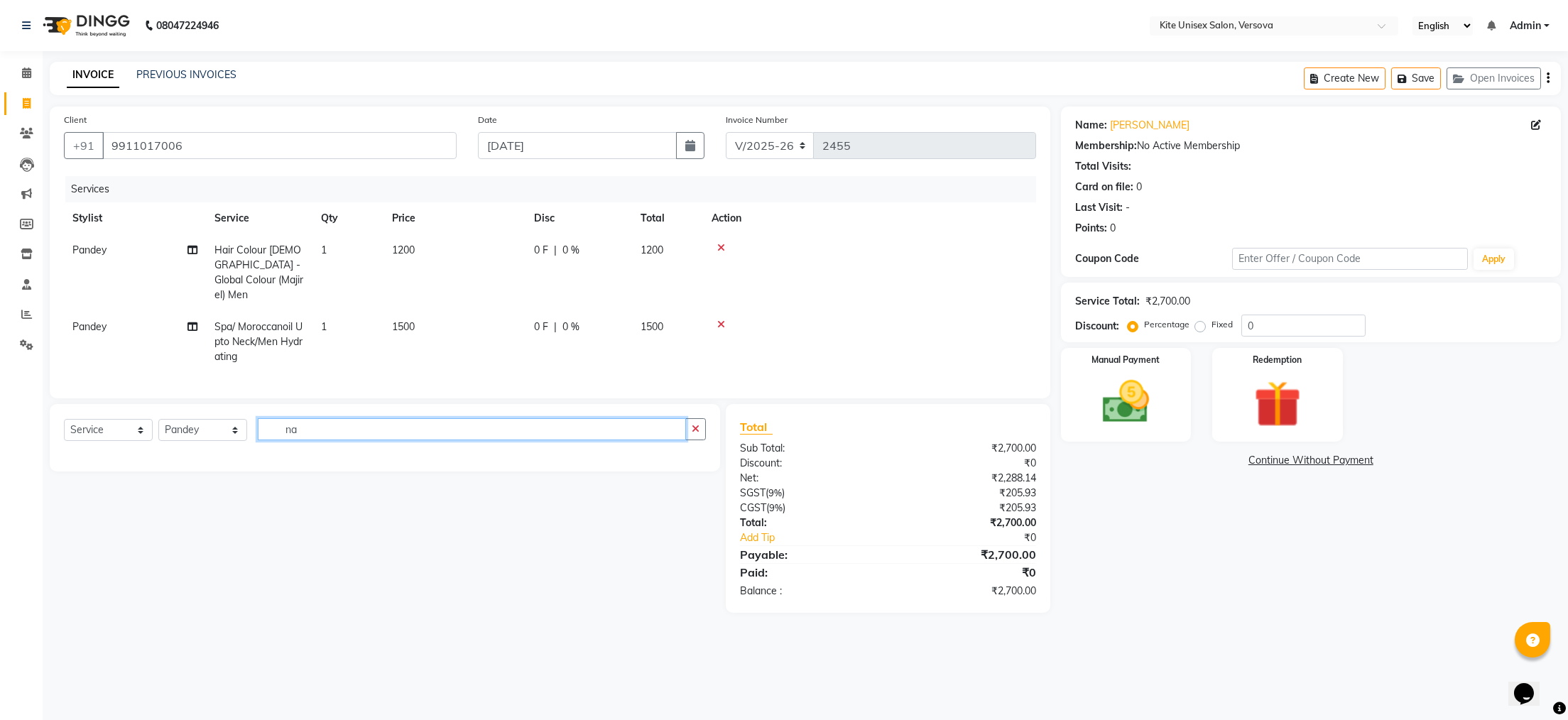
type input "n"
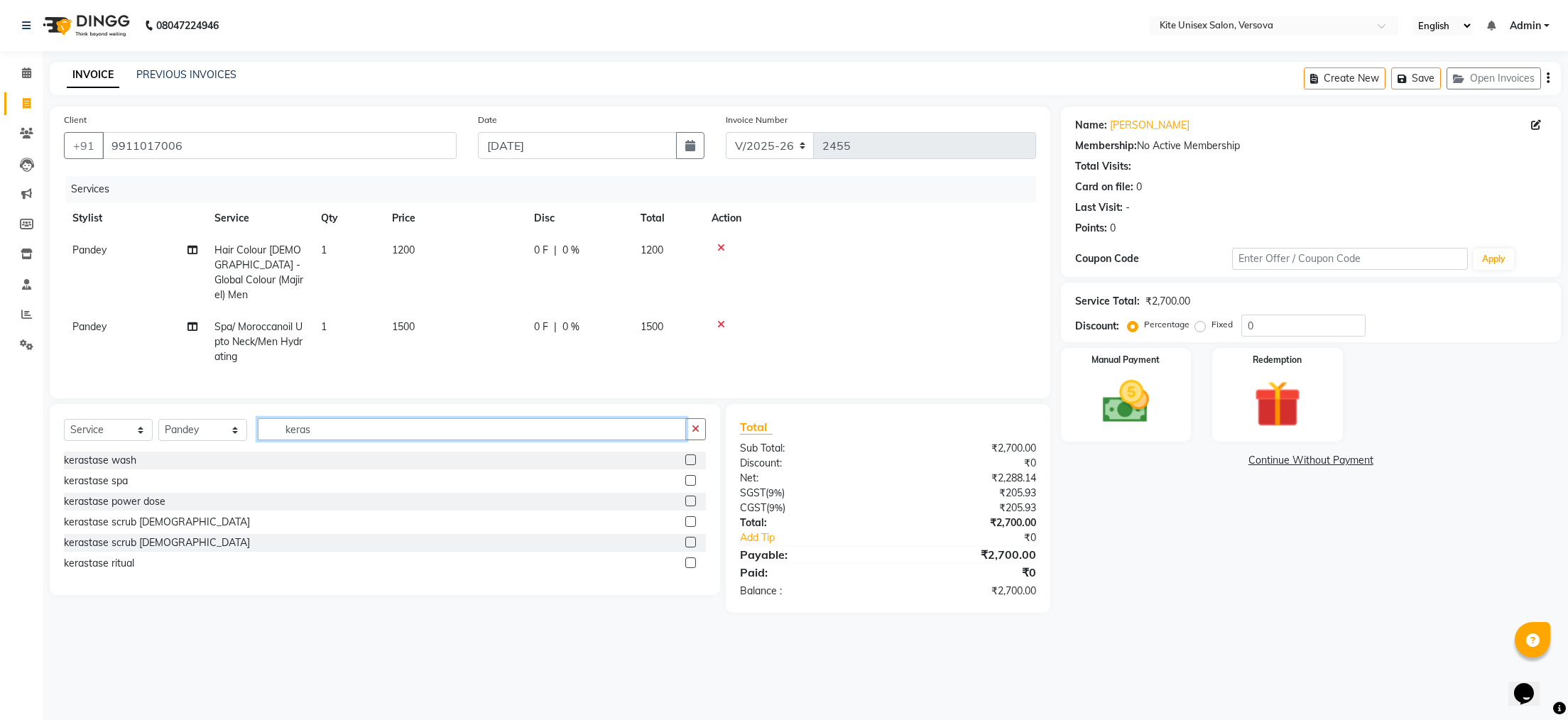
type input "keras"
click at [687, 547] on label at bounding box center [690, 542] width 10 height 10
click at [687, 547] on input "checkbox" at bounding box center [690, 543] width 10 height 10
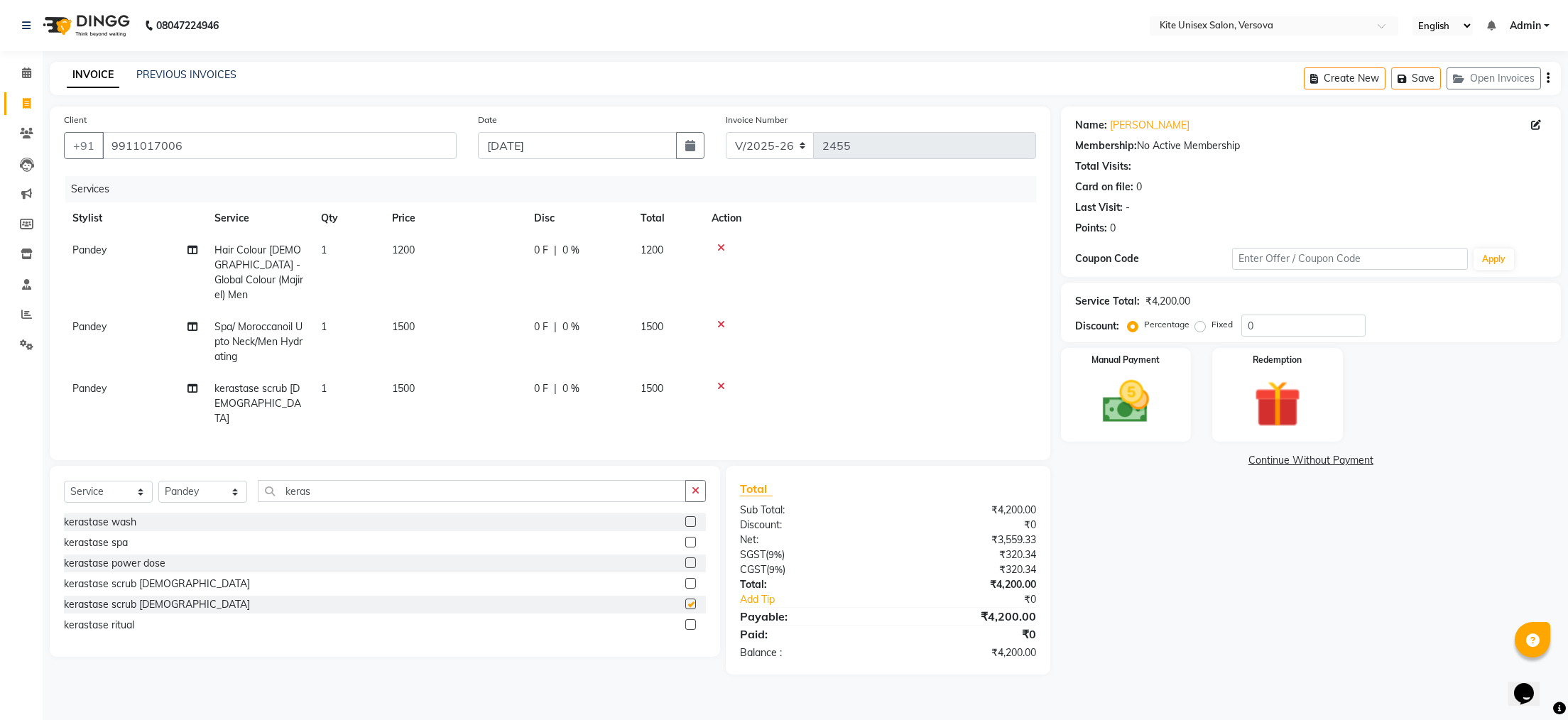
checkbox input "false"
click at [1123, 399] on img at bounding box center [1125, 402] width 79 height 56
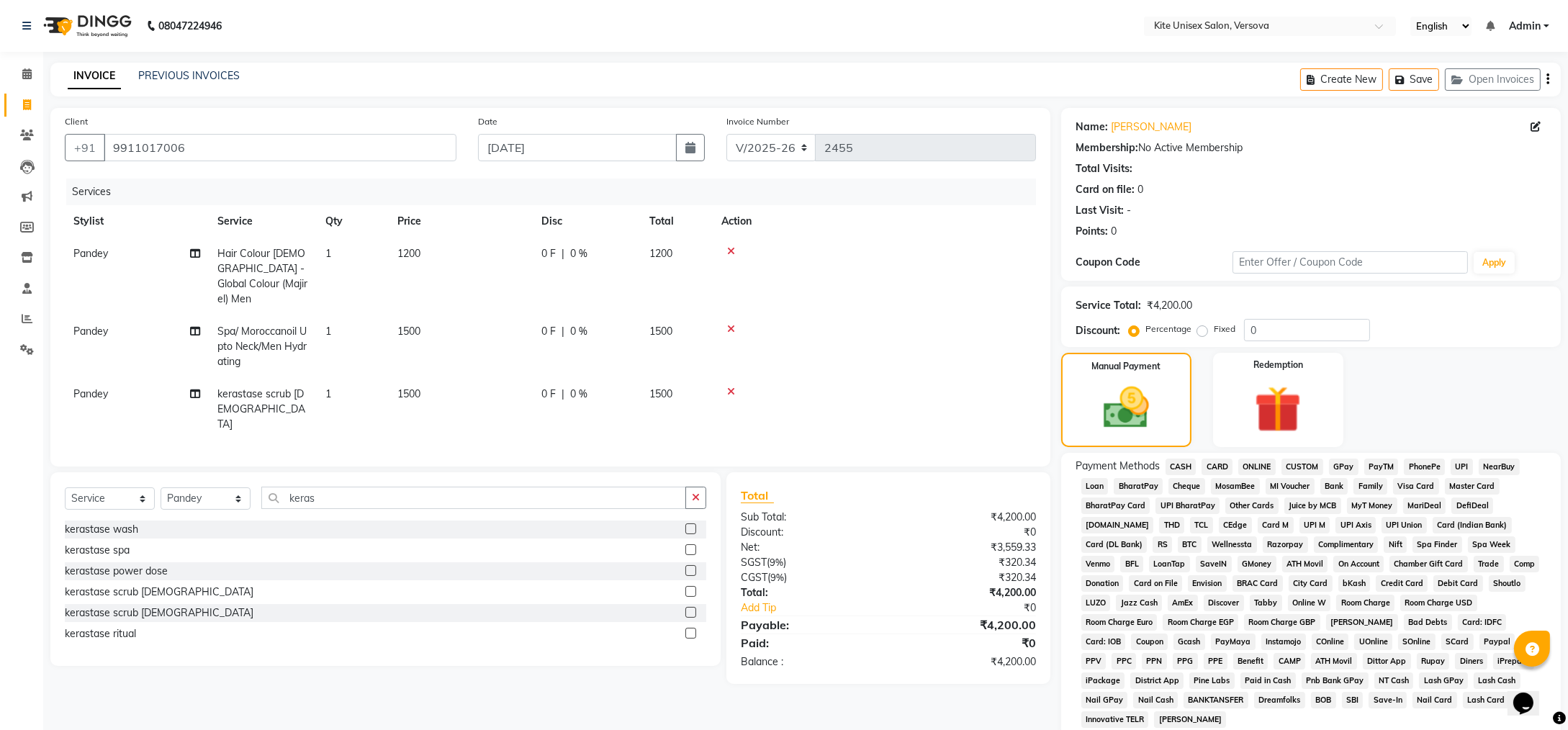
click at [1224, 465] on span "CARD" at bounding box center [1217, 467] width 31 height 17
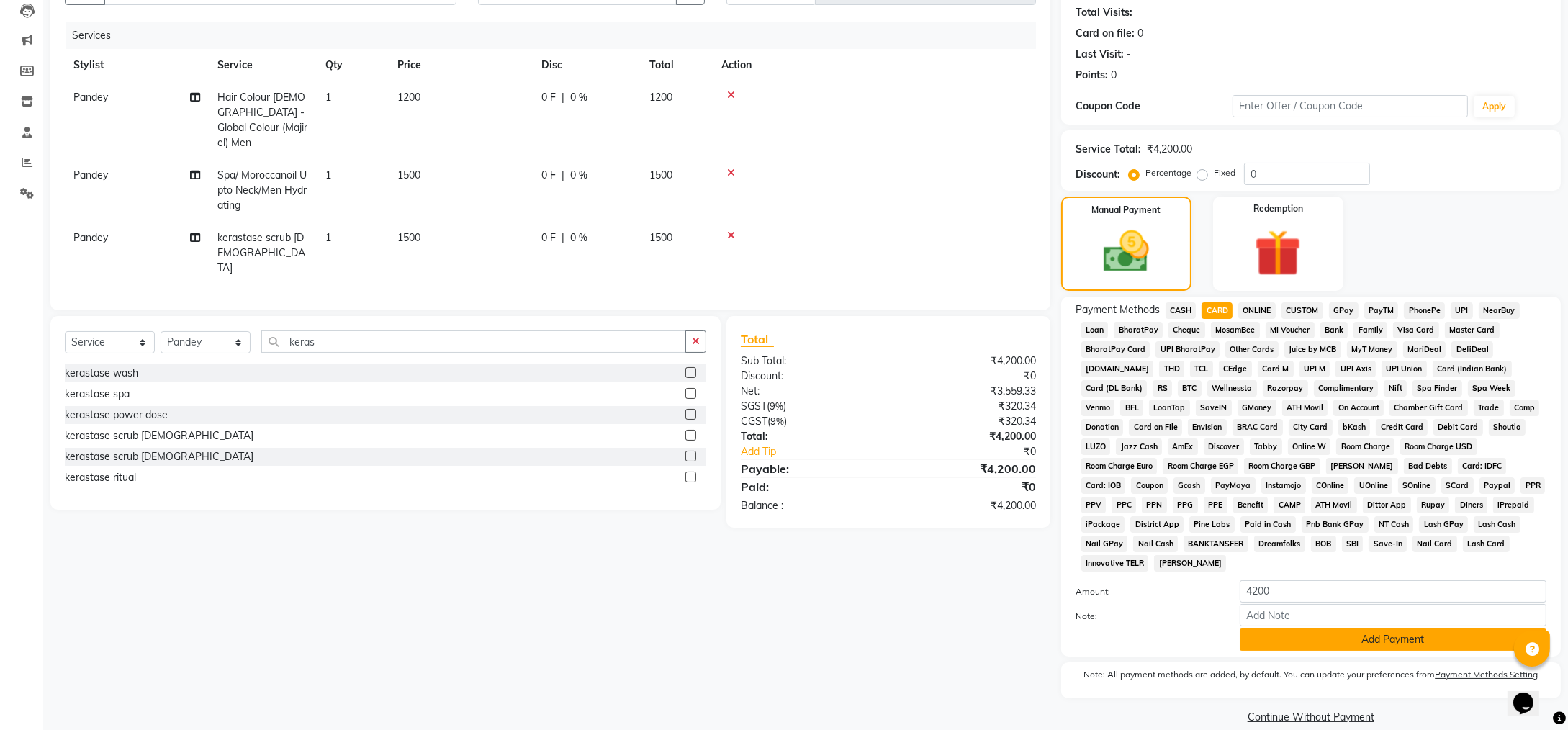
click at [1297, 629] on button "Add Payment" at bounding box center [1393, 640] width 307 height 22
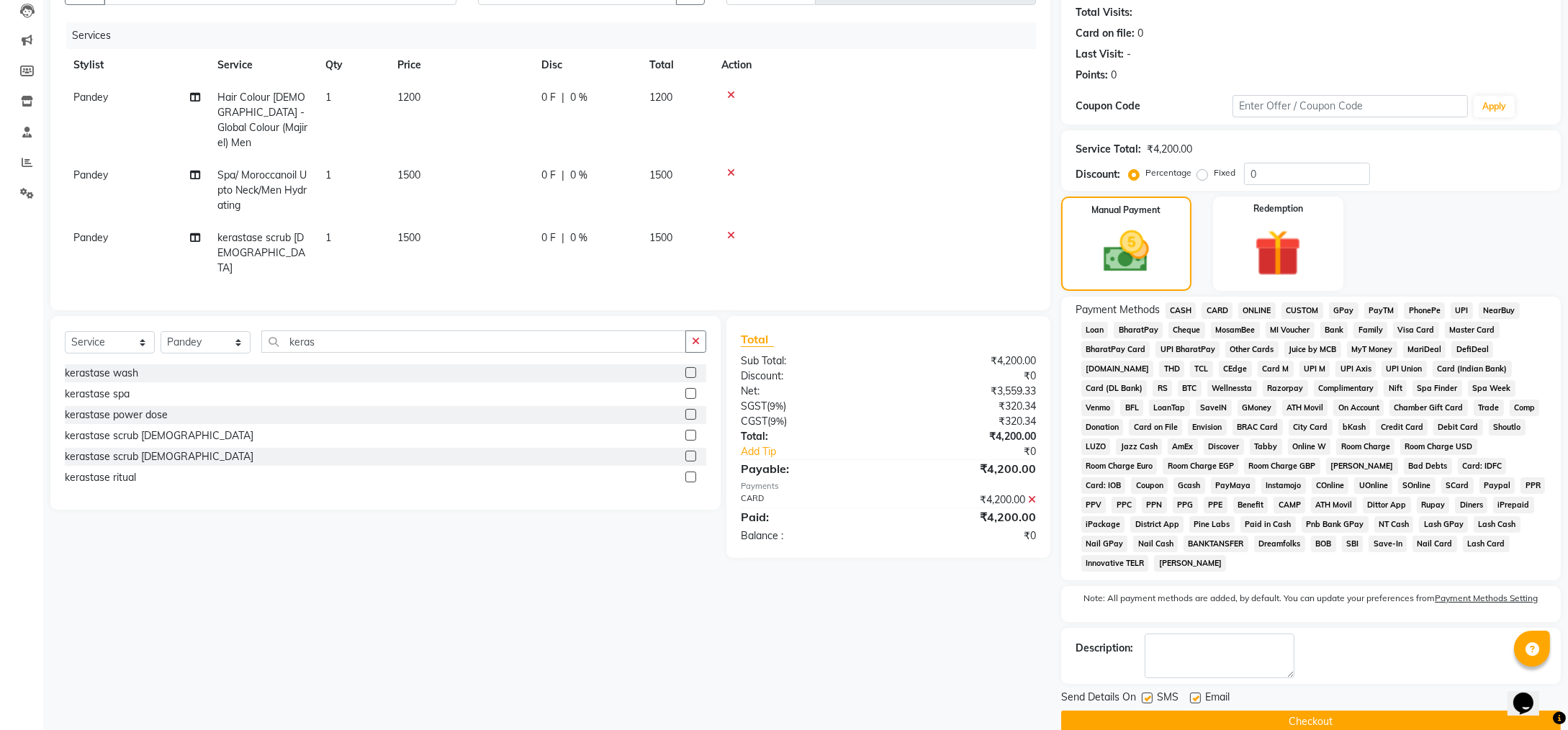
click at [1146, 693] on label at bounding box center [1146, 698] width 10 height 10
click at [1146, 695] on input "checkbox" at bounding box center [1146, 699] width 10 height 10
checkbox input "false"
click at [1194, 693] on label at bounding box center [1195, 698] width 10 height 10
click at [1194, 695] on input "checkbox" at bounding box center [1195, 699] width 10 height 10
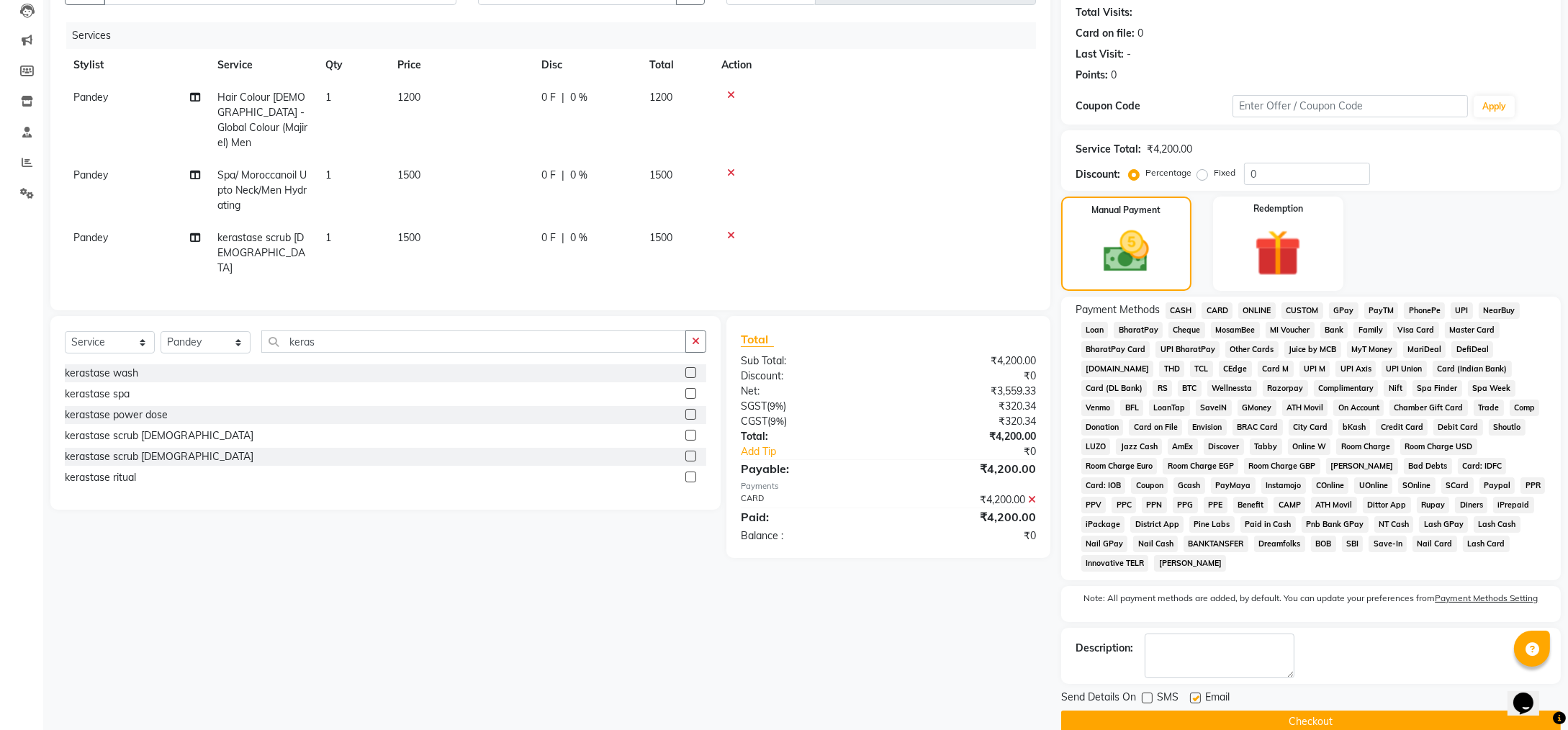
checkbox input "false"
click at [1220, 711] on button "Checkout" at bounding box center [1311, 722] width 499 height 22
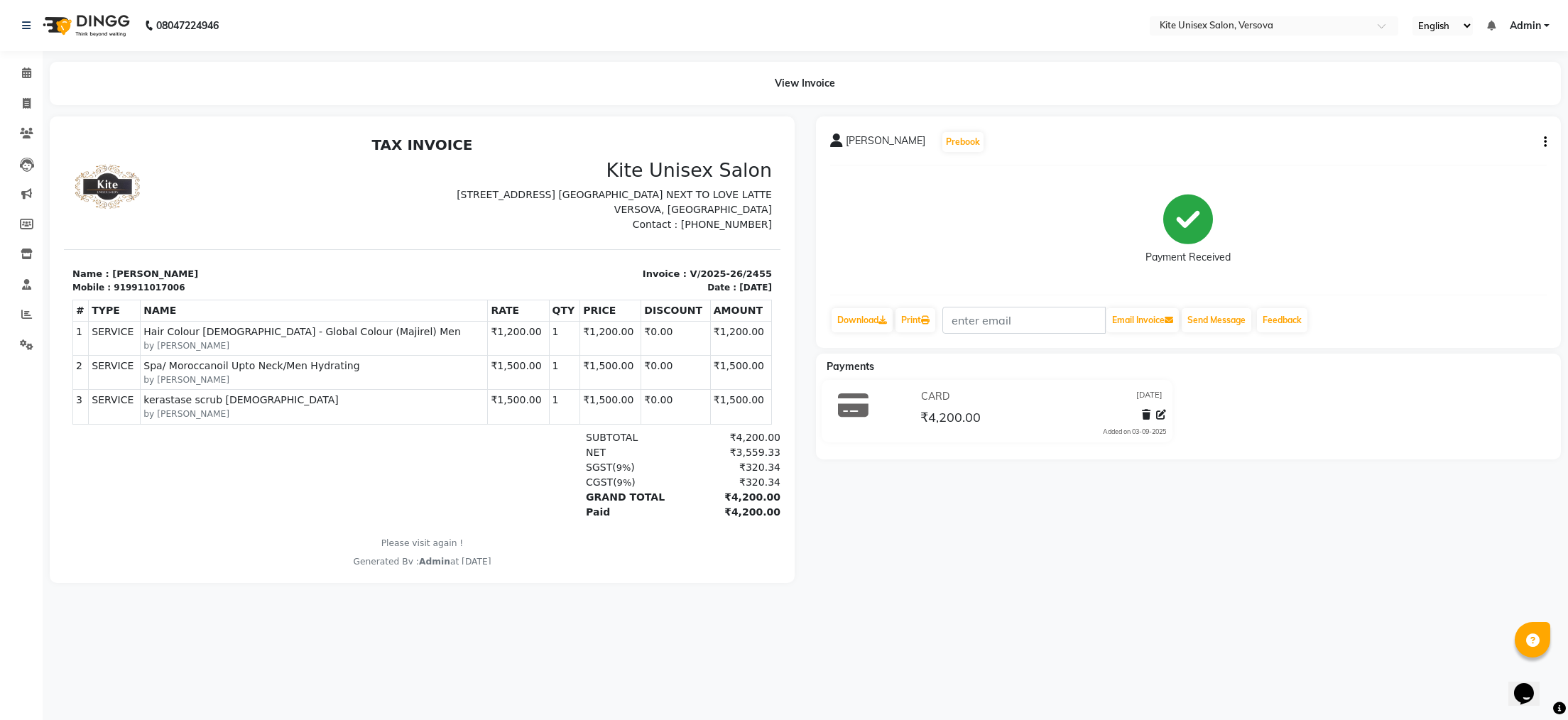
select select "6093"
select select "service"
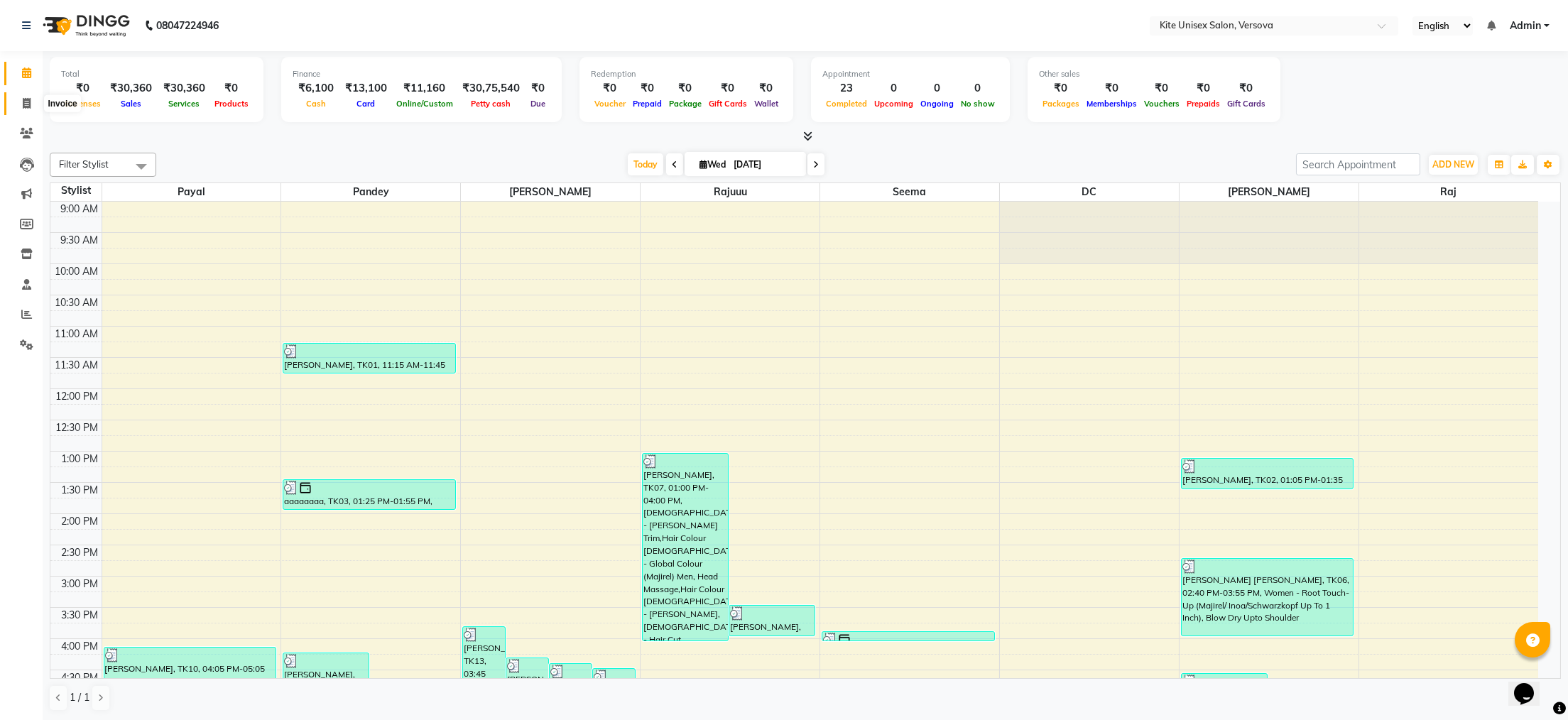
click at [24, 101] on icon at bounding box center [27, 103] width 8 height 10
select select "6093"
select select "service"
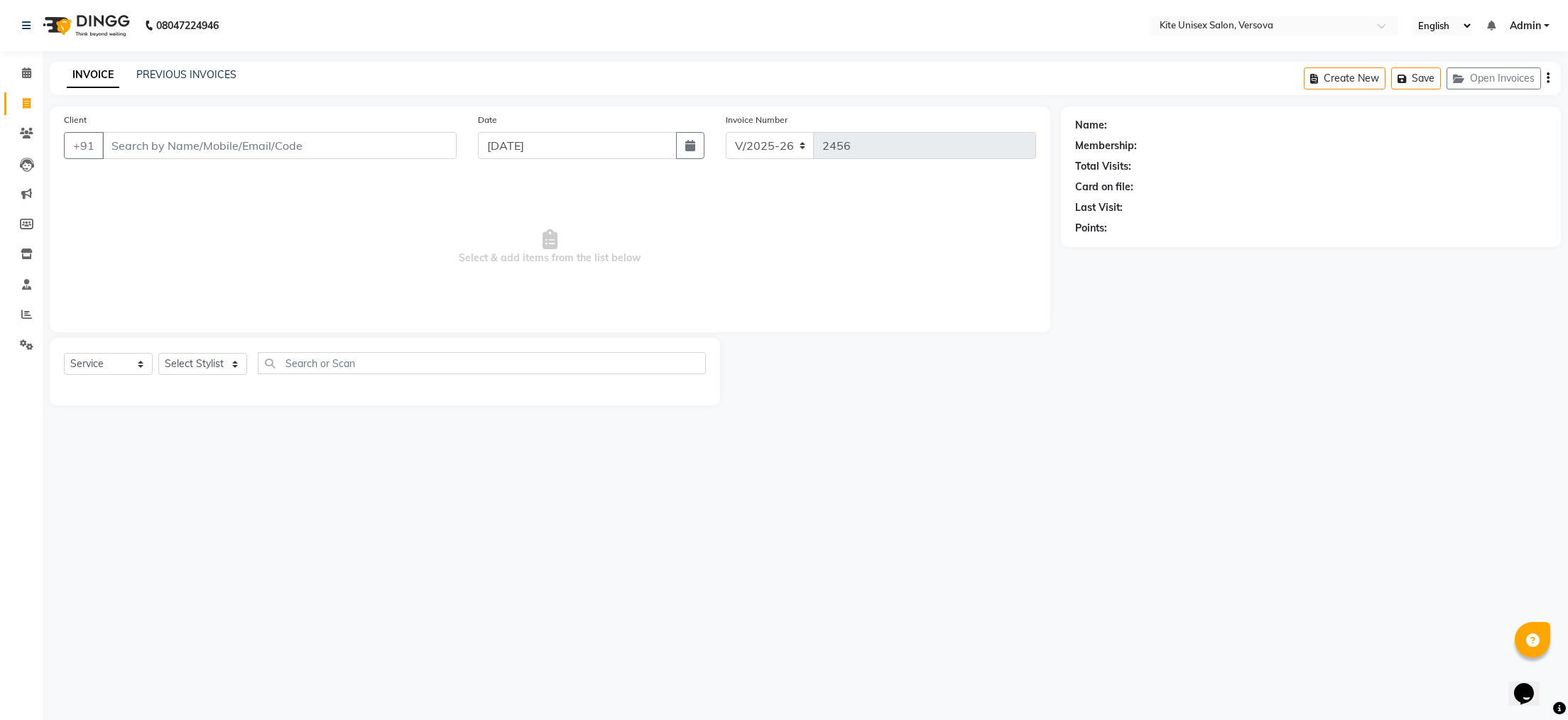
click at [110, 143] on input "Client" at bounding box center [280, 146] width 355 height 27
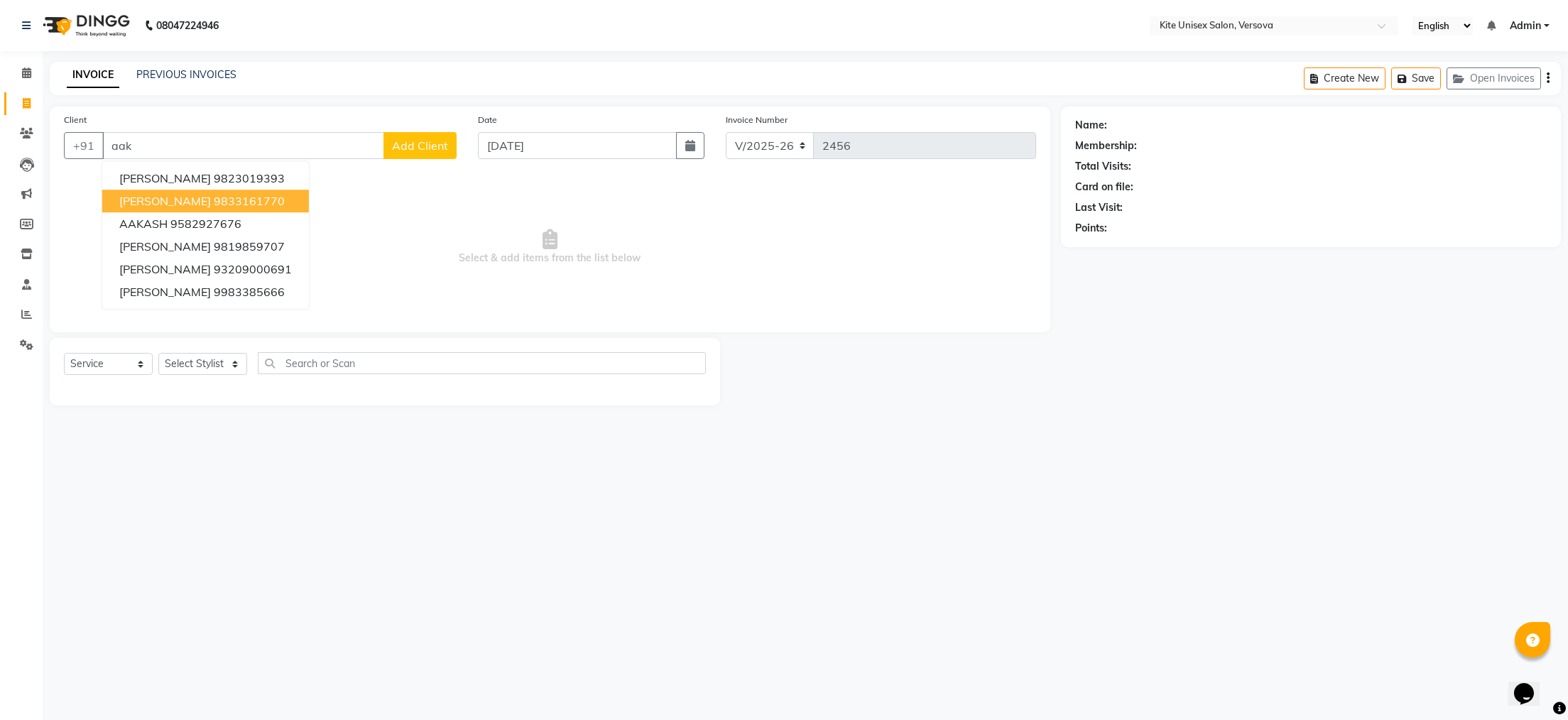
click at [182, 203] on span "[PERSON_NAME]" at bounding box center [166, 201] width 92 height 14
type input "9833161770"
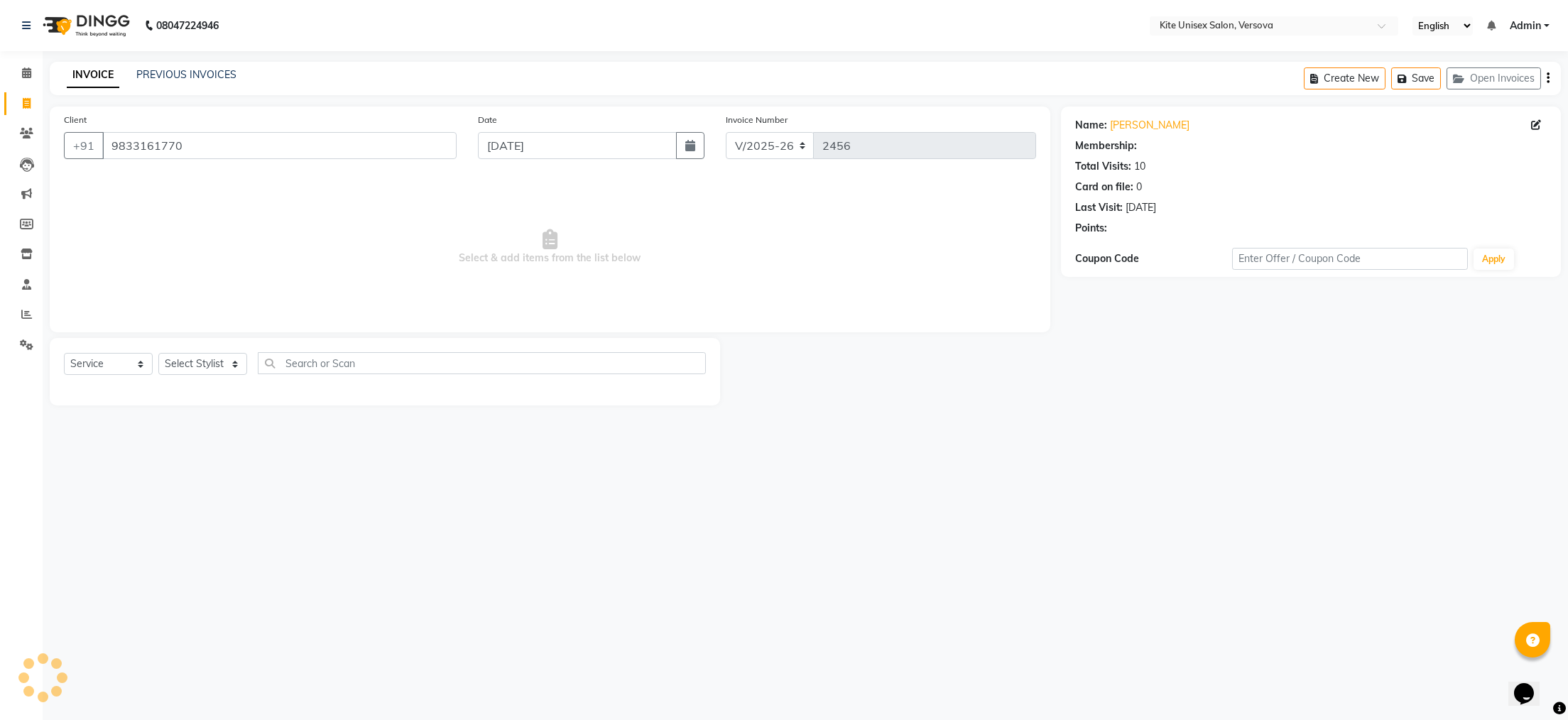
select select "1: Object"
click at [238, 361] on select "Select Stylist [PERSON_NAME] DC [PERSON_NAME] [PERSON_NAME] Rajuuu [PERSON_NAME]" at bounding box center [203, 364] width 89 height 22
select select "68437"
click at [158, 354] on select "Select Stylist [PERSON_NAME] DC [PERSON_NAME] [PERSON_NAME] Rajuuu [PERSON_NAME]" at bounding box center [203, 364] width 89 height 22
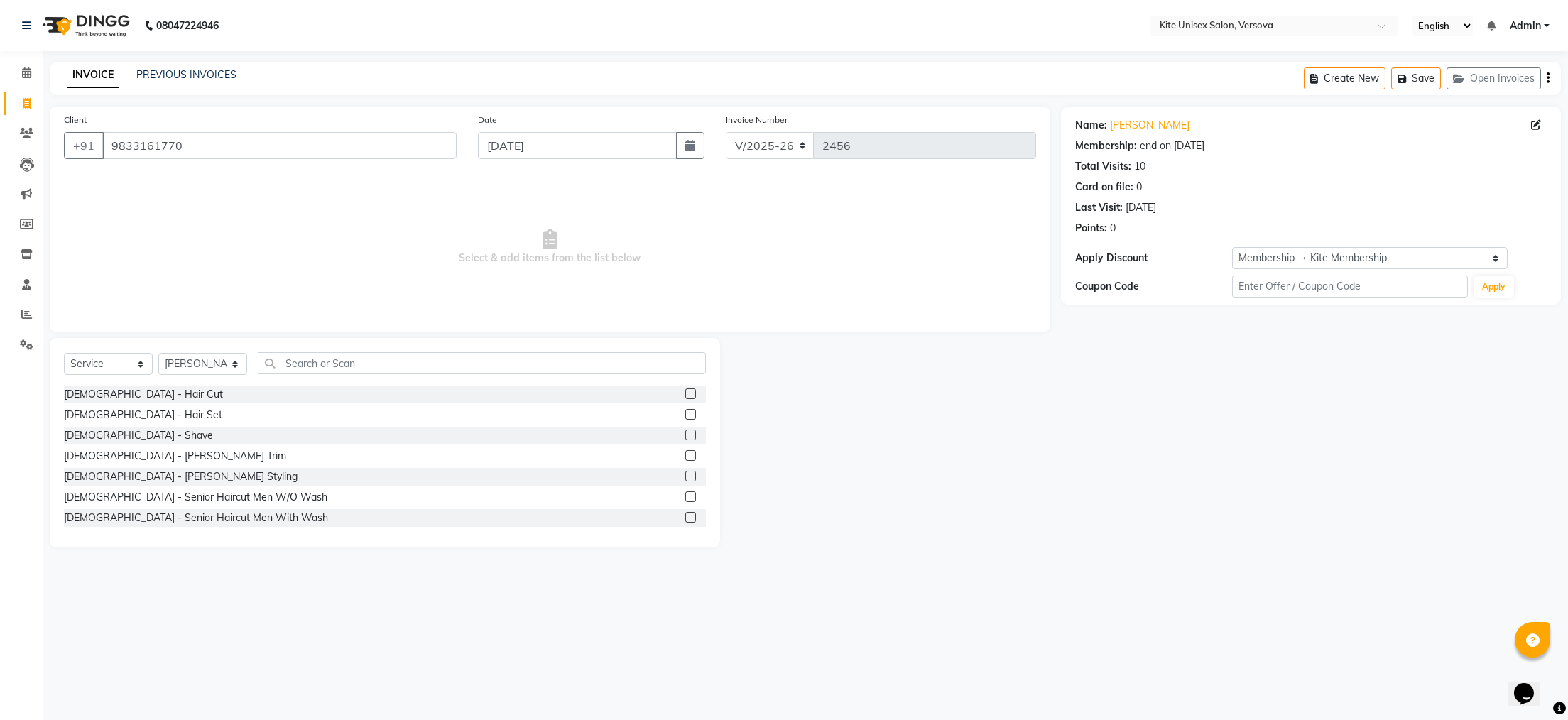
click at [685, 392] on label at bounding box center [690, 394] width 10 height 10
click at [685, 392] on input "checkbox" at bounding box center [690, 394] width 10 height 10
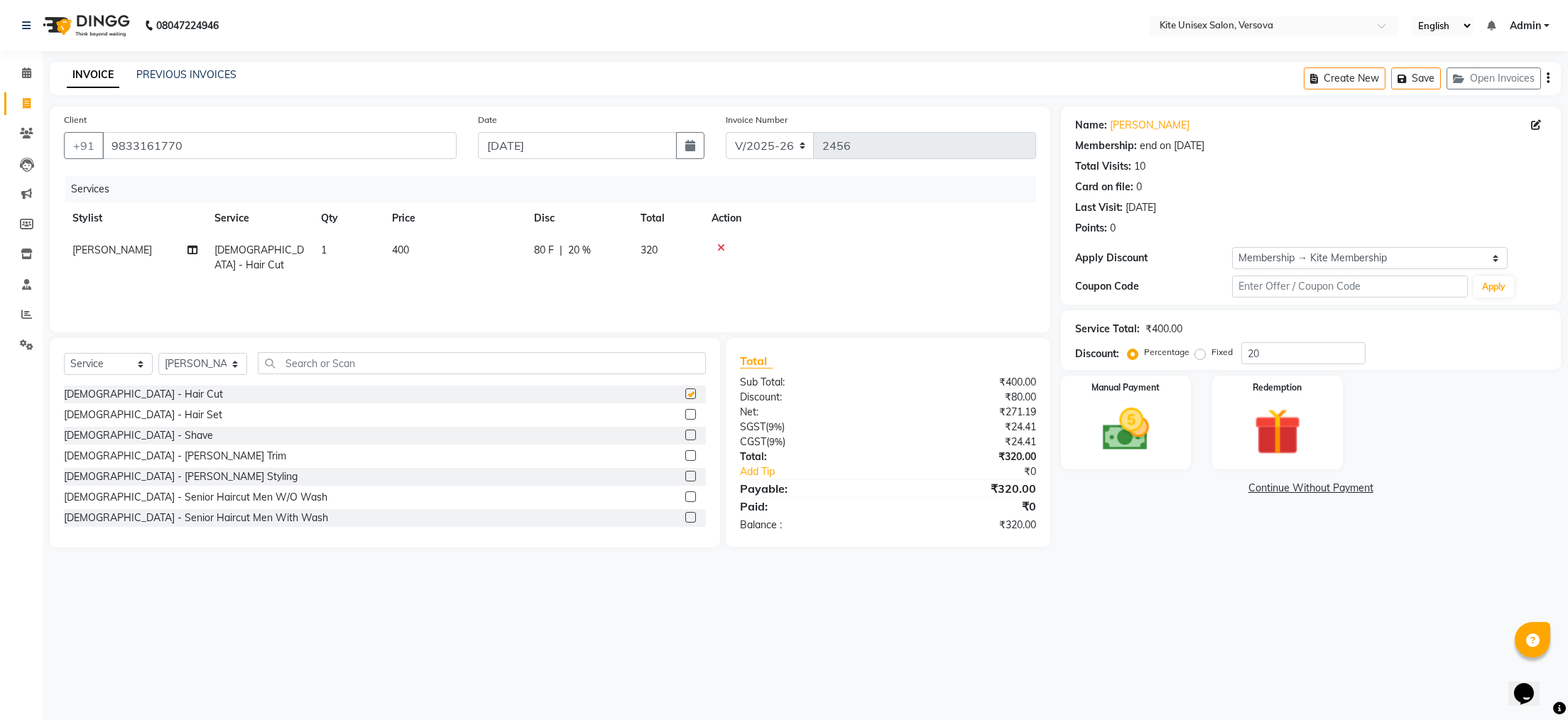
checkbox input "false"
click at [447, 249] on td "400" at bounding box center [454, 257] width 142 height 47
select select "68437"
click at [487, 249] on input "400" at bounding box center [521, 254] width 125 height 22
type input "4"
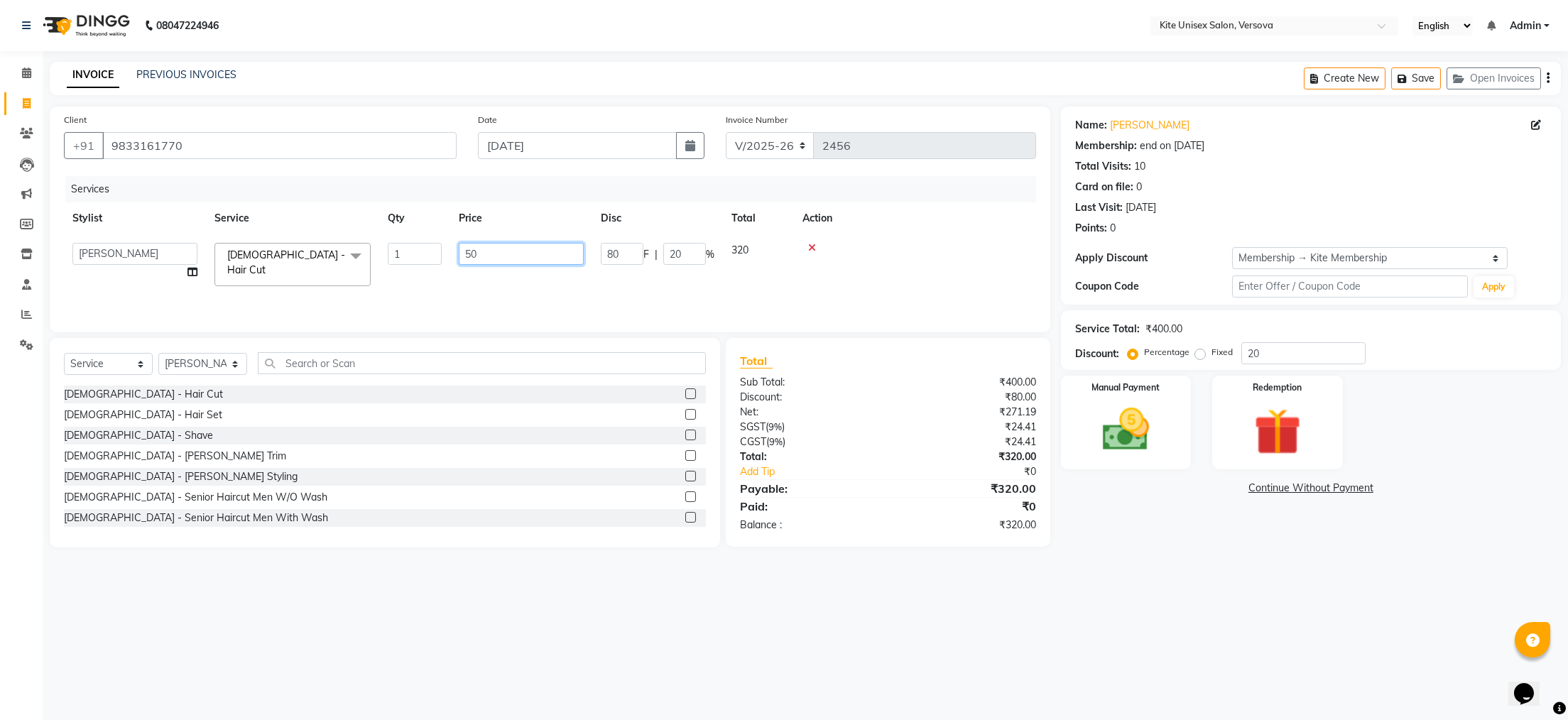
type input "500"
drag, startPoint x: 708, startPoint y: 593, endPoint x: 728, endPoint y: 543, distance: 53.9
click at [711, 592] on div "08047224946 Select Location × Kite Unisex Salon, Versova English ENGLISH Españo…" at bounding box center [784, 360] width 1568 height 720
click at [1132, 425] on img at bounding box center [1125, 430] width 79 height 56
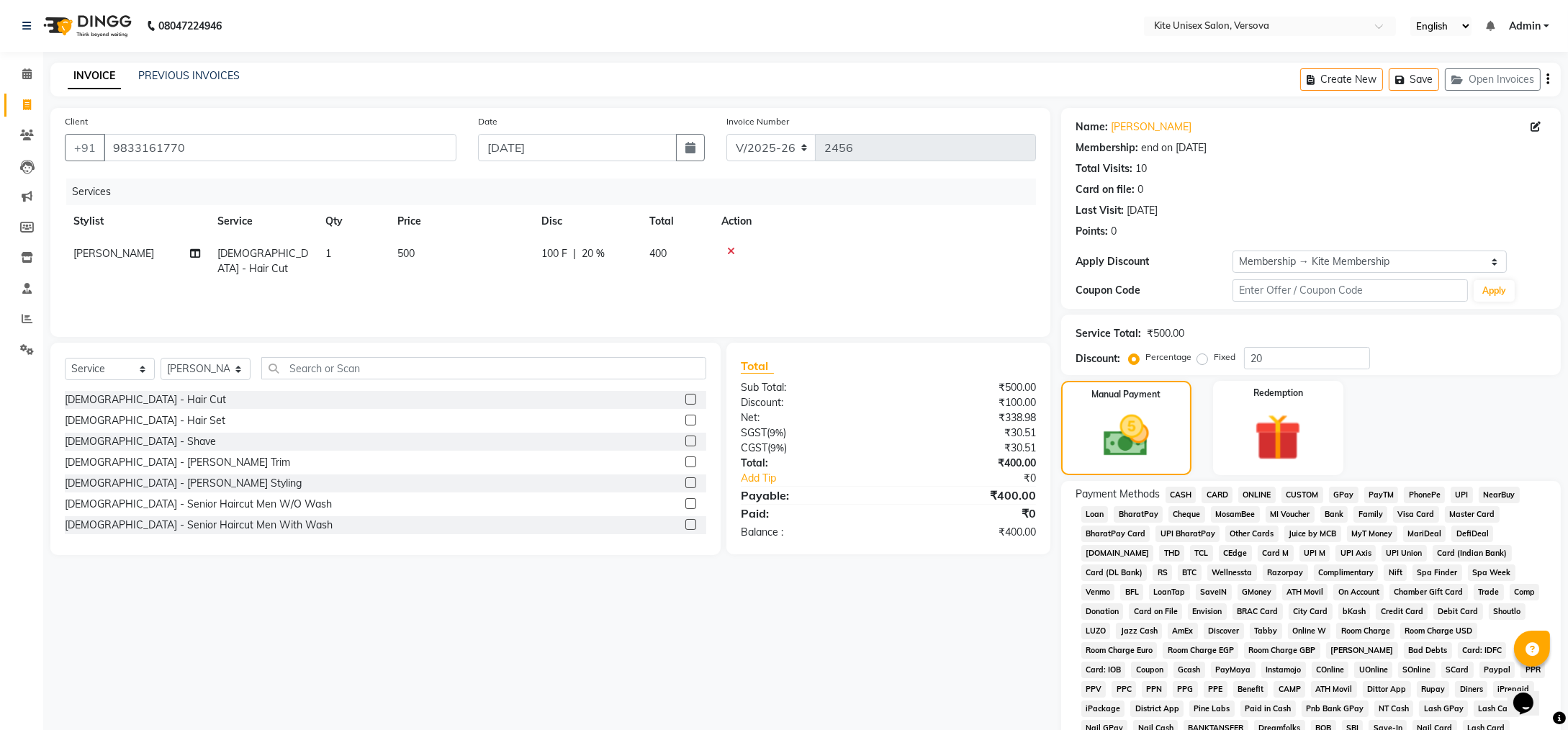
click at [1344, 496] on span "GPay" at bounding box center [1344, 495] width 30 height 17
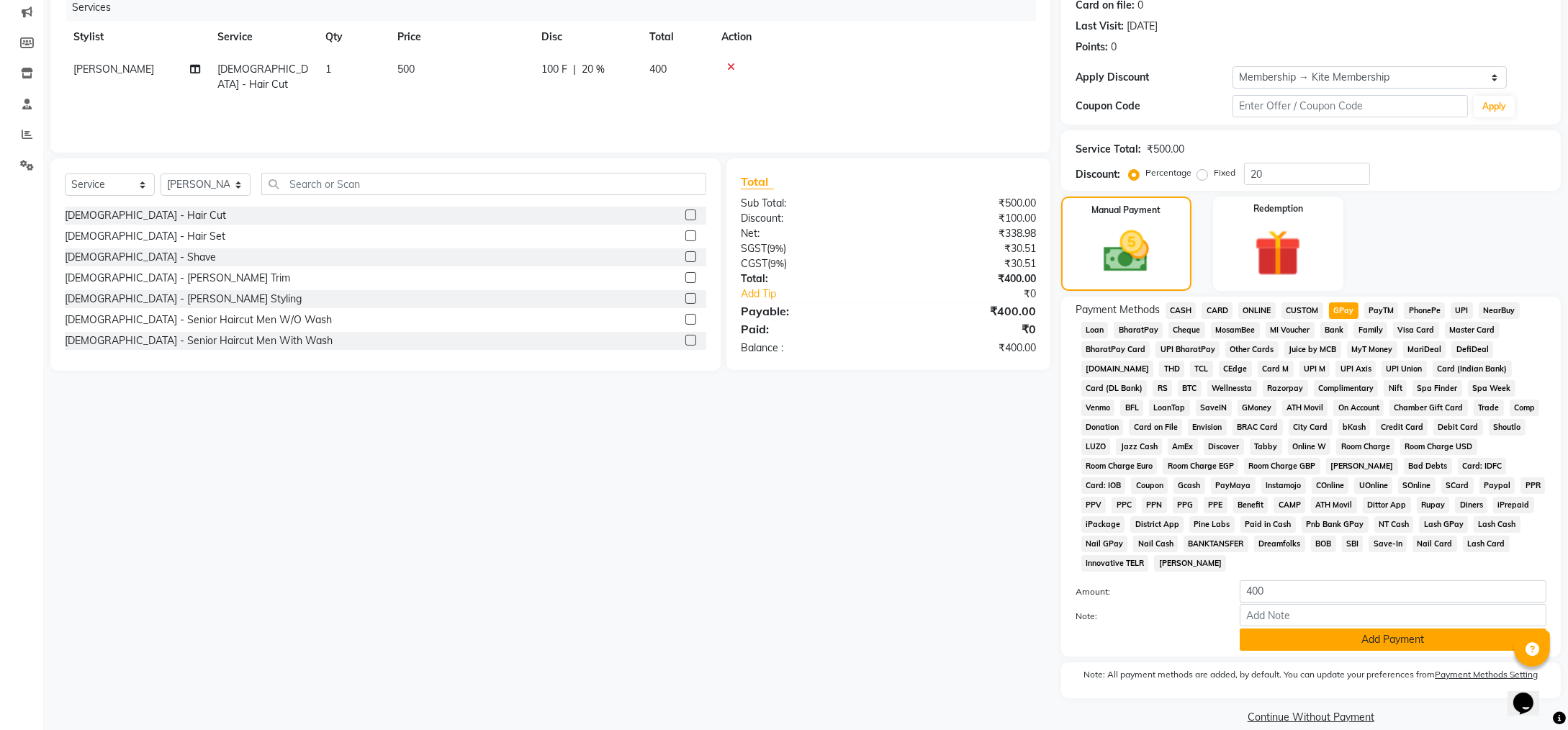
click at [1339, 629] on button "Add Payment" at bounding box center [1393, 640] width 307 height 22
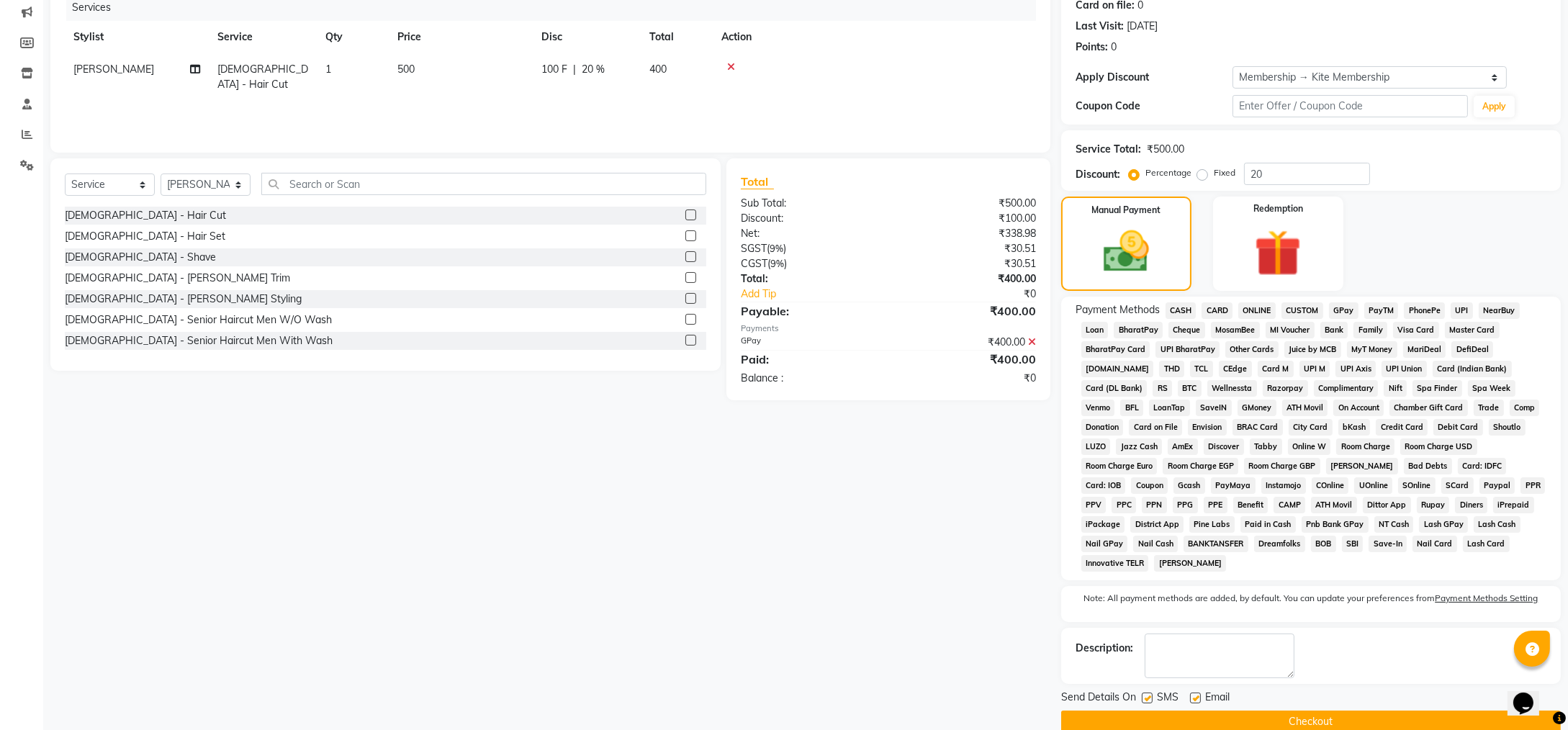
click at [1255, 711] on button "Checkout" at bounding box center [1311, 722] width 499 height 22
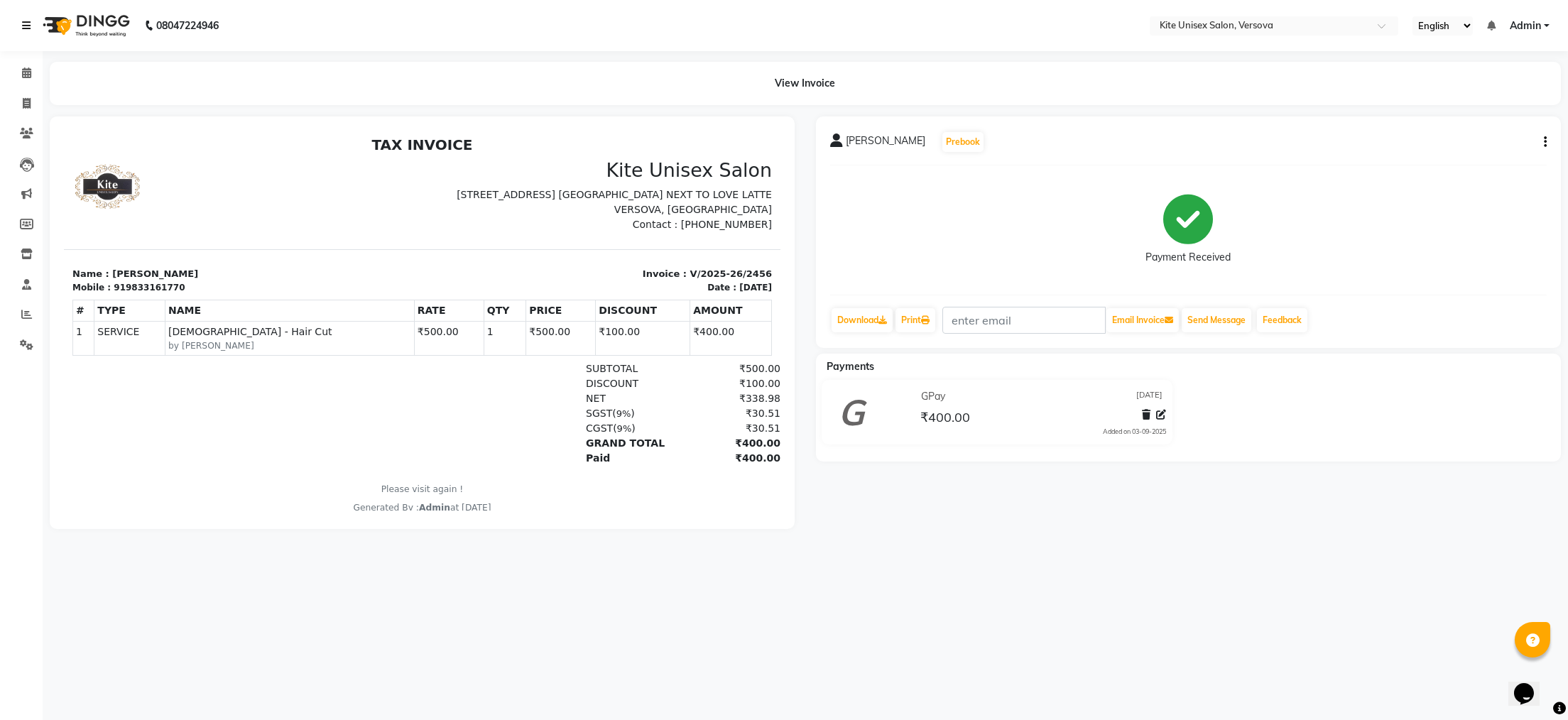
select select "6093"
select select "service"
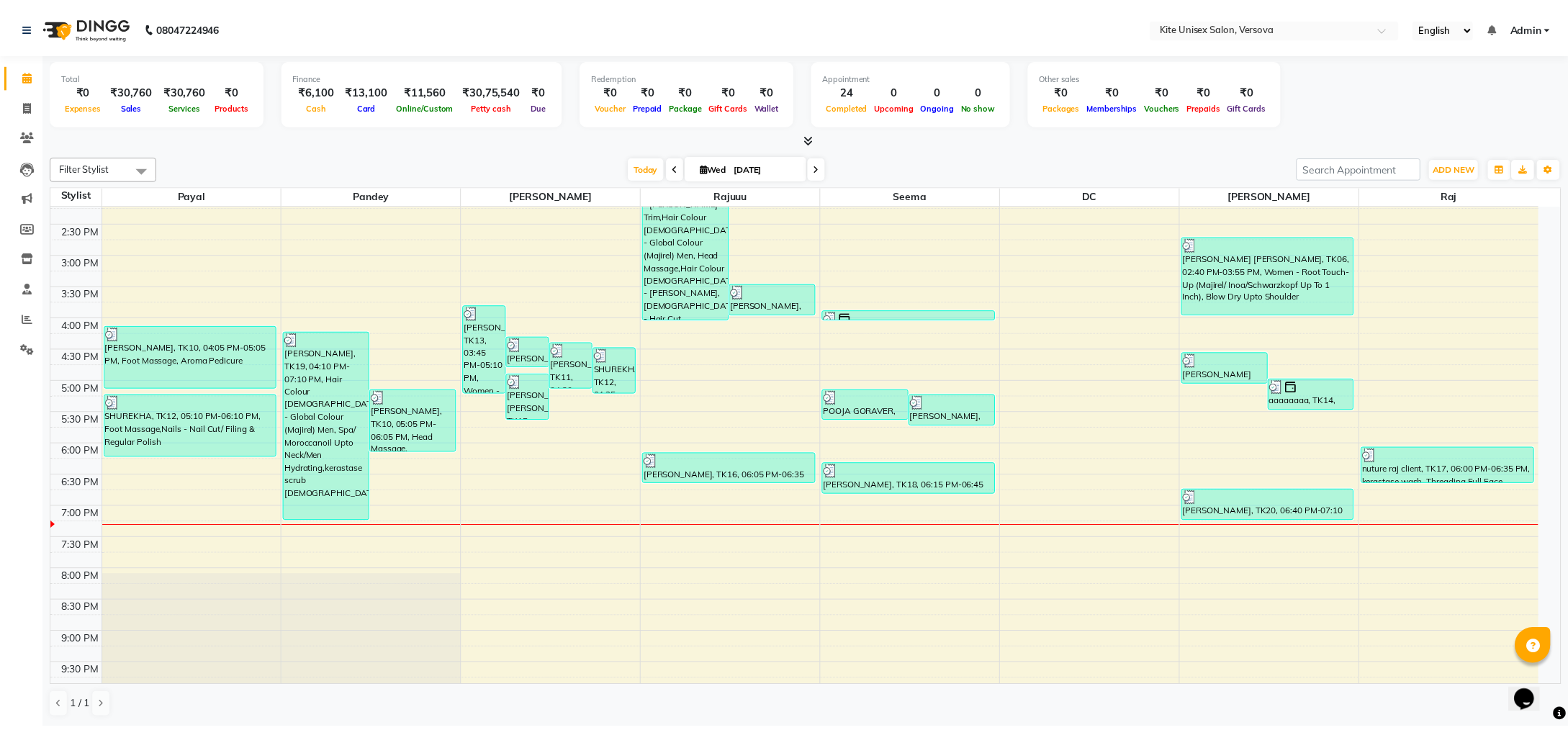
scroll to position [383, 0]
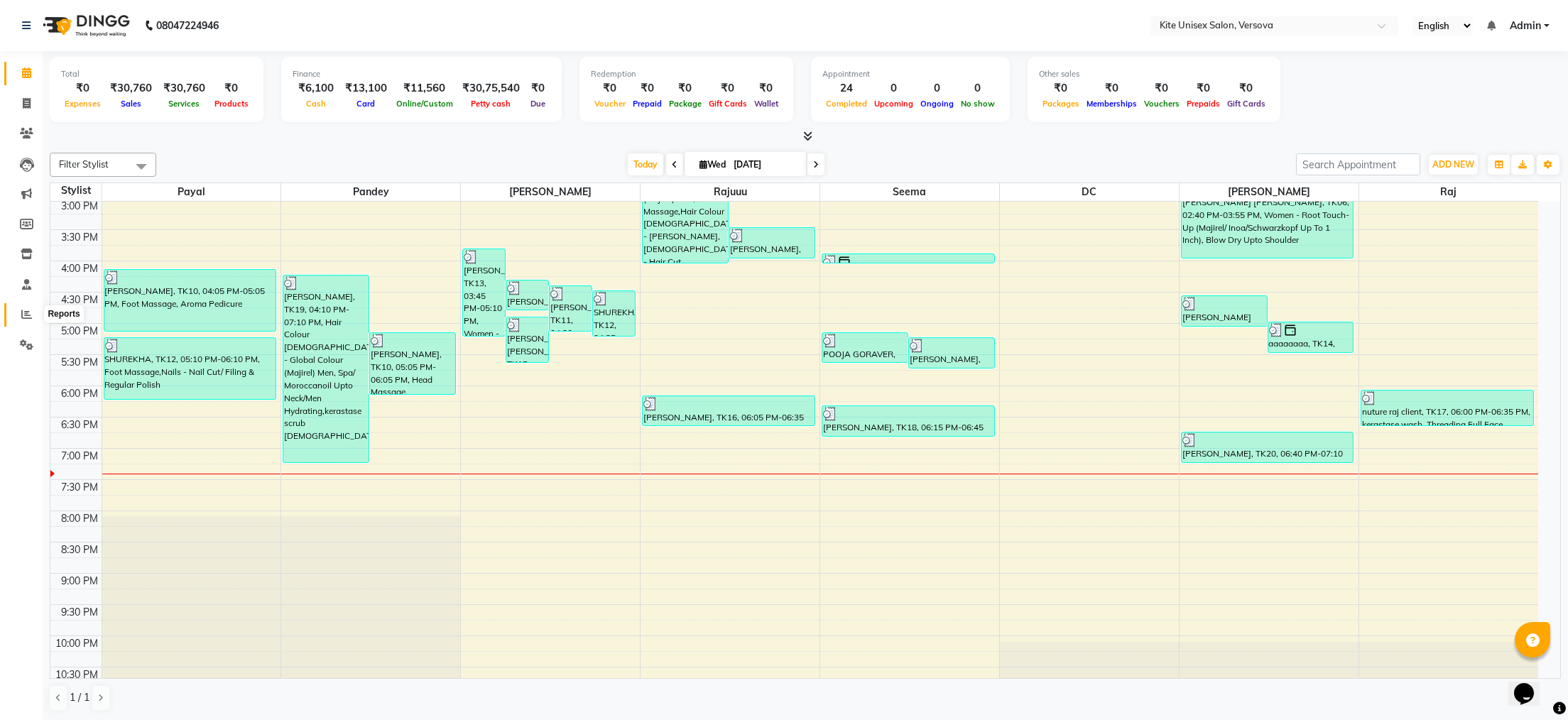
click at [24, 307] on span at bounding box center [26, 314] width 25 height 17
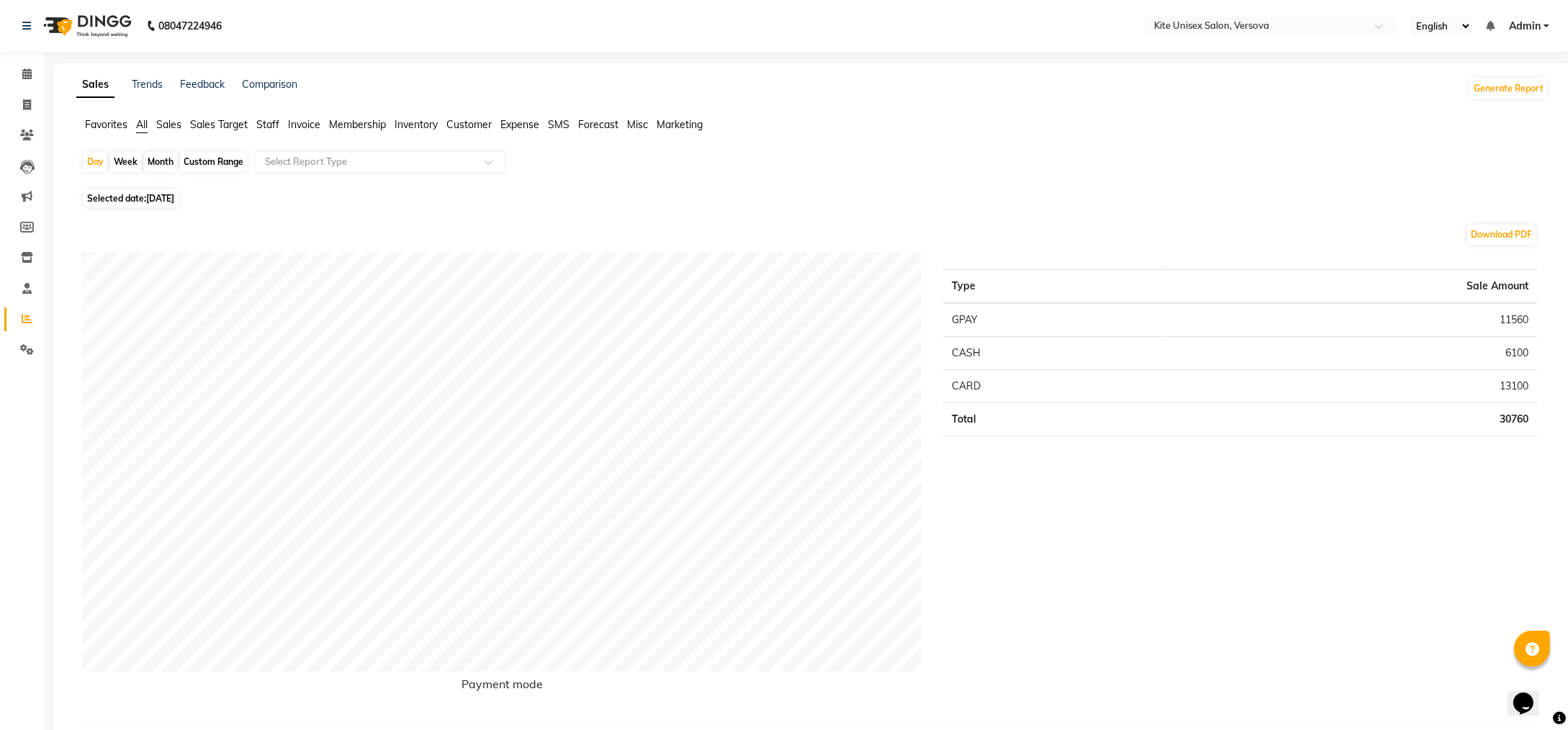
click at [157, 162] on div "Month" at bounding box center [160, 161] width 33 height 20
select select "9"
select select "2025"
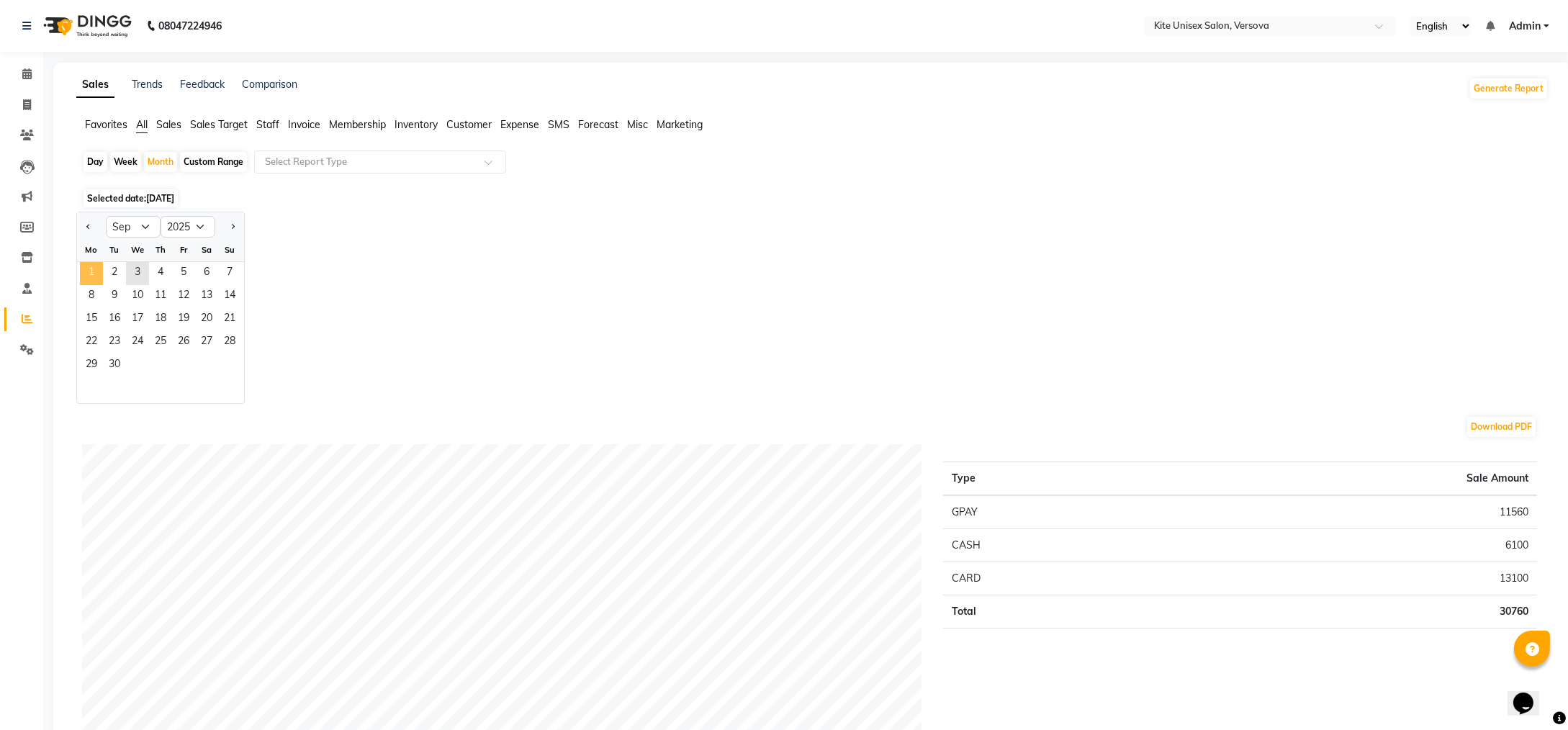
drag, startPoint x: 96, startPoint y: 261, endPoint x: 96, endPoint y: 271, distance: 10.0
click at [96, 271] on ngb-datepicker-month "Mo Tu We Th Fr Sa Su 1 2 3 4 5 6 7 8 9 10 11 12 13 14 15 16 17 18 19 20 21 22 2…" at bounding box center [161, 320] width 167 height 165
click at [91, 269] on span "1" at bounding box center [92, 273] width 23 height 23
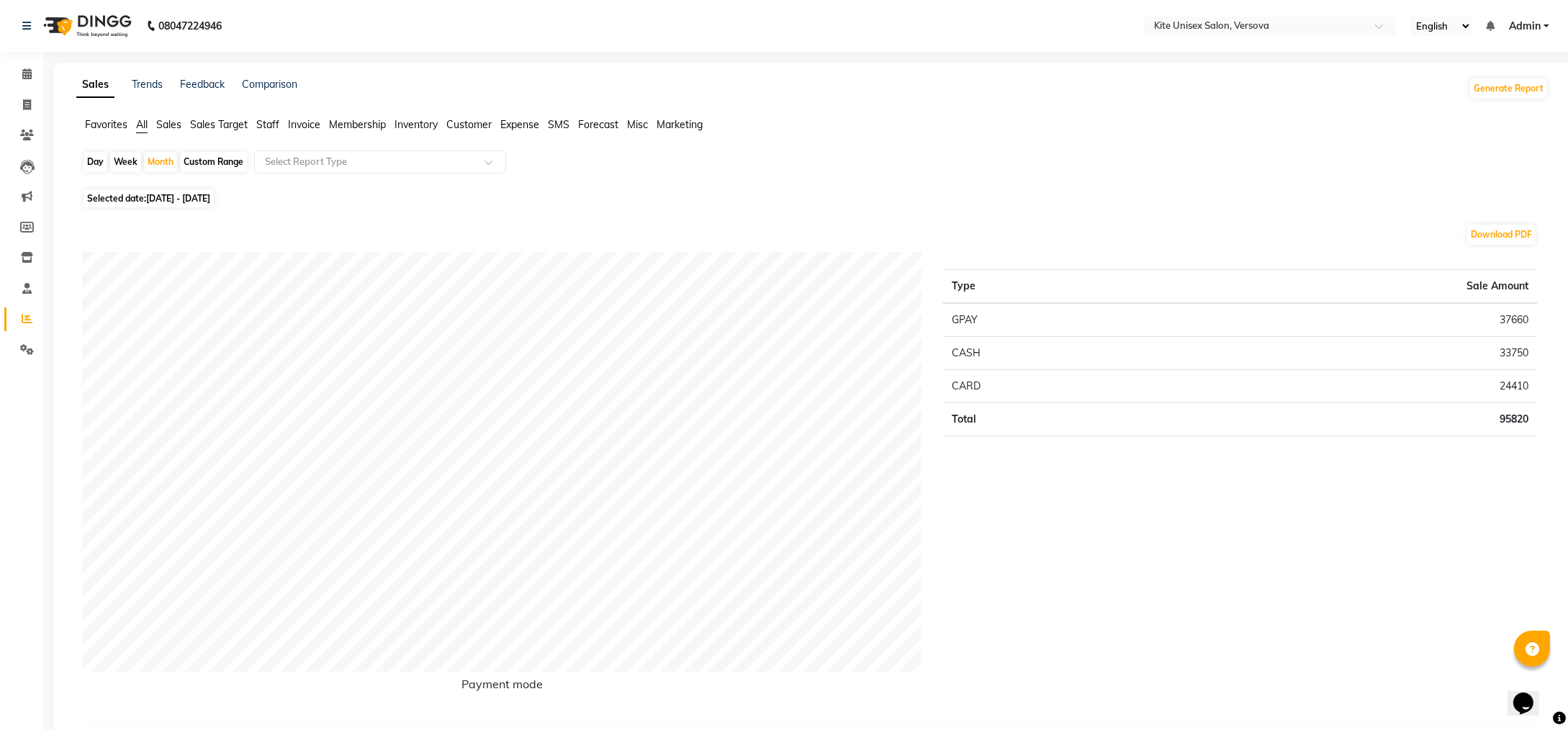
click at [273, 121] on span "Staff" at bounding box center [267, 124] width 23 height 13
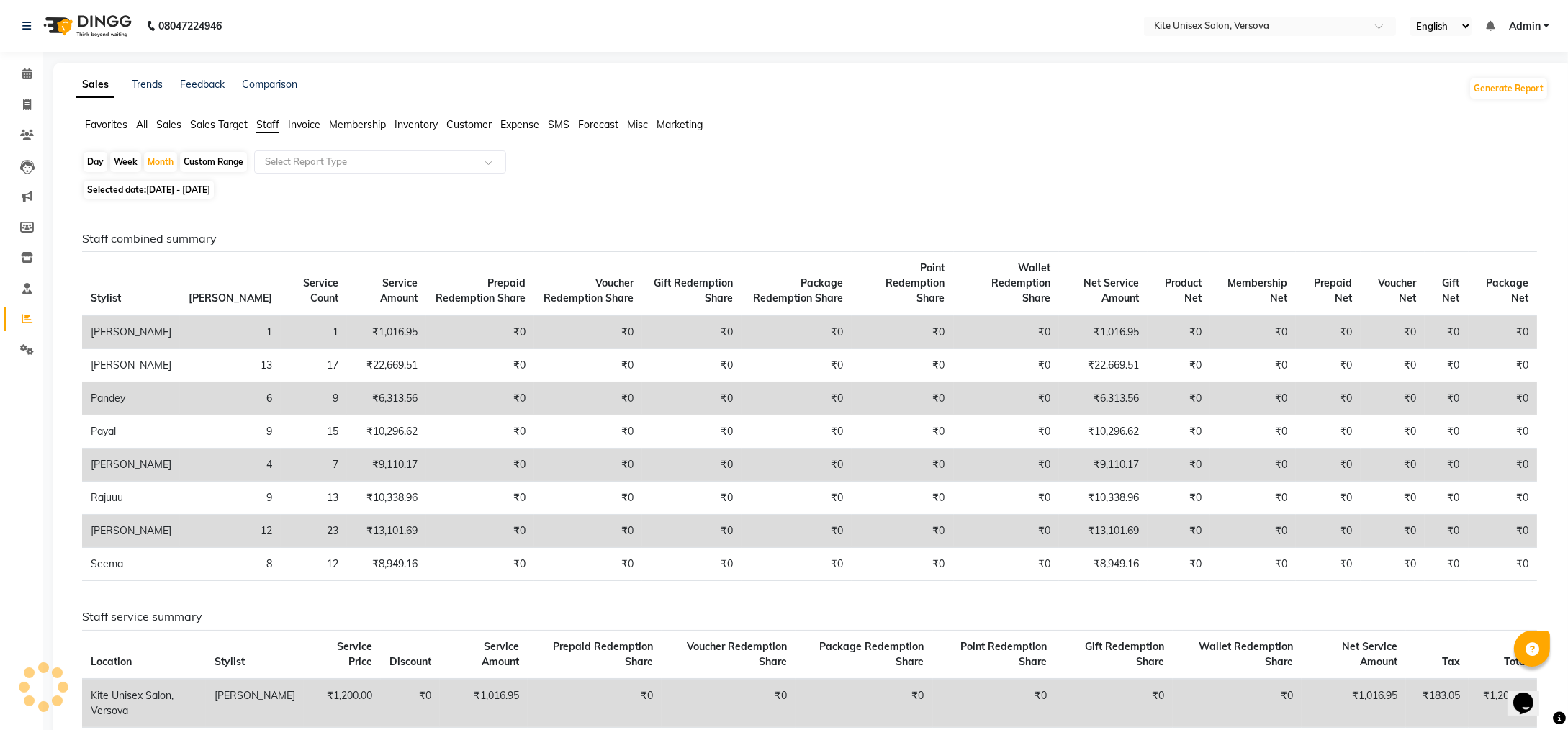
scroll to position [432, 0]
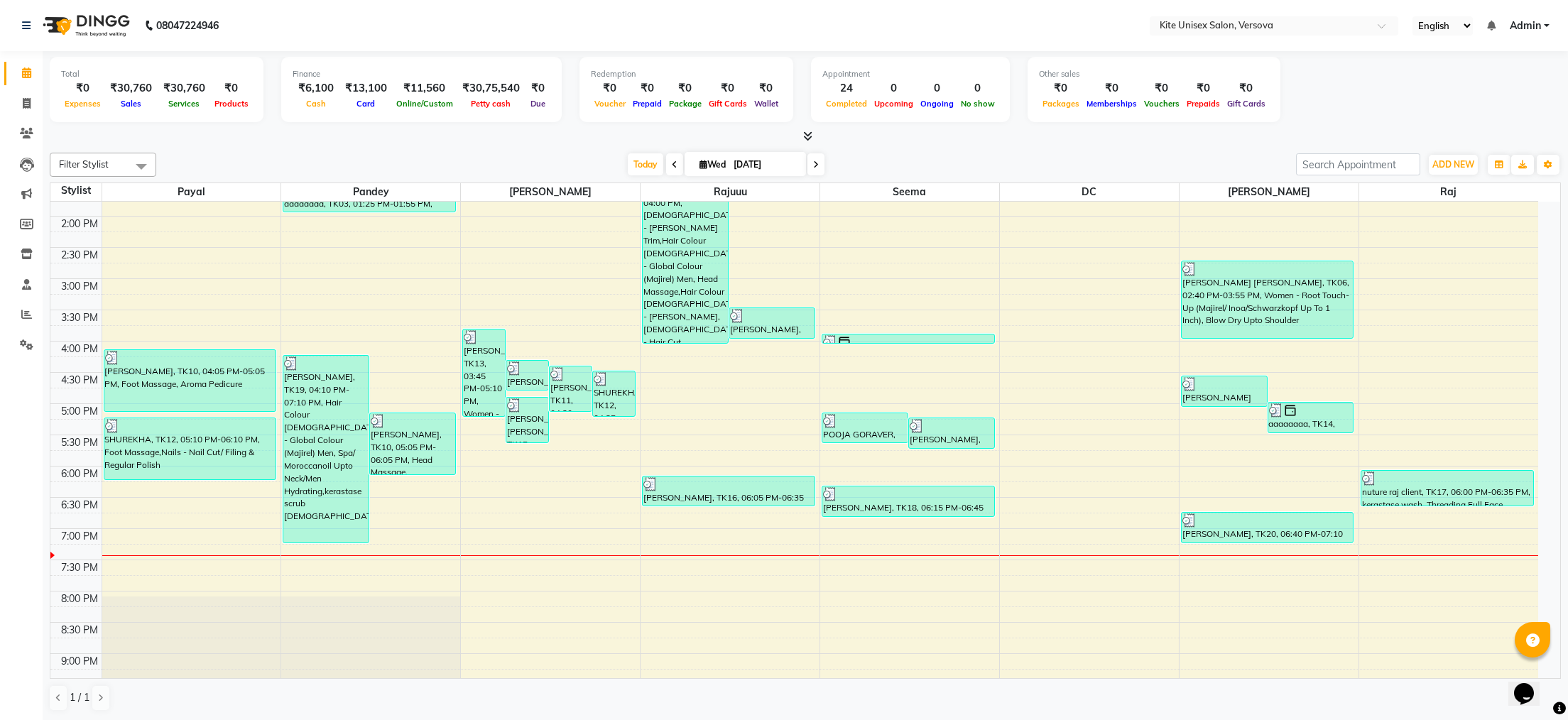
scroll to position [120, 0]
